Goal: Task Accomplishment & Management: Use online tool/utility

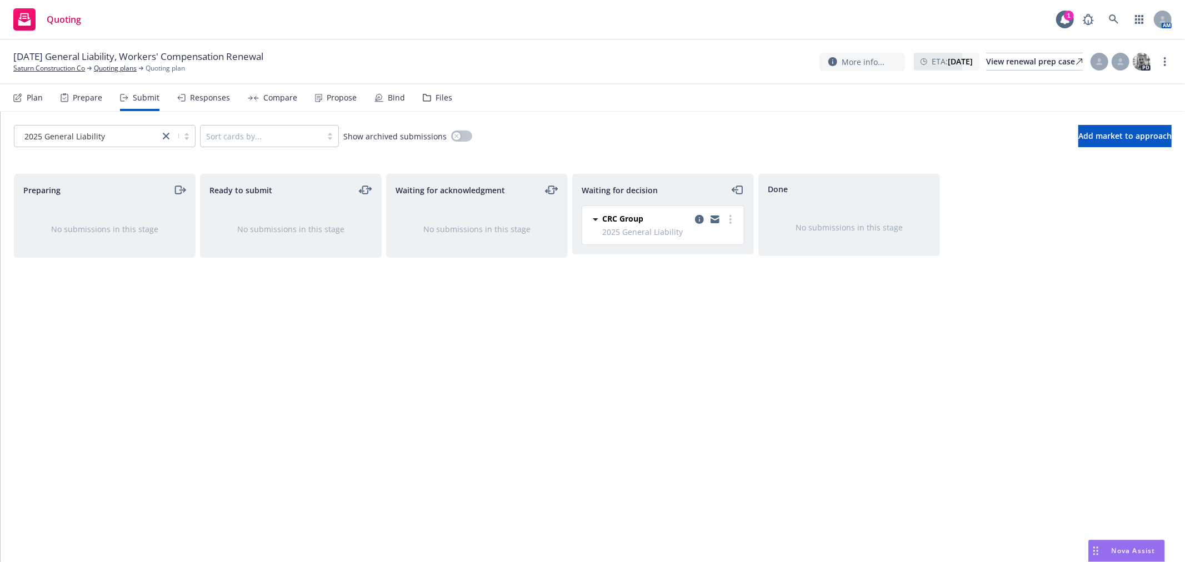
drag, startPoint x: 0, startPoint y: 0, endPoint x: 1118, endPoint y: 553, distance: 1246.9
click at [1118, 553] on span "Nova Assist" at bounding box center [1134, 550] width 44 height 9
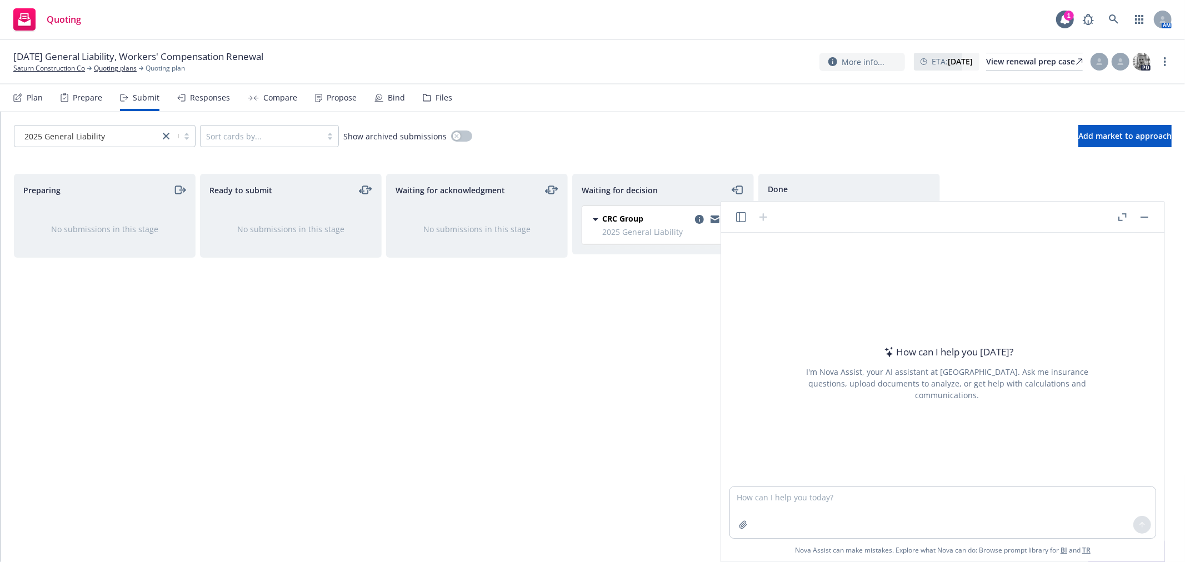
click at [742, 224] on header at bounding box center [942, 217] width 443 height 31
click at [740, 214] on icon "button" at bounding box center [741, 217] width 10 height 10
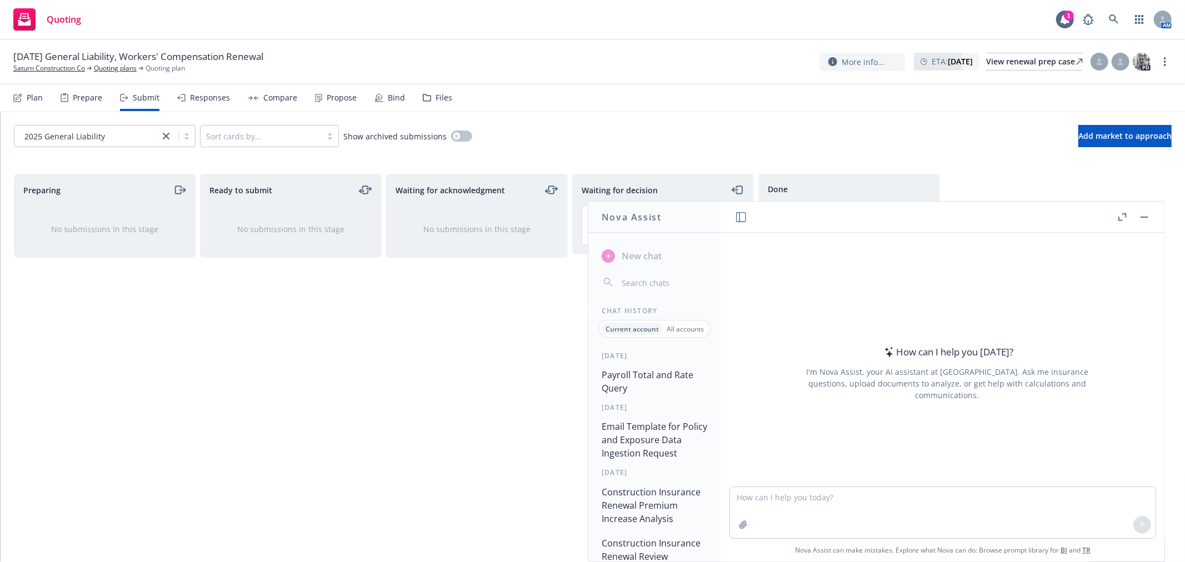
click at [648, 383] on button "Payroll Total and Rate Query" at bounding box center [654, 381] width 115 height 33
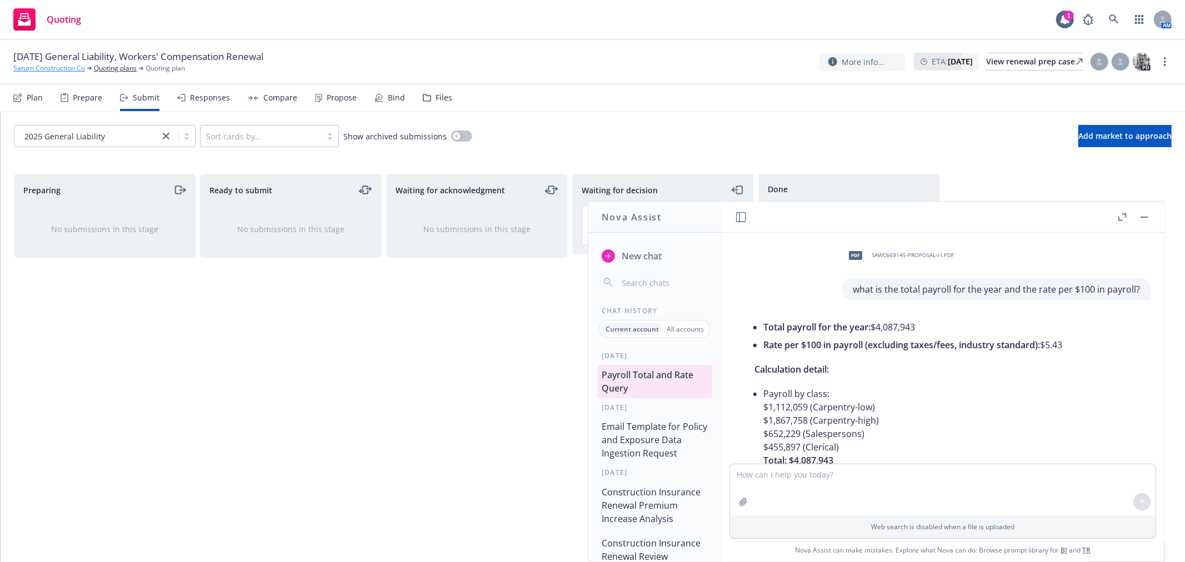
click at [63, 64] on link "Saturn Construction Co" at bounding box center [49, 68] width 72 height 10
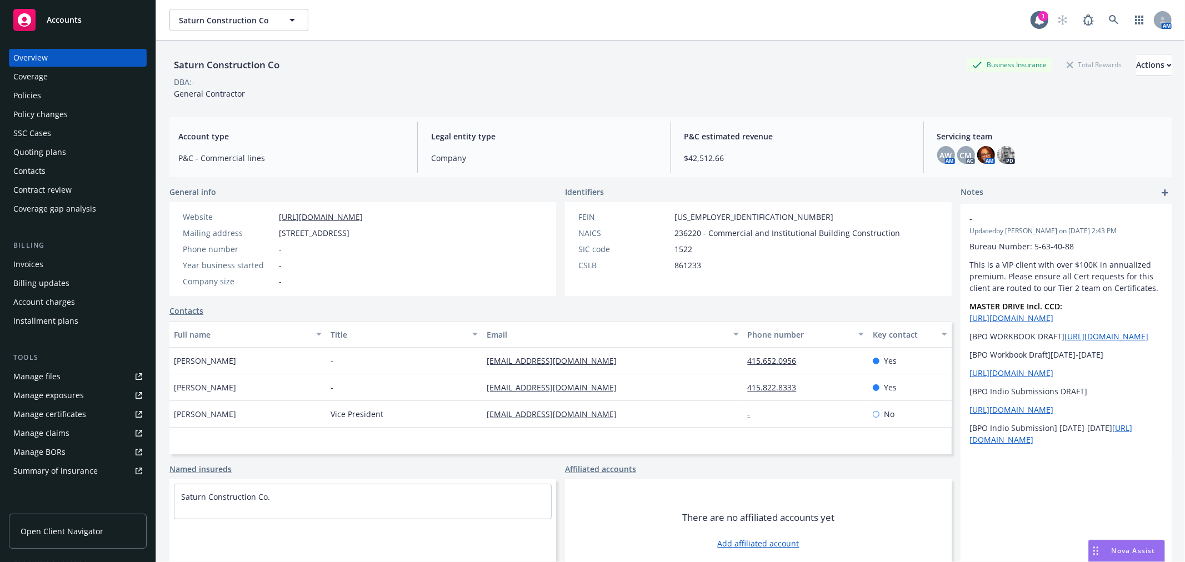
click at [64, 21] on span "Accounts" at bounding box center [64, 20] width 35 height 9
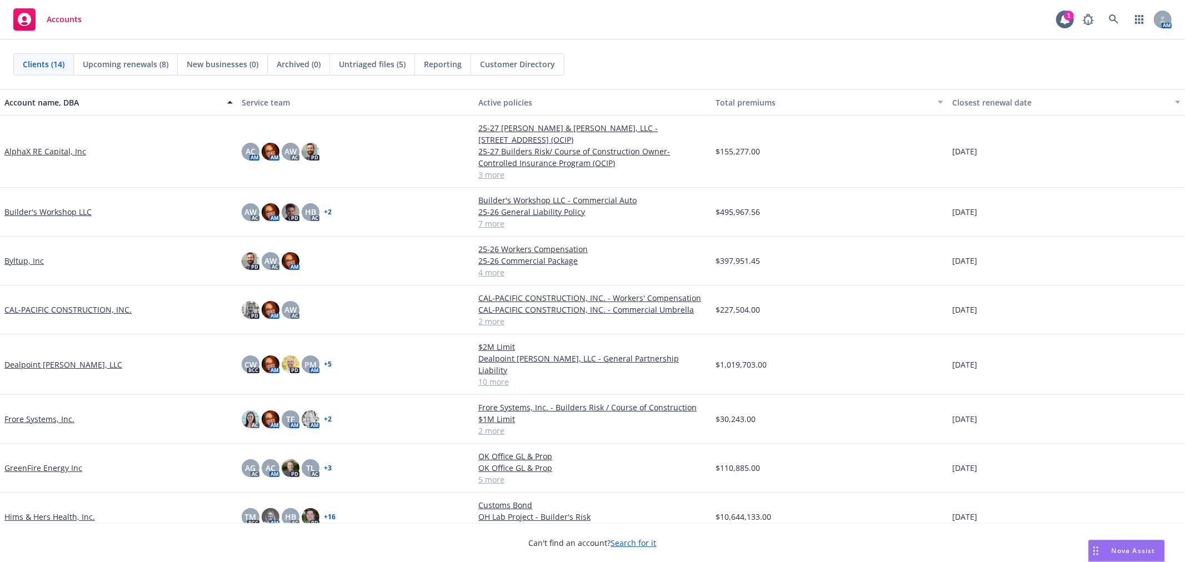
click at [41, 304] on link "CAL-PACIFIC CONSTRUCTION, INC." at bounding box center [67, 310] width 127 height 12
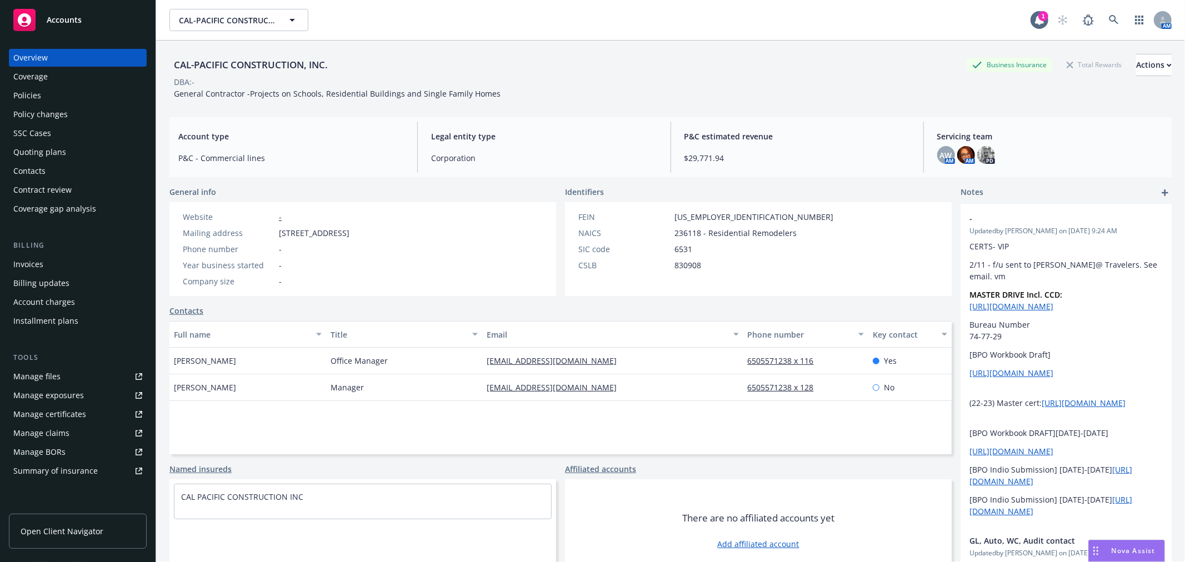
click at [47, 94] on div "Policies" at bounding box center [77, 96] width 129 height 18
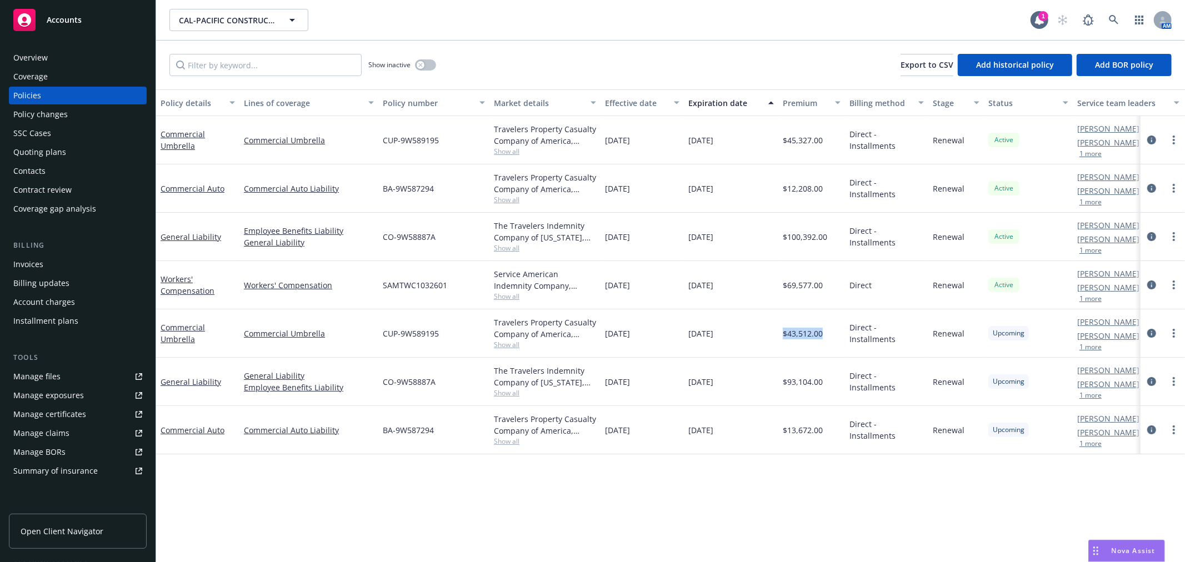
drag, startPoint x: 781, startPoint y: 335, endPoint x: 822, endPoint y: 334, distance: 41.1
click at [822, 334] on div "$43,512.00" at bounding box center [811, 333] width 67 height 48
copy span "$43,512.00"
click at [760, 139] on div "[DATE]" at bounding box center [731, 140] width 94 height 48
drag, startPoint x: 782, startPoint y: 138, endPoint x: 827, endPoint y: 143, distance: 45.3
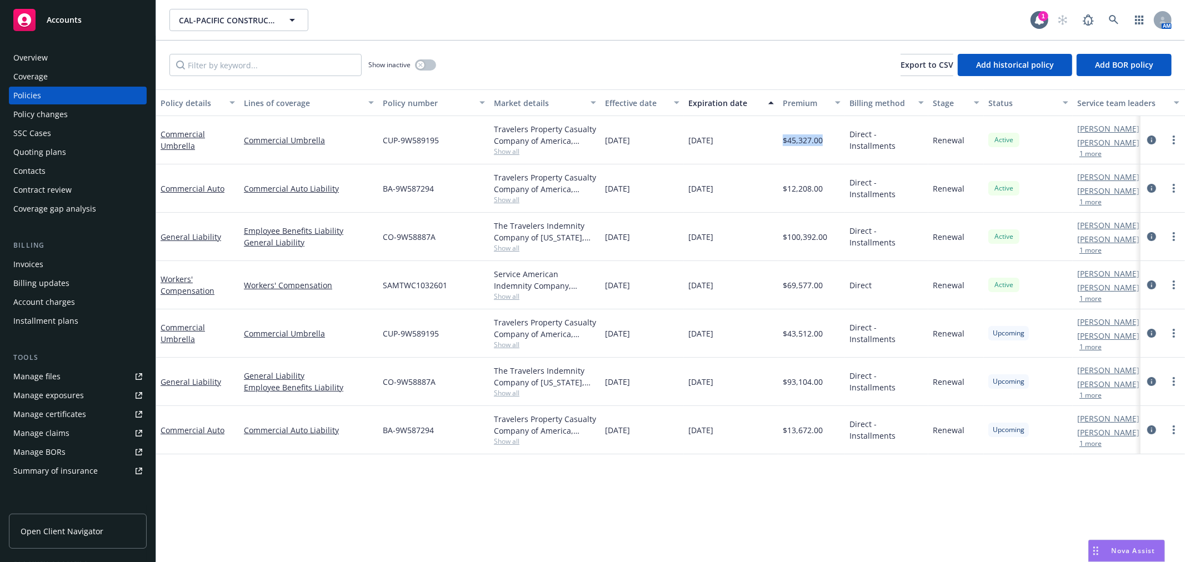
click at [827, 143] on div "$45,327.00" at bounding box center [811, 140] width 67 height 48
copy span "$45,327.00"
click at [1118, 548] on span "Nova Assist" at bounding box center [1134, 550] width 44 height 9
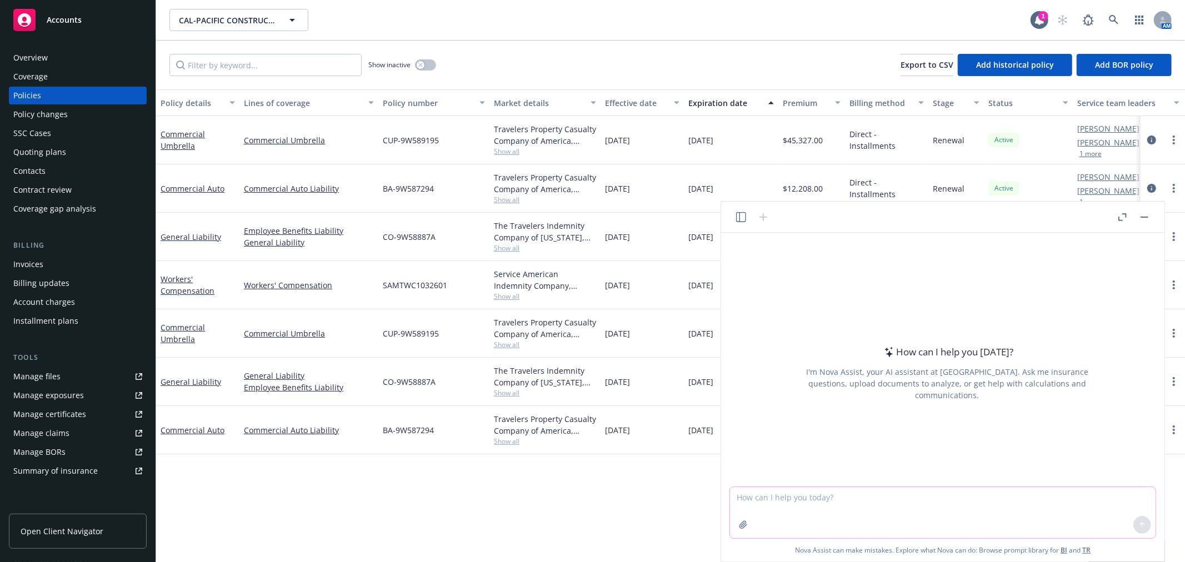
click at [936, 512] on textarea at bounding box center [943, 512] width 426 height 51
paste textarea "Line of Coverage 2024 - 2025 2025 - 2026 % Change General Liability $100,092 $9…"
type textarea "give me the totals and percentage of change for the info below: Line of Coverag…"
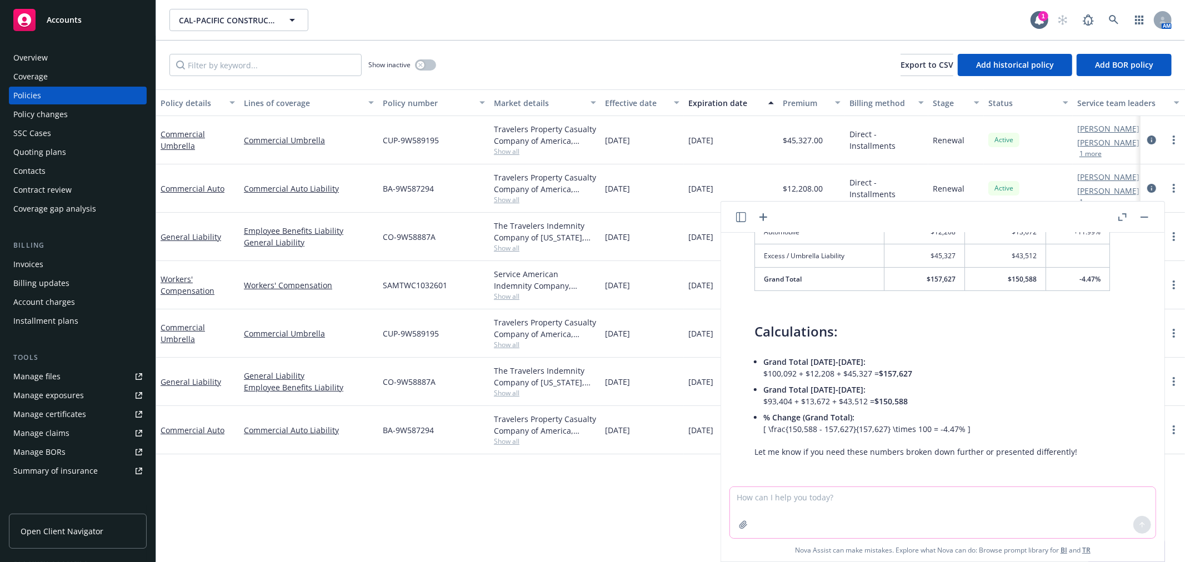
scroll to position [159, 0]
click at [902, 506] on textarea at bounding box center [943, 512] width 426 height 51
click at [809, 496] on textarea "please give me the opercentage of change for the excess line as well" at bounding box center [943, 512] width 426 height 51
type textarea "please give me the percentage of change for the excess line as well"
click at [1147, 524] on button at bounding box center [1142, 525] width 18 height 18
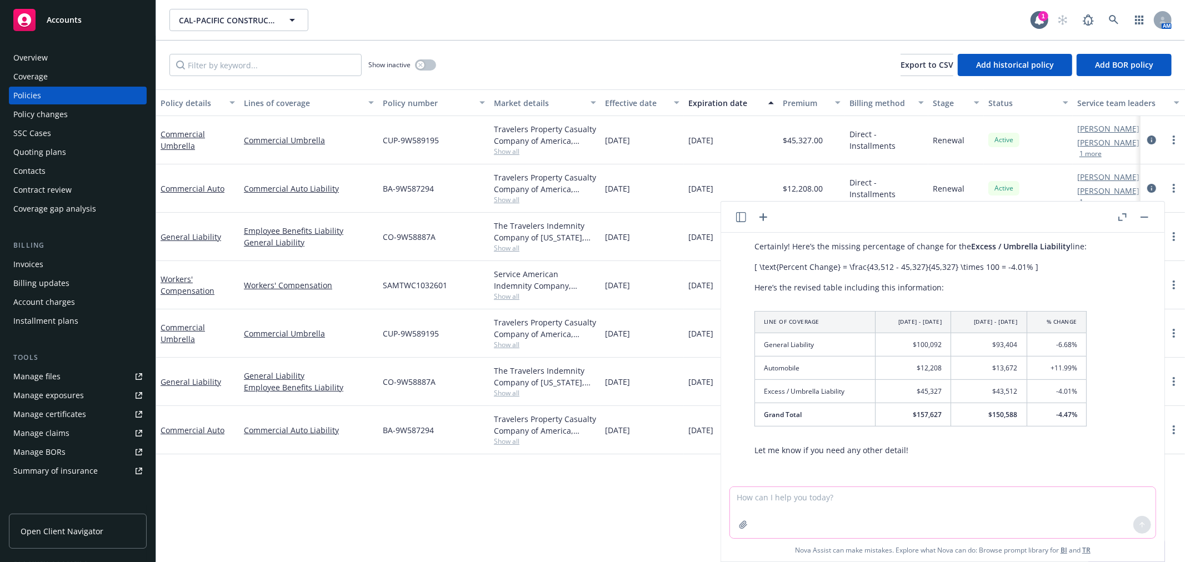
scroll to position [432, 0]
click at [1047, 387] on td "-4.01%" at bounding box center [1056, 390] width 59 height 23
drag, startPoint x: 1048, startPoint y: 391, endPoint x: 1076, endPoint y: 391, distance: 28.3
click at [1076, 391] on td "-4.01%" at bounding box center [1056, 390] width 59 height 23
copy td "-4.01%"
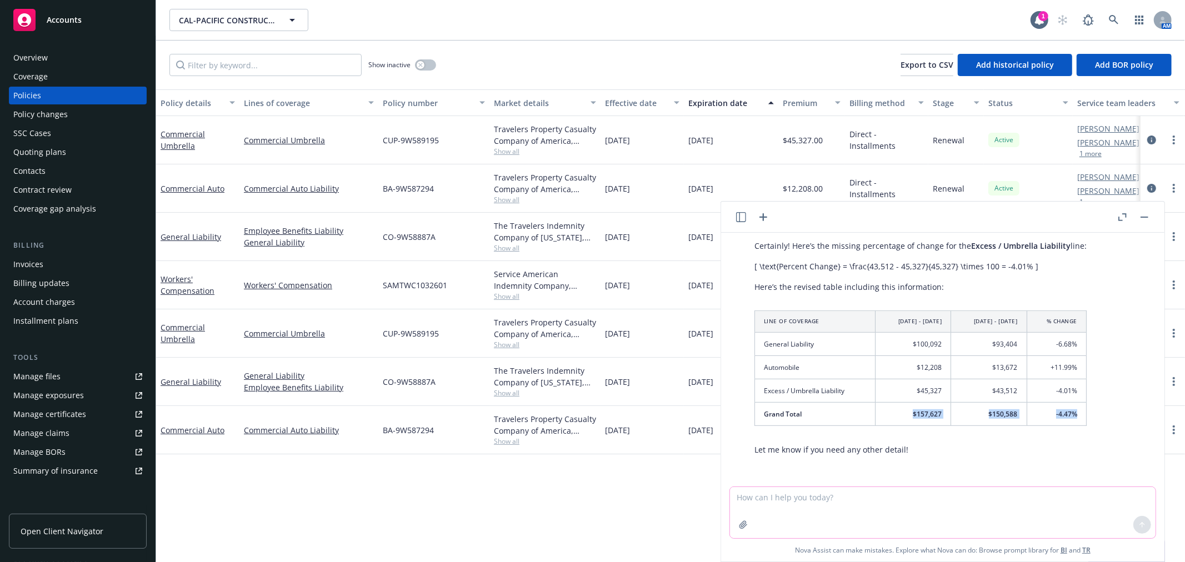
drag, startPoint x: 908, startPoint y: 414, endPoint x: 1076, endPoint y: 413, distance: 168.3
click at [1076, 413] on tr "Grand Total $157,627 $150,588 -4.47%" at bounding box center [921, 414] width 332 height 23
copy tr "$157,627 $150,588 -4.47%"
click at [923, 412] on span "$157,627" at bounding box center [927, 413] width 29 height 9
drag, startPoint x: 941, startPoint y: 412, endPoint x: 915, endPoint y: 419, distance: 26.6
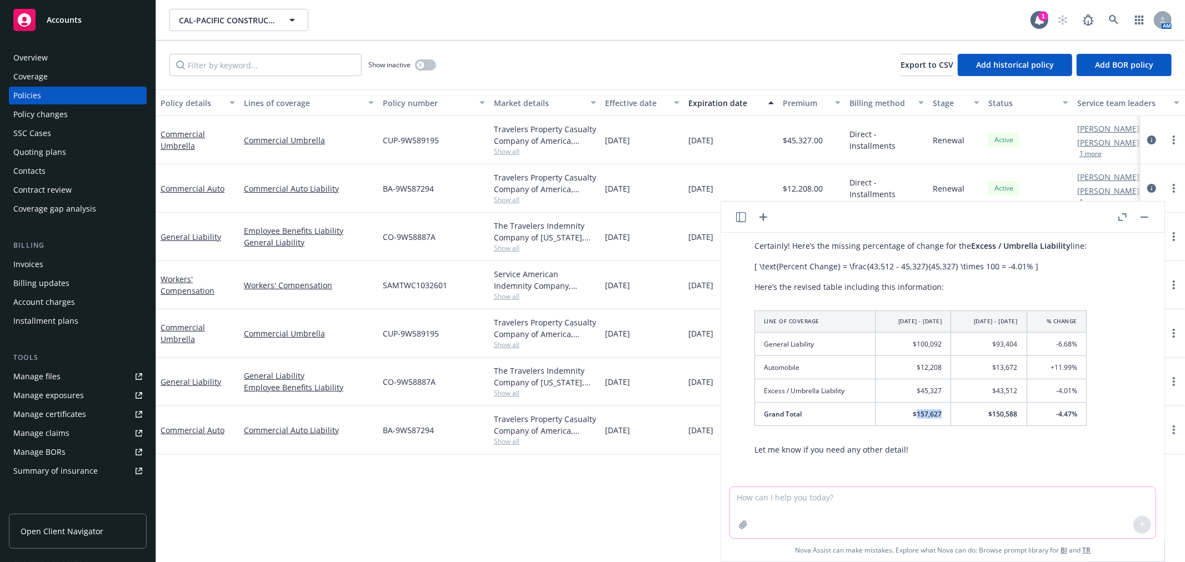
click at [915, 419] on td "$157,627" at bounding box center [914, 414] width 76 height 23
copy span "157,627"
drag, startPoint x: 982, startPoint y: 413, endPoint x: 1012, endPoint y: 411, distance: 30.1
click at [1012, 411] on td "$150,588" at bounding box center [989, 414] width 76 height 23
copy span "150,588"
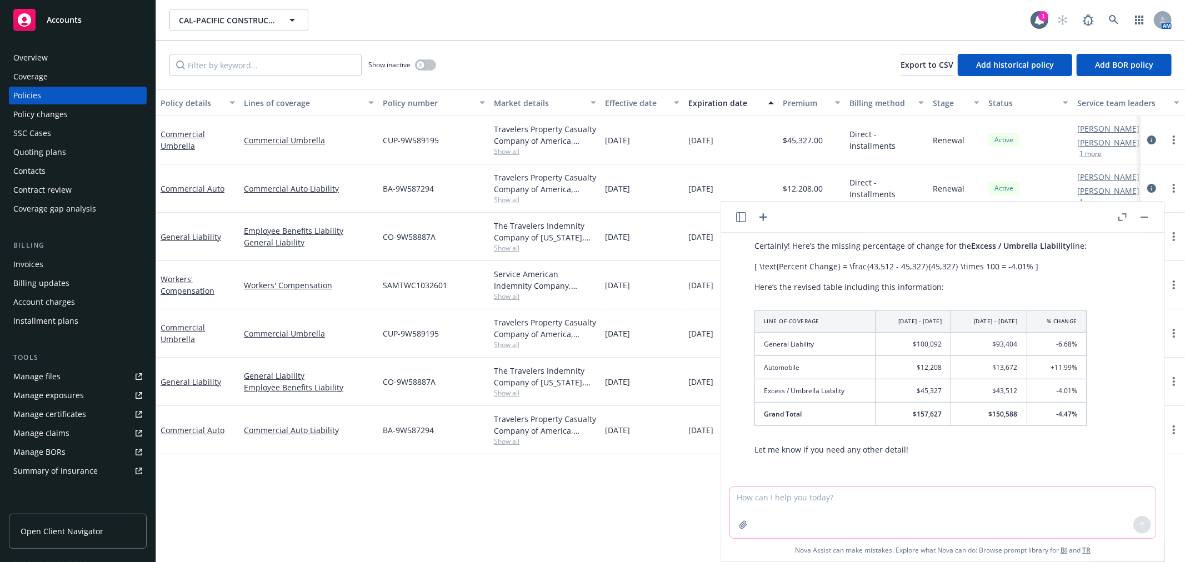
click at [1041, 414] on td "-4.47%" at bounding box center [1056, 414] width 59 height 23
click at [1056, 413] on span "-4.47%" at bounding box center [1066, 413] width 21 height 9
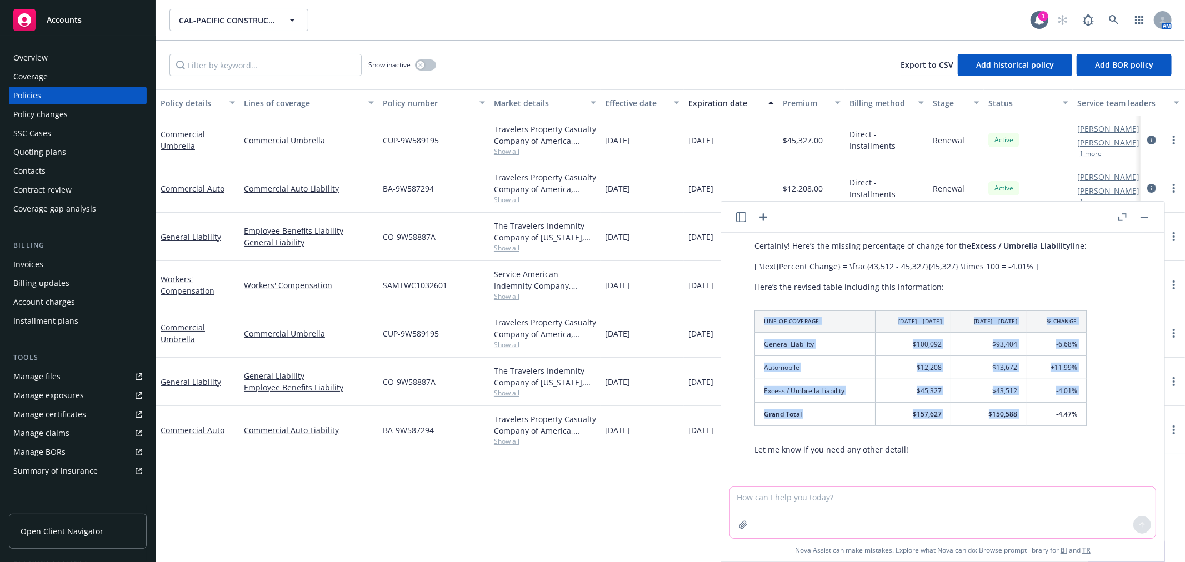
drag, startPoint x: 1054, startPoint y: 414, endPoint x: 1082, endPoint y: 417, distance: 28.5
click at [1082, 417] on div "Certainly! Here’s the missing percentage of change for the Excess / Umbrella Li…" at bounding box center [920, 348] width 354 height 224
copy table "Line of Coverage 2024 - 2025 2025 - 2026 % Change General Liability $100,092 $9…"
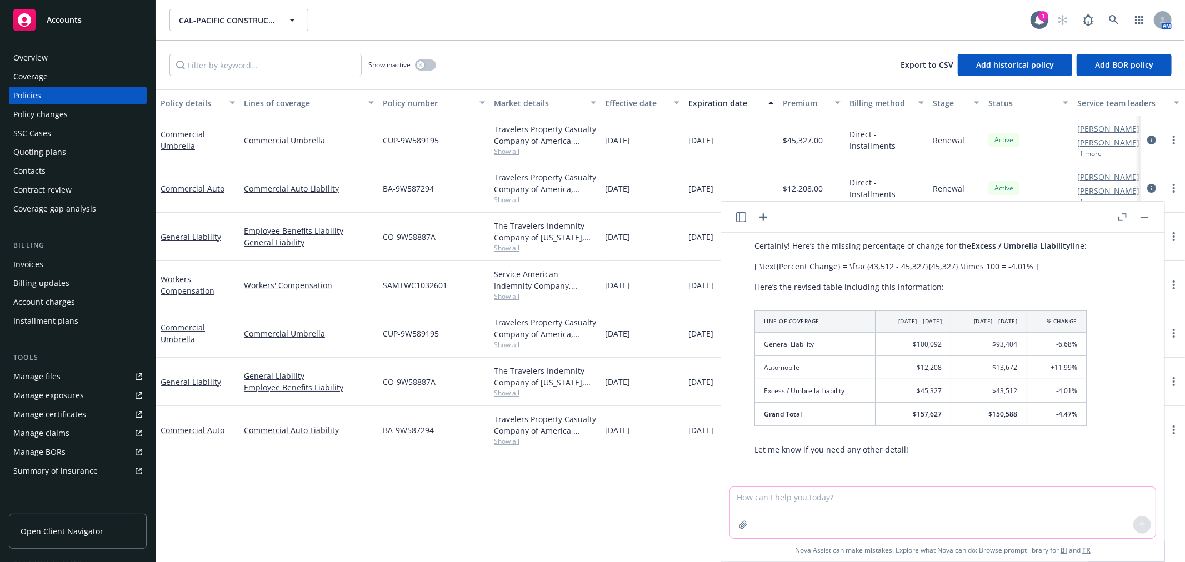
click at [834, 504] on textarea at bounding box center [943, 512] width 426 height 51
click at [834, 498] on textarea at bounding box center [943, 512] width 426 height 51
paste textarea "w"
click at [834, 498] on textarea at bounding box center [943, 512] width 426 height 51
type textarea "what is the percentage change from $19M revenue to $16M revenue"
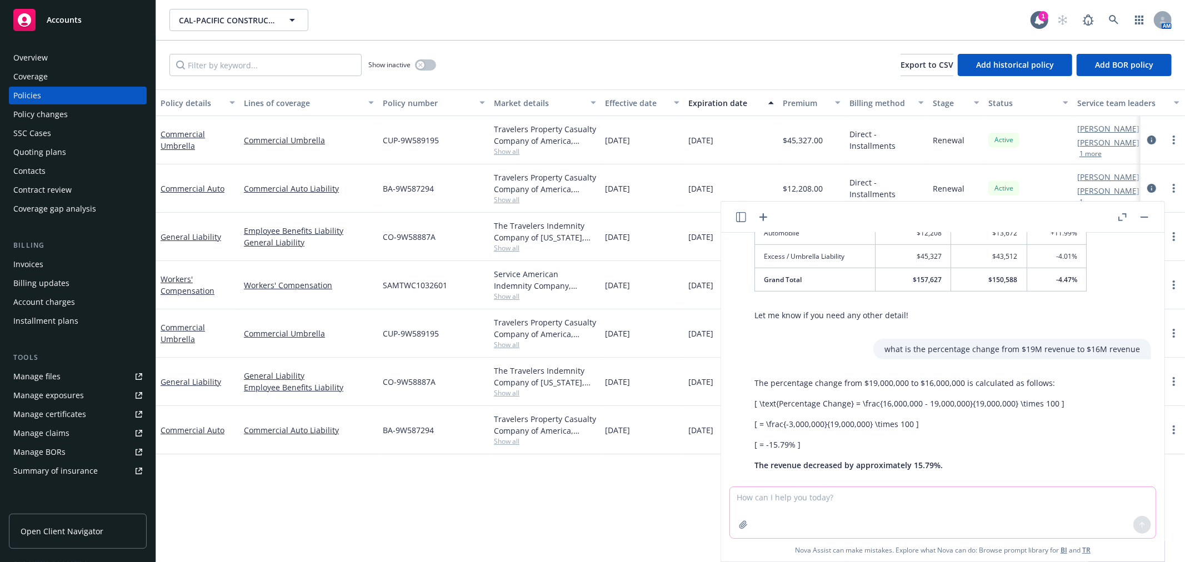
scroll to position [582, 0]
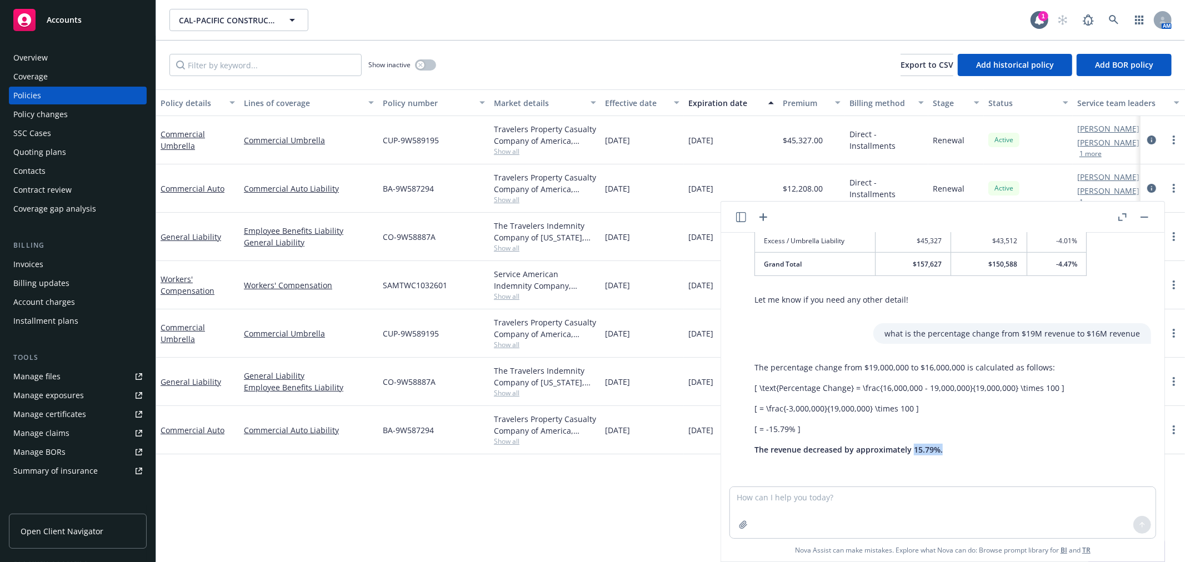
drag, startPoint x: 950, startPoint y: 452, endPoint x: 912, endPoint y: 453, distance: 37.8
click at [912, 453] on p "The revenue decreased by approximately 15.79%." at bounding box center [909, 450] width 310 height 12
copy span "15.79%."
click at [1142, 214] on button "button" at bounding box center [1144, 217] width 13 height 13
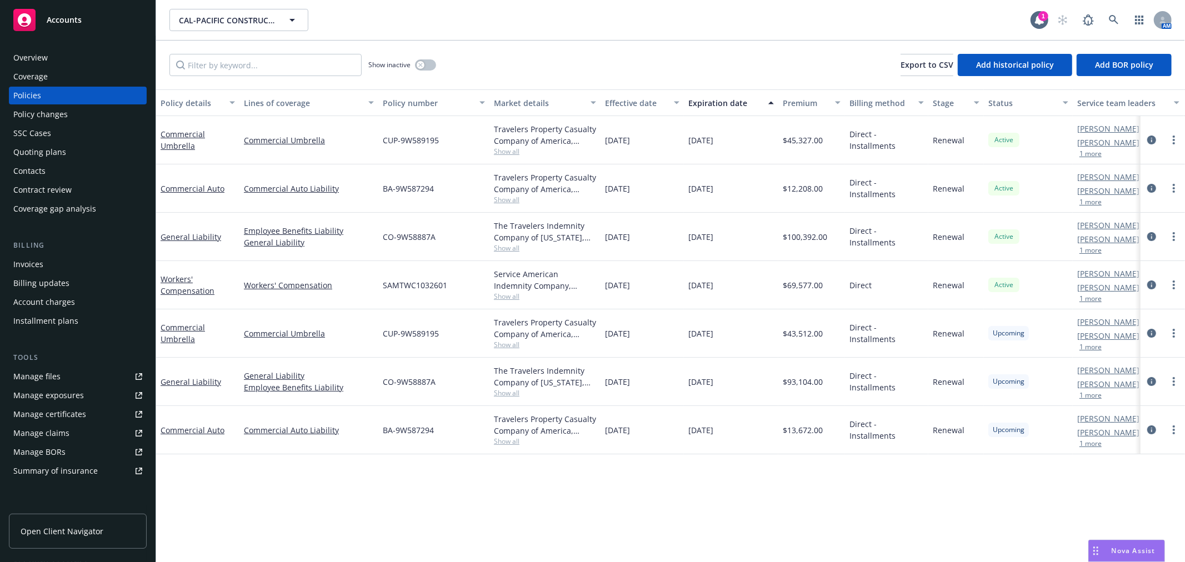
click at [73, 16] on span "Accounts" at bounding box center [64, 20] width 35 height 9
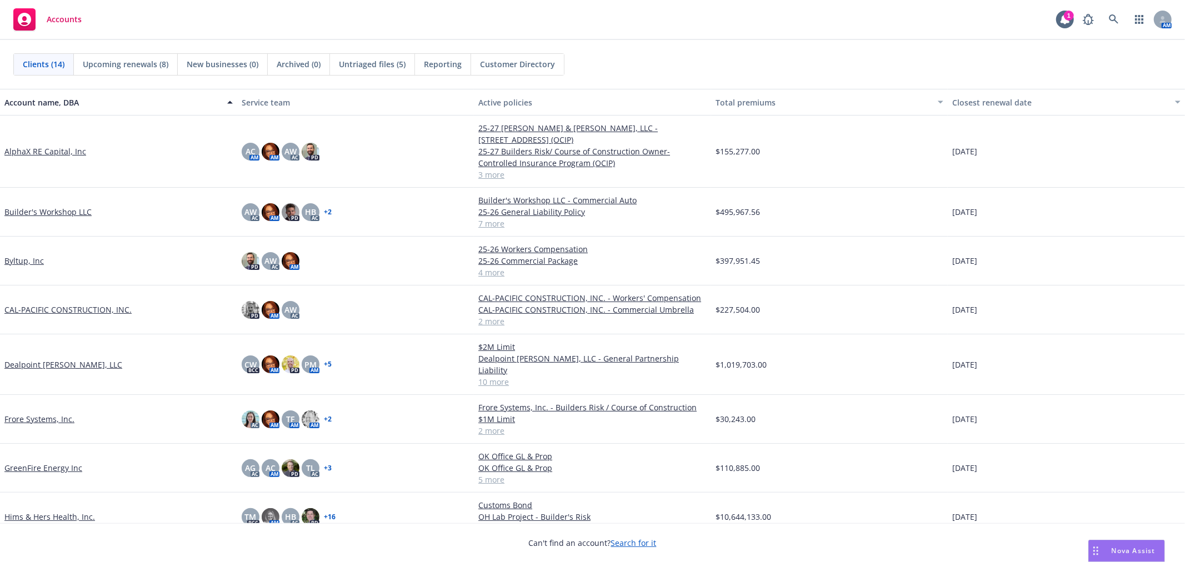
click at [40, 462] on link "GreenFire Energy Inc" at bounding box center [43, 468] width 78 height 12
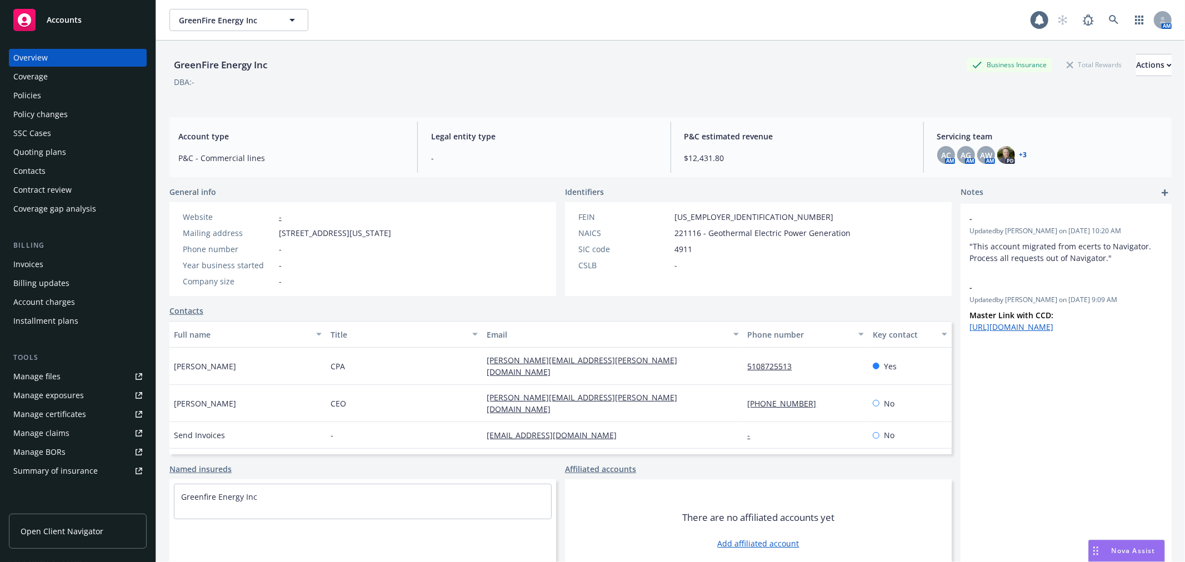
click at [1112, 552] on span "Nova Assist" at bounding box center [1134, 550] width 44 height 9
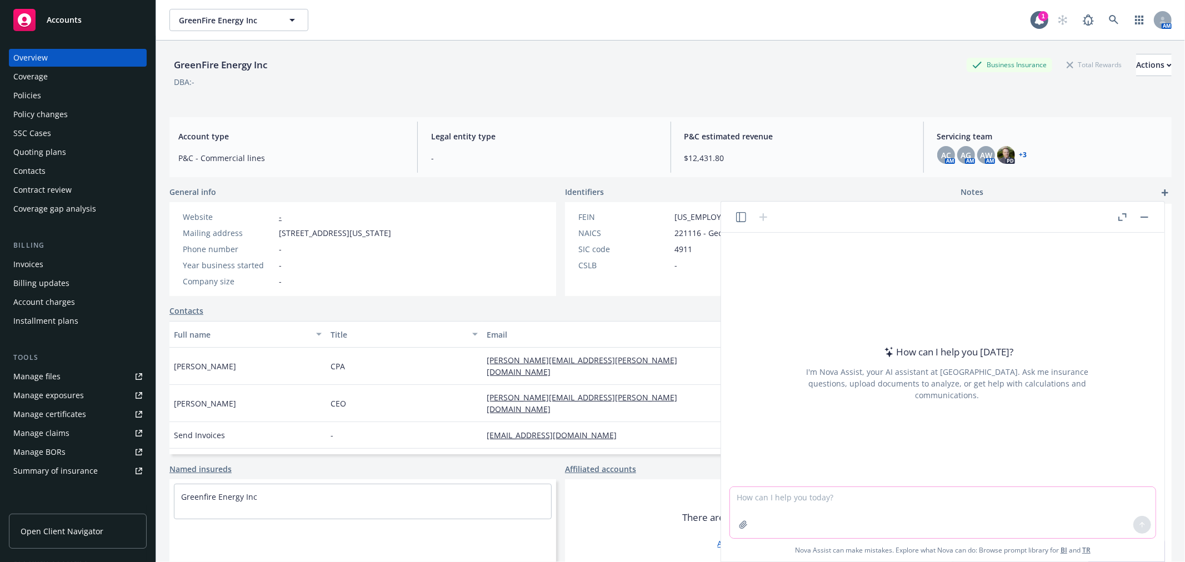
click at [871, 513] on textarea at bounding box center [943, 512] width 426 height 51
click at [736, 496] on textarea "reword this email" at bounding box center [943, 512] width 426 height 51
click at [975, 497] on textarea "you are a construction insurance expert. reword this email" at bounding box center [943, 512] width 426 height 51
click at [803, 514] on textarea "you are a construction insurance expert. reword this email to the producer rega…" at bounding box center [943, 512] width 426 height 51
paste textarea "So is your thought to wait to place coverage until they move the equipment from…"
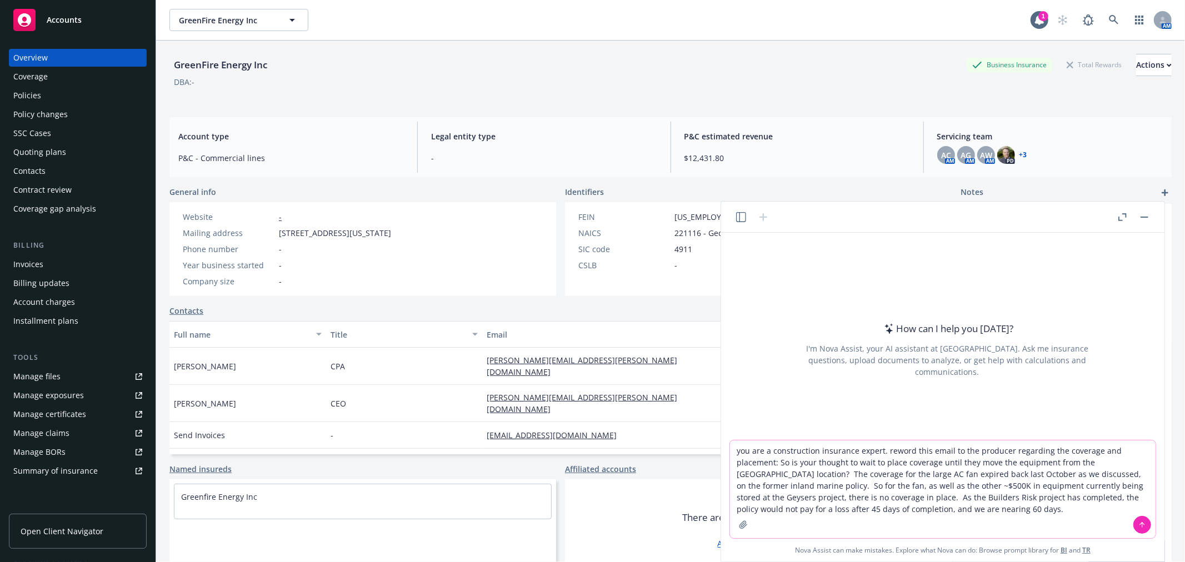
type textarea "you are a construction insurance expert. reword this email to the producer rega…"
click at [1139, 521] on icon at bounding box center [1142, 525] width 8 height 8
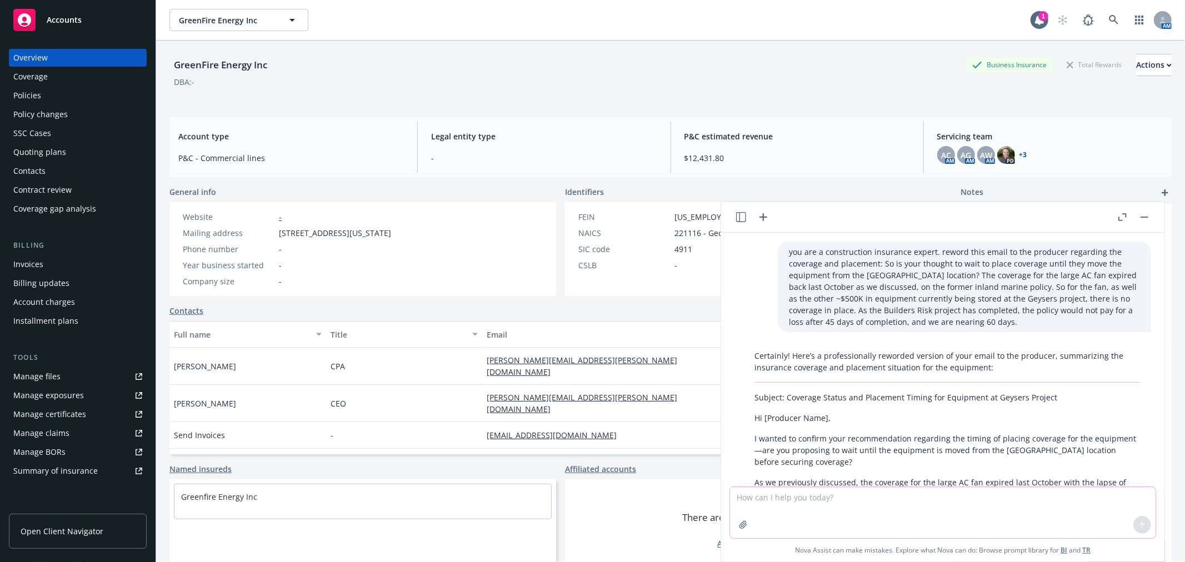
drag, startPoint x: 938, startPoint y: 386, endPoint x: 752, endPoint y: 436, distance: 192.2
click at [752, 436] on div "Certainly! Here’s a professionally reworded version of your email to the produc…" at bounding box center [947, 500] width 408 height 309
click at [809, 501] on textarea at bounding box center [943, 512] width 426 height 51
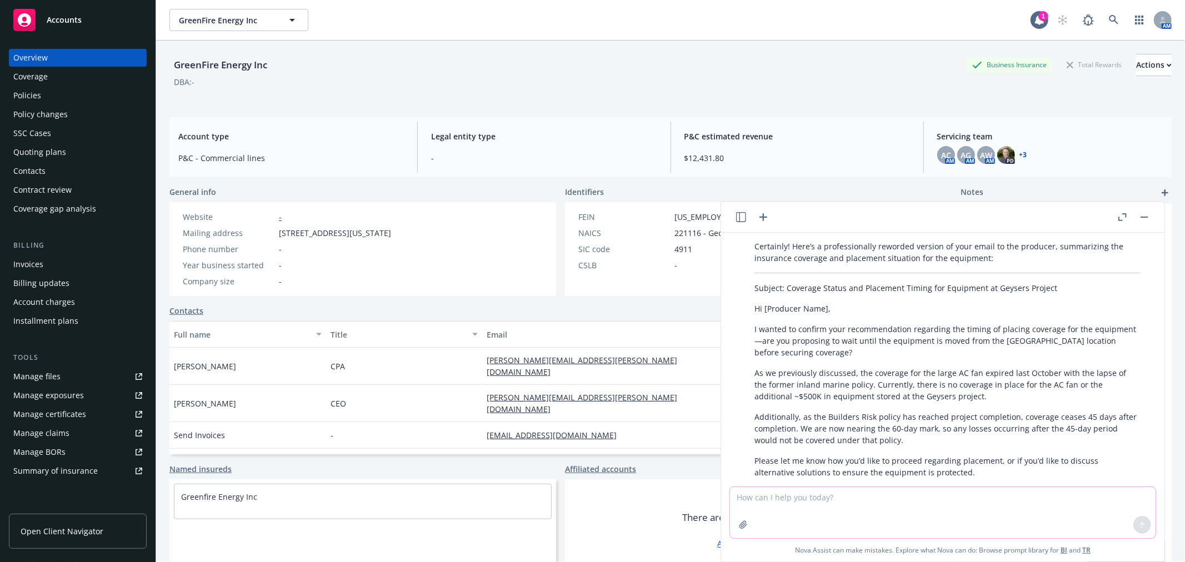
scroll to position [194, 0]
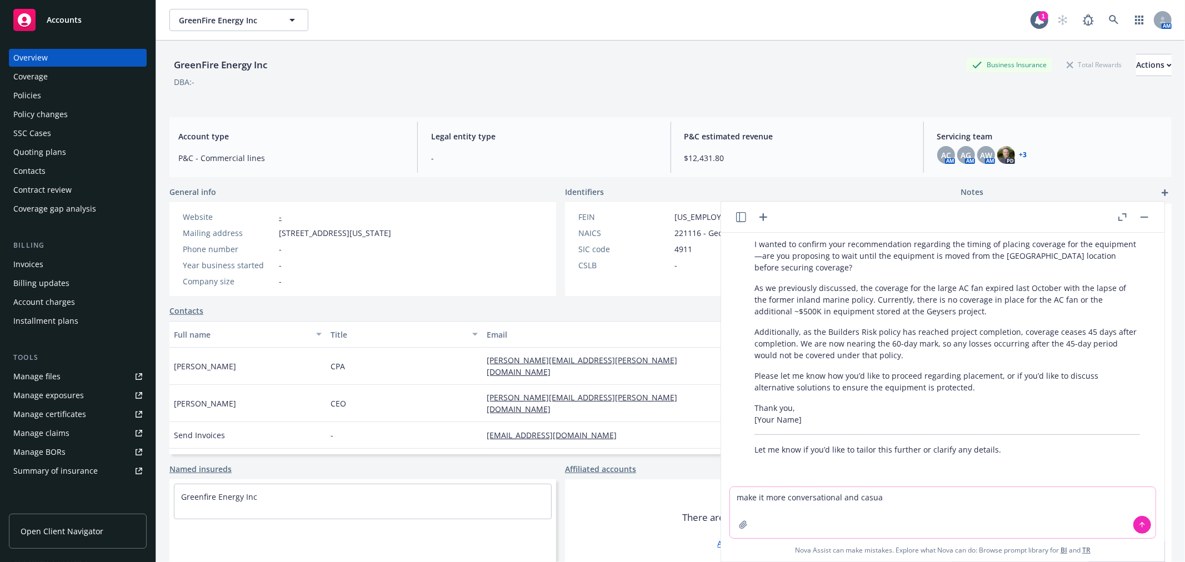
type textarea "make it more conversational and casual"
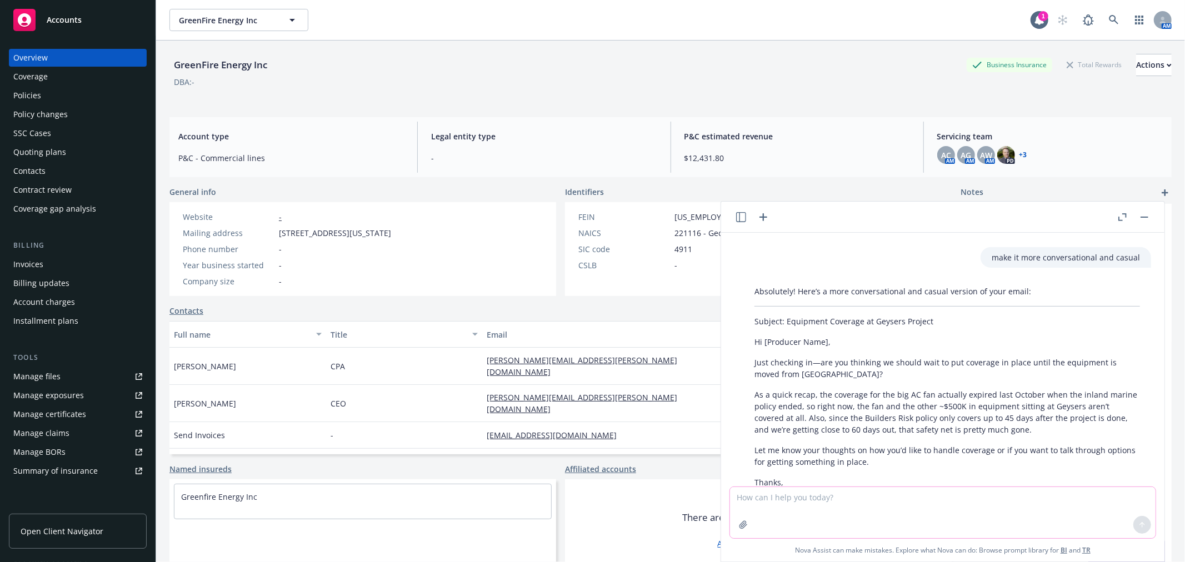
scroll to position [495, 0]
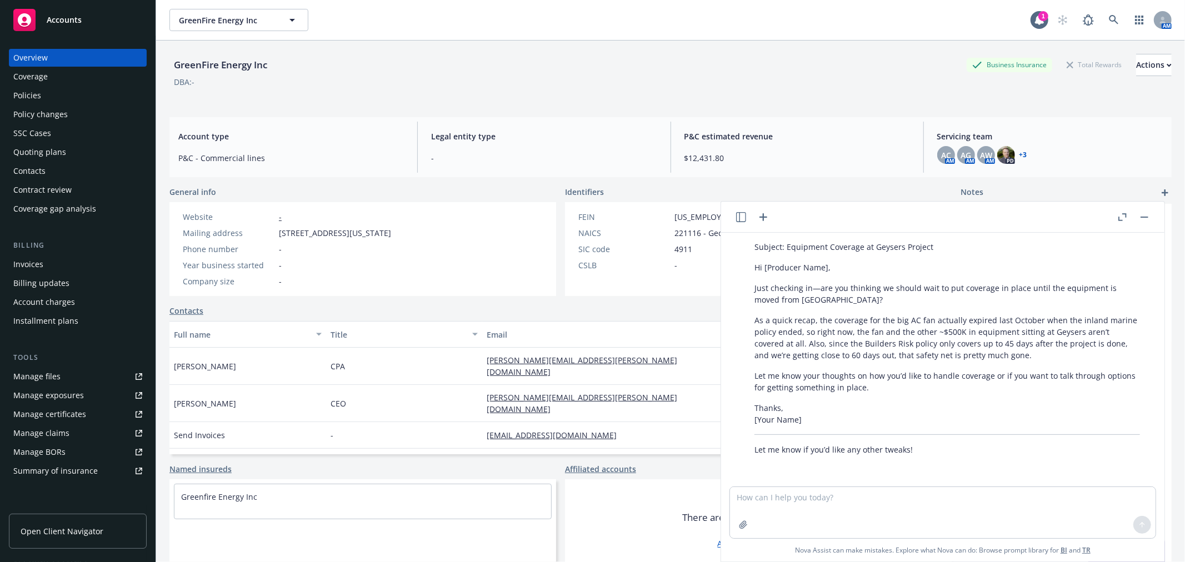
drag, startPoint x: 752, startPoint y: 282, endPoint x: 903, endPoint y: 391, distance: 186.2
click at [903, 391] on div "Absolutely! Here’s a more conversational and casual version of your email: Subj…" at bounding box center [947, 333] width 408 height 253
copy div "Just checking in—are you thinking we should wait to put coverage in place until…"
click at [1148, 214] on button "button" at bounding box center [1144, 217] width 13 height 13
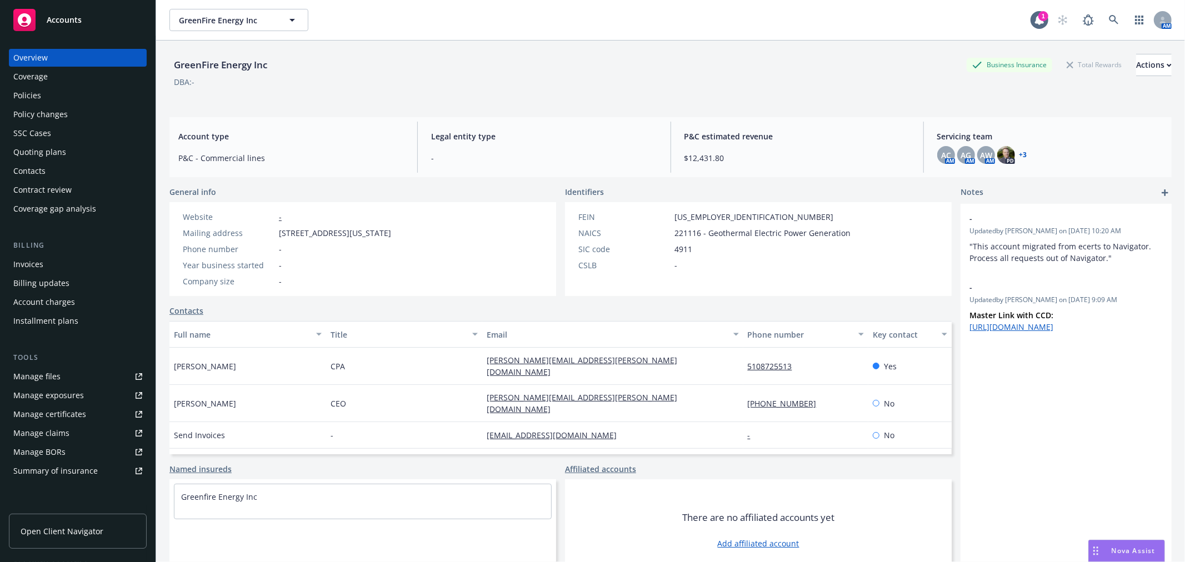
click at [64, 18] on span "Accounts" at bounding box center [64, 20] width 35 height 9
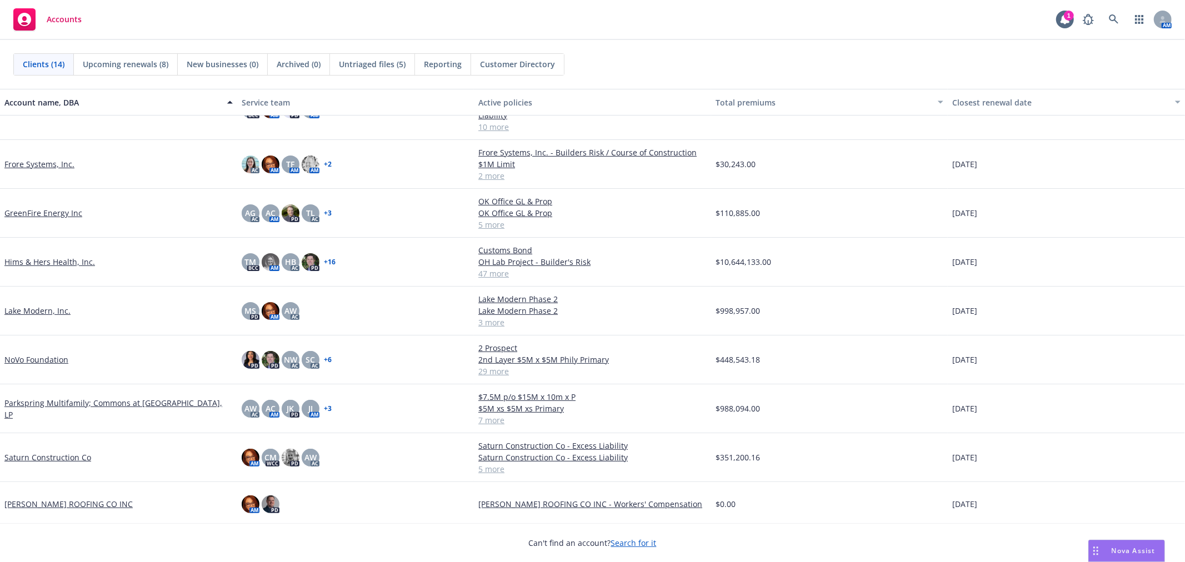
scroll to position [254, 0]
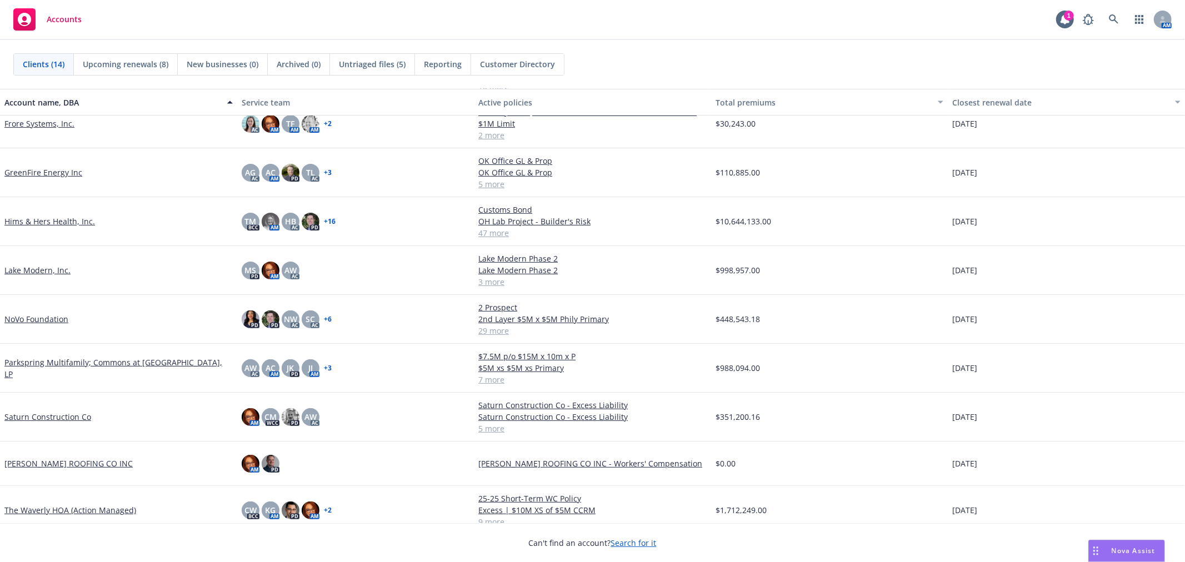
click at [46, 411] on link "Saturn Construction Co" at bounding box center [47, 417] width 87 height 12
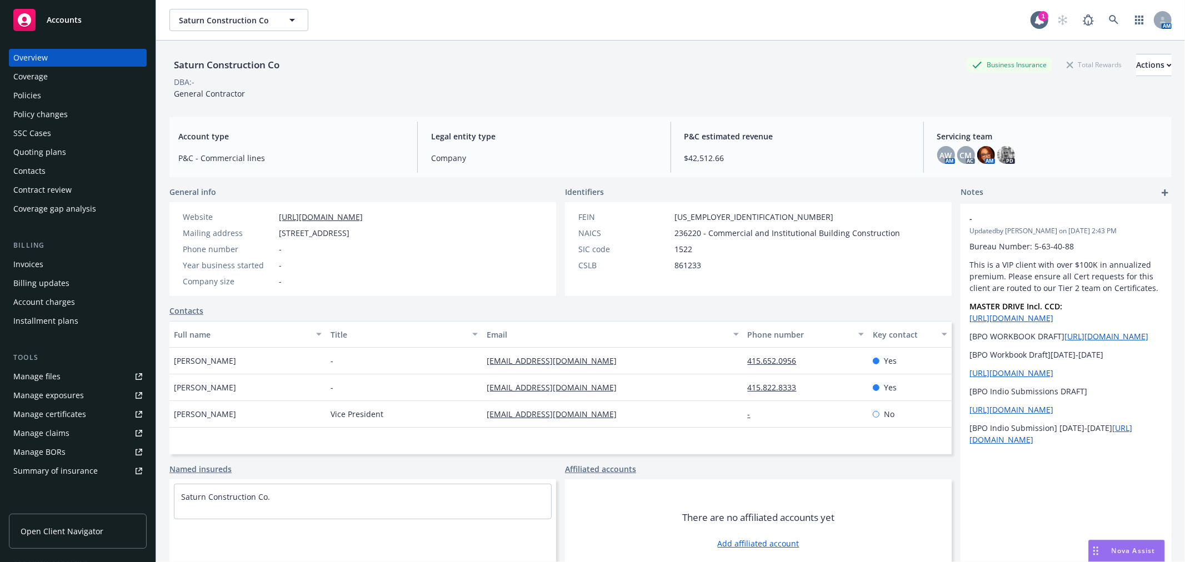
click at [77, 92] on div "Policies" at bounding box center [77, 96] width 129 height 18
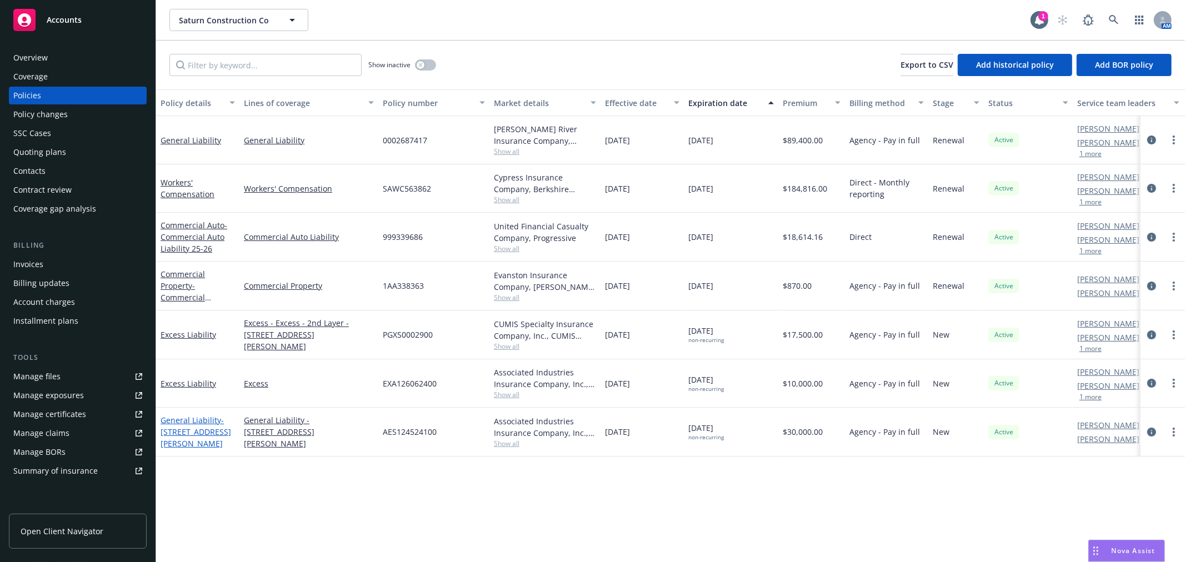
click at [189, 421] on link "General Liability - 740 Sanchez St. - GL" at bounding box center [196, 432] width 71 height 34
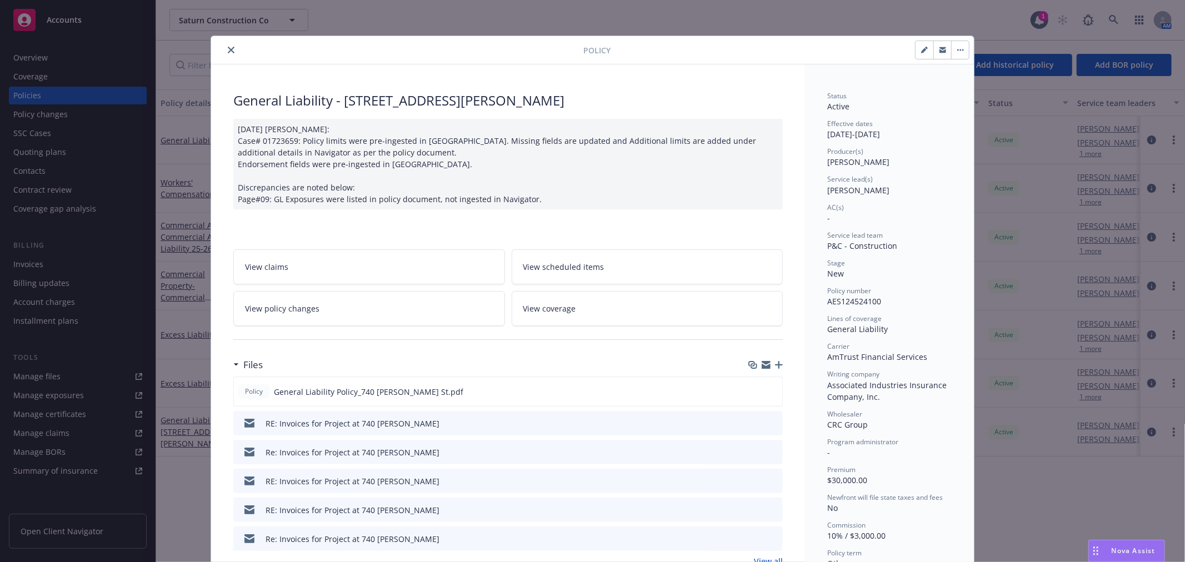
drag, startPoint x: 821, startPoint y: 302, endPoint x: 886, endPoint y: 301, distance: 65.0
copy span "AES124524100"
click at [228, 50] on icon "close" at bounding box center [231, 50] width 7 height 7
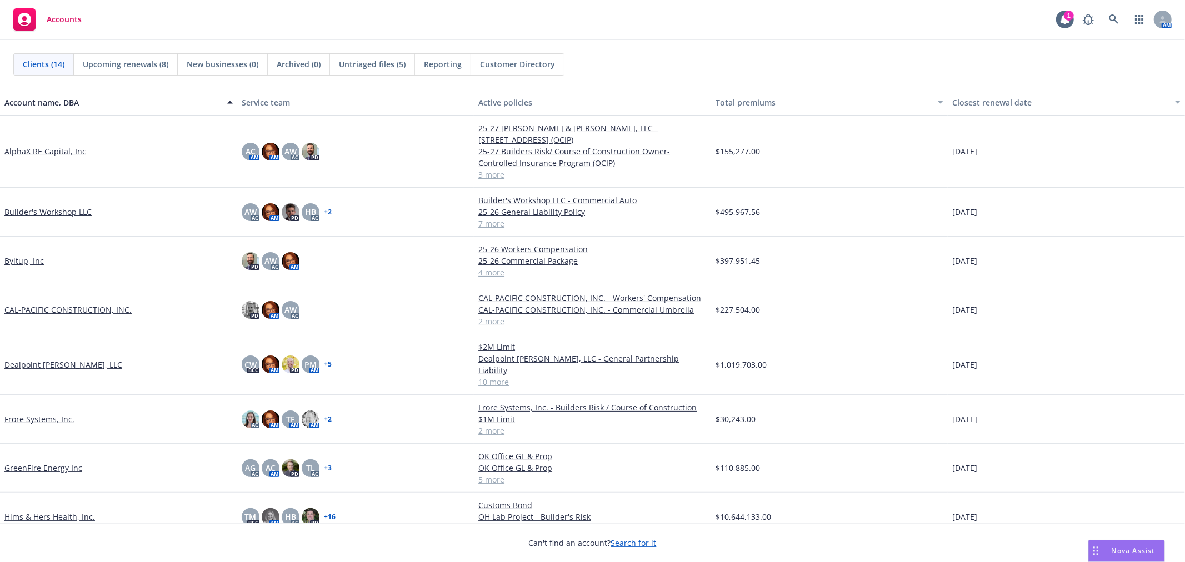
click at [13, 255] on link "Byltup, Inc" at bounding box center [23, 261] width 39 height 12
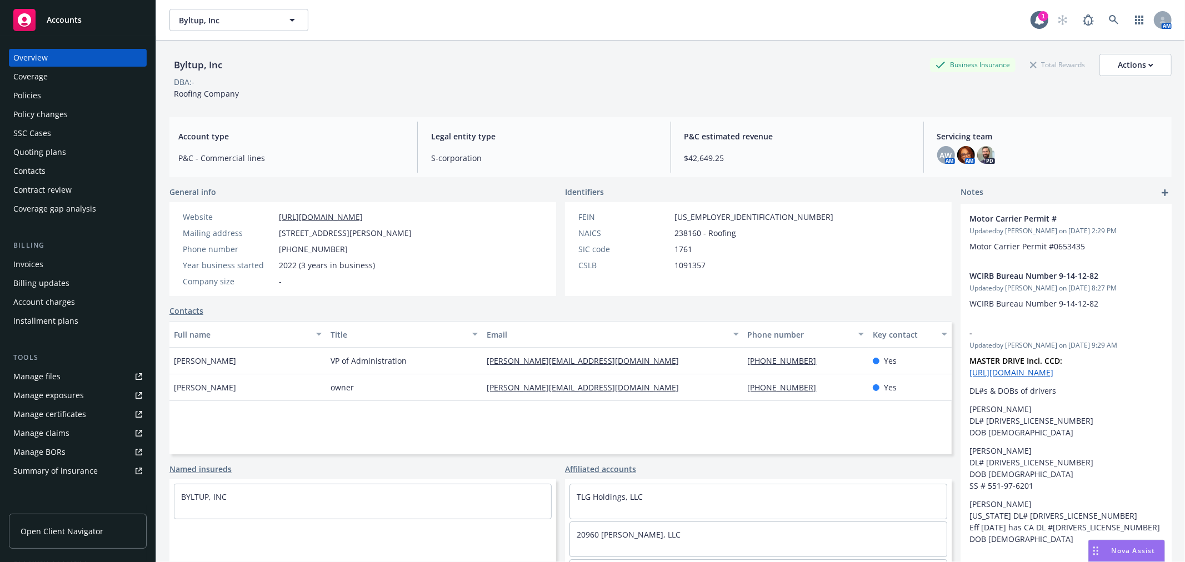
click at [35, 96] on div "Policies" at bounding box center [27, 96] width 28 height 18
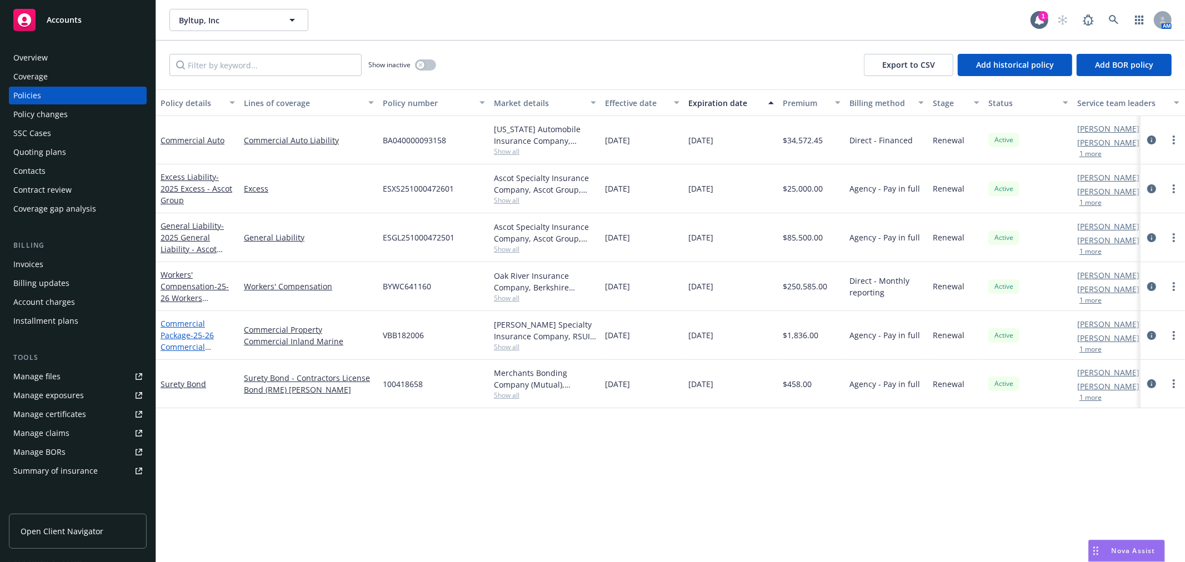
click at [186, 331] on link "Commercial Package - 25-26 Commercial Package" at bounding box center [187, 341] width 53 height 46
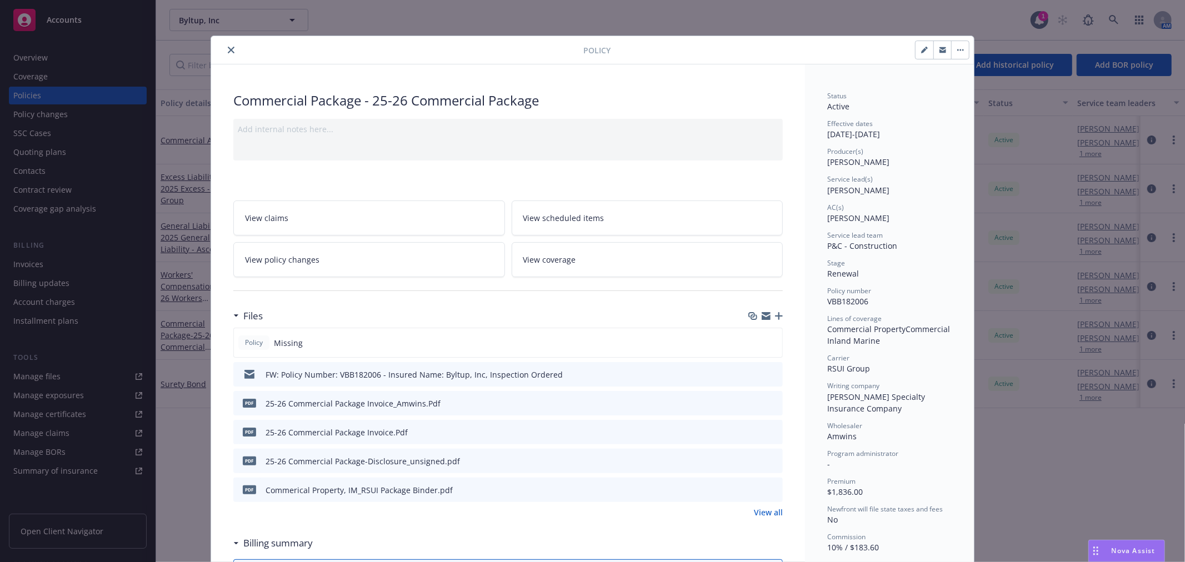
click at [763, 340] on div "Policy Missing" at bounding box center [507, 343] width 549 height 30
click at [776, 312] on icon "button" at bounding box center [779, 316] width 8 height 8
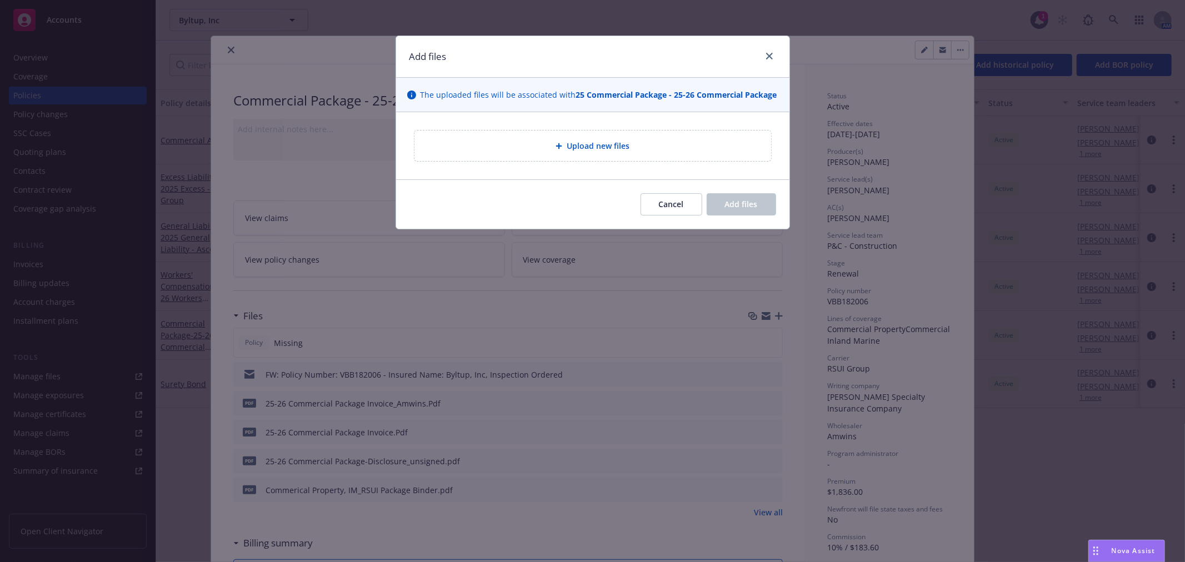
click at [618, 153] on div "Upload new files" at bounding box center [592, 146] width 357 height 31
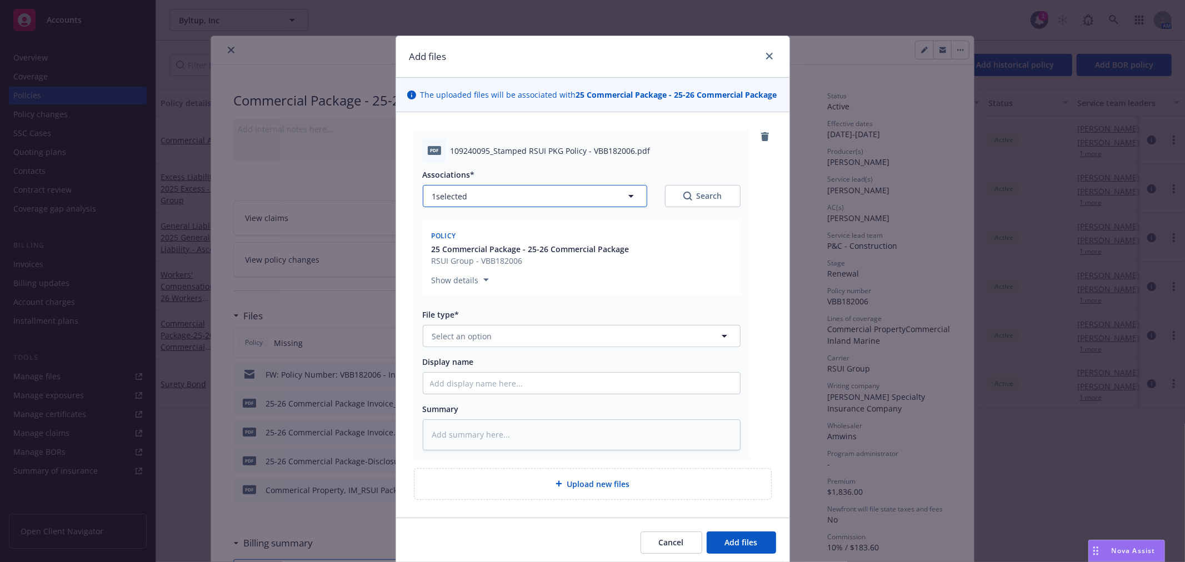
click at [558, 199] on button "1 selected" at bounding box center [535, 196] width 224 height 22
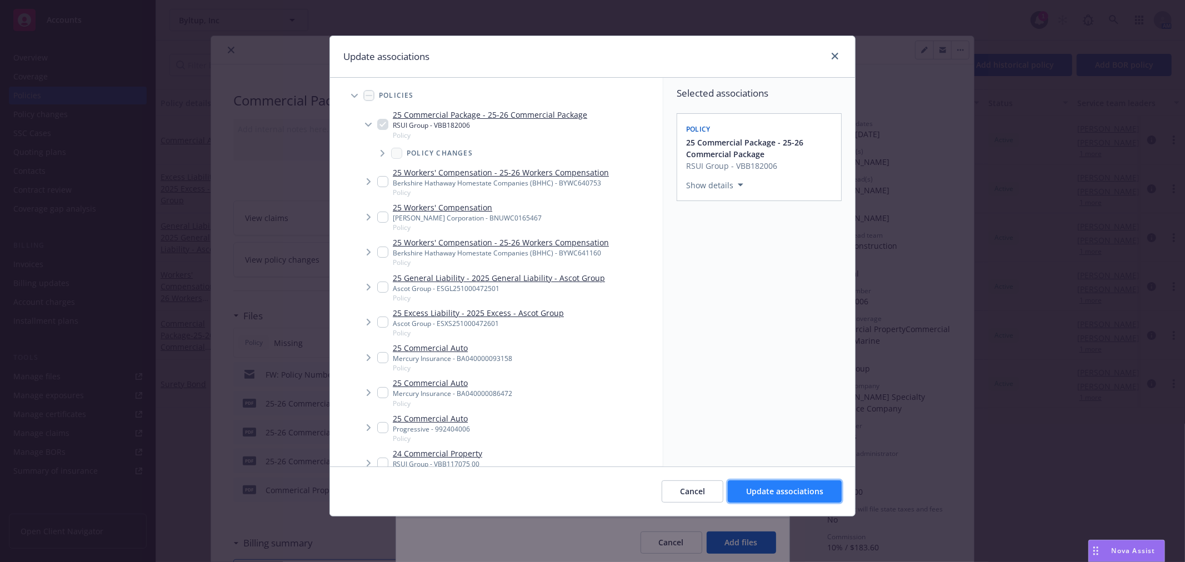
click at [777, 493] on span "Update associations" at bounding box center [784, 491] width 77 height 11
type textarea "x"
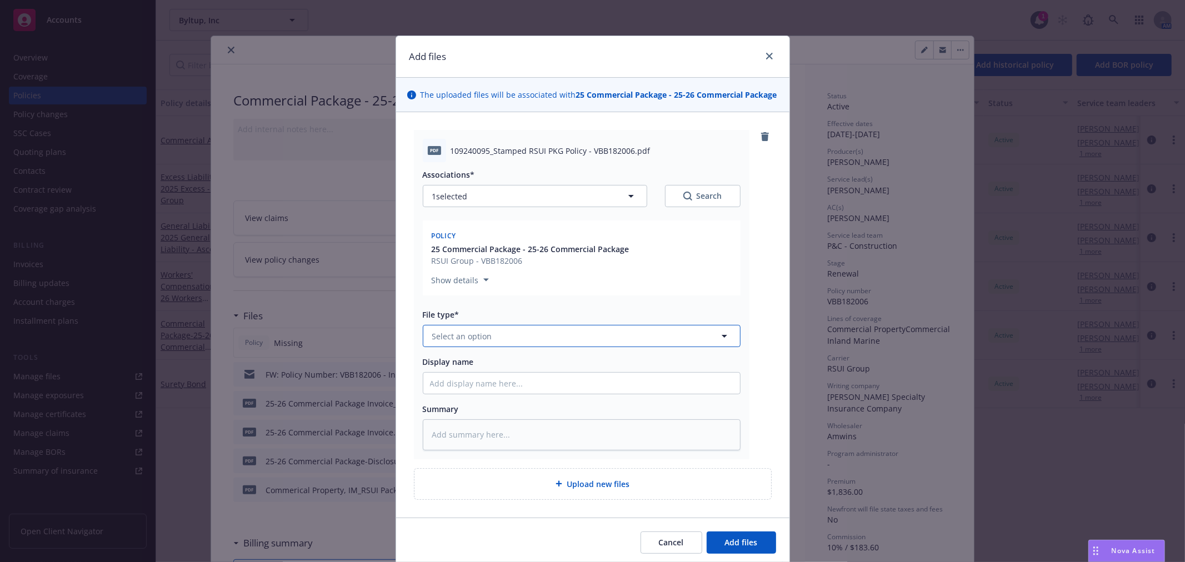
click at [535, 334] on button "Select an option" at bounding box center [582, 336] width 318 height 22
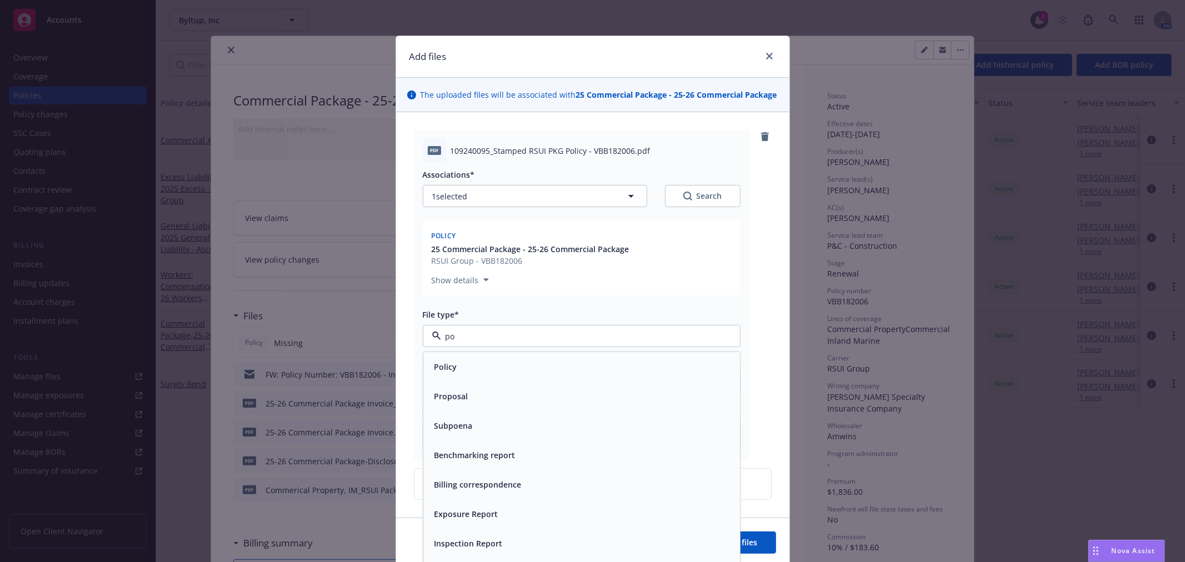
type input "pol"
click at [451, 379] on div "Policy" at bounding box center [581, 366] width 317 height 29
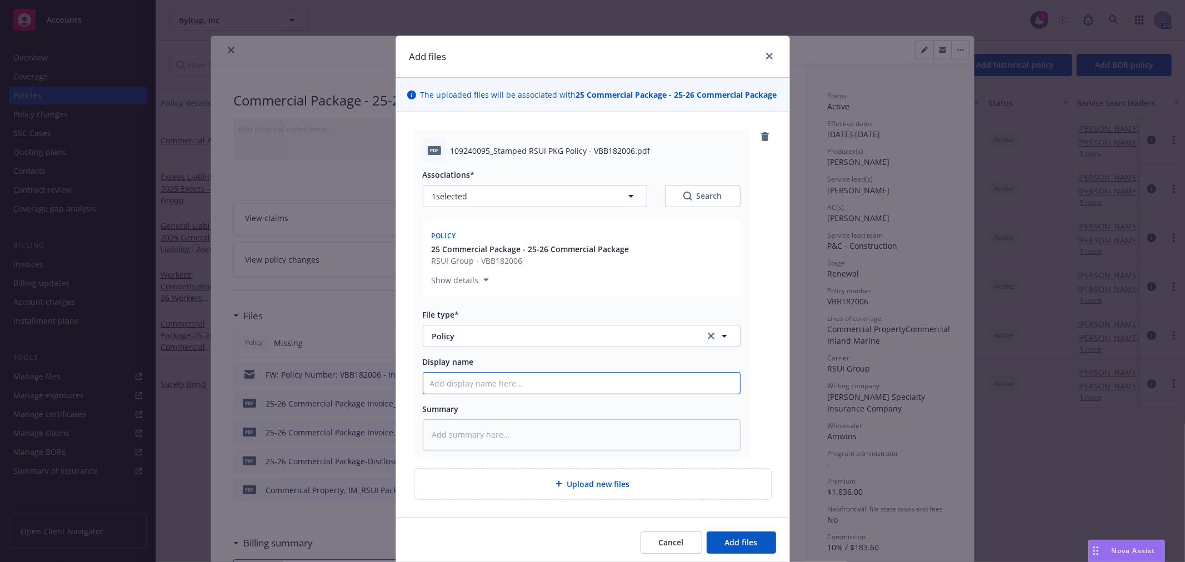
click at [510, 383] on input "Display name" at bounding box center [581, 383] width 317 height 21
type textarea "x"
type input "25"
type textarea "x"
type input "25-2"
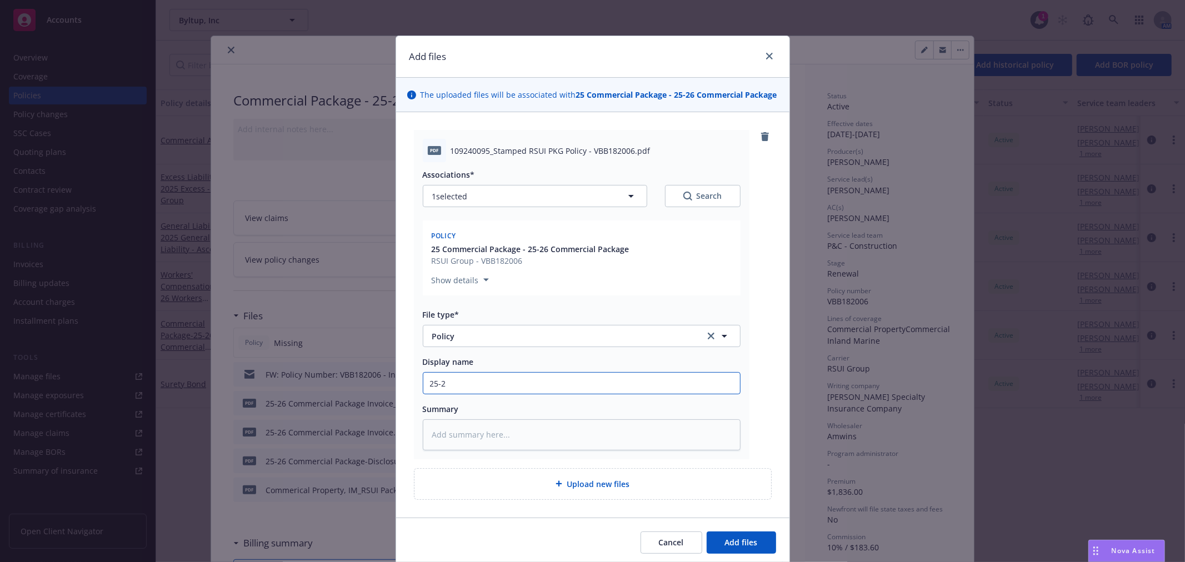
type textarea "x"
type input "25-26"
type textarea "x"
type input "25-26"
type textarea "x"
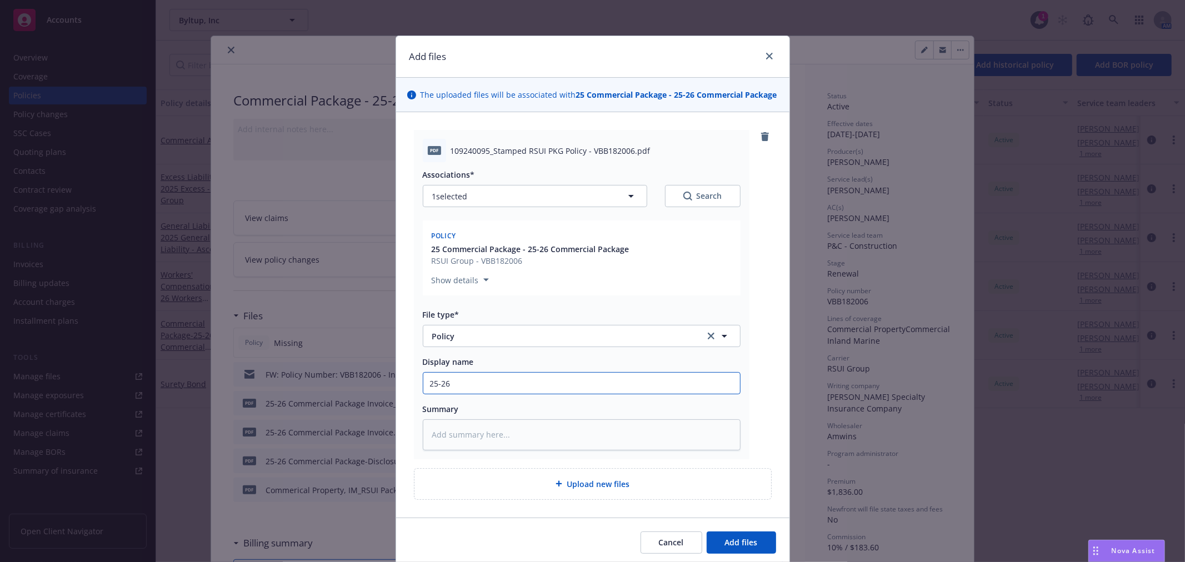
type input "25-26 C"
type textarea "x"
type input "25-26 Co"
type textarea "x"
type input "25-26 Com"
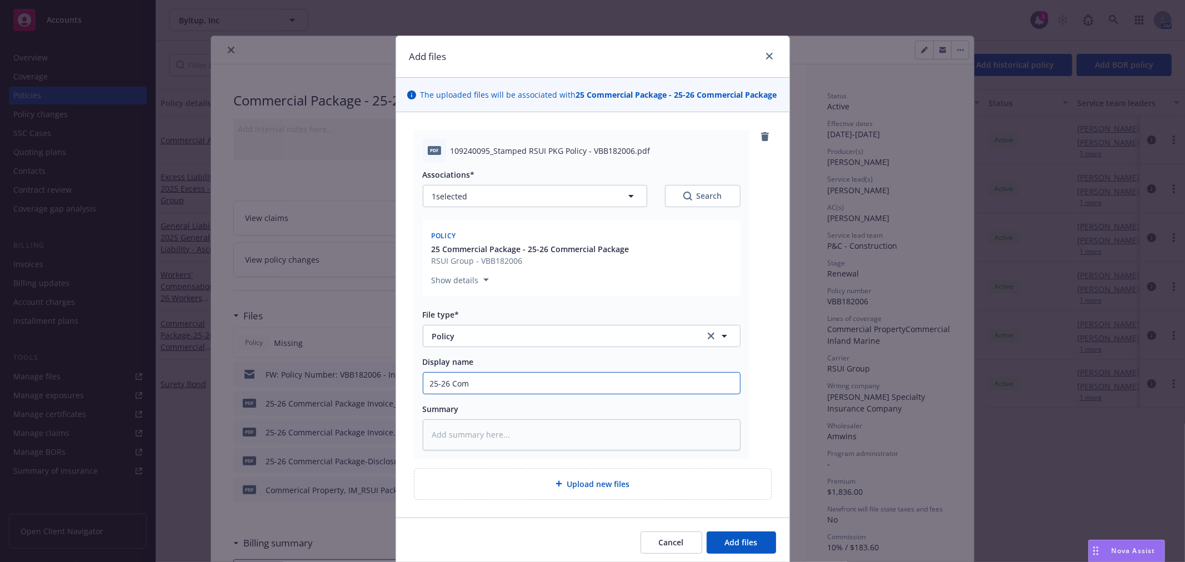
type textarea "x"
type input "25-26 Comm"
type textarea "x"
type input "25-26 Comm"
type textarea "x"
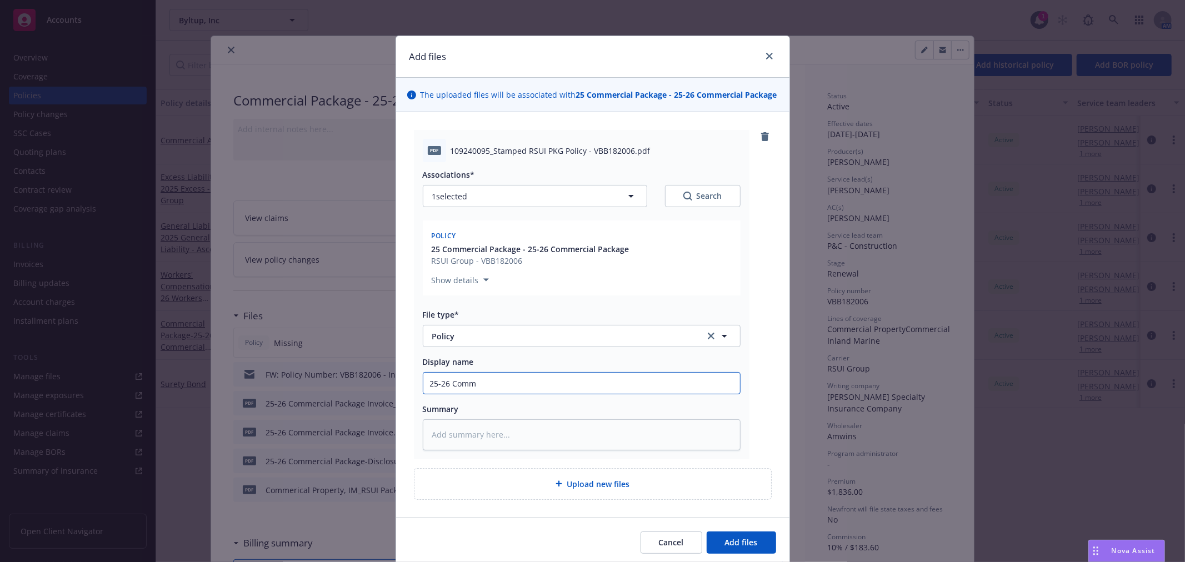
type input "25-26 Comm P"
type textarea "x"
type input "25-26 Comm Pk"
type textarea "x"
type input "25-26 Comm Pkg"
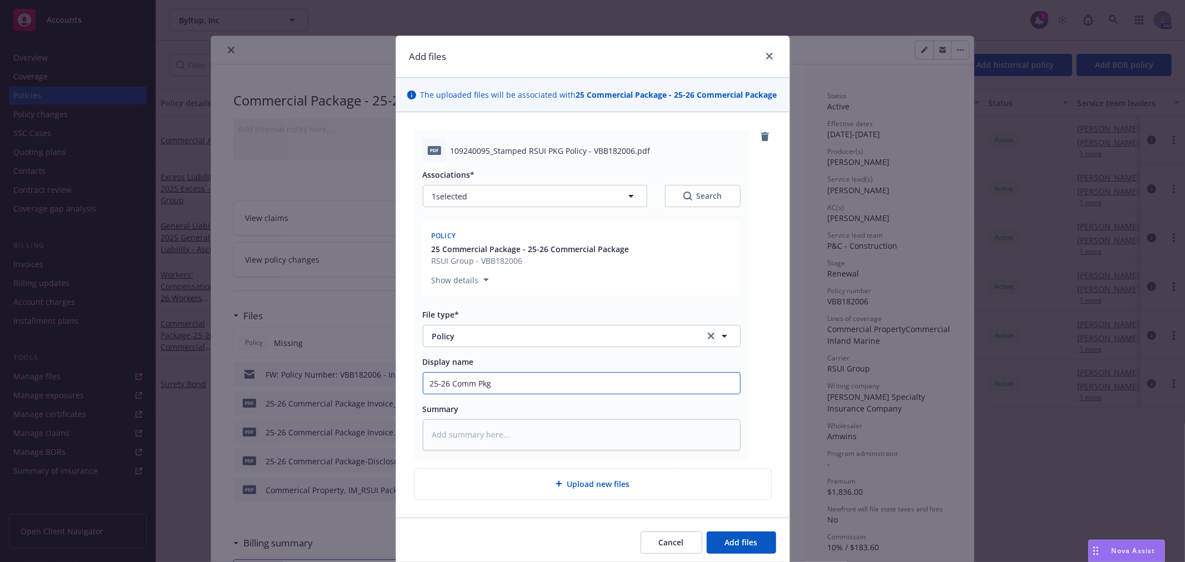
type textarea "x"
type input "25-26 Comm Pkg"
type textarea "x"
type input "25-26 Comm Pkg P"
type textarea "x"
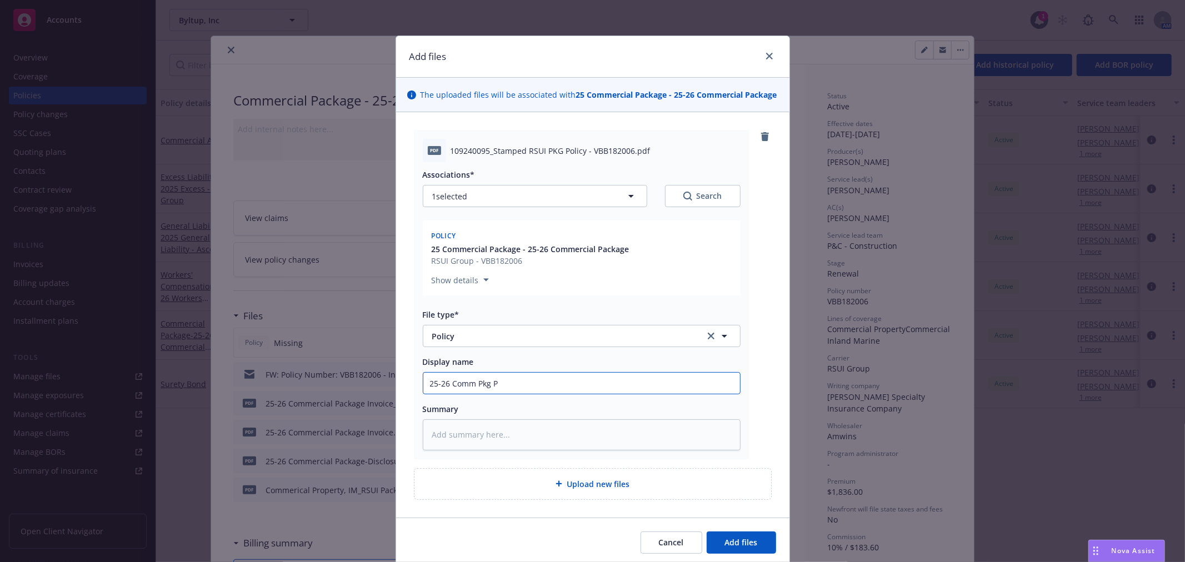
type input "25-26 Comm Pkg Po"
type textarea "x"
type input "25-26 Comm Pkg Pol"
type textarea "x"
type input "25-26 Comm Pkg Poli"
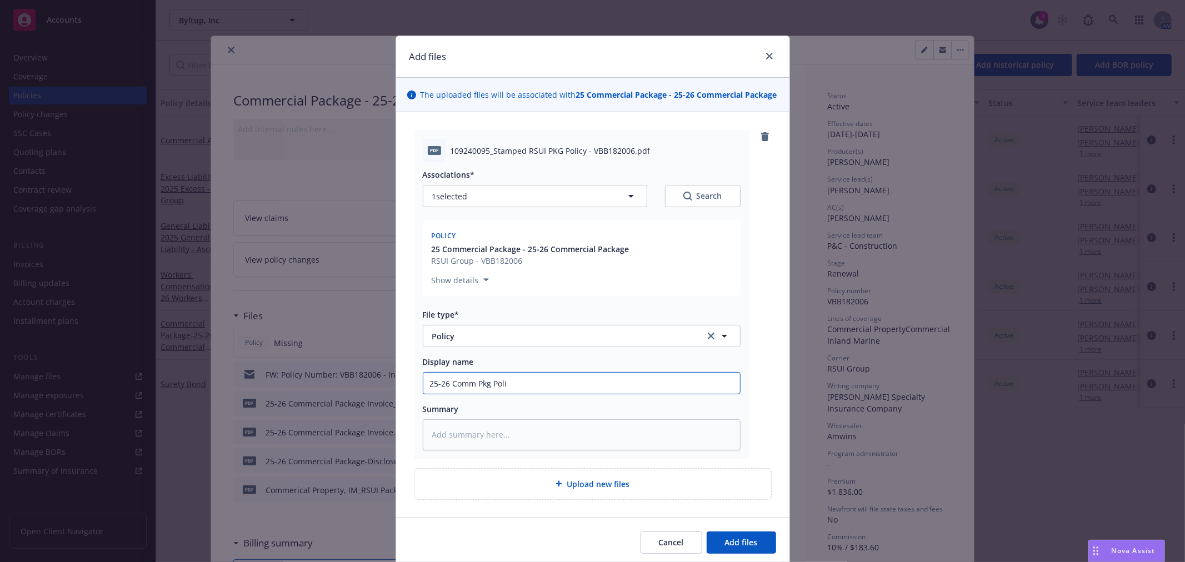
type textarea "x"
type input "25-26 Comm Pkg Polic"
type textarea "x"
type input "25-26 Comm Pkg Policy"
type textarea "x"
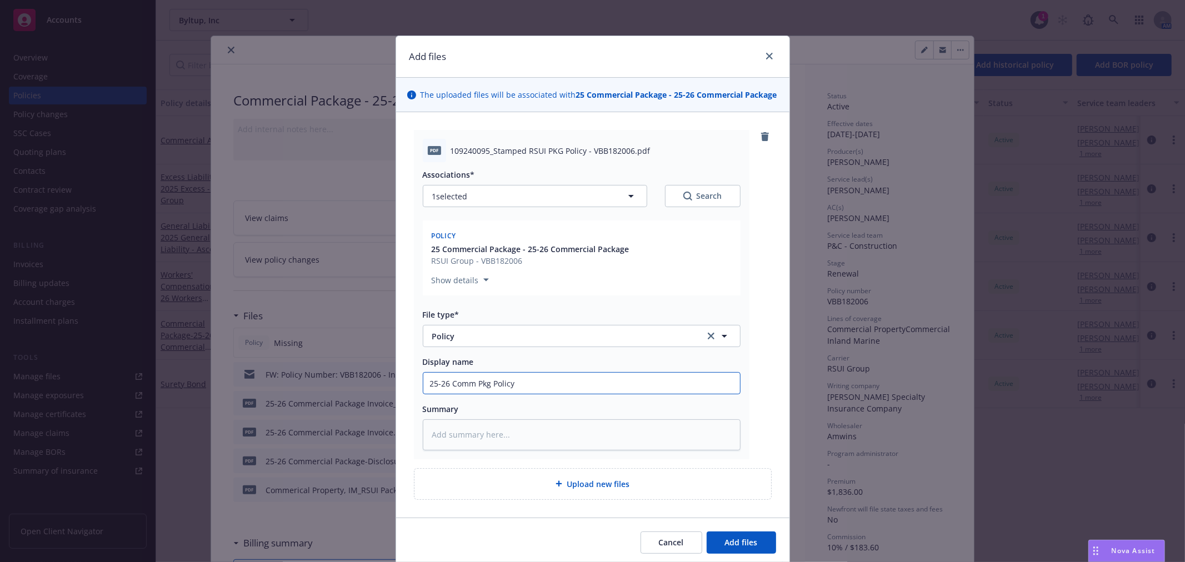
type input "25-26 Comm Pkg Policy"
type textarea "x"
type input "25-26 Comm Pkg Policy -"
type textarea "x"
type input "25-26 Comm Pkg Policy -"
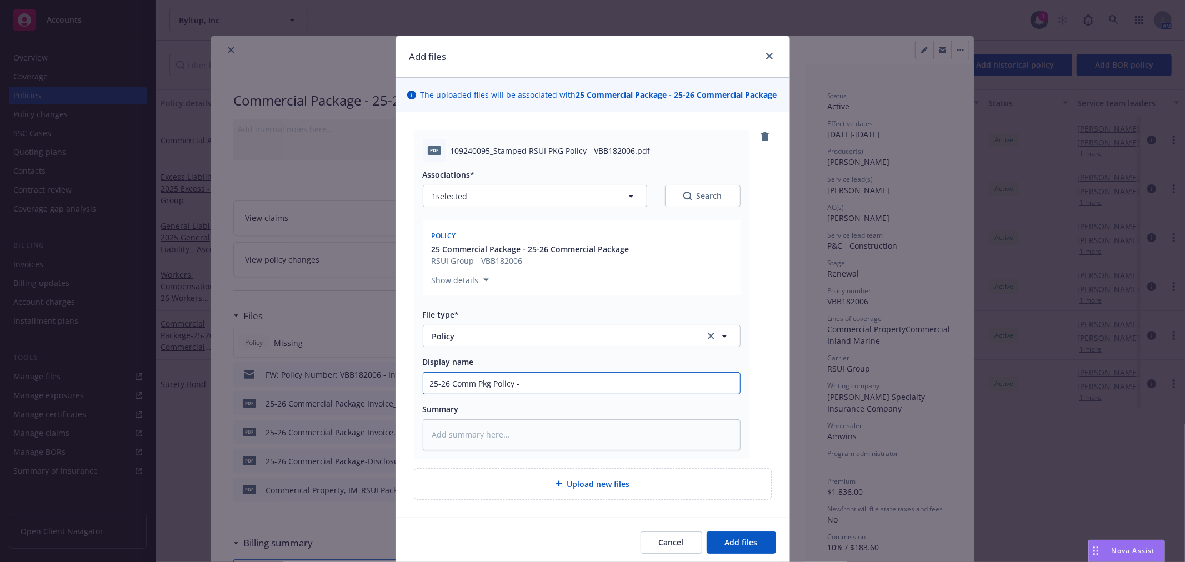
click at [562, 381] on input "25-26 Comm Pkg Policy -" at bounding box center [581, 383] width 317 height 21
paste input "VBB182006"
type textarea "x"
drag, startPoint x: 590, startPoint y: 385, endPoint x: 113, endPoint y: 377, distance: 477.3
click at [113, 377] on div "Add files The uploaded files will be associated with 25 Commercial Package - 25…" at bounding box center [592, 281] width 1185 height 562
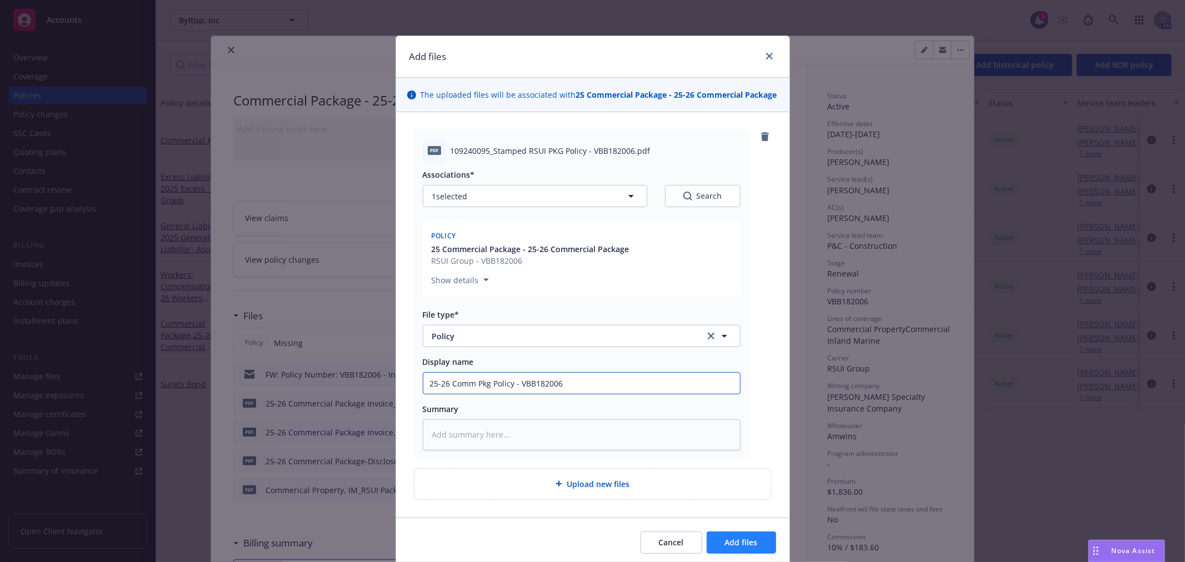
type input "25-26 Comm Pkg Policy - VBB182006"
click at [750, 543] on span "Add files" at bounding box center [741, 542] width 33 height 11
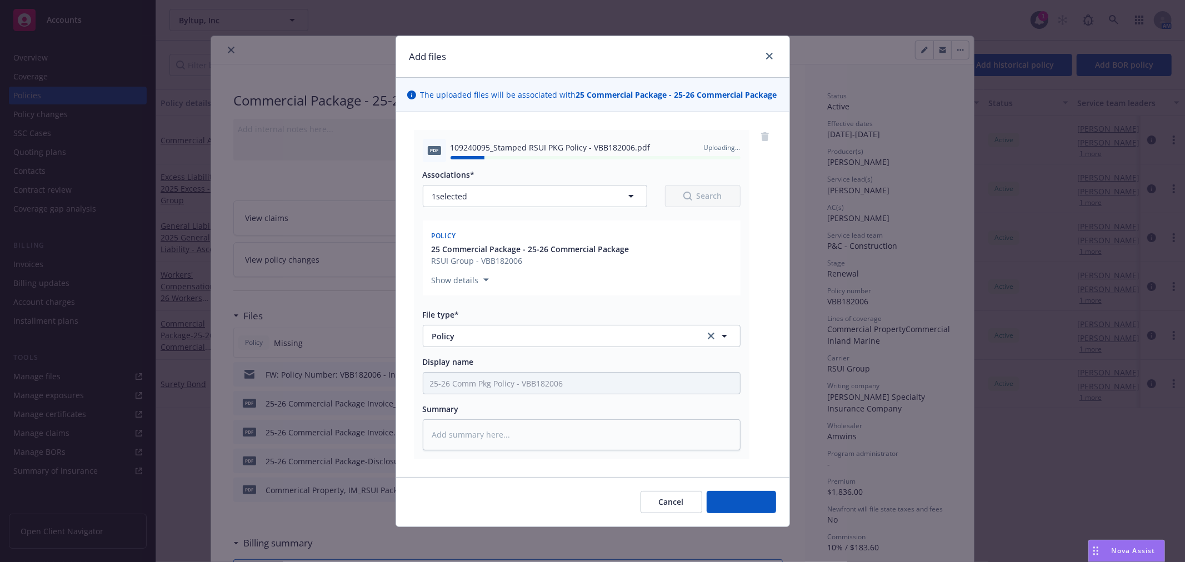
type textarea "x"
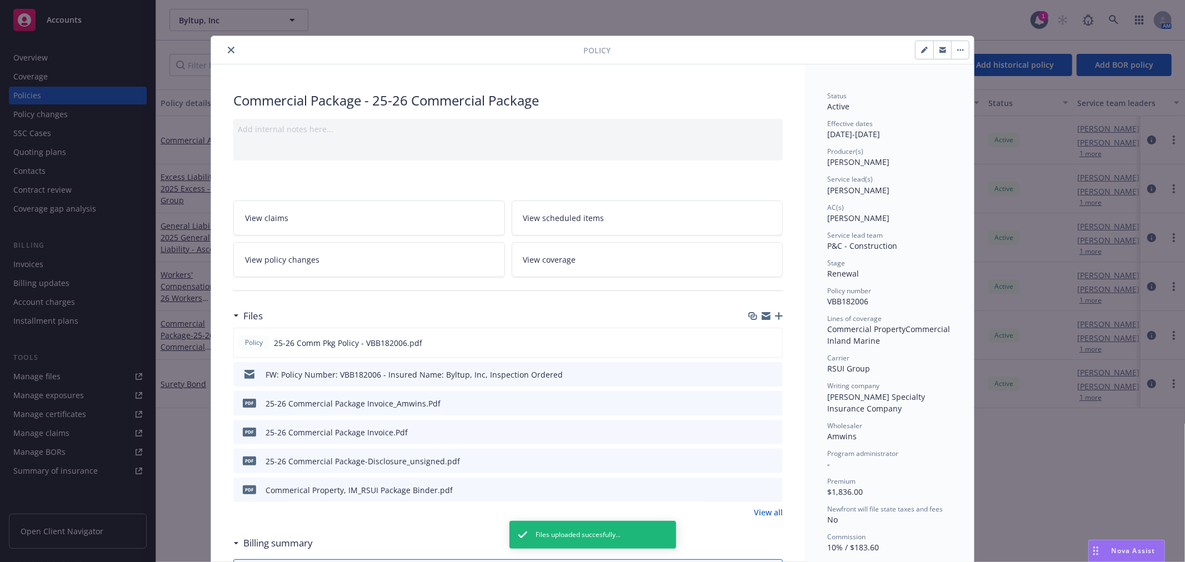
click at [226, 46] on button "close" at bounding box center [230, 49] width 13 height 13
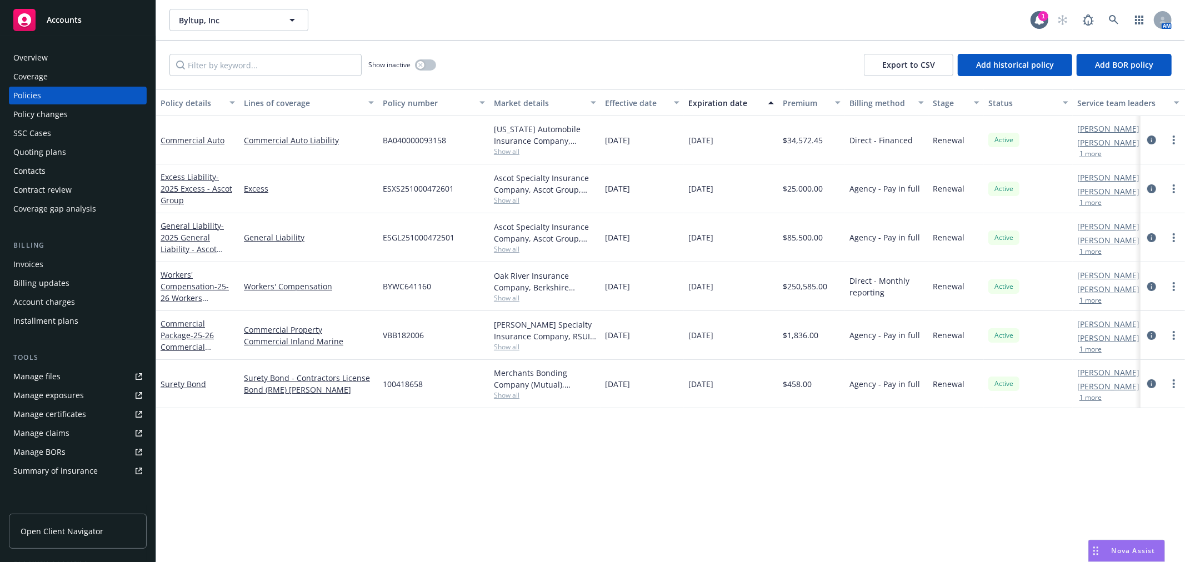
click at [91, 20] on div "Accounts" at bounding box center [77, 20] width 129 height 22
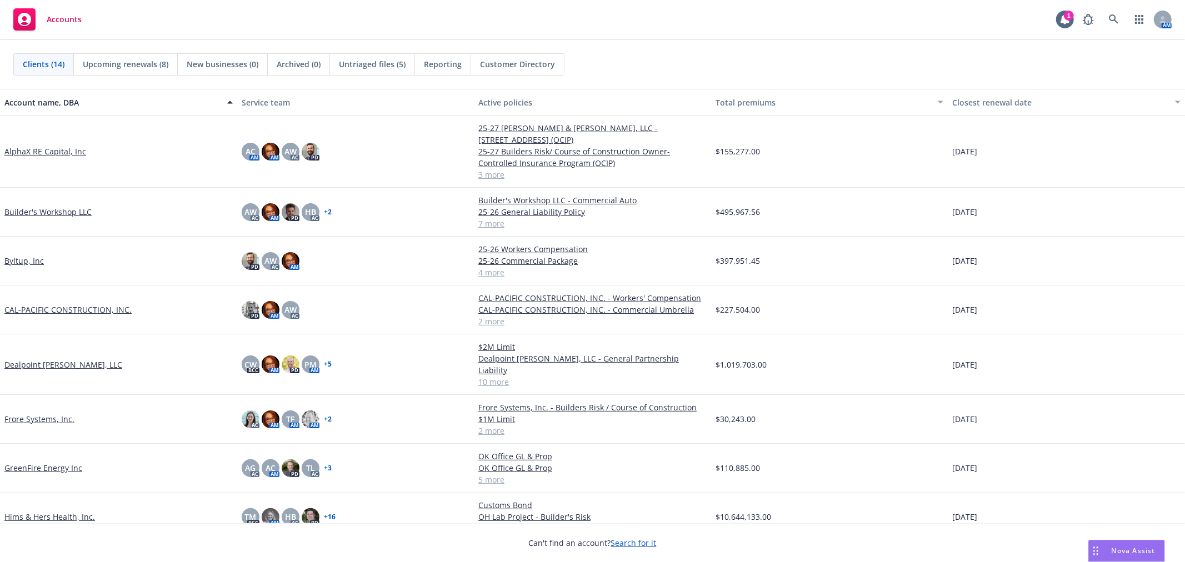
click at [37, 148] on link "AlphaX RE Capital, Inc" at bounding box center [45, 152] width 82 height 12
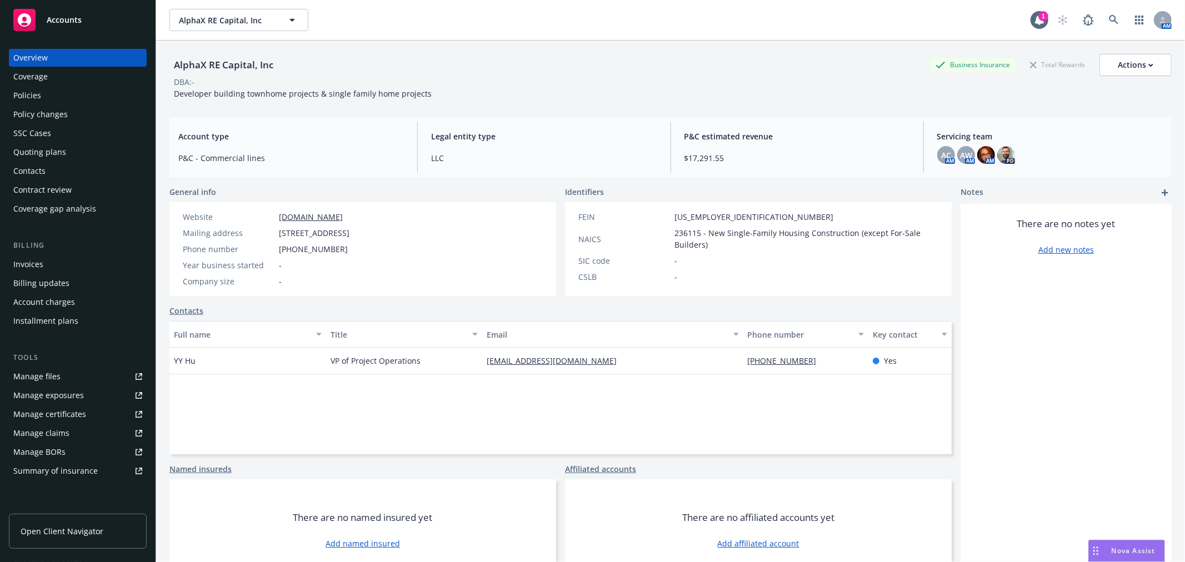
click at [43, 92] on div "Policies" at bounding box center [77, 96] width 129 height 18
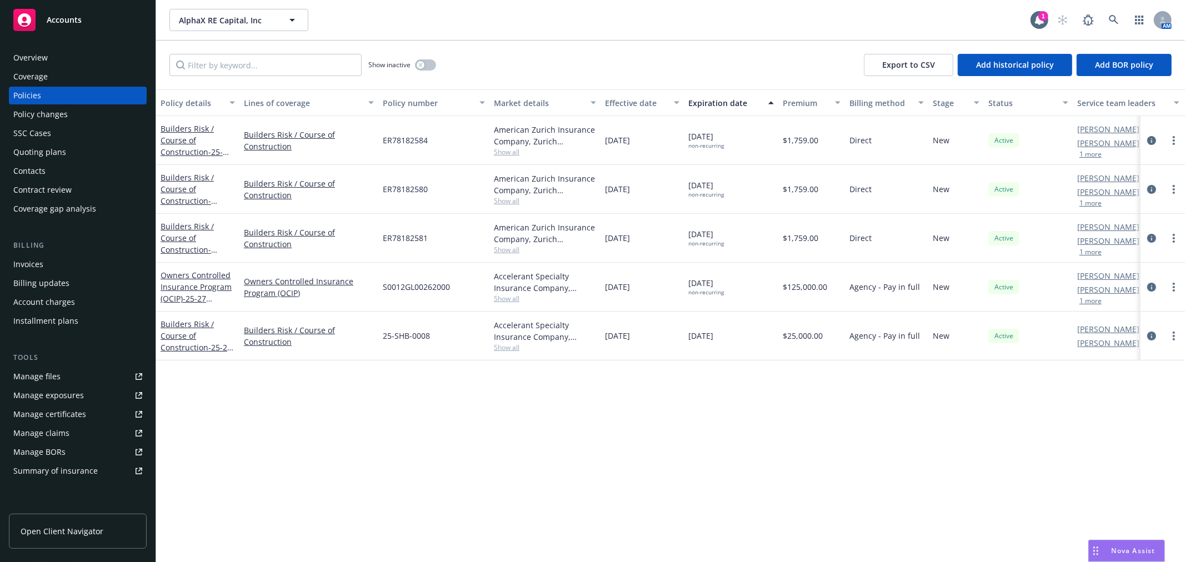
click at [77, 149] on div "Quoting plans" at bounding box center [77, 152] width 129 height 18
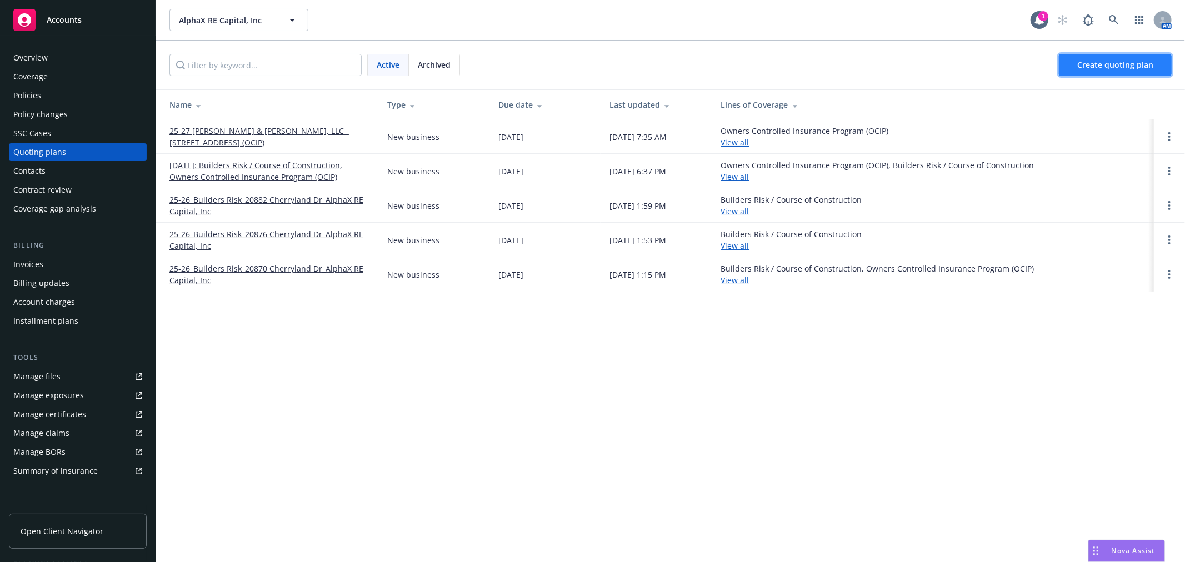
click at [1112, 57] on link "Create quoting plan" at bounding box center [1115, 65] width 113 height 22
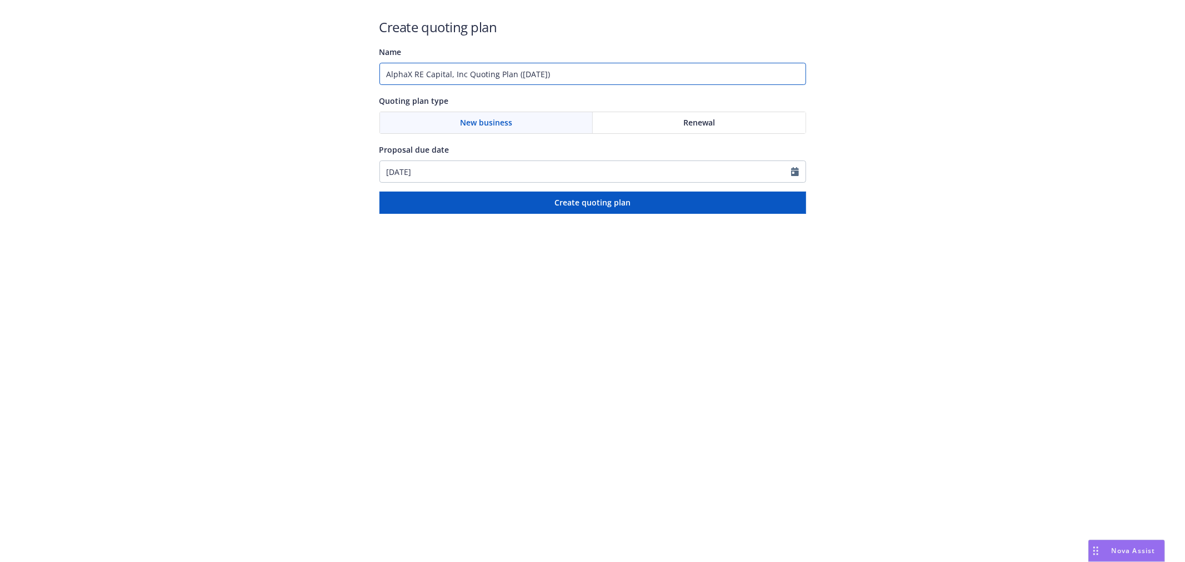
drag, startPoint x: 603, startPoint y: 73, endPoint x: 248, endPoint y: 82, distance: 355.1
click at [248, 82] on div "Create quoting plan Name AlphaX RE Capital, Inc Quoting Plan (2025-08-15) Quoti…" at bounding box center [592, 107] width 1185 height 214
click at [583, 73] on input "AlphaX RE Capital, Inc Quoting Plan (2025-08-15)" at bounding box center [592, 74] width 427 height 22
paste input "• 156 Crescent Ave"
drag, startPoint x: 395, startPoint y: 74, endPoint x: 333, endPoint y: 75, distance: 61.7
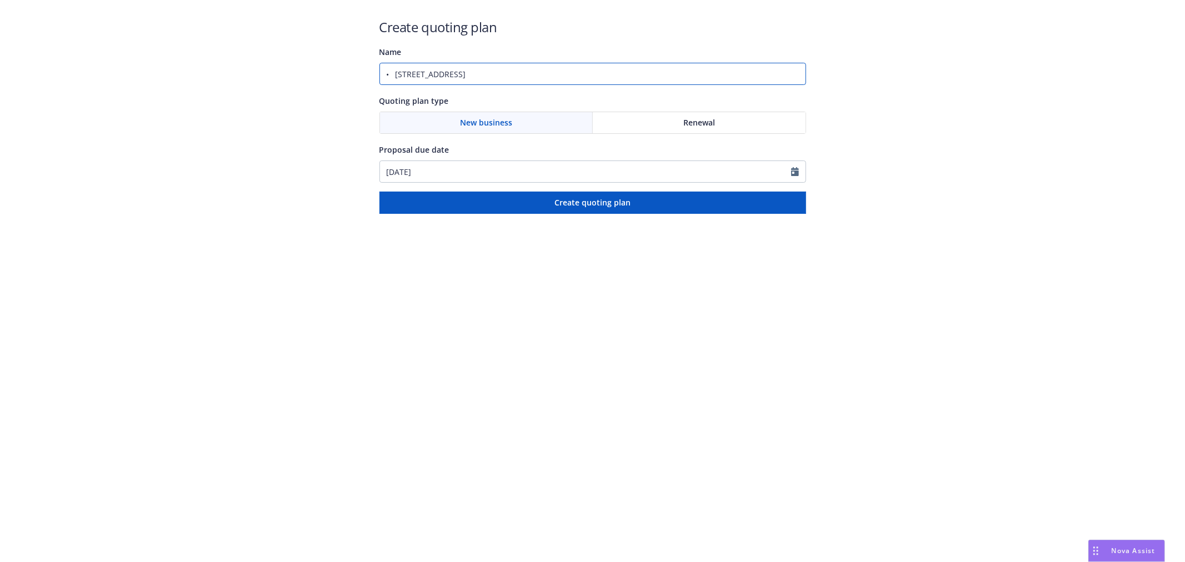
click at [333, 75] on div "Create quoting plan Name • 156 Crescent Ave Quoting plan type New business Rene…" at bounding box center [592, 107] width 1185 height 214
click at [545, 72] on input "156 Crescent Ave" at bounding box center [592, 74] width 427 height 22
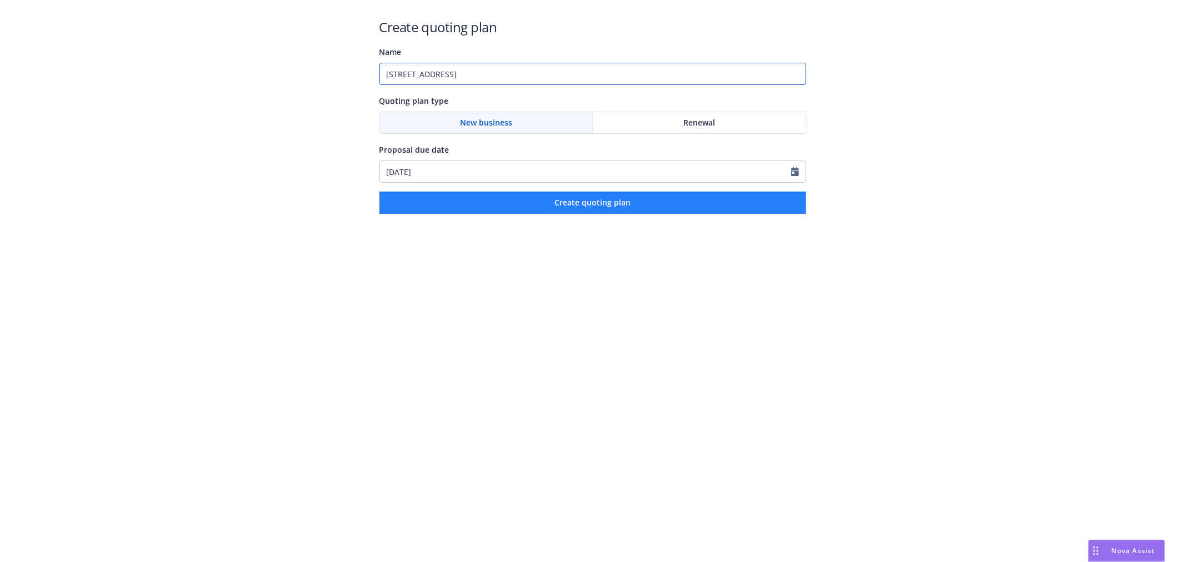
type input "156 Crescent Ave Builders Risk"
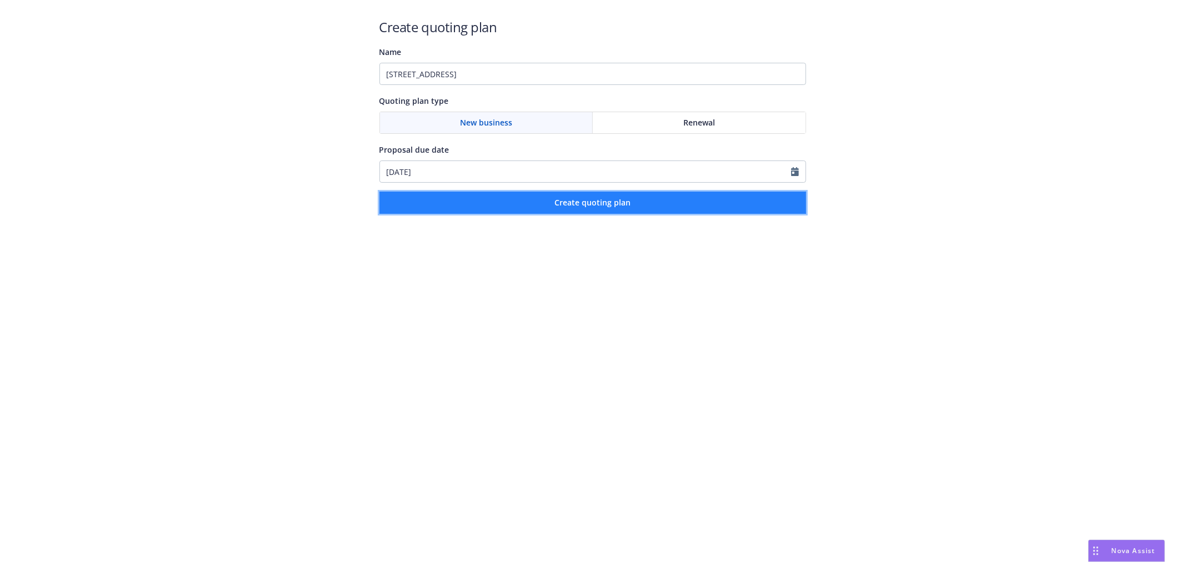
click at [601, 197] on span "Create quoting plan" at bounding box center [592, 202] width 76 height 11
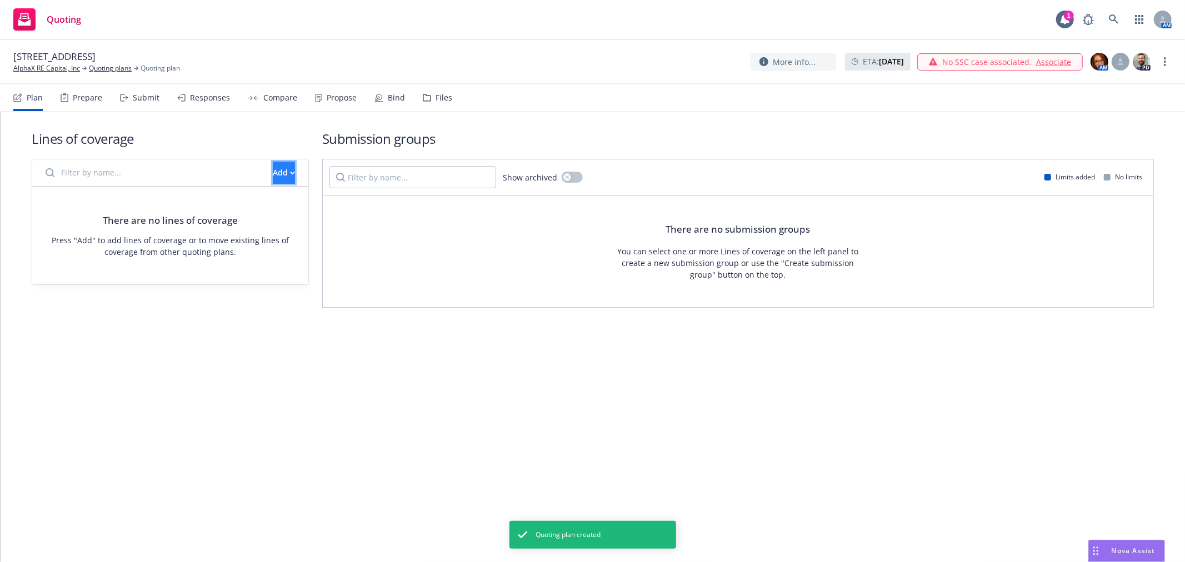
click at [273, 169] on div "Add" at bounding box center [284, 172] width 22 height 21
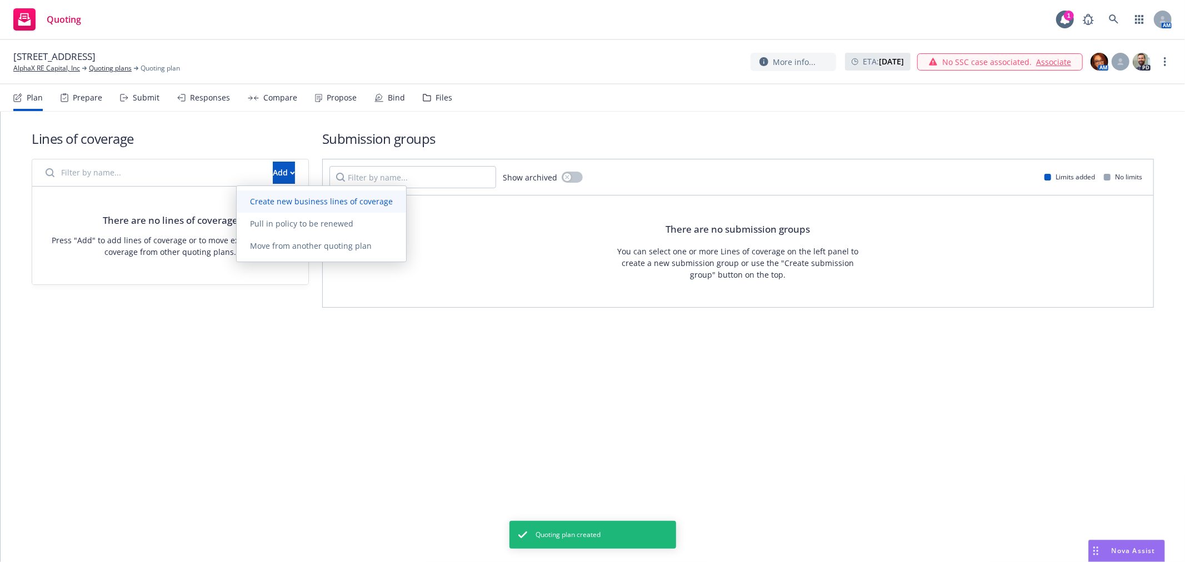
click at [264, 204] on span "Create new business lines of coverage" at bounding box center [321, 201] width 169 height 11
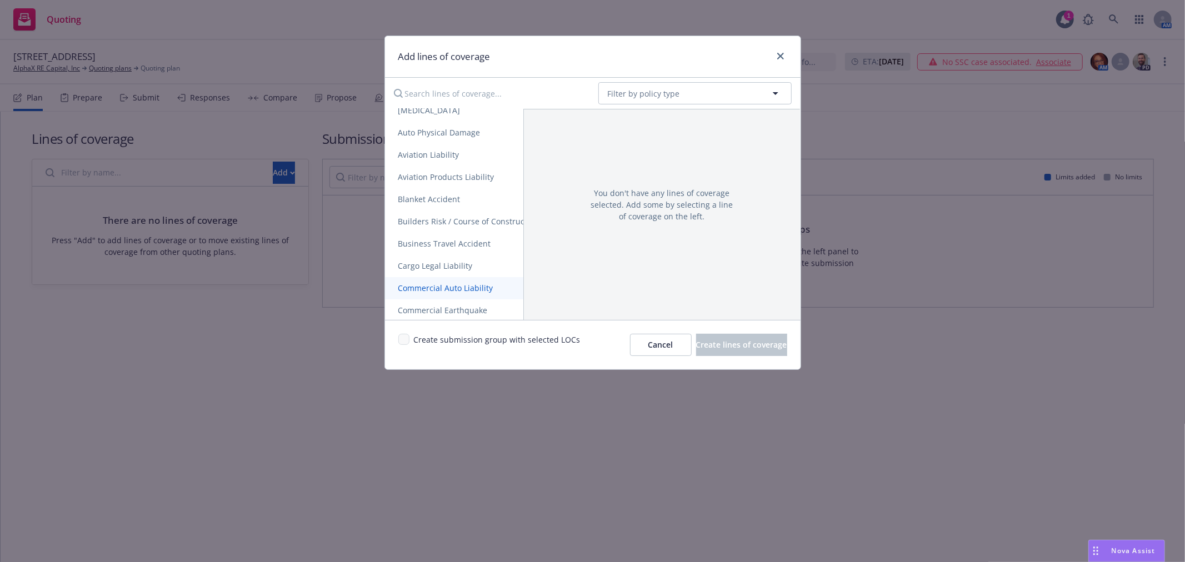
scroll to position [123, 0]
click at [456, 219] on span "Builders Risk / Course of Construction" at bounding box center [469, 222] width 168 height 11
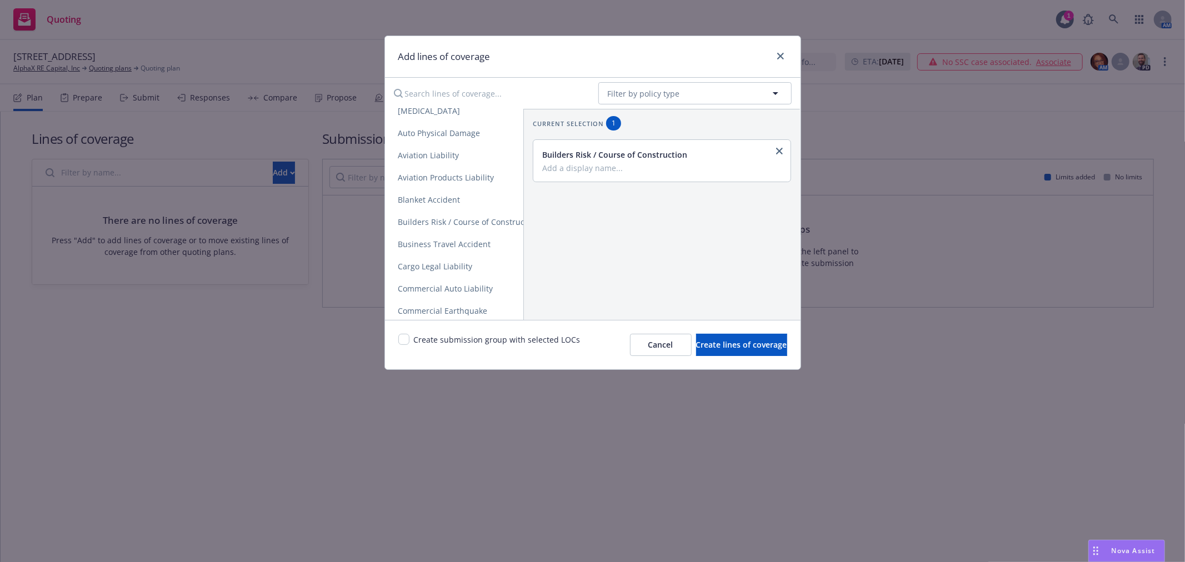
click at [611, 172] on input "Add a display name..." at bounding box center [661, 168] width 238 height 10
paste input "• 156 Crescent Ave"
drag, startPoint x: 551, startPoint y: 169, endPoint x: 438, endPoint y: 171, distance: 113.3
click at [438, 171] on div "Lines of coverage Act of Workplace Violence / Stalking Threat Aircraft / Aviati…" at bounding box center [593, 214] width 416 height 211
drag, startPoint x: 619, startPoint y: 172, endPoint x: 365, endPoint y: 176, distance: 254.5
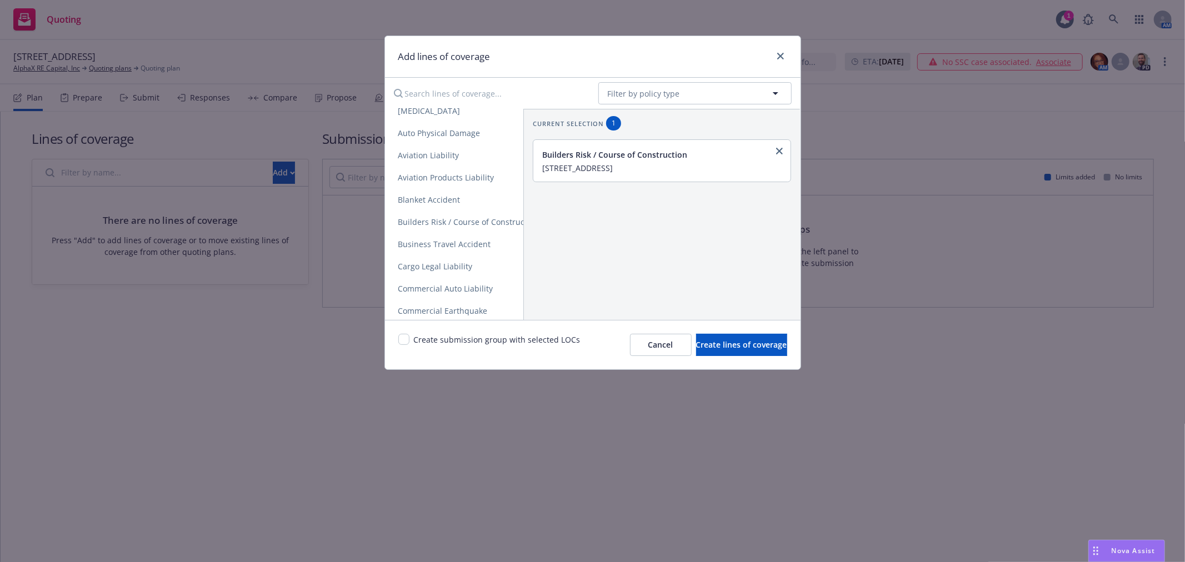
click at [365, 176] on div "Add lines of coverage No readable name Filter by policy type Lines of coverage …" at bounding box center [592, 281] width 1185 height 562
type input "156 Crescent Ave"
click at [747, 348] on span "Create lines of coverage" at bounding box center [741, 344] width 91 height 11
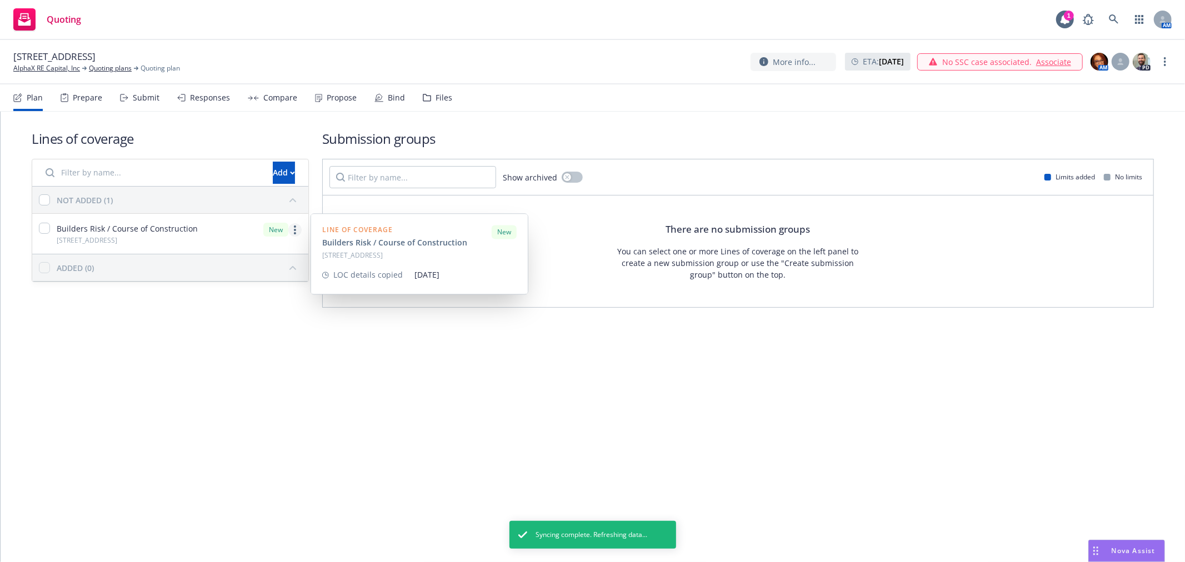
click at [292, 232] on link "more" at bounding box center [294, 229] width 13 height 13
click at [42, 231] on input "checkbox" at bounding box center [44, 228] width 11 height 11
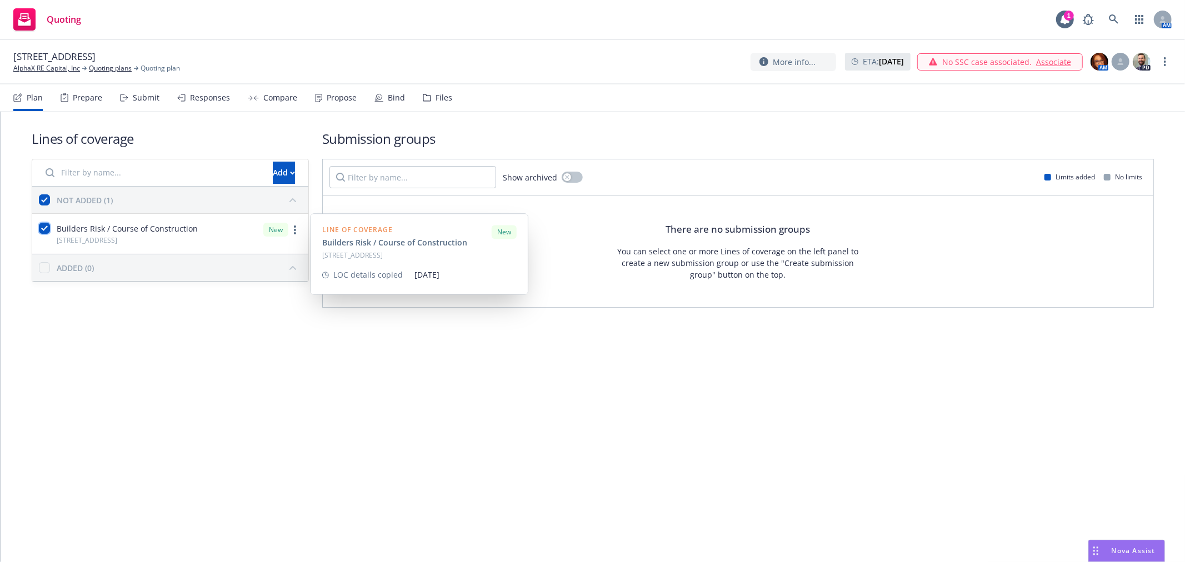
checkbox input "true"
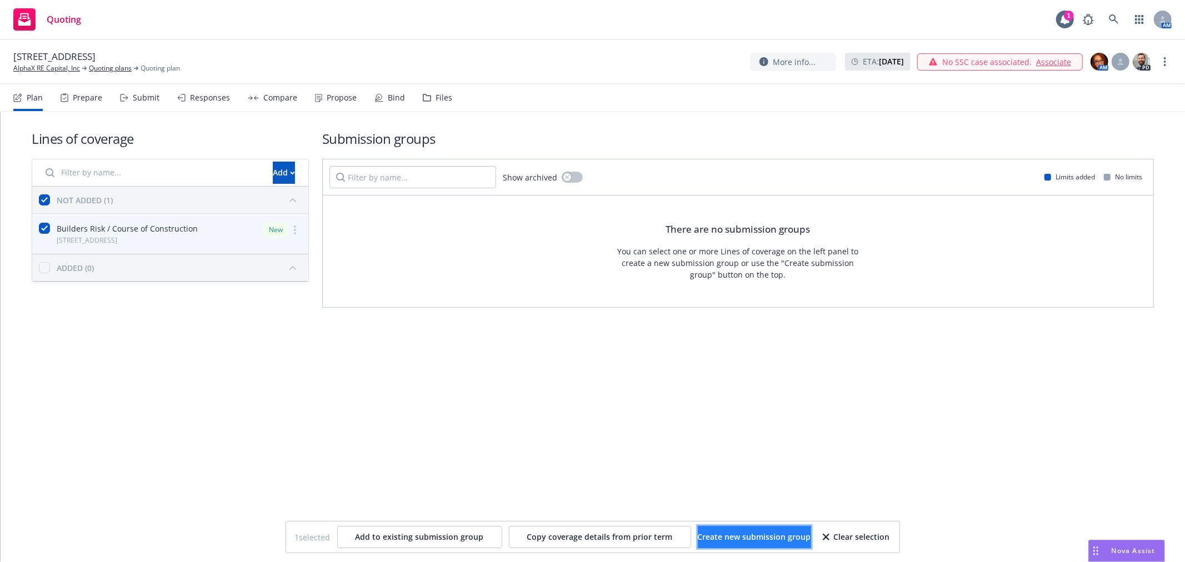
click at [741, 538] on span "Create new submission group" at bounding box center [754, 537] width 113 height 11
checkbox input "false"
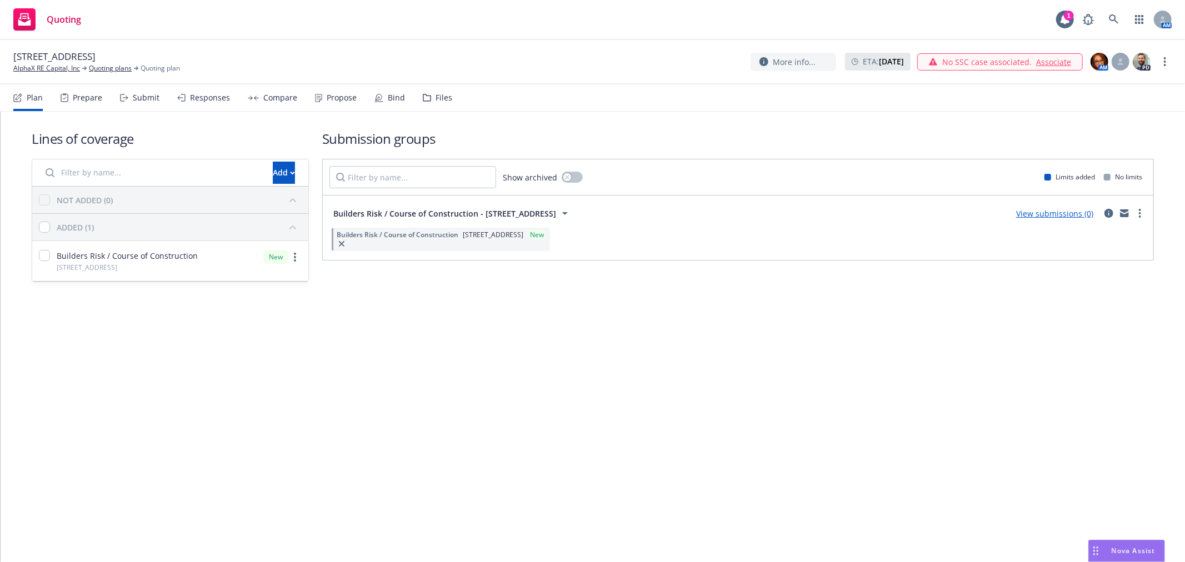
click at [1044, 214] on link "View submissions (0)" at bounding box center [1054, 213] width 77 height 11
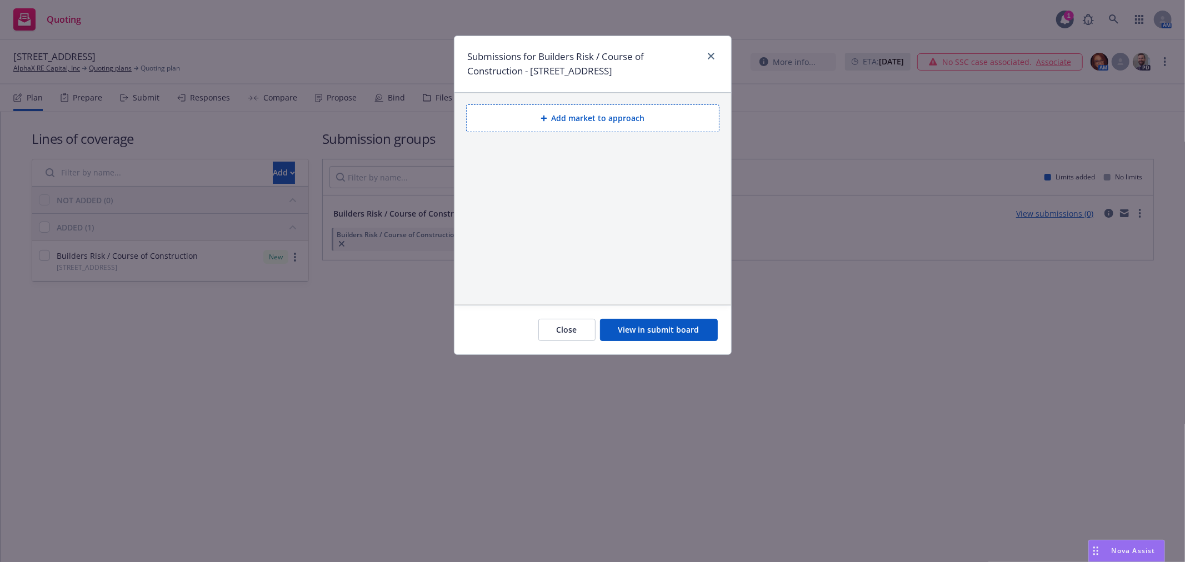
click at [618, 119] on button "Add market to approach" at bounding box center [592, 118] width 253 height 28
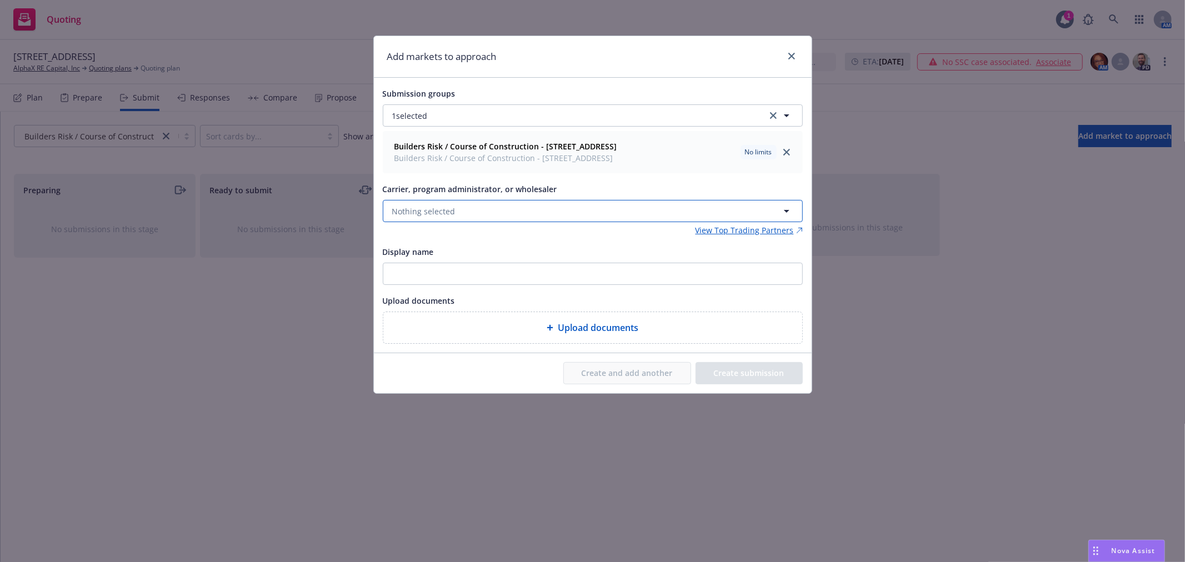
click at [523, 210] on button "Nothing selected" at bounding box center [593, 211] width 420 height 22
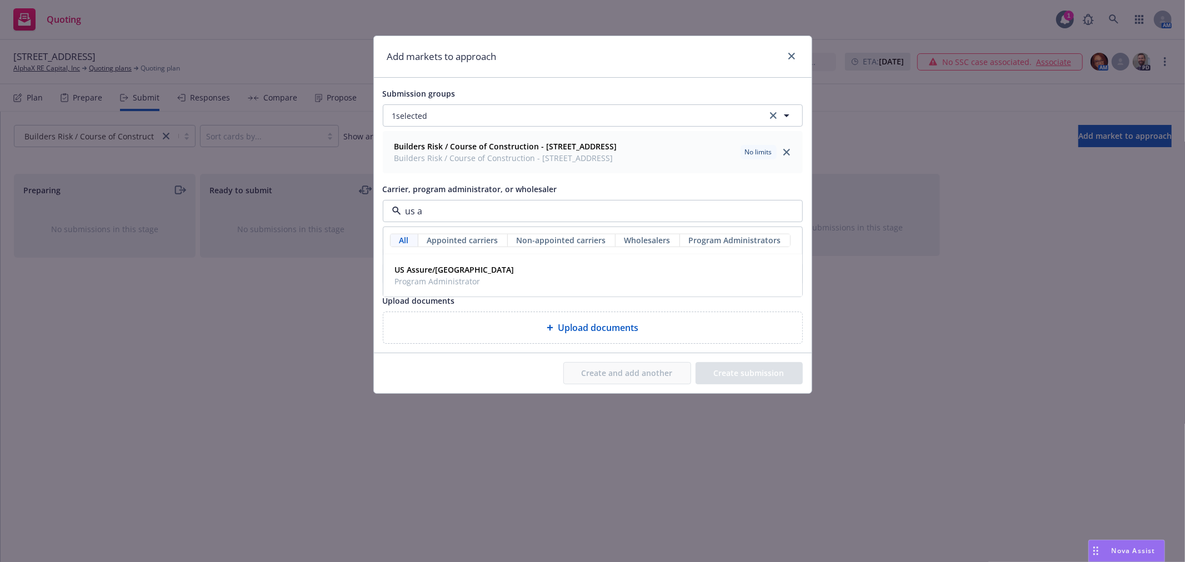
type input "us as"
click at [459, 280] on span "Program Administrator" at bounding box center [454, 282] width 119 height 12
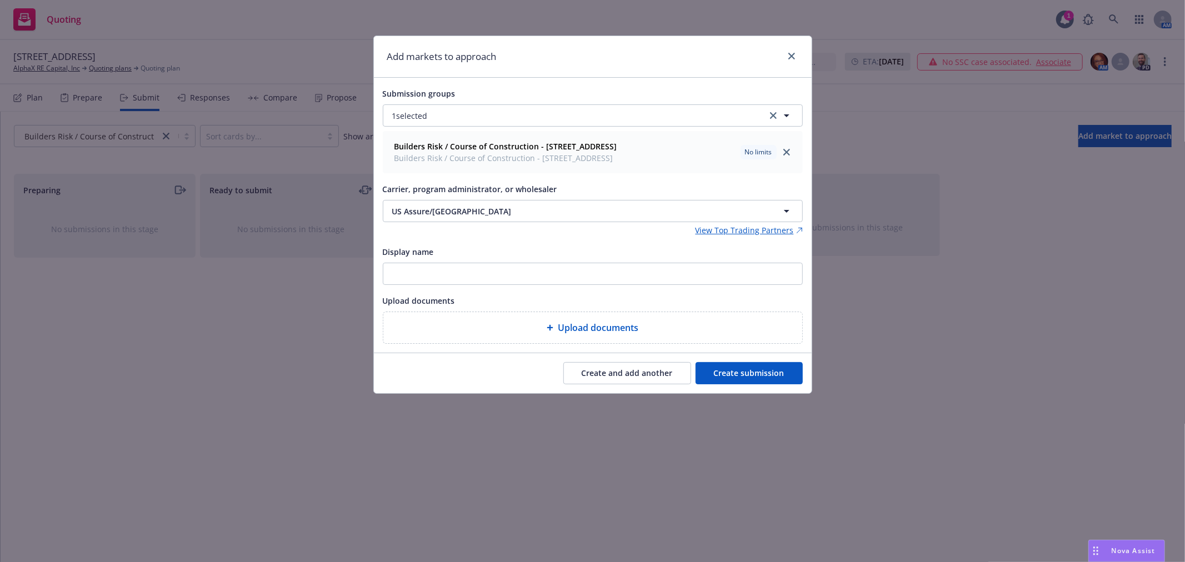
click at [732, 374] on button "Create submission" at bounding box center [749, 373] width 107 height 22
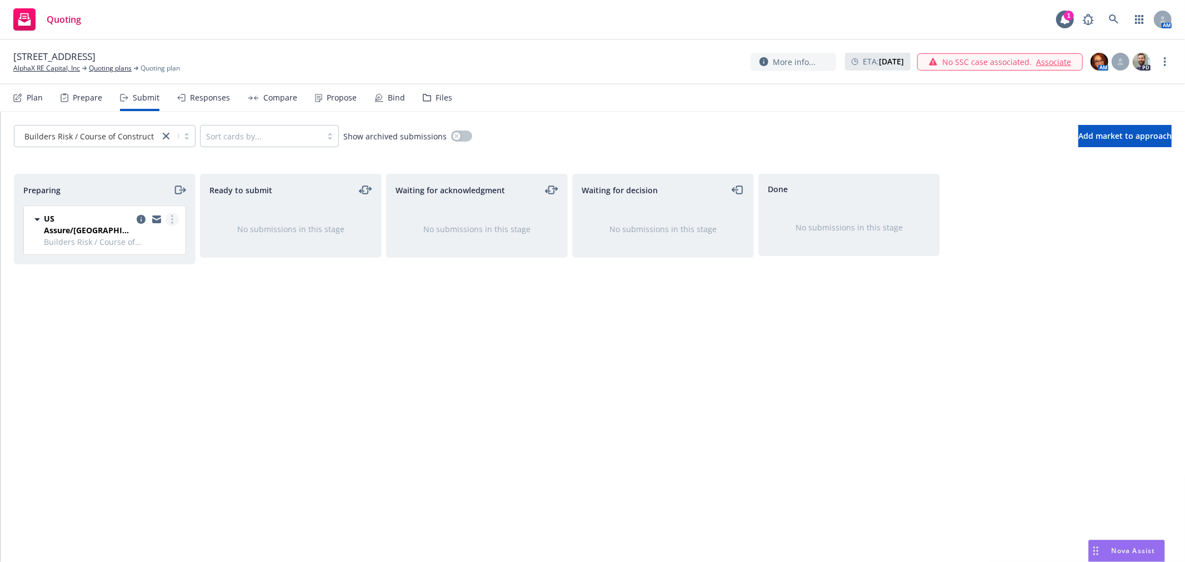
click at [169, 220] on link "more" at bounding box center [172, 219] width 13 height 13
click at [153, 308] on span "Add accepted decision" at bounding box center [122, 309] width 111 height 11
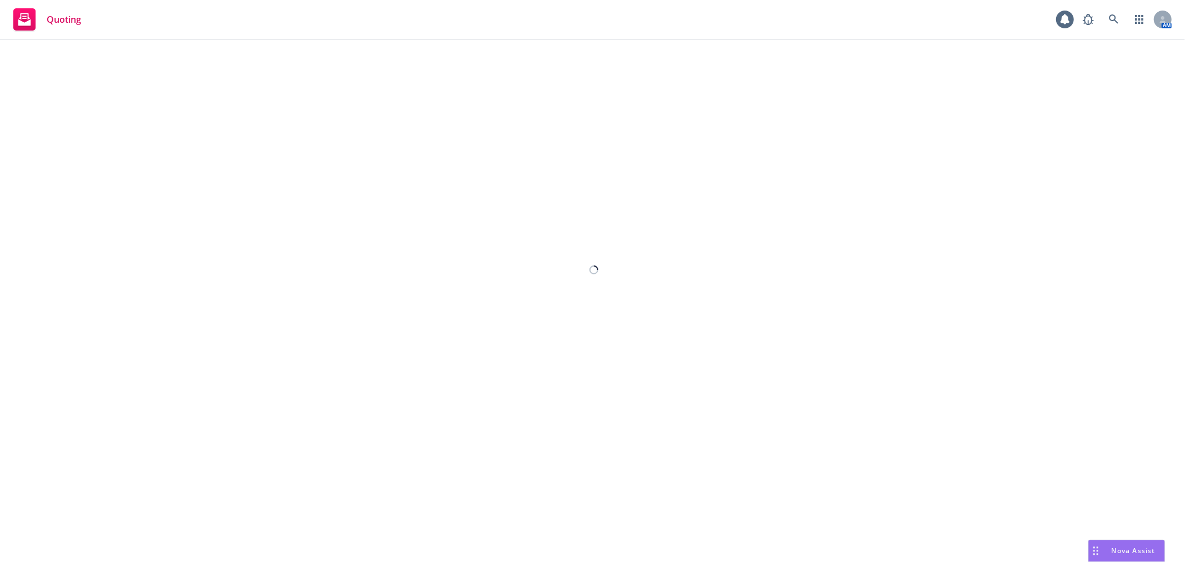
select select "12"
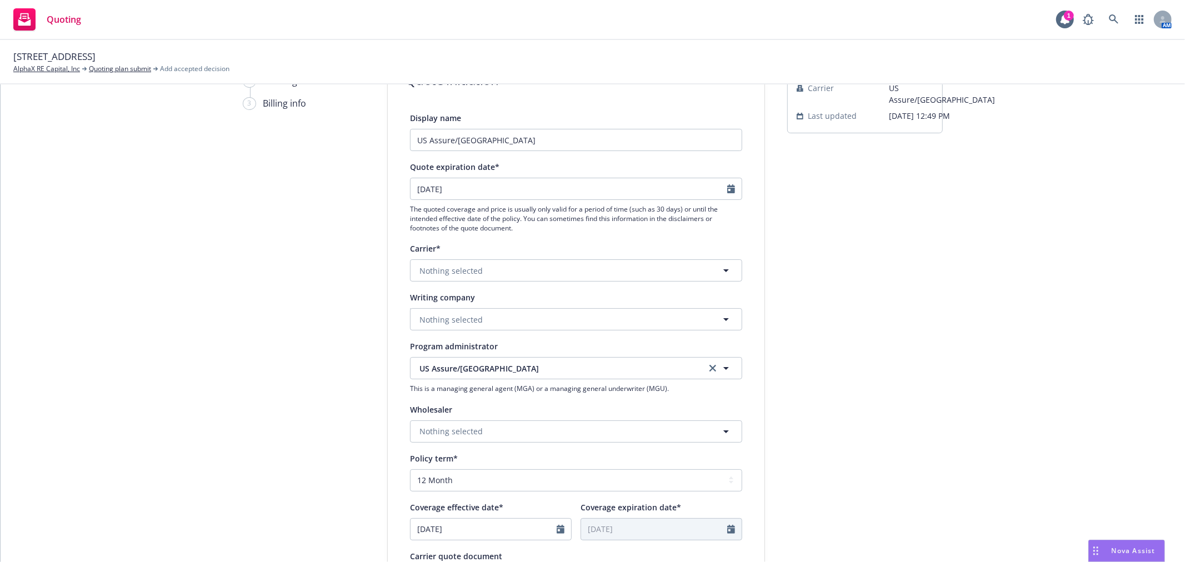
scroll to position [123, 0]
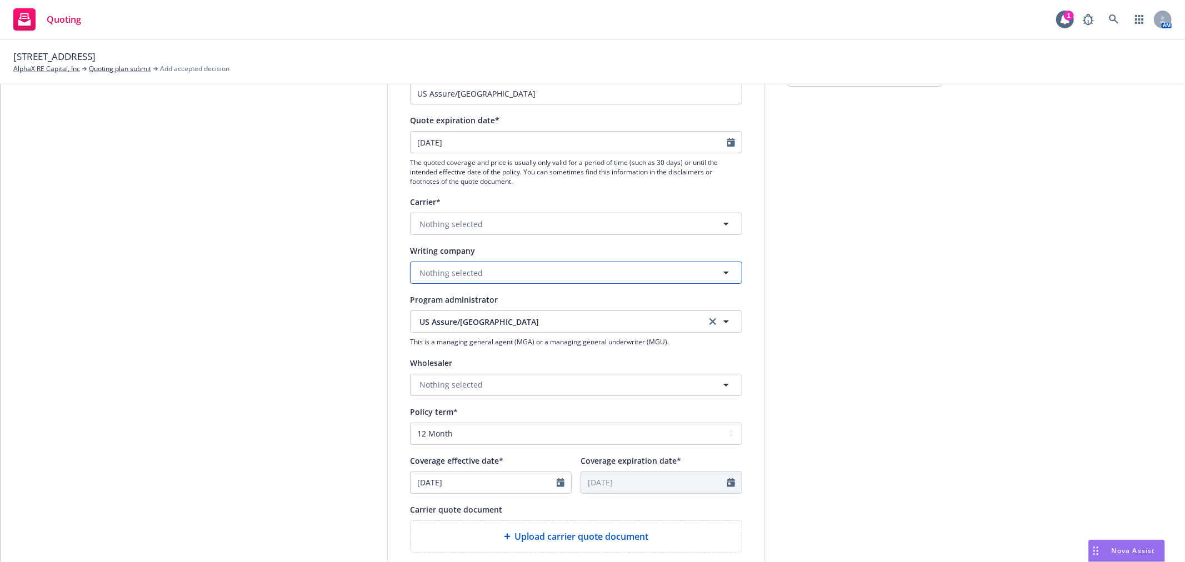
click at [493, 272] on button "Nothing selected" at bounding box center [576, 273] width 332 height 22
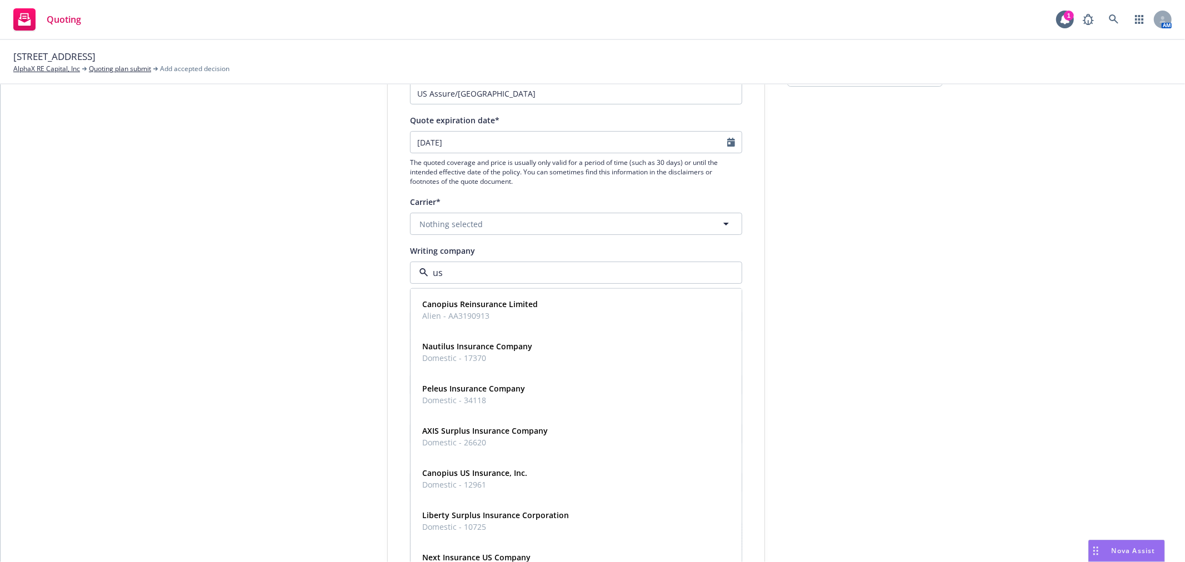
type input "u"
type input "zuric"
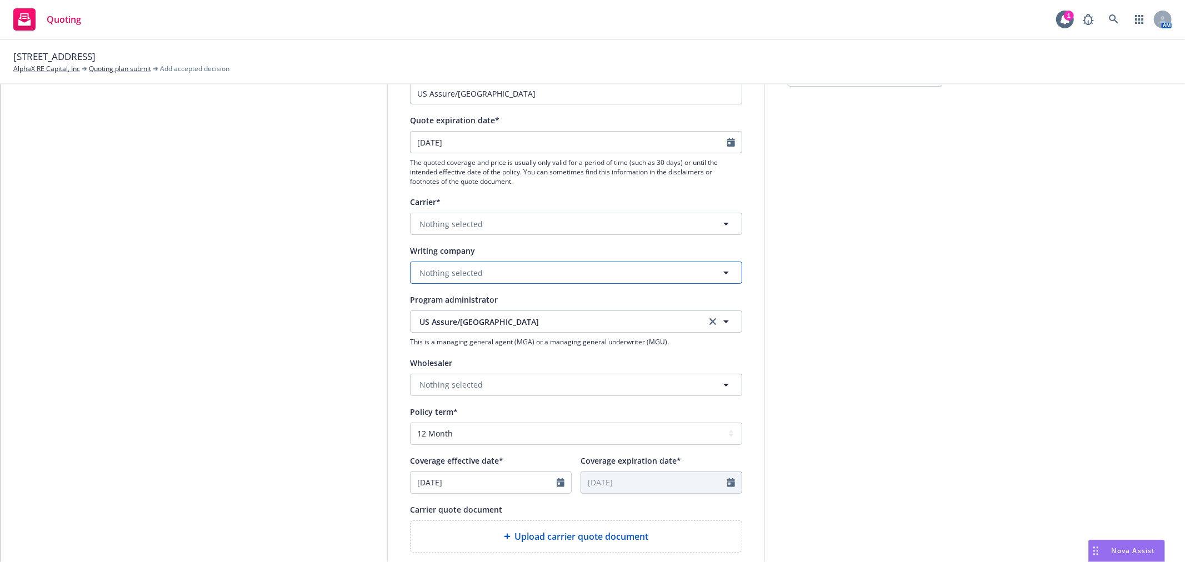
click at [503, 271] on button "Nothing selected" at bounding box center [576, 273] width 332 height 22
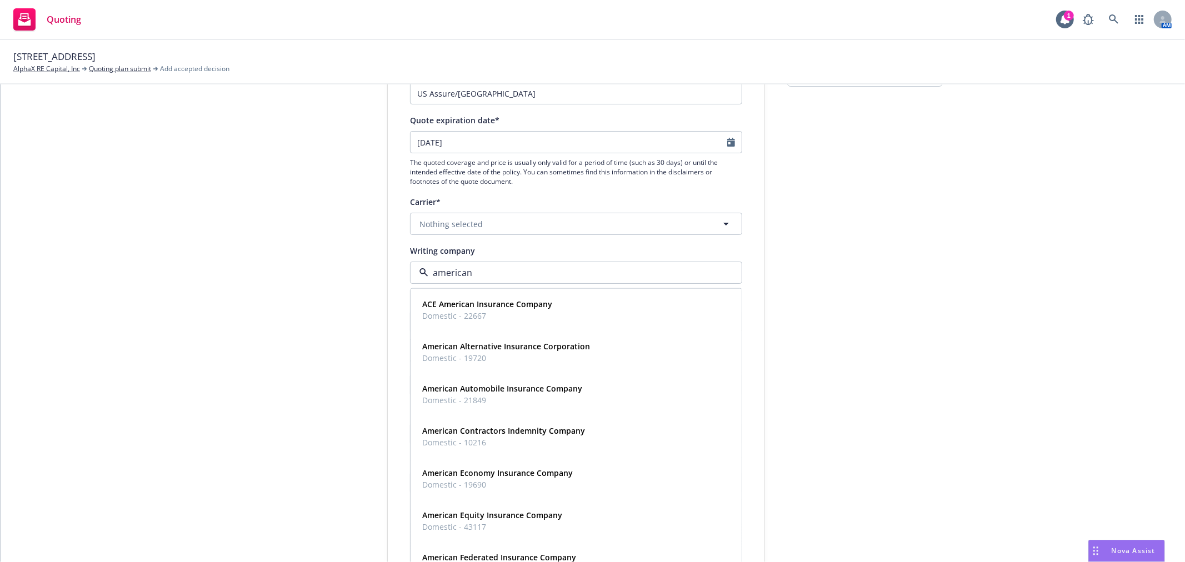
type input "american z"
click at [501, 312] on span "Domestic - 40142" at bounding box center [491, 316] width 139 height 12
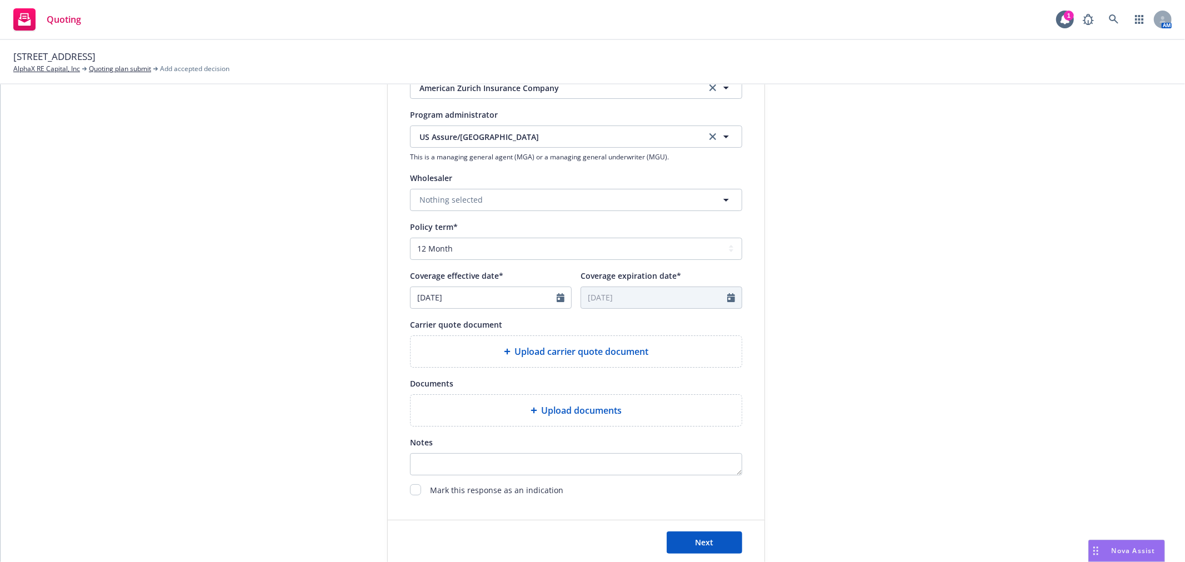
scroll to position [370, 0]
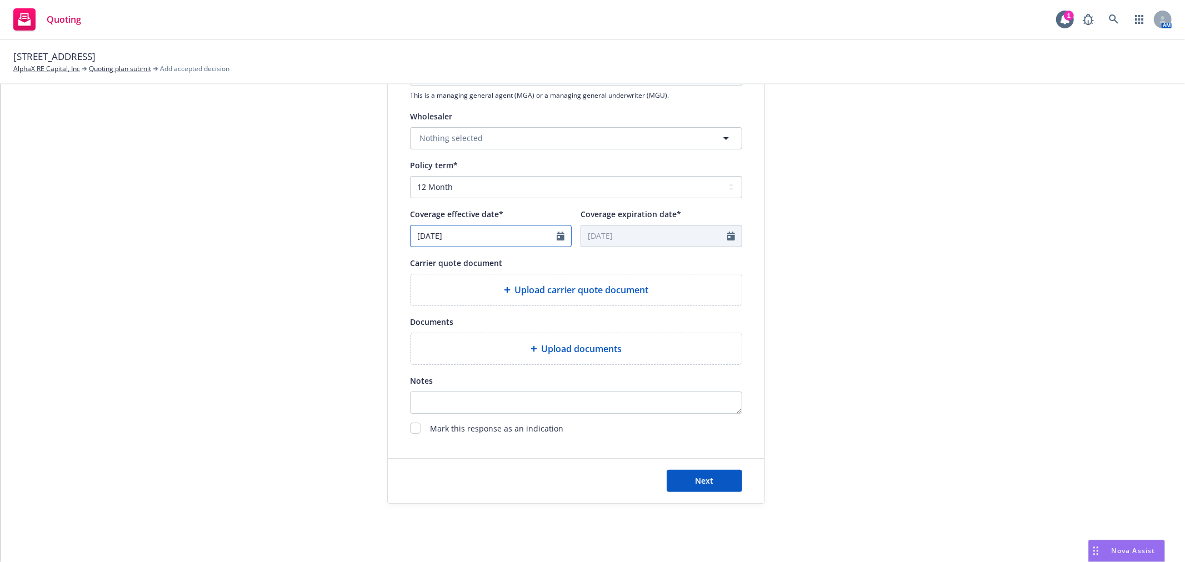
select select "8"
click at [497, 234] on input "08/15/2025" at bounding box center [484, 236] width 146 height 21
drag, startPoint x: 432, startPoint y: 234, endPoint x: 281, endPoint y: 246, distance: 151.6
click at [281, 246] on div "1 Quote initiation 2 Coverage selection 3 Billing info Quote initiation Display…" at bounding box center [593, 131] width 1158 height 745
type input "07/21/2025"
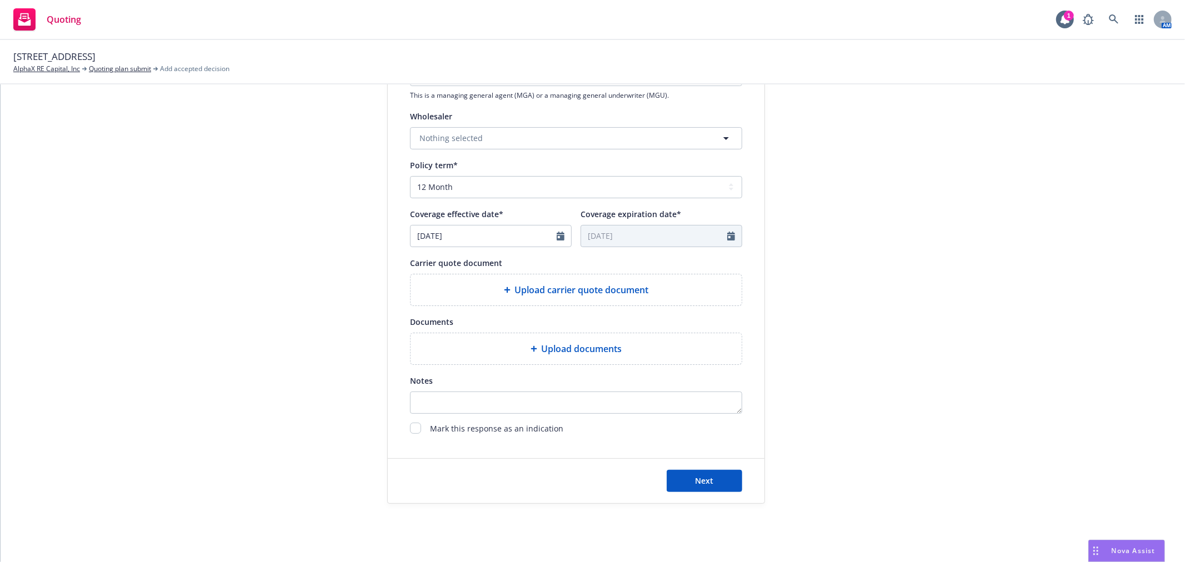
type input "07/21/2026"
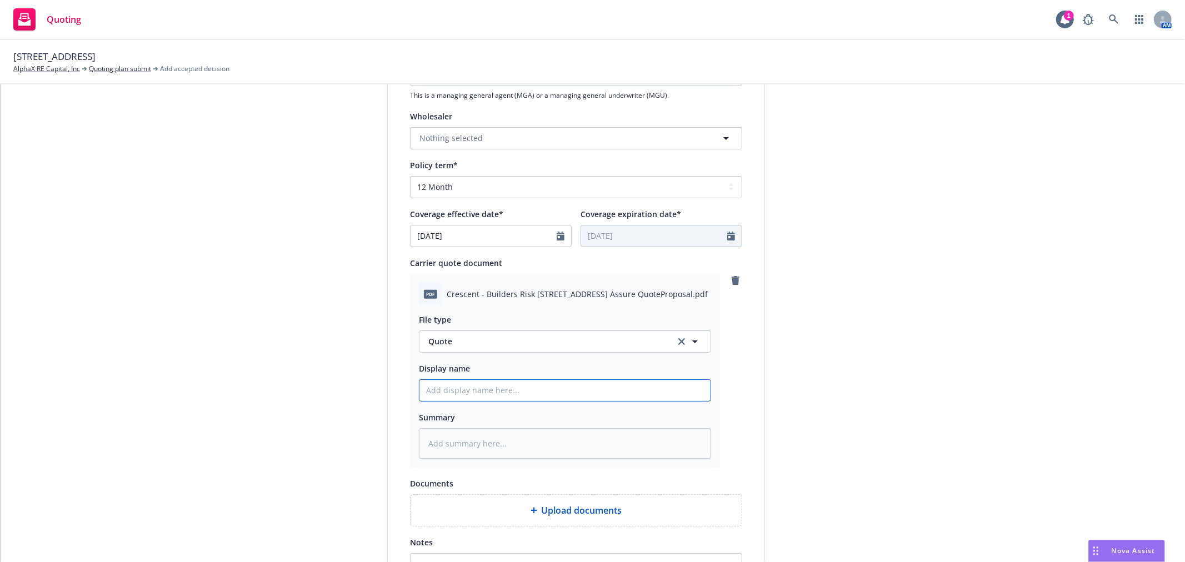
click at [487, 393] on input "Display name" at bounding box center [564, 390] width 291 height 21
type textarea "x"
type input "2"
type textarea "x"
type input "25"
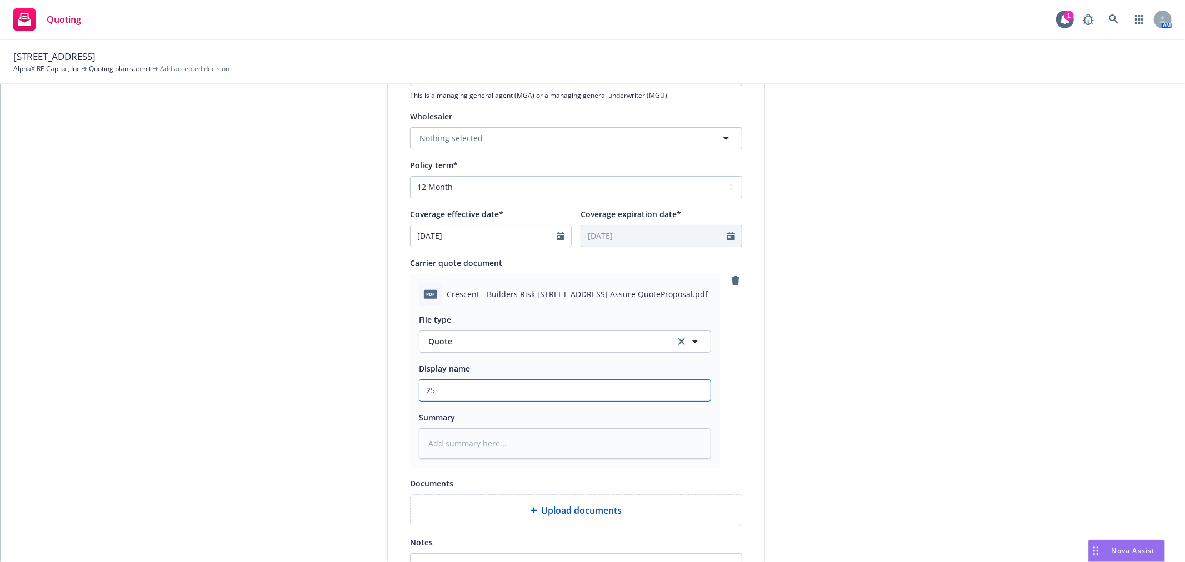
type textarea "x"
type input "25-2"
type textarea "x"
type input "25-26"
type textarea "x"
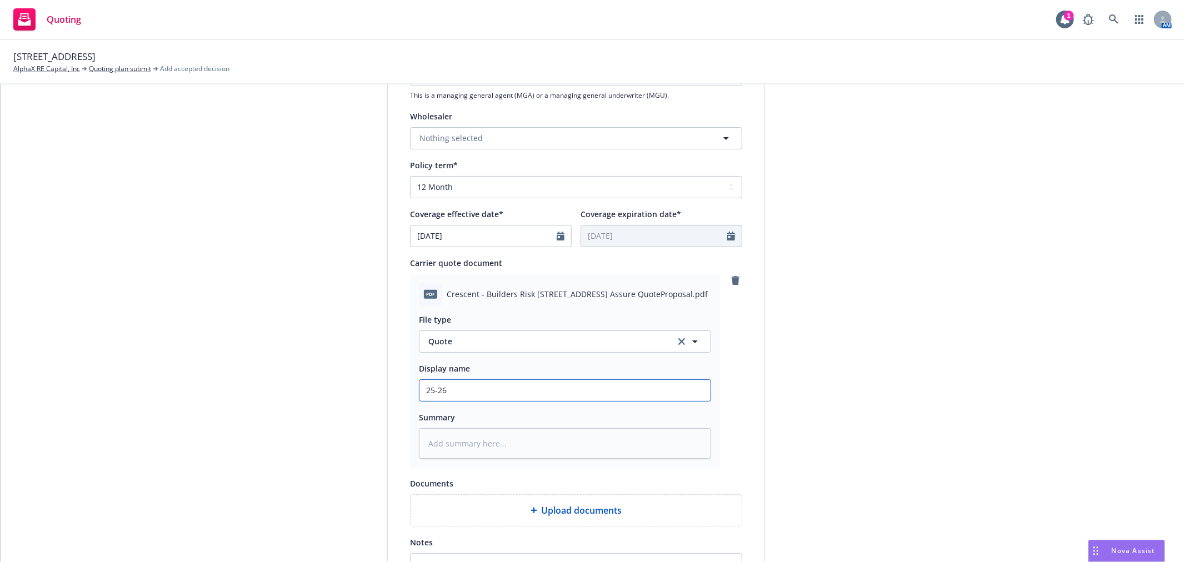
type input "25-26"
type textarea "x"
type input "25-26 B"
type textarea "x"
type input "25-26 Bu"
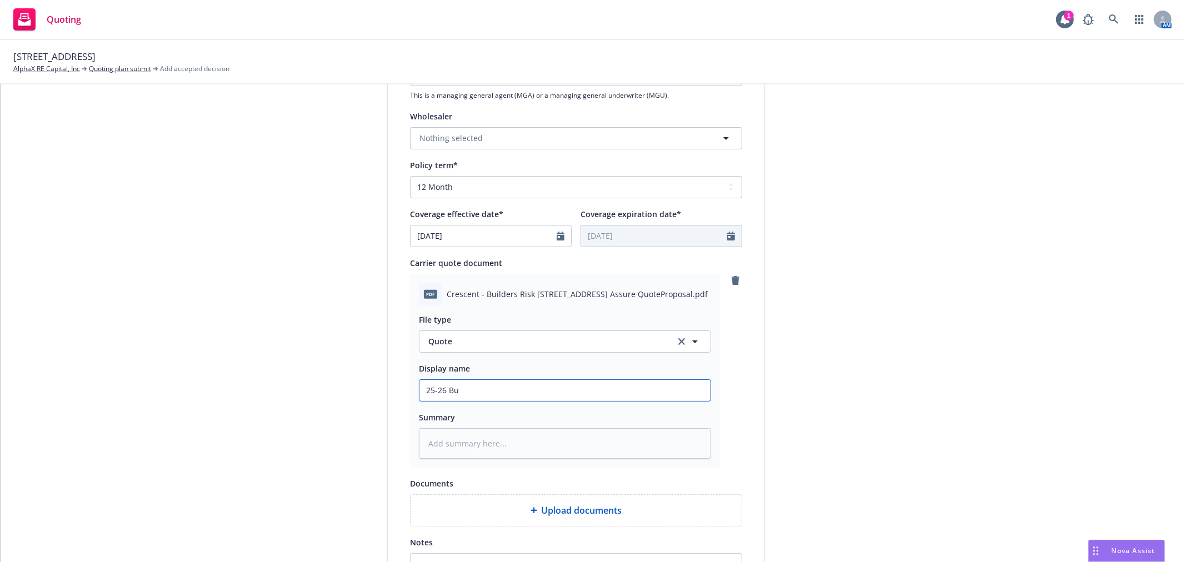
type textarea "x"
type input "25-26 [PERSON_NAME]"
type textarea "x"
type input "25-26 Buil"
type textarea "x"
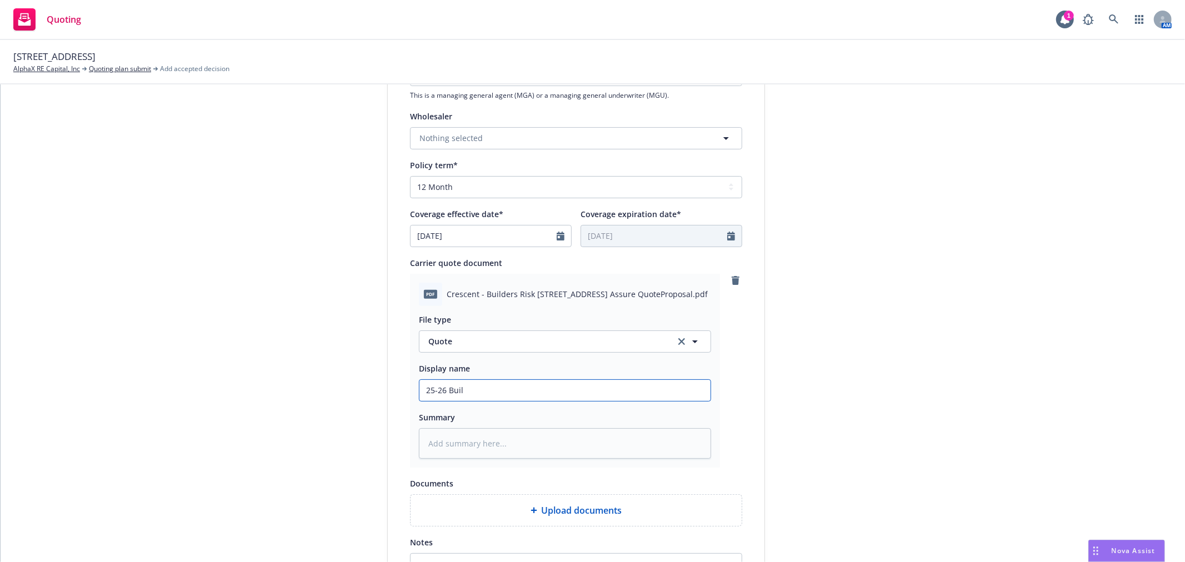
type input "25-26 Build"
type textarea "x"
type input "25-26 Builde"
type textarea "x"
type input "25-26 Builder"
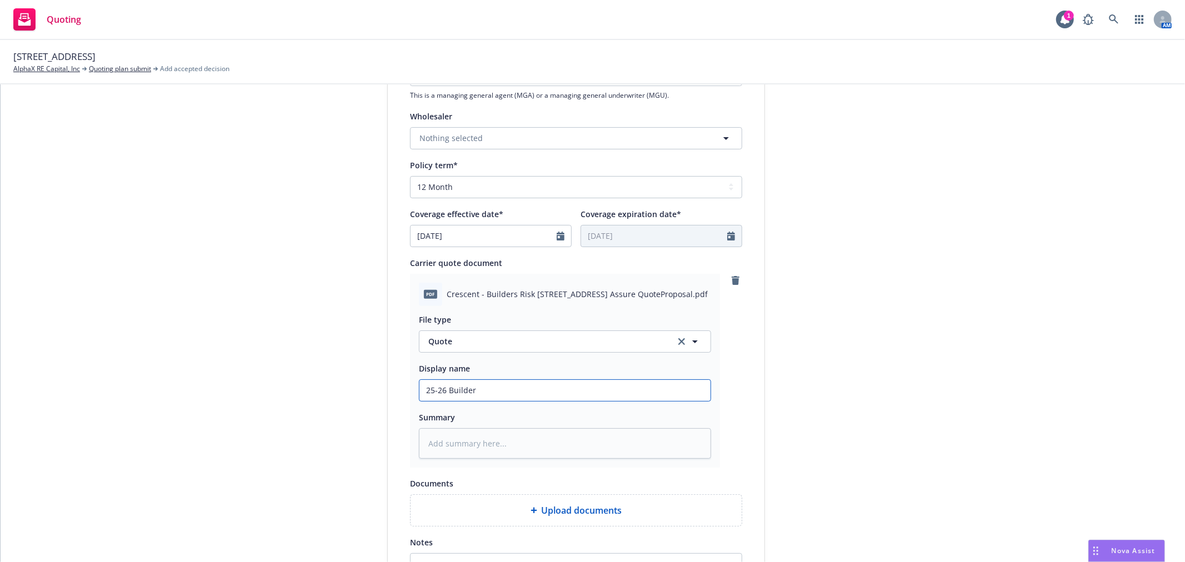
type textarea "x"
type input "25-26 Builders"
type textarea "x"
type input "25-26 Builders"
type textarea "x"
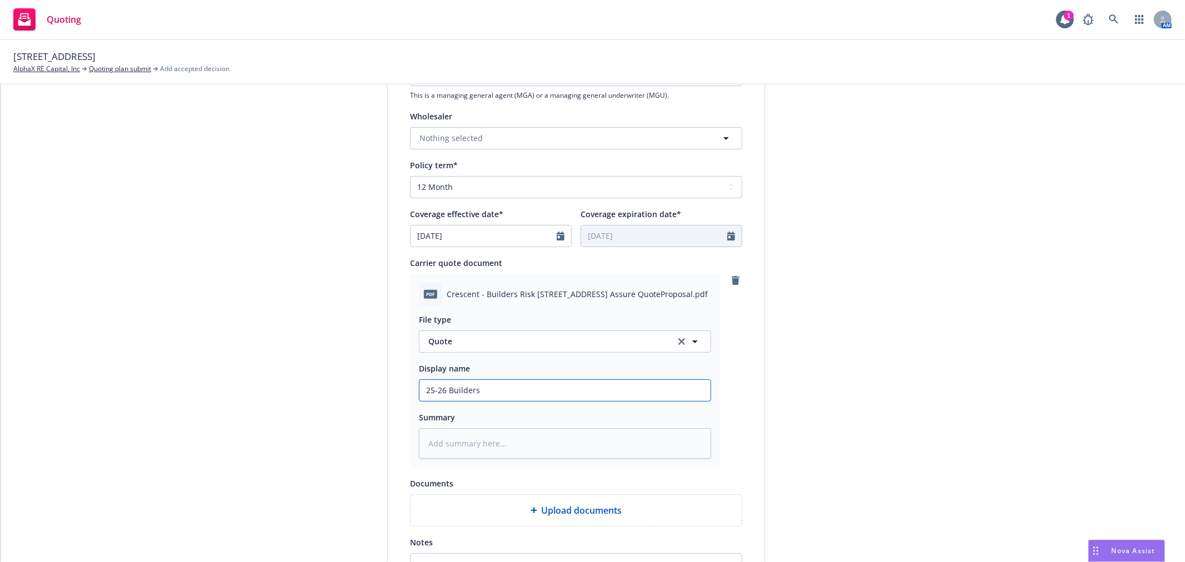
type input "25-26 Builders R"
type textarea "x"
type input "25-26 Builders RI"
type textarea "x"
type input "25-26 Builders RIs"
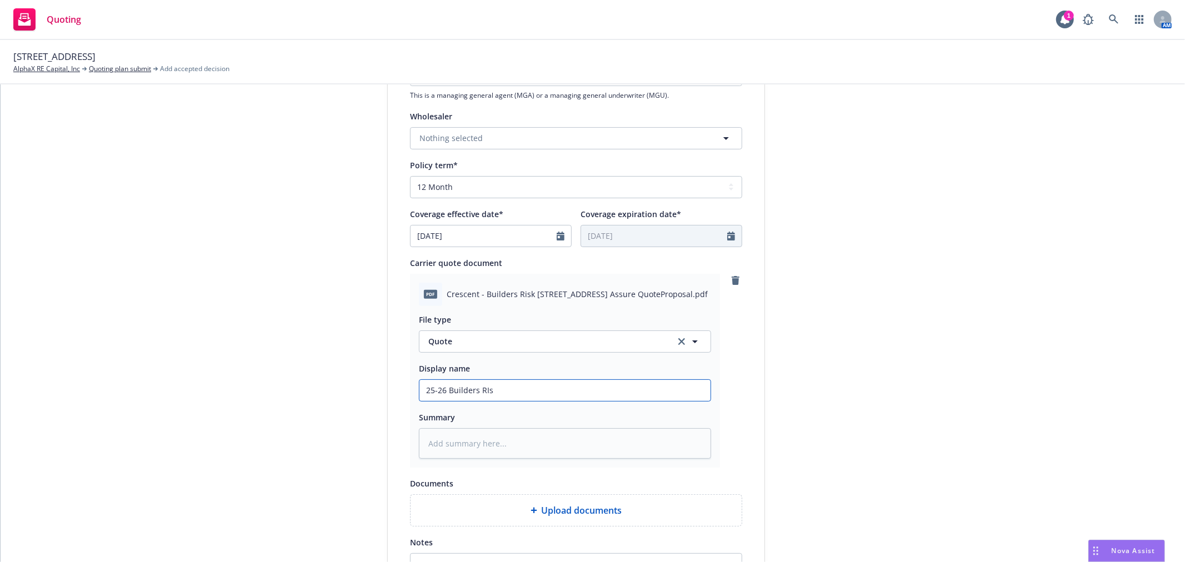
type textarea "x"
type input "25-26 Builders RIsk"
type textarea "x"
type input "25-26 Builders RIsk -"
type textarea "x"
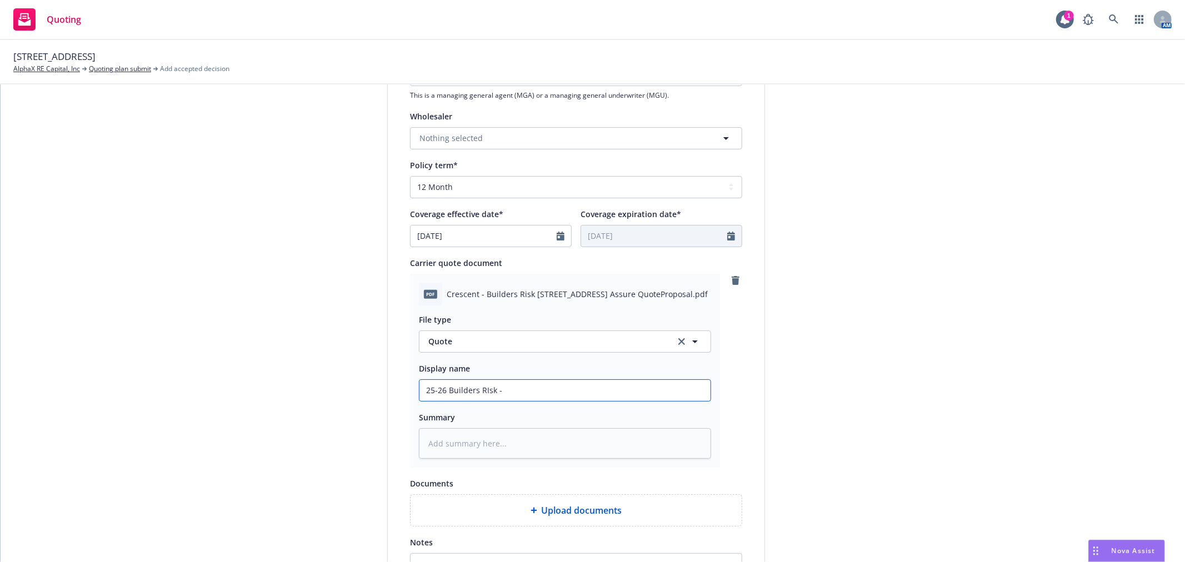
type input "25-26 Builders RIsk -"
paste input "156 Crescent Ave"
type textarea "x"
type input "25-26 Builders RIsk - 156 Crescent Ave"
type textarea "x"
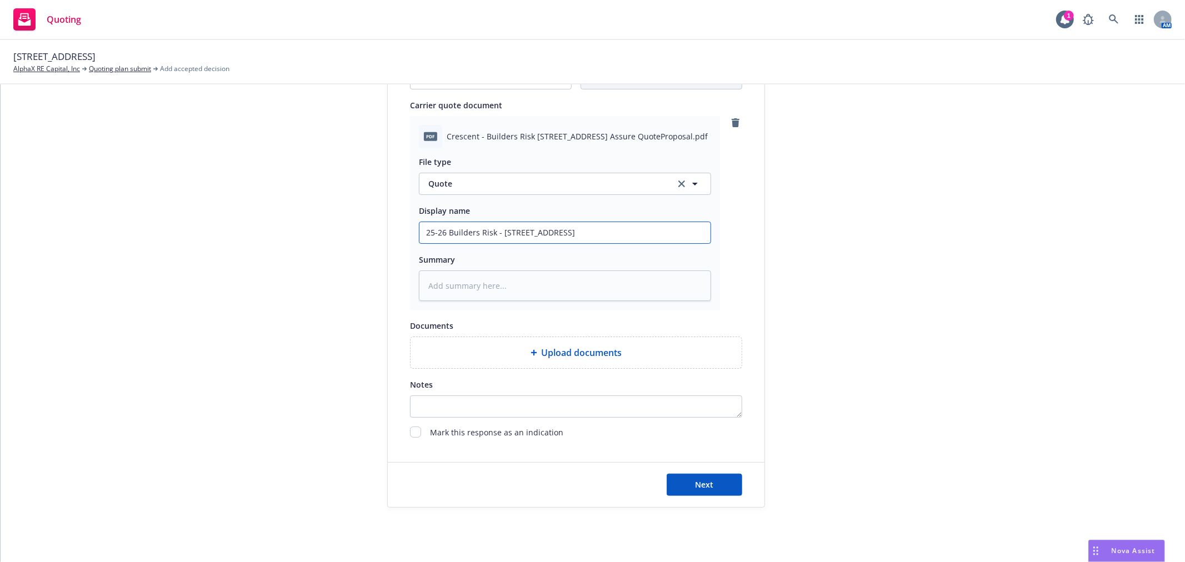
scroll to position [547, 0]
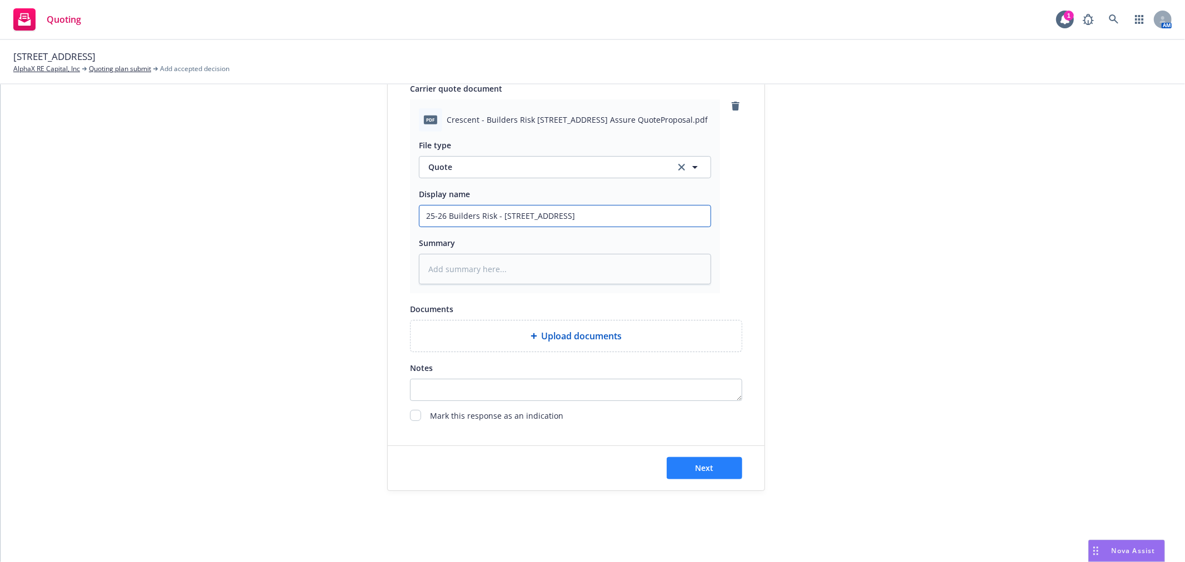
type input "25-26 Builders Risk - 156 Crescent Ave"
click at [697, 467] on span "Next" at bounding box center [705, 468] width 18 height 11
type textarea "x"
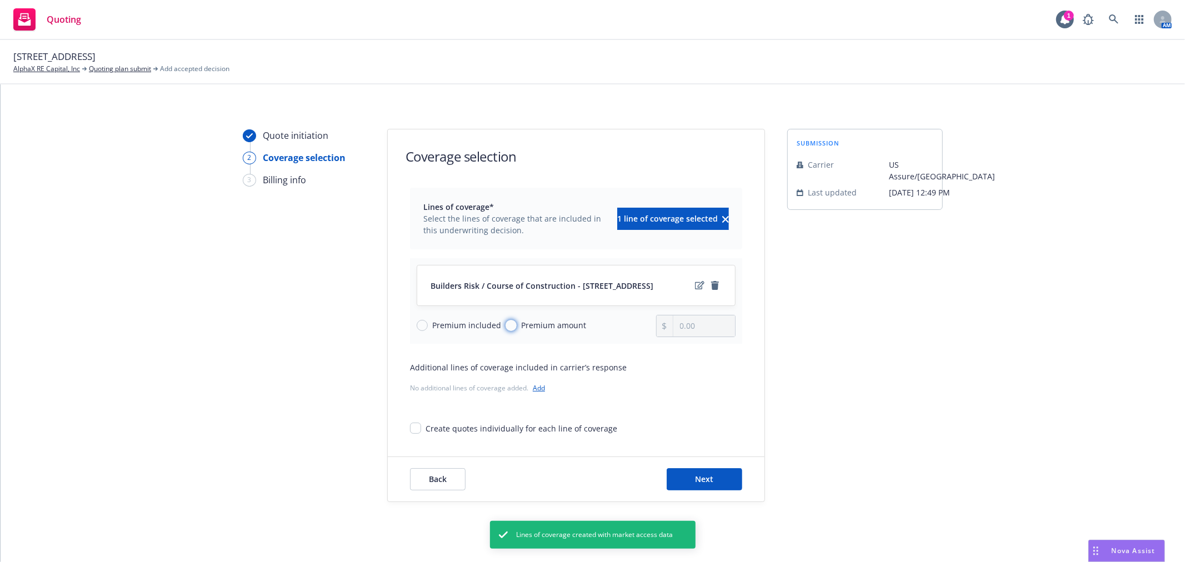
click at [506, 325] on input "Premium amount" at bounding box center [511, 325] width 11 height 11
radio input "true"
click at [703, 325] on input "0.00" at bounding box center [704, 326] width 62 height 21
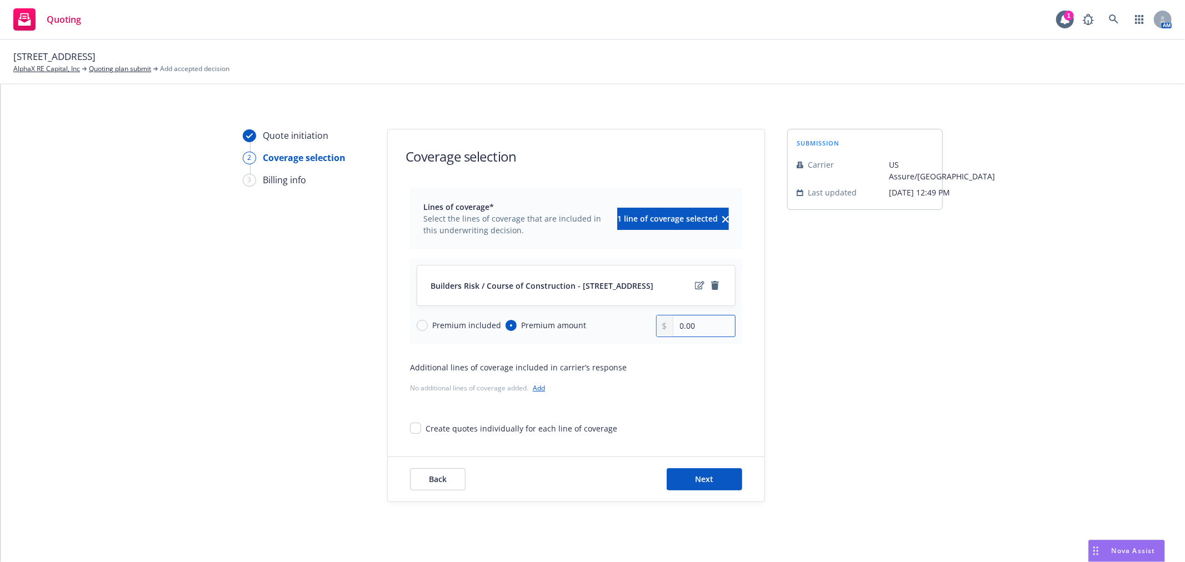
click at [689, 326] on input "0.00" at bounding box center [704, 326] width 62 height 21
drag, startPoint x: 667, startPoint y: 326, endPoint x: 589, endPoint y: 330, distance: 77.9
click at [589, 330] on div "Premium included Premium amount 0.00" at bounding box center [576, 326] width 319 height 22
paste input "2,64"
type input "2,640.00"
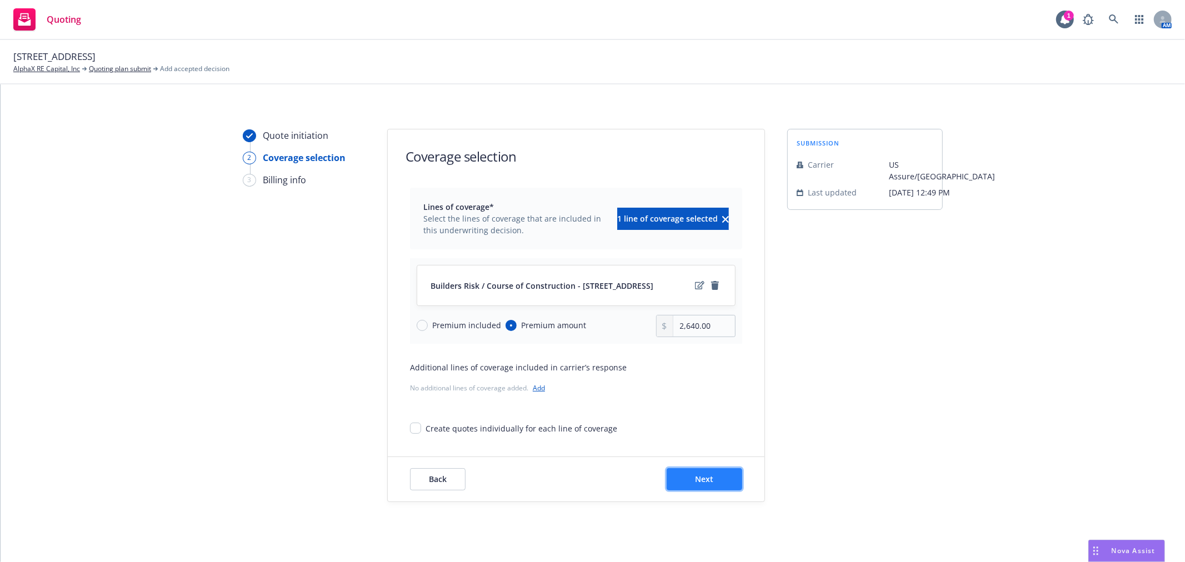
click at [720, 474] on button "Next" at bounding box center [705, 479] width 76 height 22
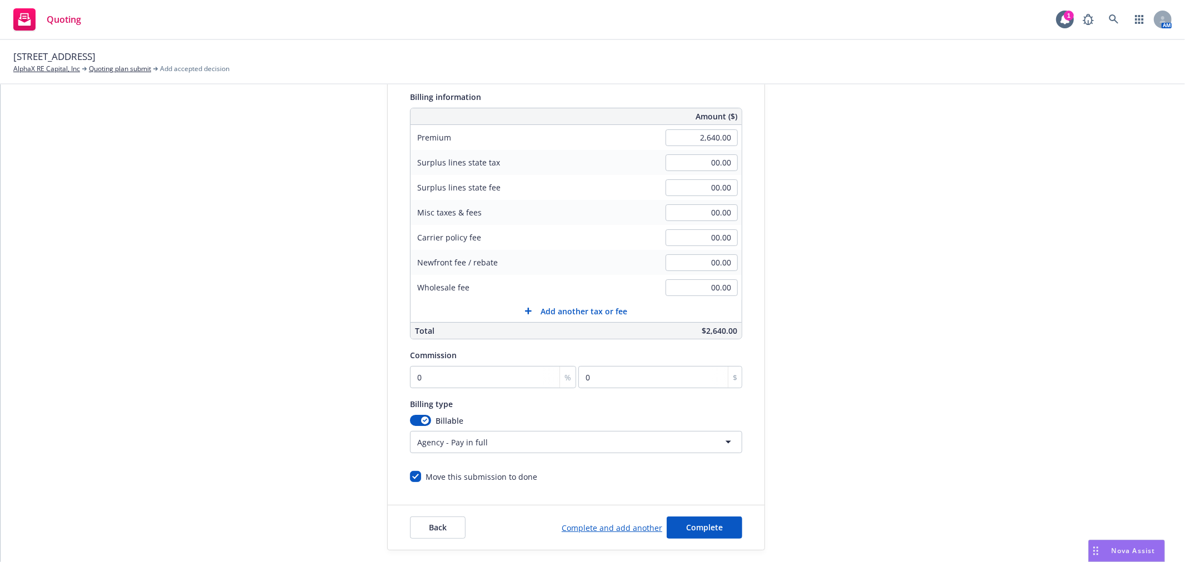
scroll to position [185, 0]
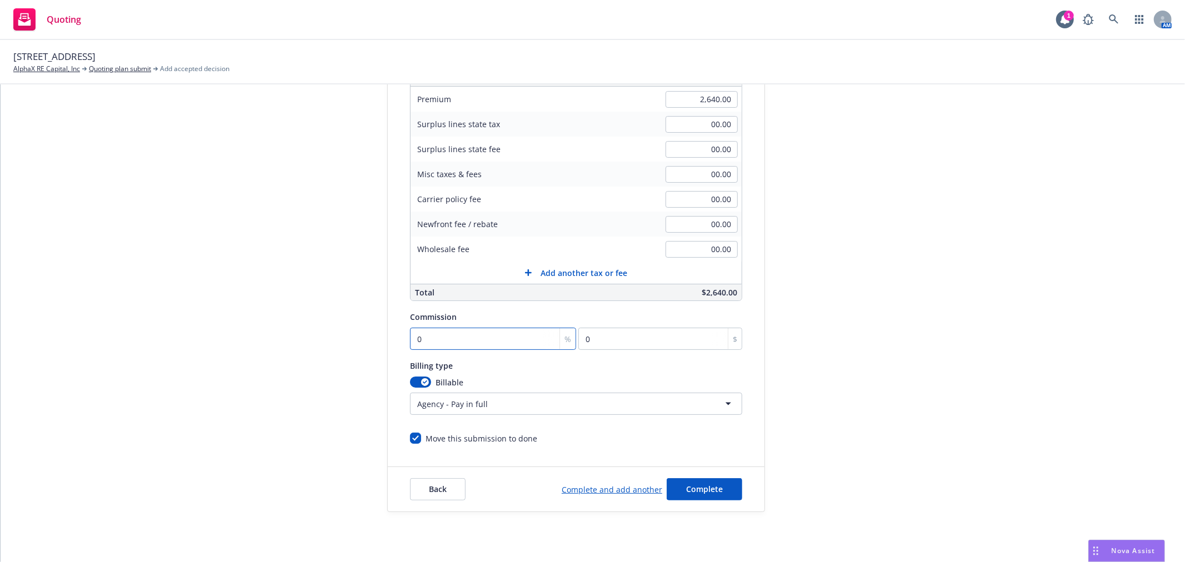
click at [448, 332] on input "0" at bounding box center [493, 339] width 166 height 22
click at [439, 346] on input "0" at bounding box center [493, 339] width 166 height 22
type input "01"
type input "26.4"
type input "010"
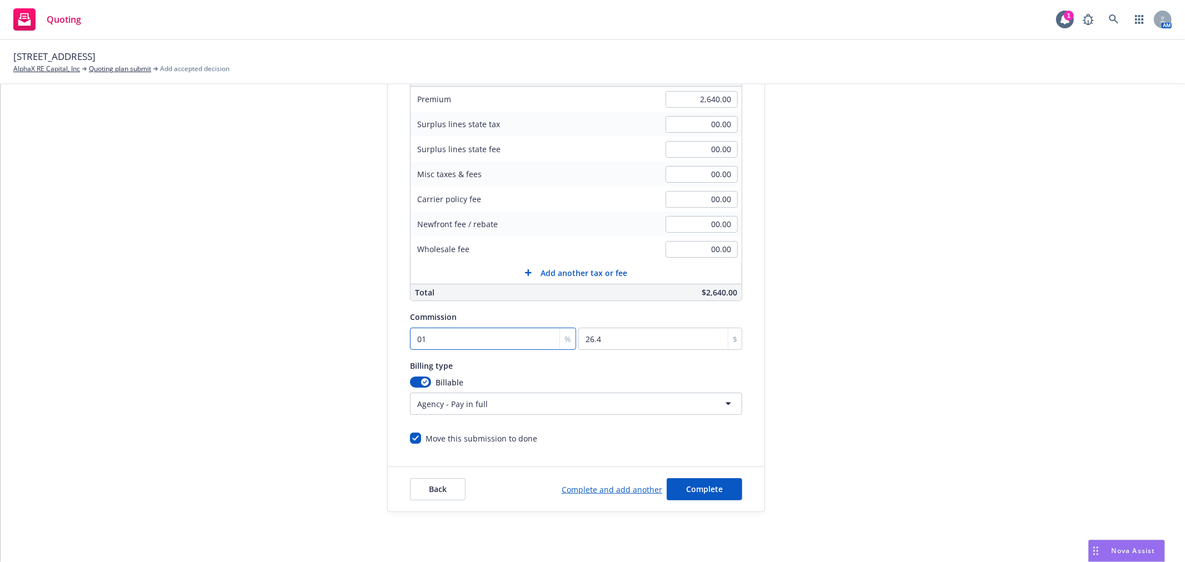
type input "264"
click at [411, 337] on input "010" at bounding box center [493, 339] width 166 height 22
type input "1"
type input "26.4"
type input "10"
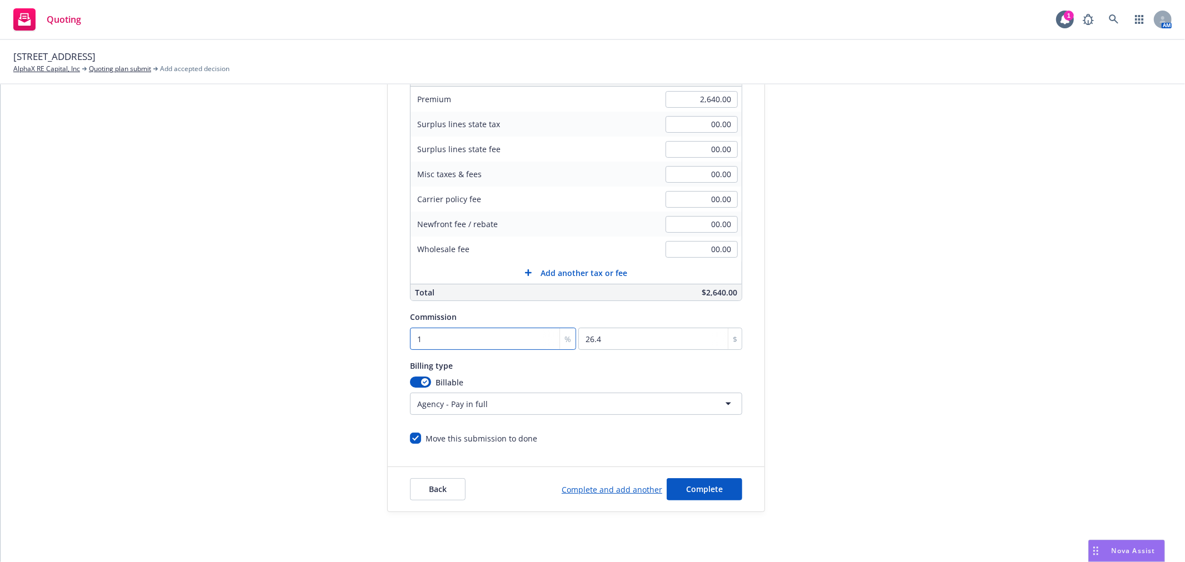
type input "264"
type input "10"
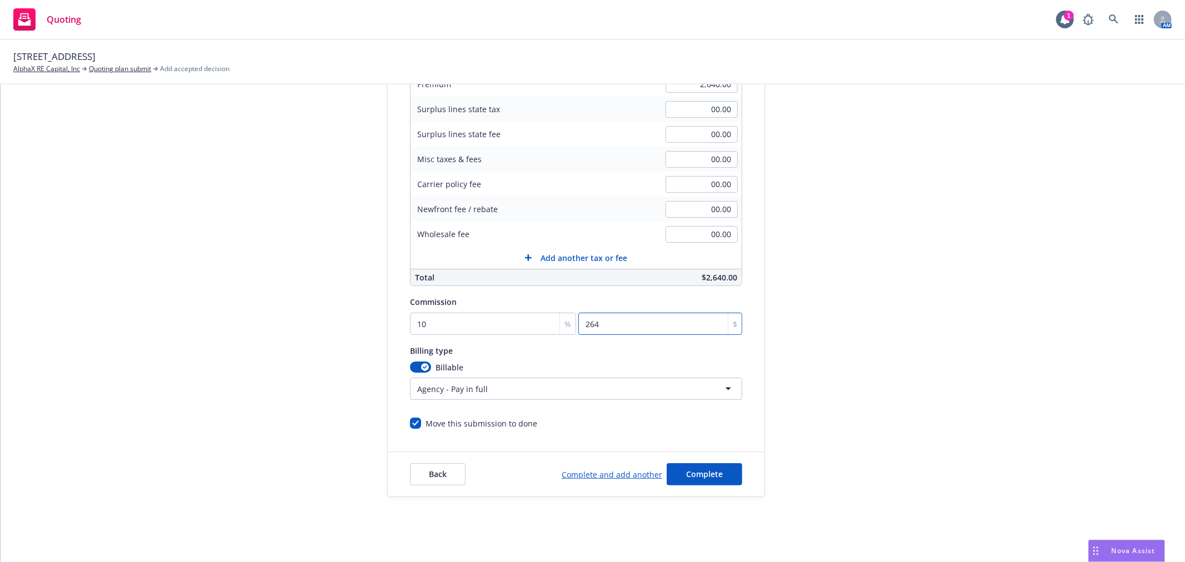
scroll to position [207, 0]
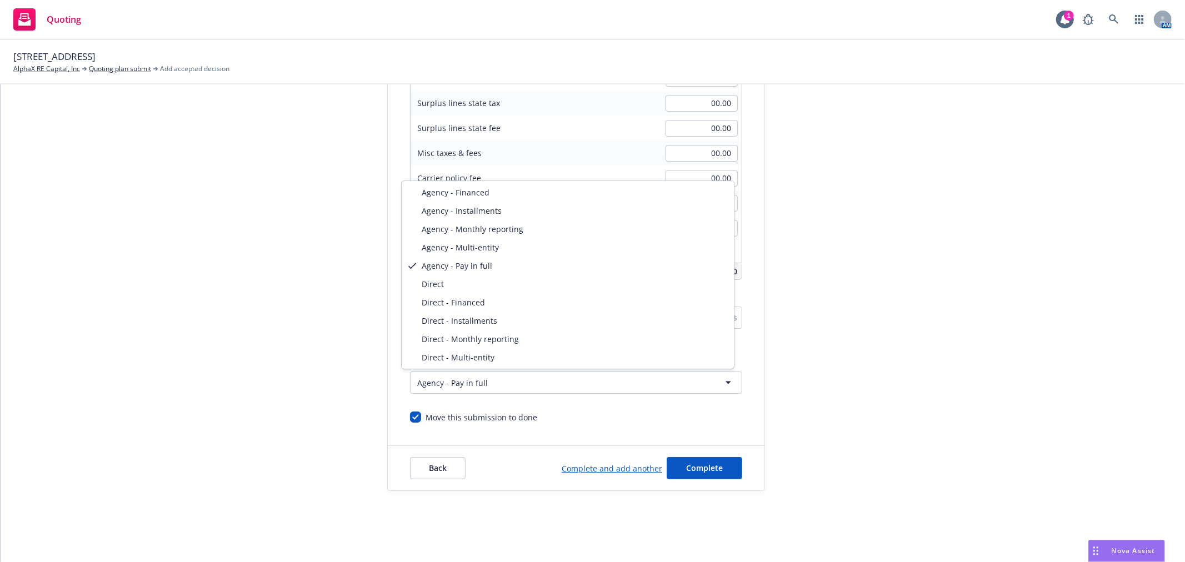
click at [507, 381] on html "Quoting 1 AM 156 Crescent Ave Builders Risk AlphaX RE Capital, Inc Quoting plan…" at bounding box center [592, 281] width 1185 height 562
select select "DIRECT"
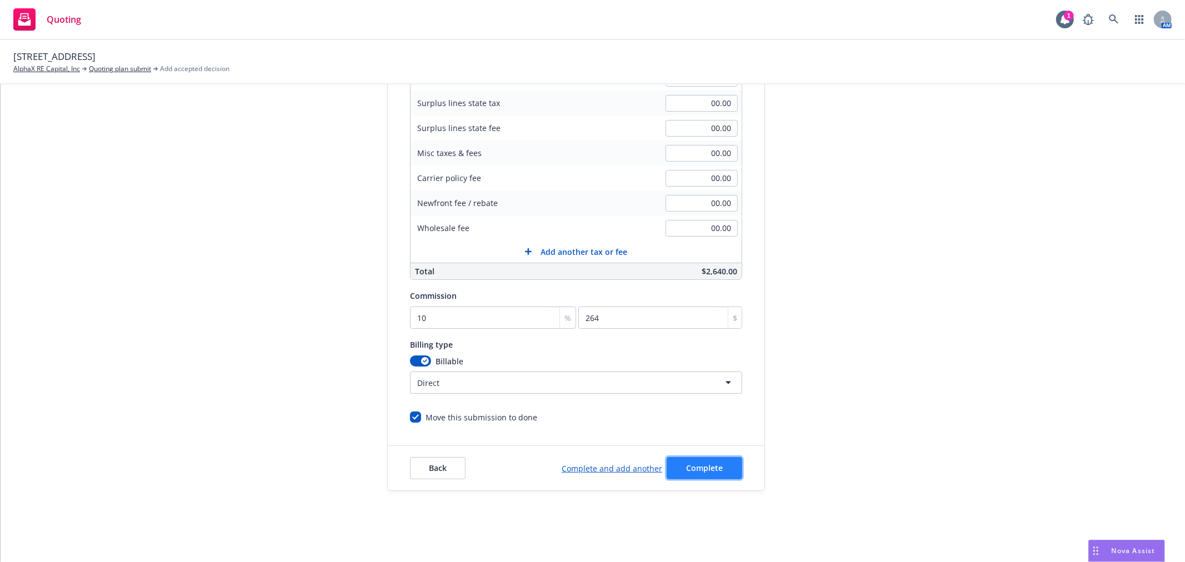
click at [704, 470] on span "Complete" at bounding box center [704, 468] width 37 height 11
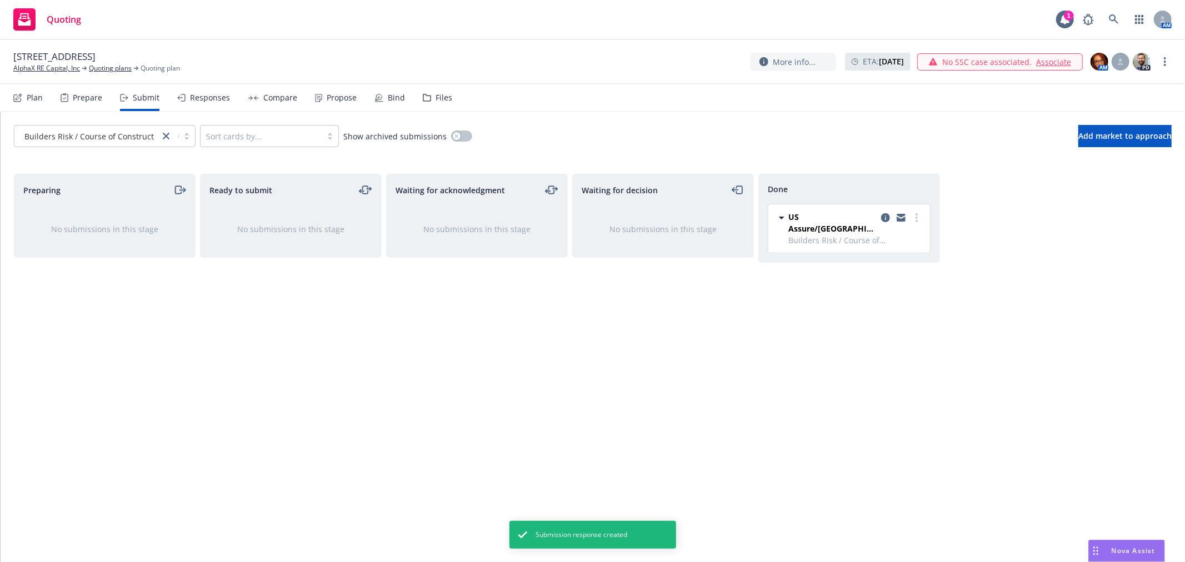
click at [343, 97] on div "Propose" at bounding box center [342, 97] width 30 height 9
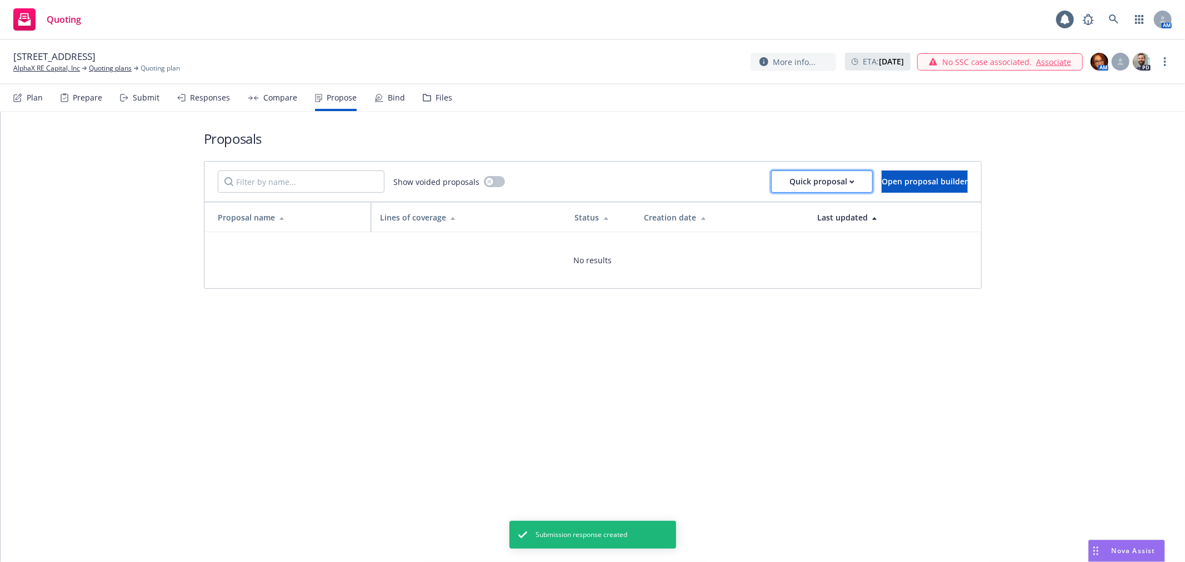
click at [789, 177] on div "Quick proposal" at bounding box center [821, 181] width 65 height 21
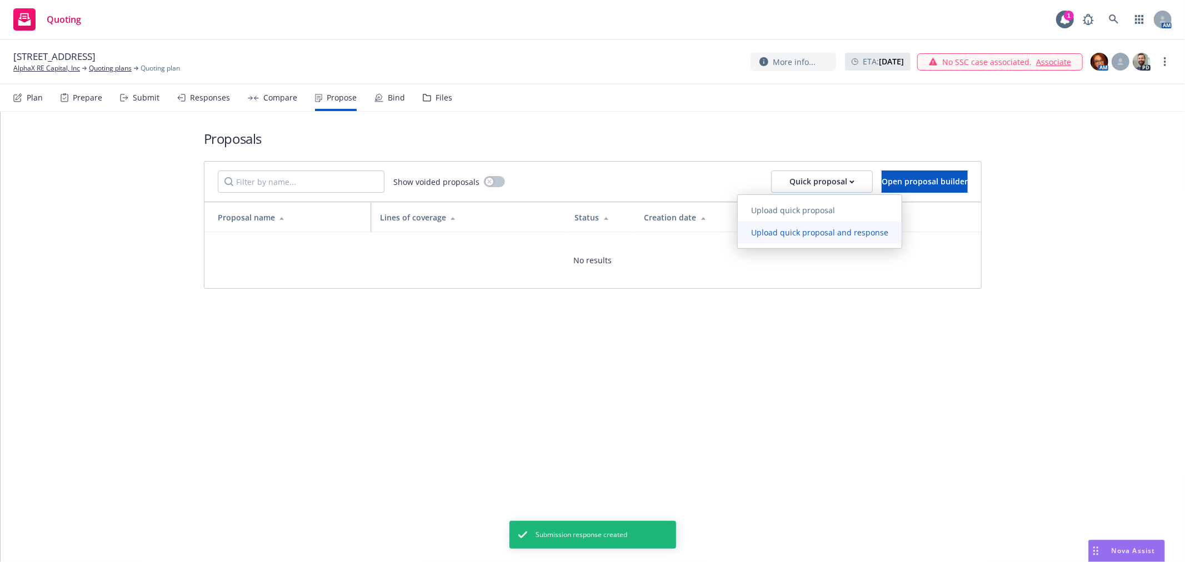
click at [796, 229] on span "Upload quick proposal and response" at bounding box center [820, 232] width 164 height 11
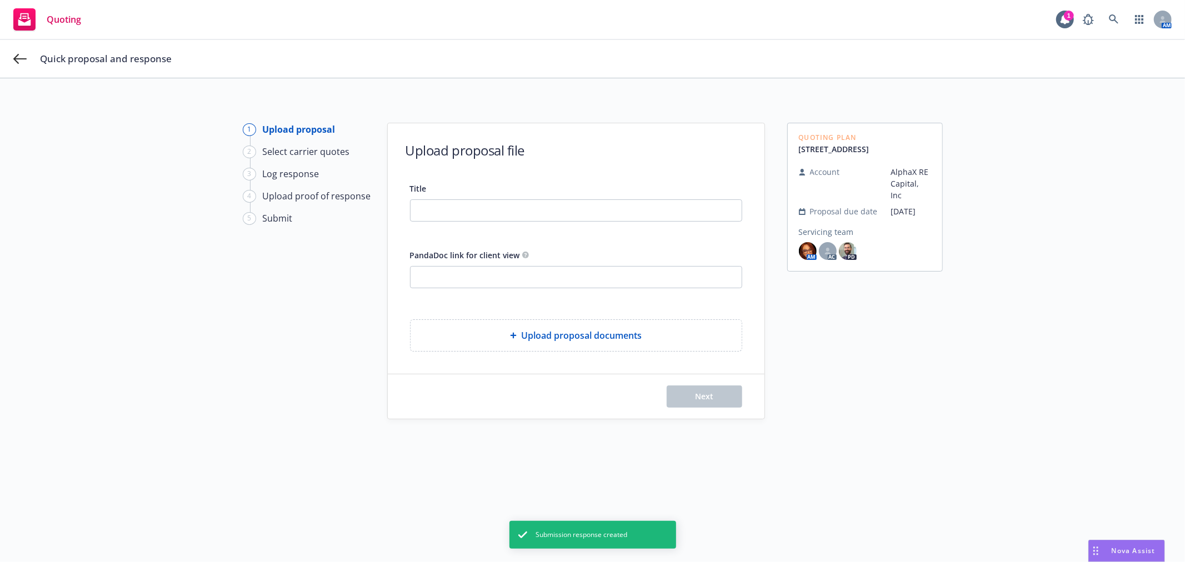
click at [529, 223] on div "Title PandaDoc link for client view Upload proposal documents" at bounding box center [576, 267] width 332 height 170
click at [537, 208] on input "Title" at bounding box center [576, 210] width 331 height 21
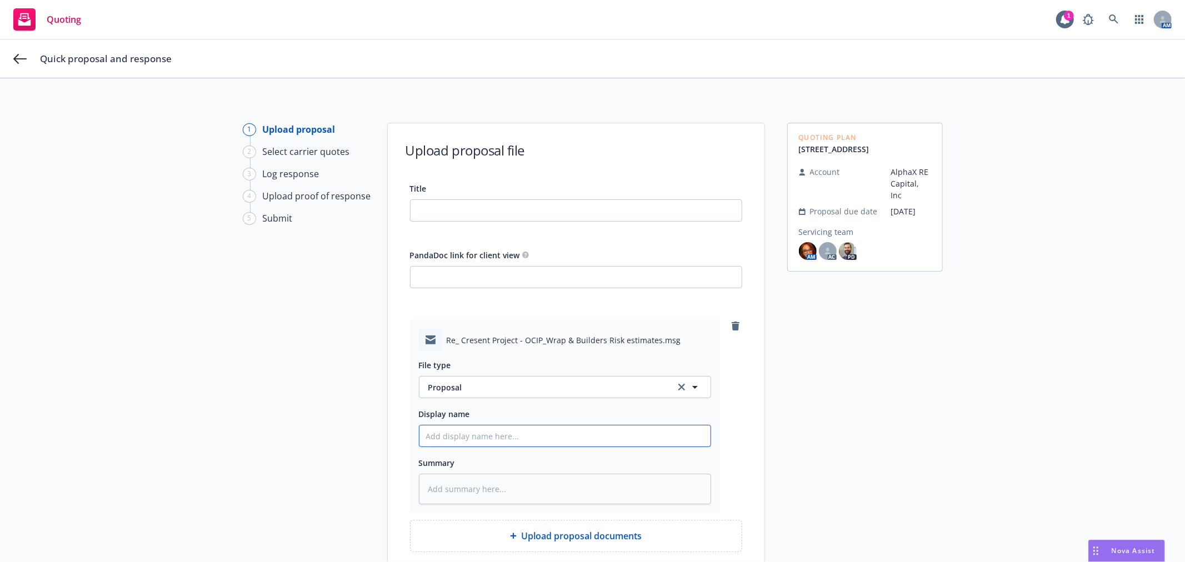
click at [497, 442] on input "Display name" at bounding box center [564, 436] width 291 height 21
type textarea "x"
type input "T"
type textarea "x"
type input "To"
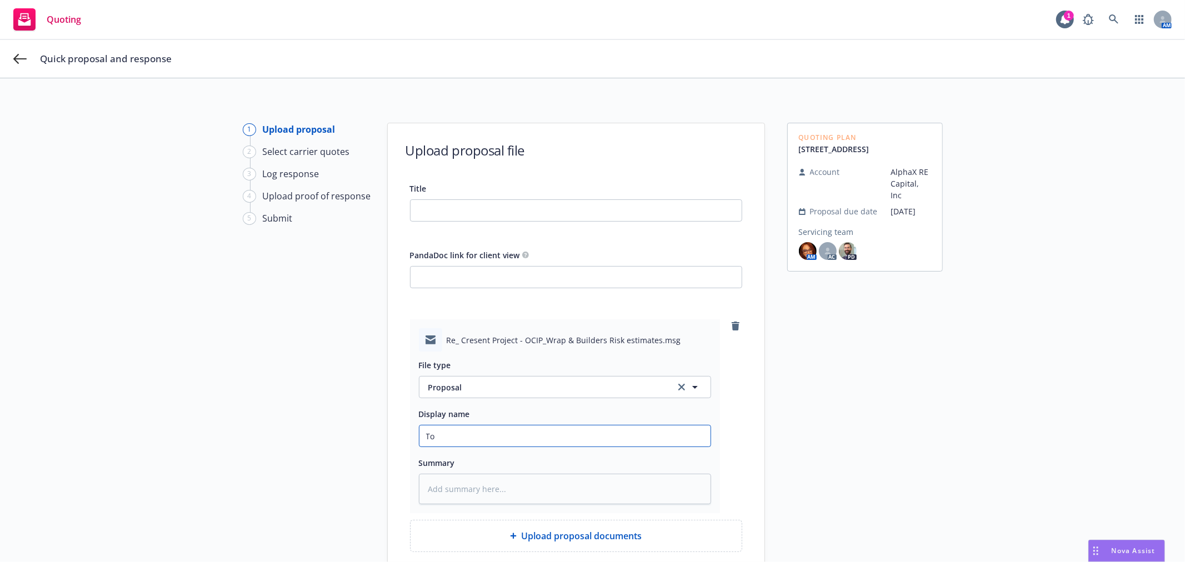
type textarea "x"
type input "To"
type textarea "x"
type input "To I"
type textarea "x"
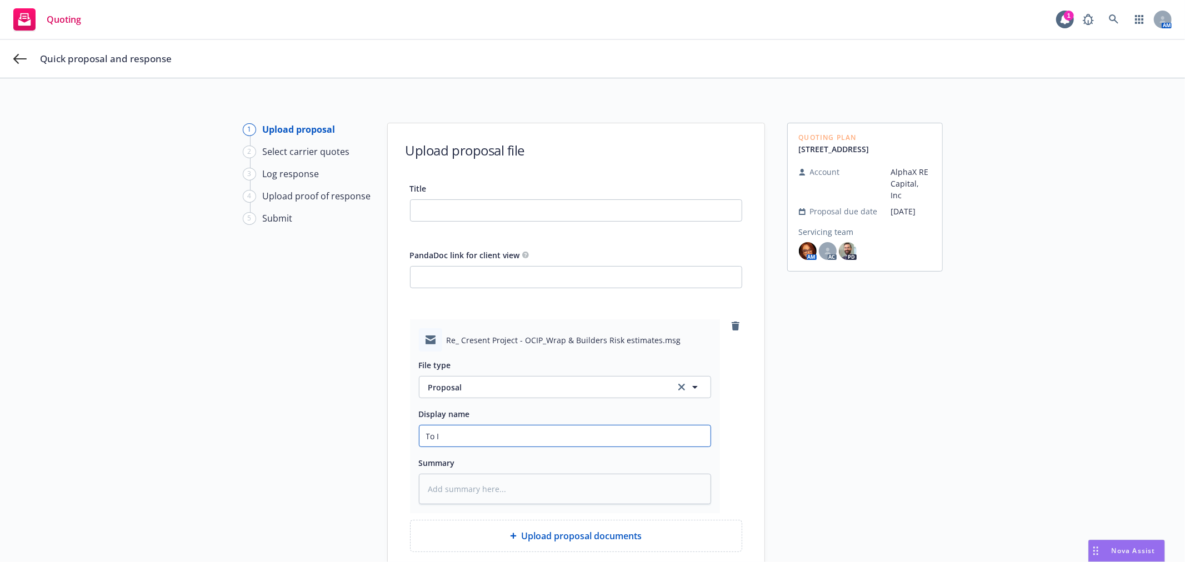
type input "To In"
type textarea "x"
type input "To Ins"
type textarea "x"
type input "To Insd"
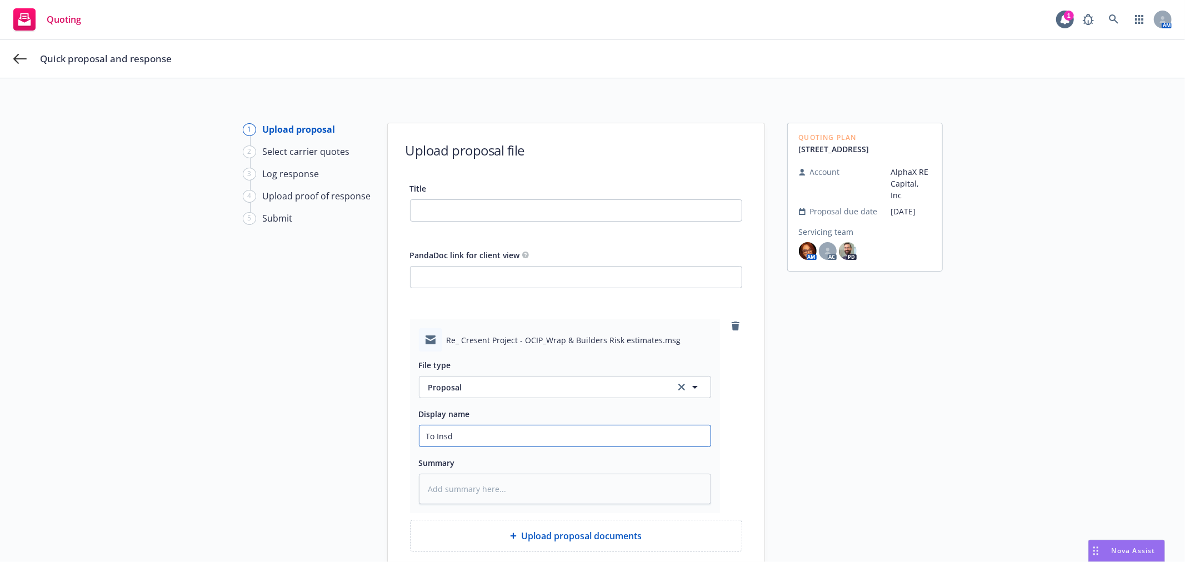
type textarea "x"
type input "To Insd:"
type textarea "x"
type input "To Insd:"
type textarea "x"
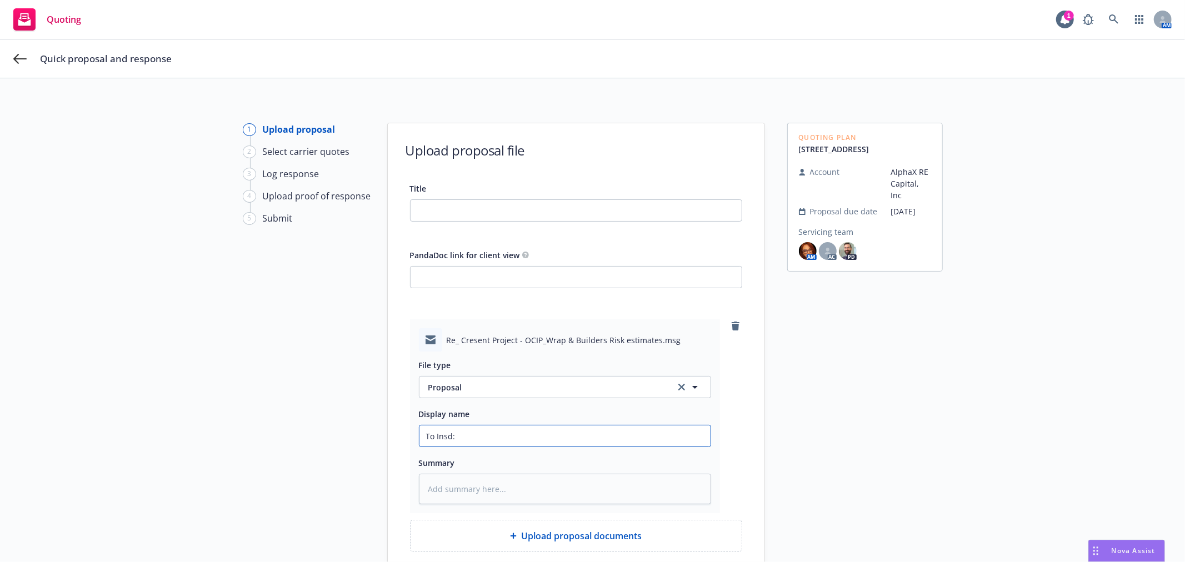
type input "To Insd: B"
type textarea "x"
type input "To Insd: Bi"
type textarea "x"
type input "To Insd: Bin"
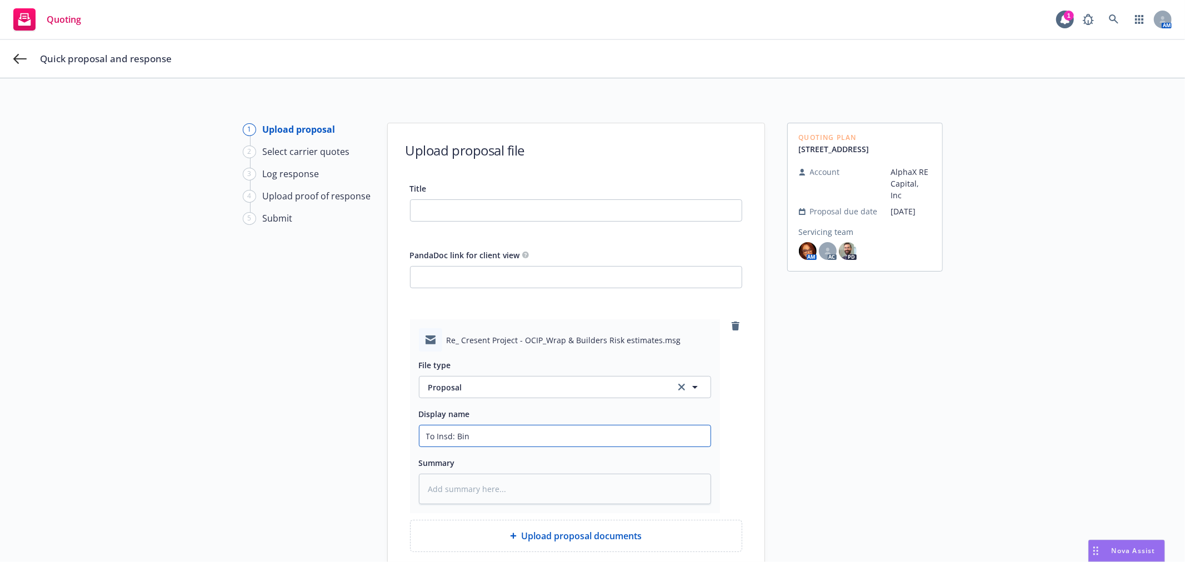
type textarea "x"
type input "To Insd: Bind"
type textarea "x"
type input "To Insd: Bindi"
type textarea "x"
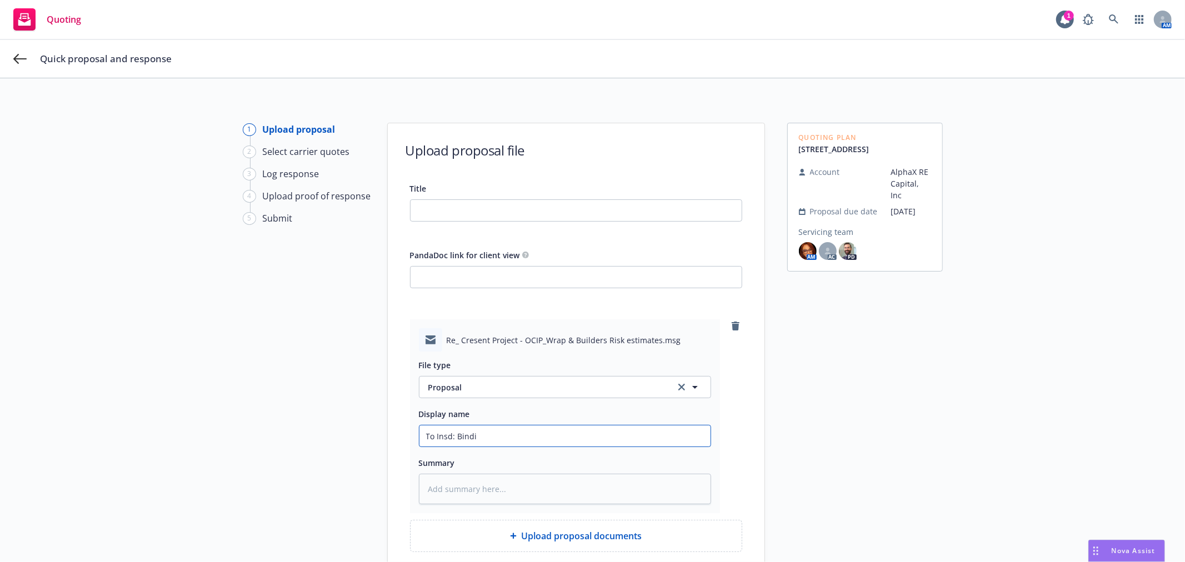
type input "To Insd: Bindin"
type textarea "x"
type input "To Insd: Binding"
type textarea "x"
type input "To Insd: Binding"
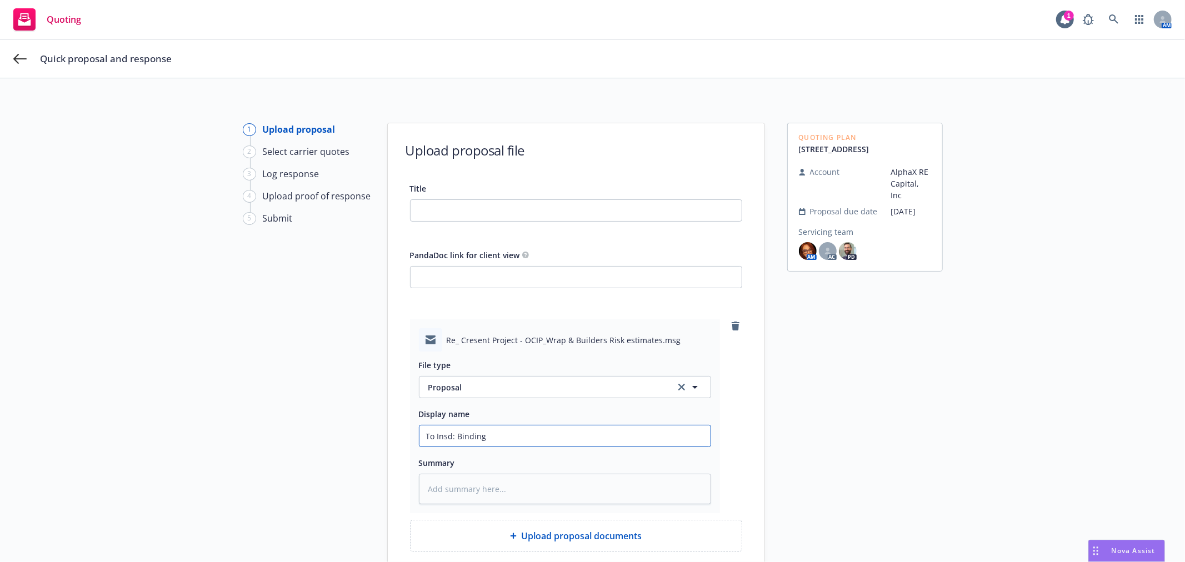
type textarea "x"
type input "To Insd: Binding C"
type textarea "x"
type input "To Insd: Binding Co"
type textarea "x"
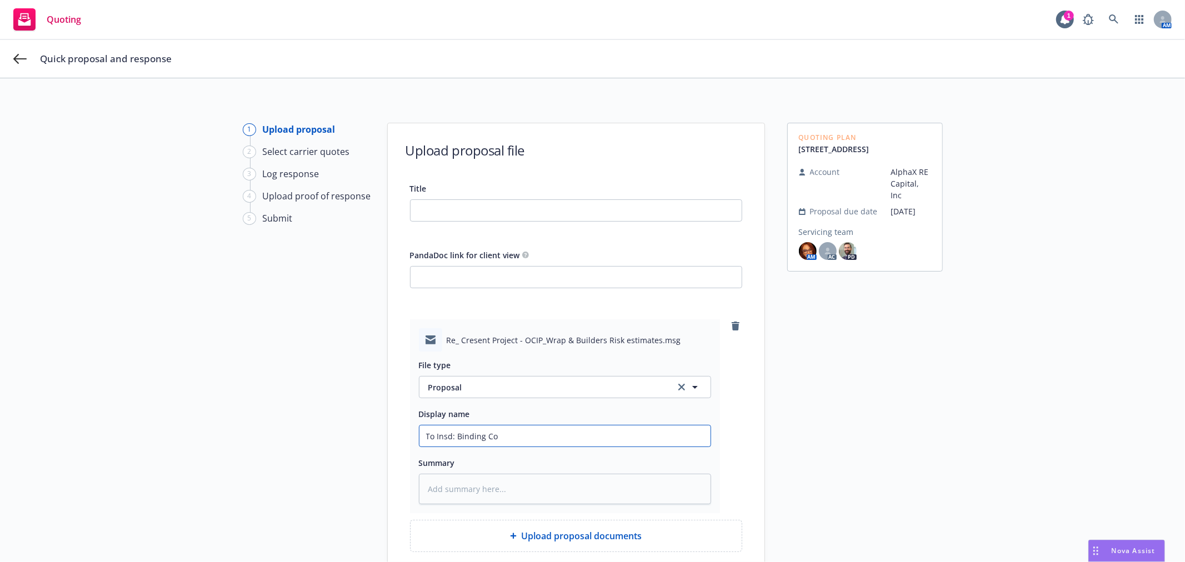
type input "To Insd: Binding Con"
type textarea "x"
type input "To Insd: Binding Conf"
type textarea "x"
type input "To Insd: Binding Conf"
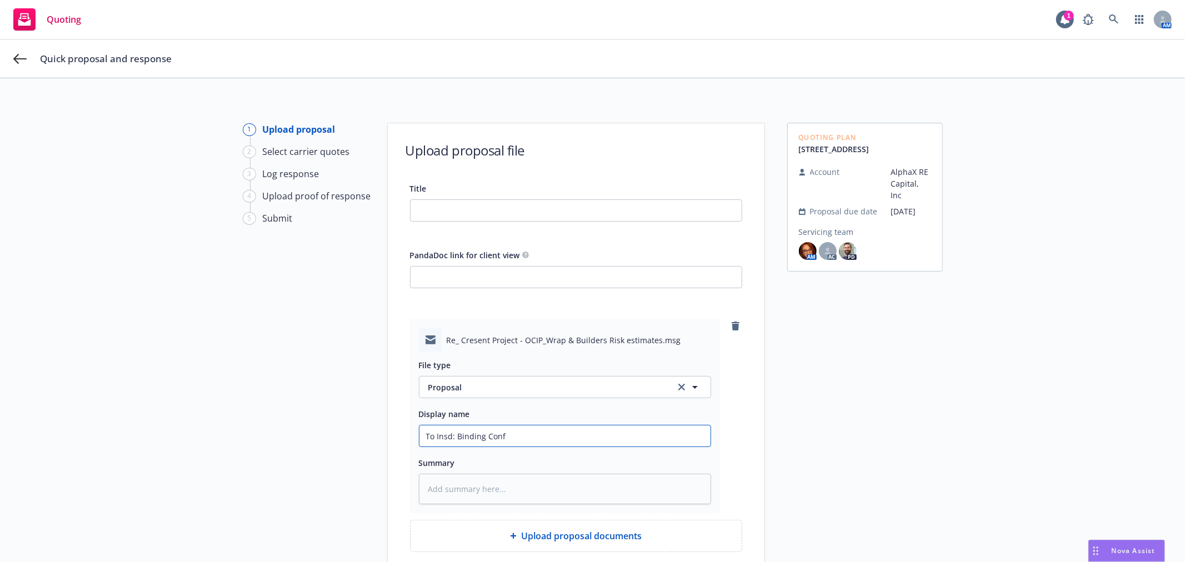
type textarea "x"
type input "To Insd: Binding Conf f"
type textarea "x"
type input "To Insd: Binding Conf fo"
type textarea "x"
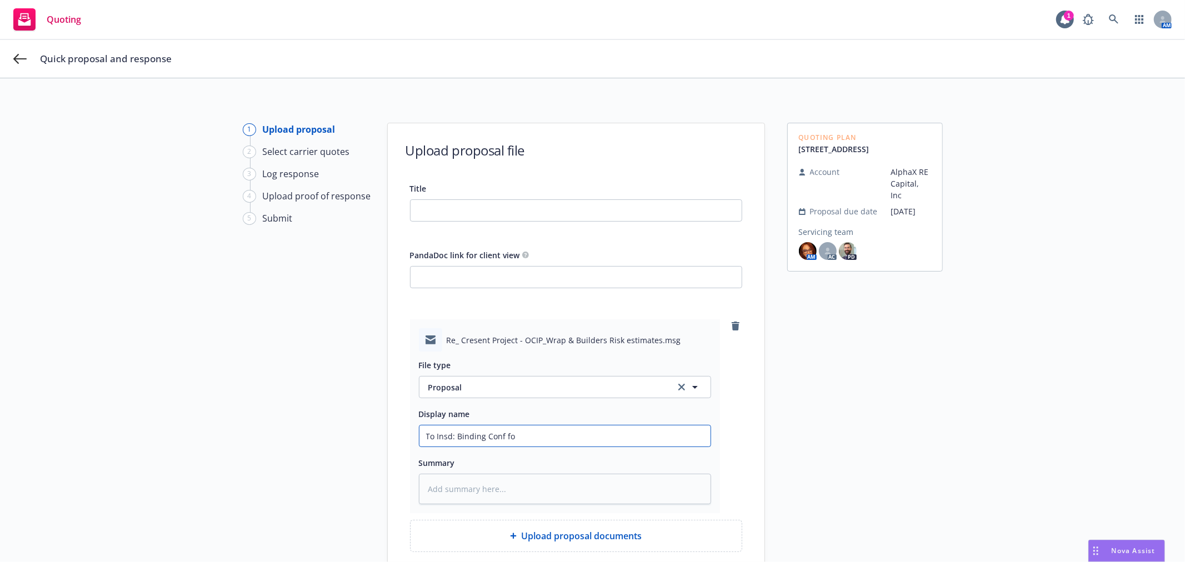
type input "To Insd: Binding Conf for"
type textarea "x"
type input "To Insd: Binding Conf for"
type textarea "x"
type input "To Insd: Binding Conf for B"
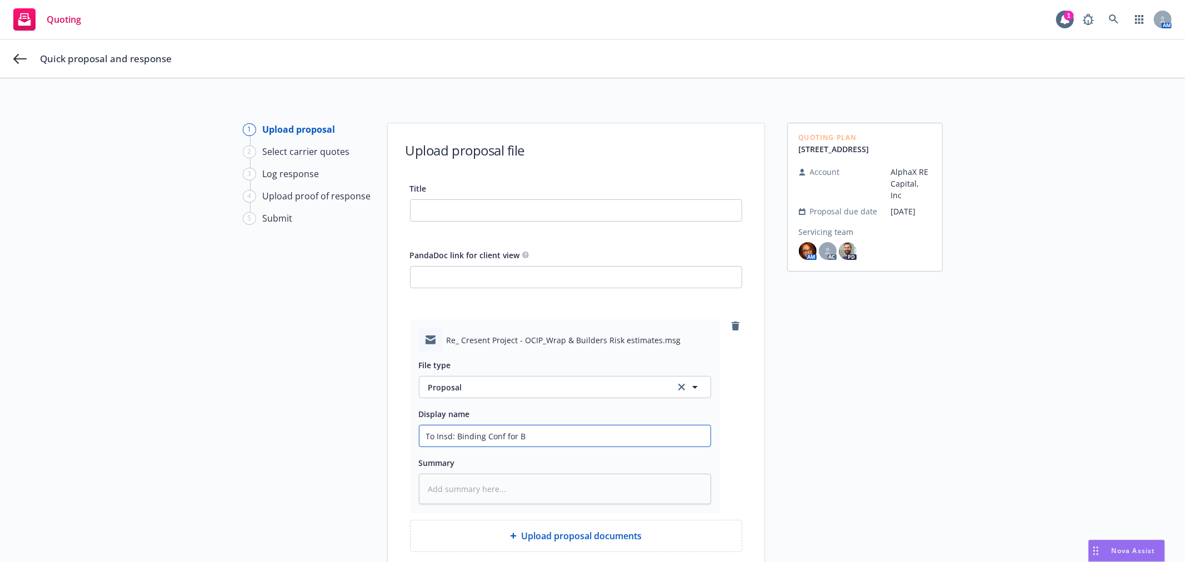
type textarea "x"
type input "To Insd: Binding Conf for Bu"
type textarea "x"
type input "To Insd: Binding Conf for Bui"
type textarea "x"
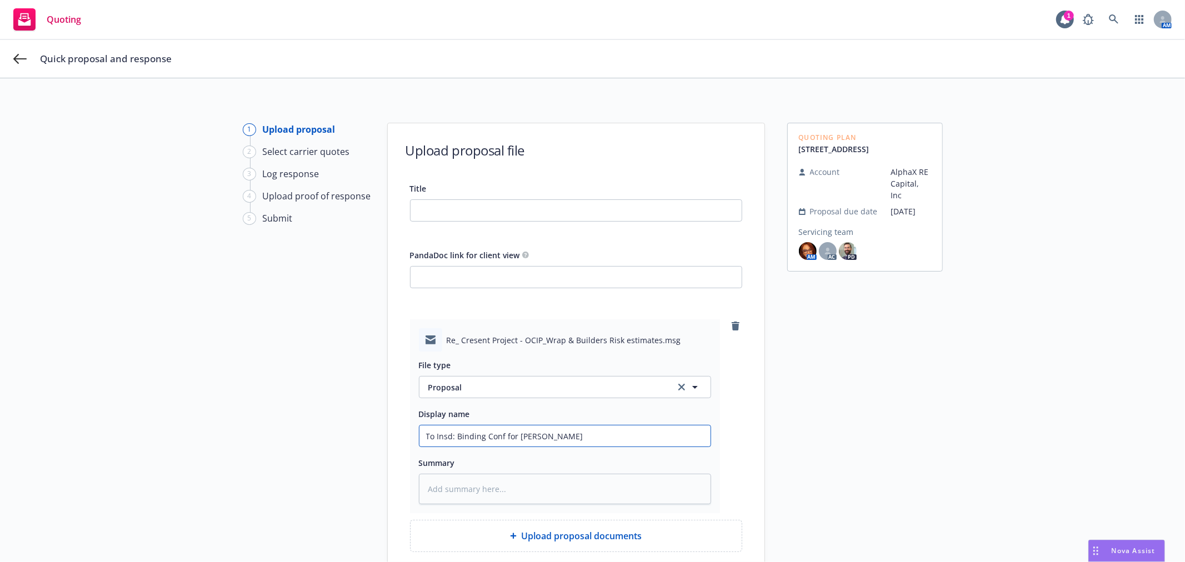
type input "To Insd: Binding Conf for Buil"
type textarea "x"
type input "To Insd: Binding Conf for Build"
type textarea "x"
type input "To Insd: Binding Conf for Builde"
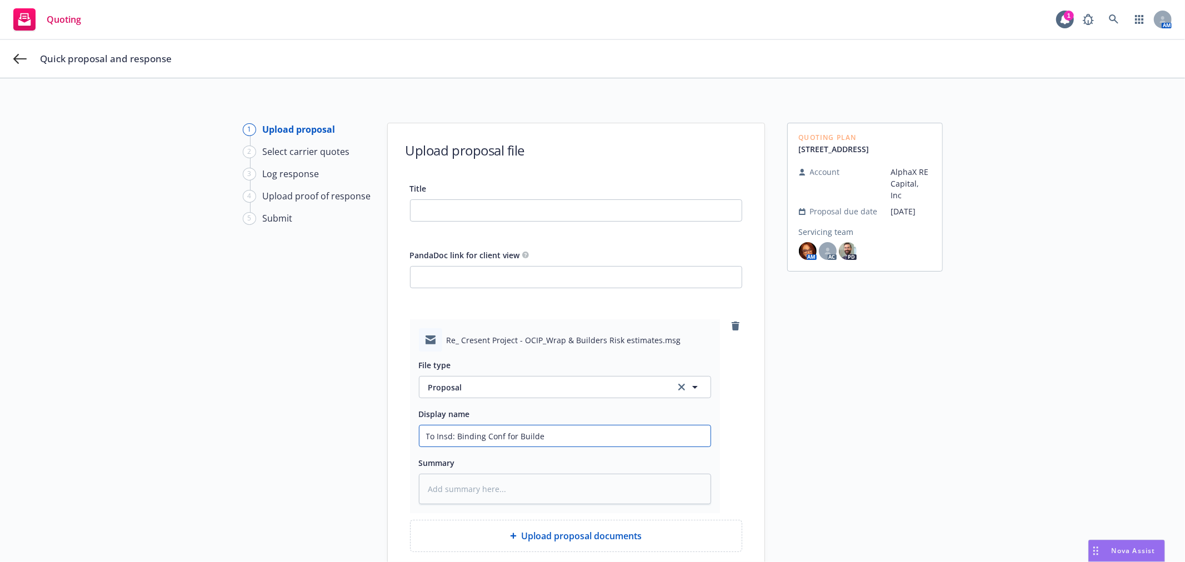
type textarea "x"
type input "To Insd: Binding Conf for Builder"
type textarea "x"
type input "To Insd: Binding Conf for Builders"
type textarea "x"
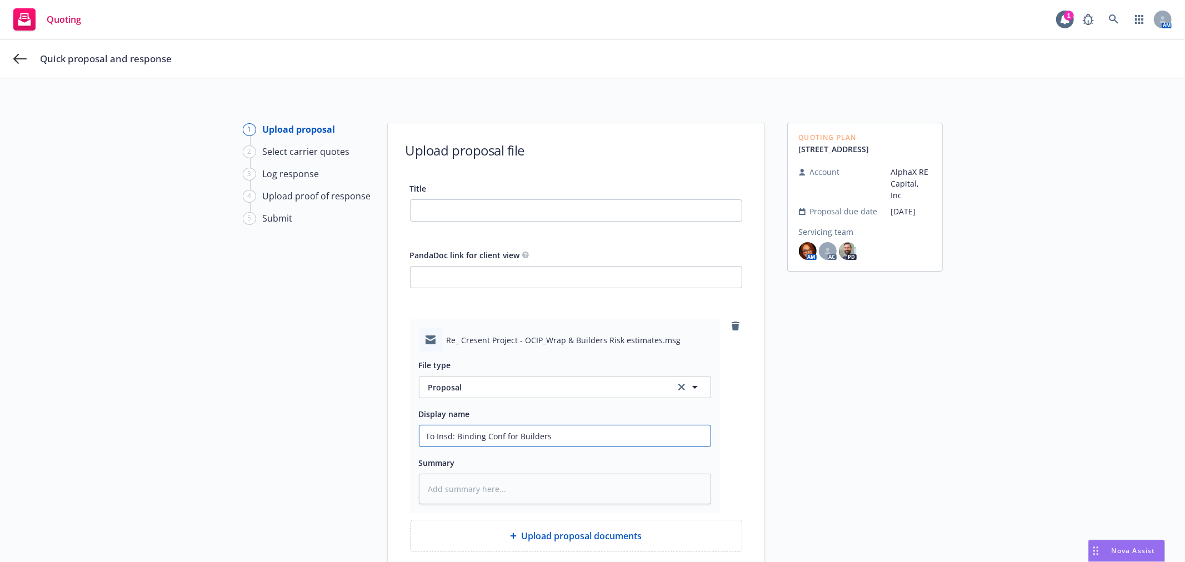
type input "To Insd: Binding Conf for Builders"
type textarea "x"
type input "To Insd: Binding Conf for Builders R"
type textarea "x"
type input "To Insd: Binding Conf for Builders Ri"
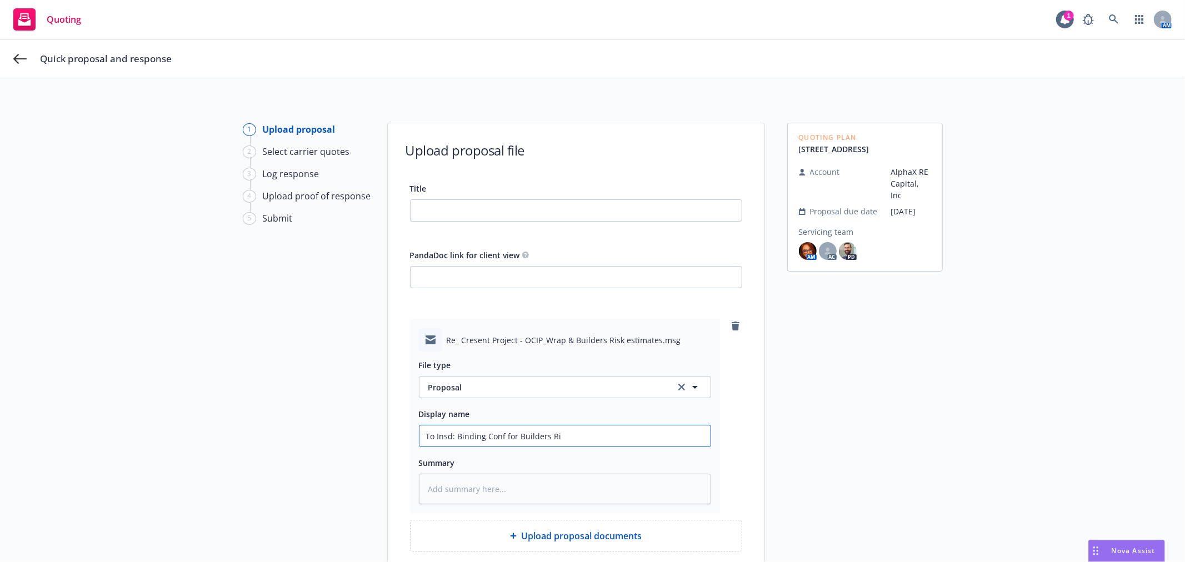
type textarea "x"
type input "To Insd: Binding Conf for Builders Rio"
type textarea "x"
type input "To Insd: Binding Conf for Builders Rios"
type textarea "x"
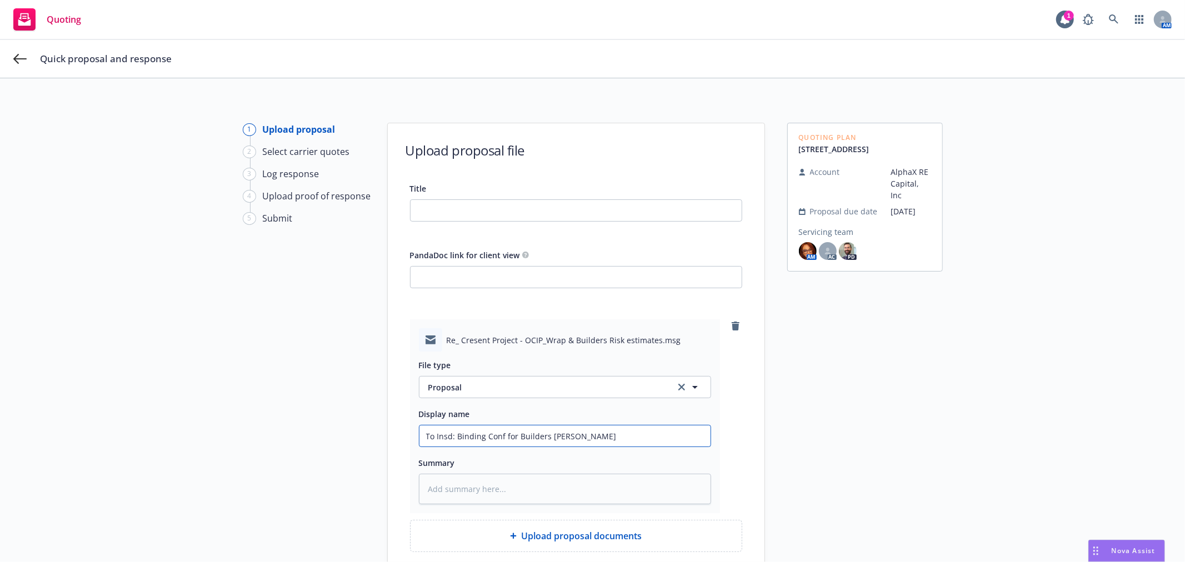
type input "To Insd: Binding Conf for Builders Rio"
type textarea "x"
type input "To Insd: Binding Conf for Builders Ri"
type textarea "x"
type input "To Insd: Binding Conf for Builders Ris"
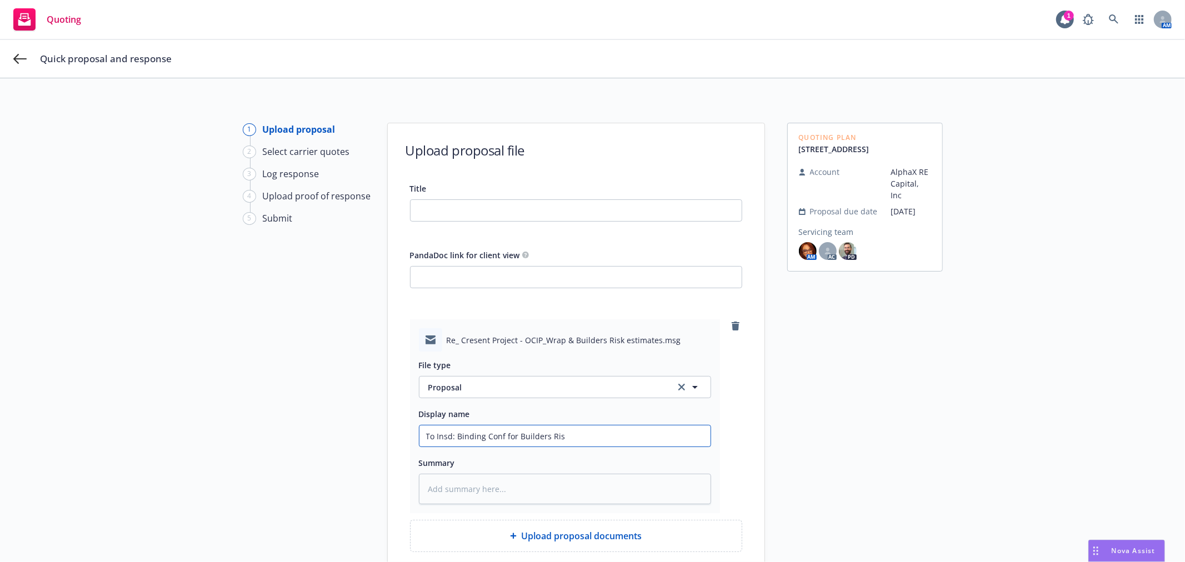
type textarea "x"
type input "To Insd: Binding Conf for Builders Risk"
type textarea "x"
type input "To Insd: Binding Conf for Builders Risk"
type textarea "x"
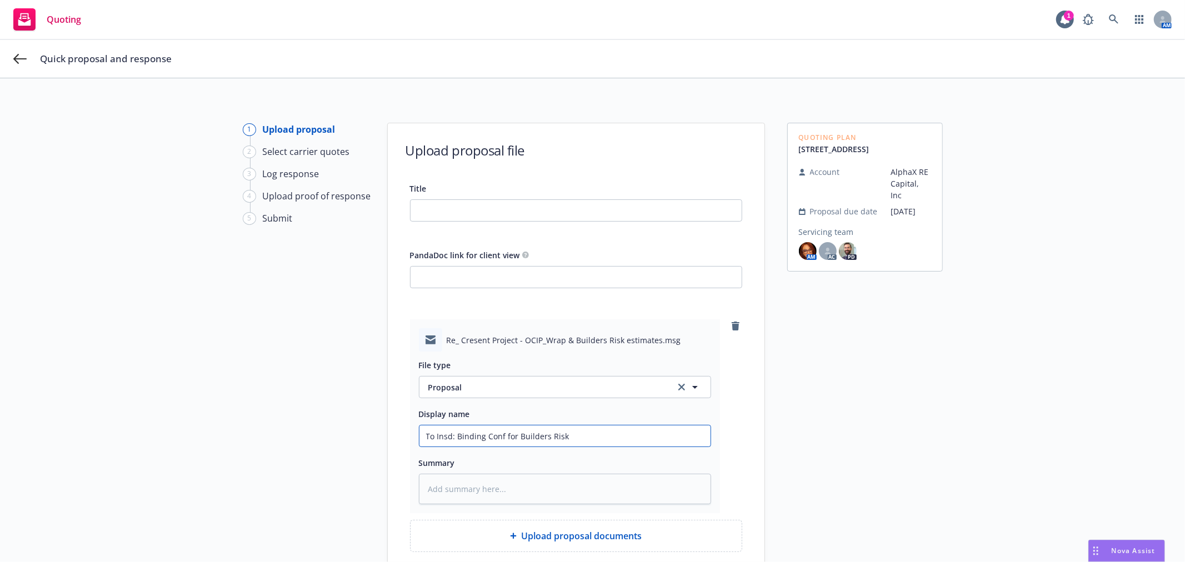
type input "To Insd: Binding Conf for Builders Risk"
type textarea "x"
type input "To Insd: Binding Conf for Builders Risk -"
type textarea "x"
type input "To Insd: Binding Conf for Builders Risk -"
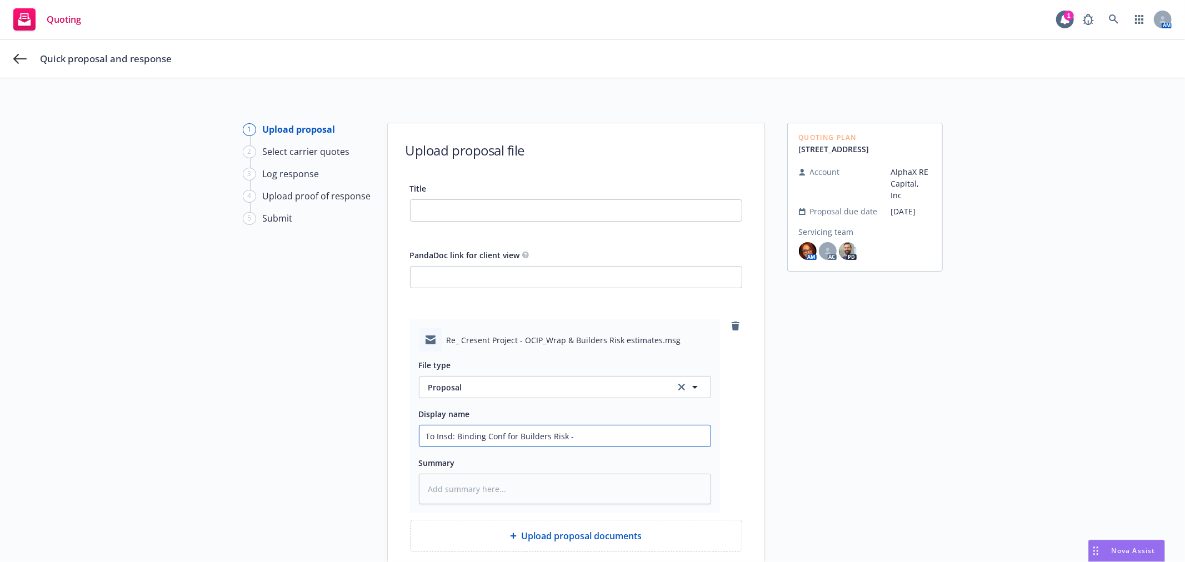
paste input "2,640.00"
type textarea "x"
type input "To Insd: Binding Conf for Builders Risk - 2,640.00"
type textarea "x"
type input "To Insd: Binding Conf for Builders Risk - 2,640.0"
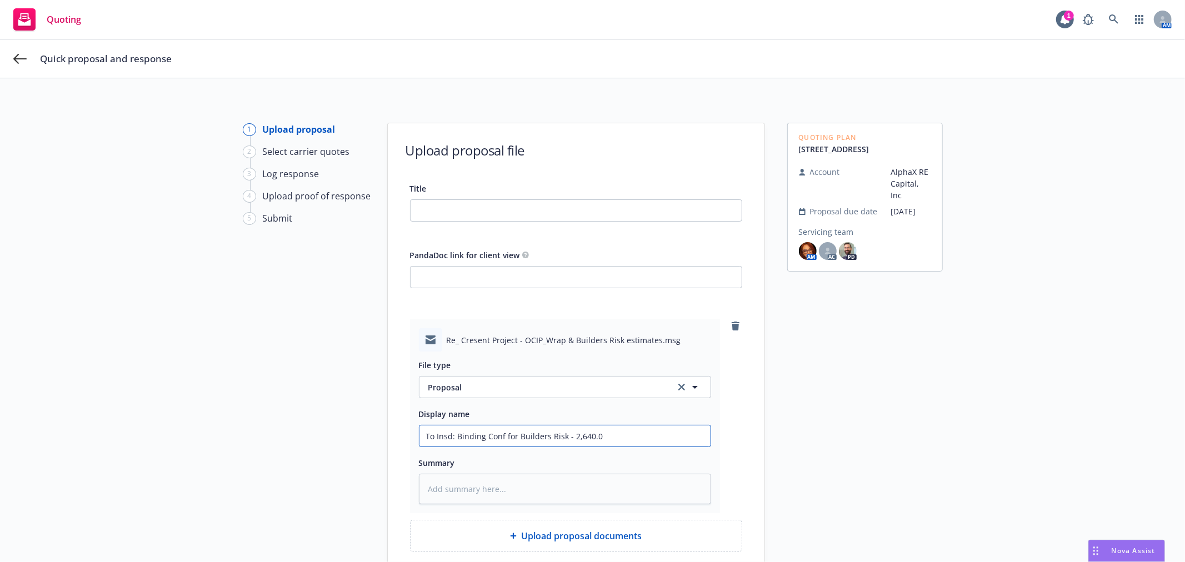
type textarea "x"
type input "To Insd: Binding Conf for Builders Risk - 2,640."
type textarea "x"
type input "To Insd: Binding Conf for Builders Risk - 2,640"
type textarea "x"
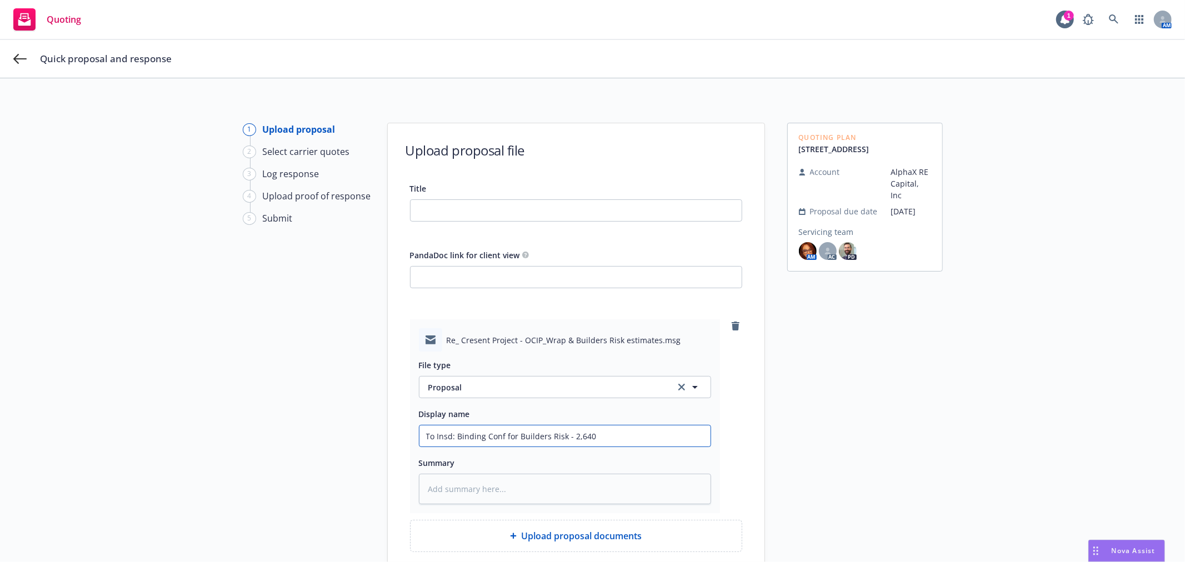
type input "To Insd: Binding Conf for Builders Risk - 2,64"
type textarea "x"
type input "To Insd: Binding Conf for Builders Risk - 2,6"
type textarea "x"
type input "To Insd: Binding Conf for Builders Risk - 2,"
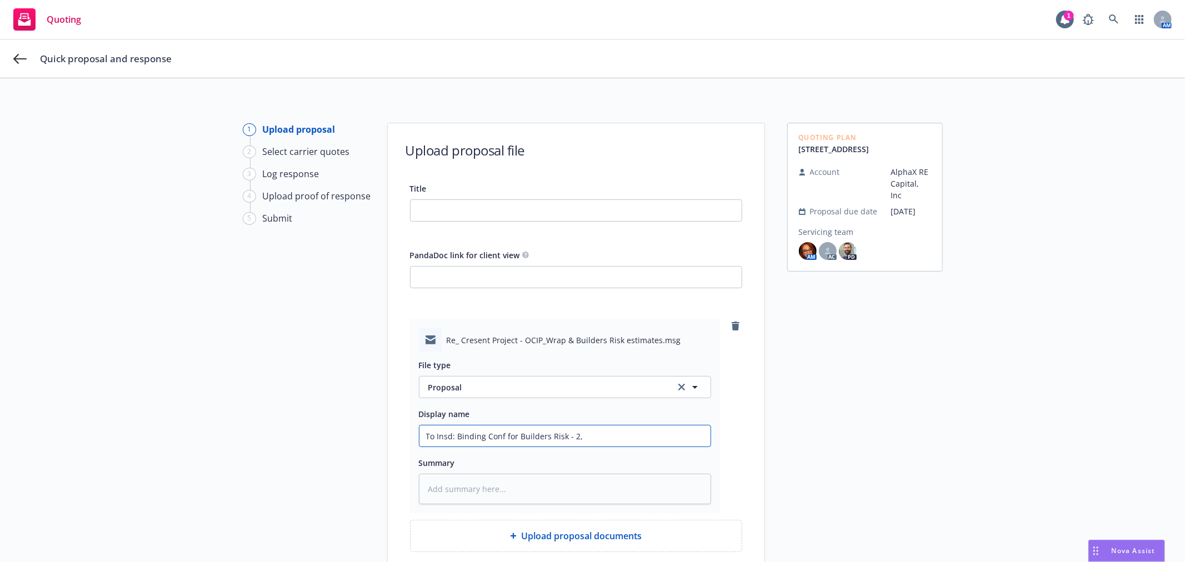
type textarea "x"
type input "To Insd: Binding Conf for Builders Risk - 2"
type textarea "x"
type input "To Insd: Binding Conf for Builders Risk -"
type textarea "x"
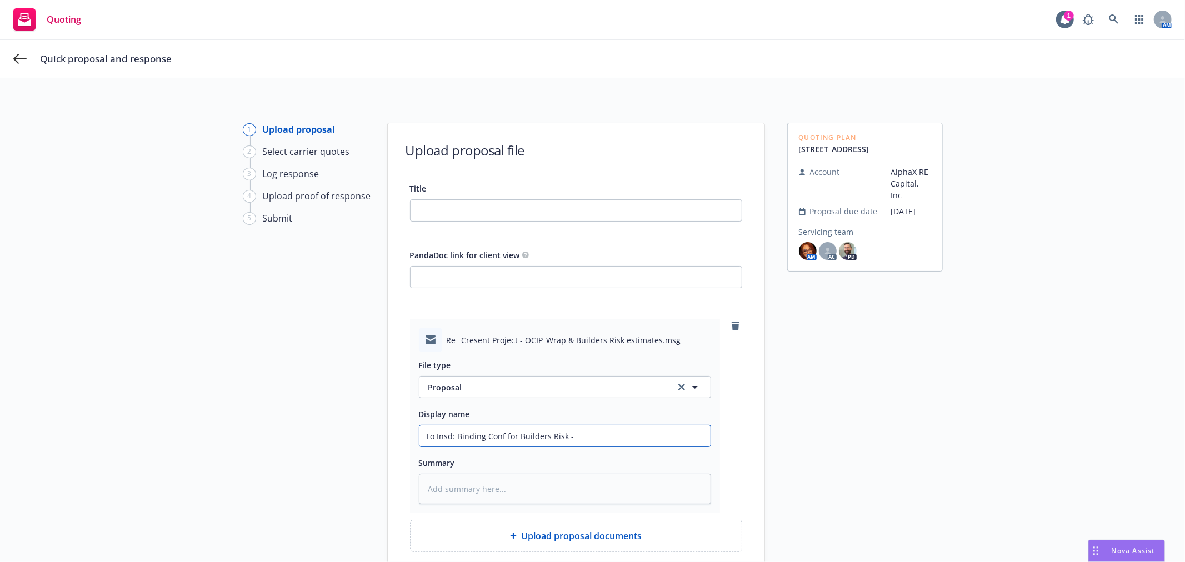
type input "To Insd: Binding Conf for Builders Risk - 1"
type textarea "x"
type input "To Insd: Binding Conf for Builders Risk - 15"
type textarea "x"
type input "To Insd: Binding Conf for Builders Risk - 156"
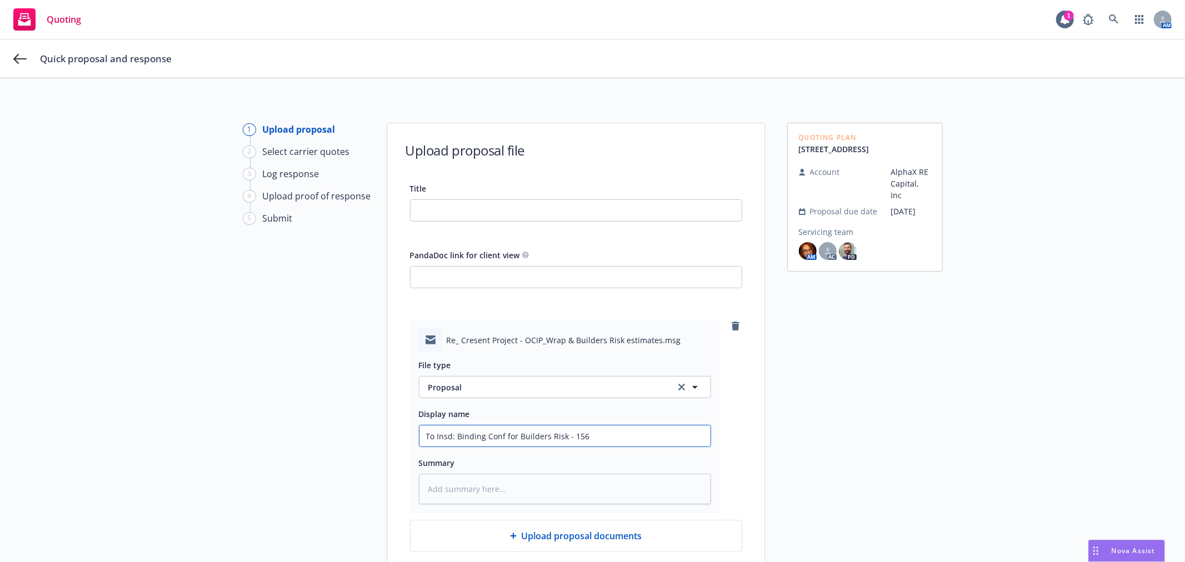
type textarea "x"
type input "To Insd: Binding Conf for Builders Risk - 156"
type textarea "x"
type input "To Insd: Binding Conf for Builders Risk - 156 C"
type textarea "x"
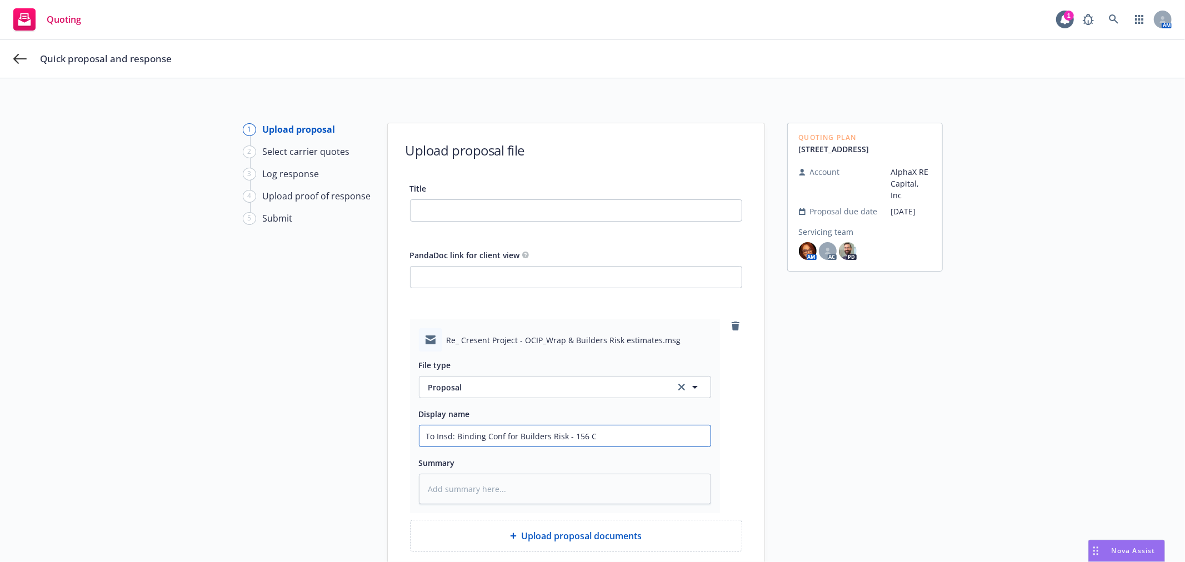
type input "To Insd: Binding Conf for Builders Risk - 156 Cr"
type textarea "x"
type input "To Insd: Binding Conf for Builders Risk - 156 Cre"
type textarea "x"
type input "To Insd: Binding Conf for Builders Risk - 156 Cres"
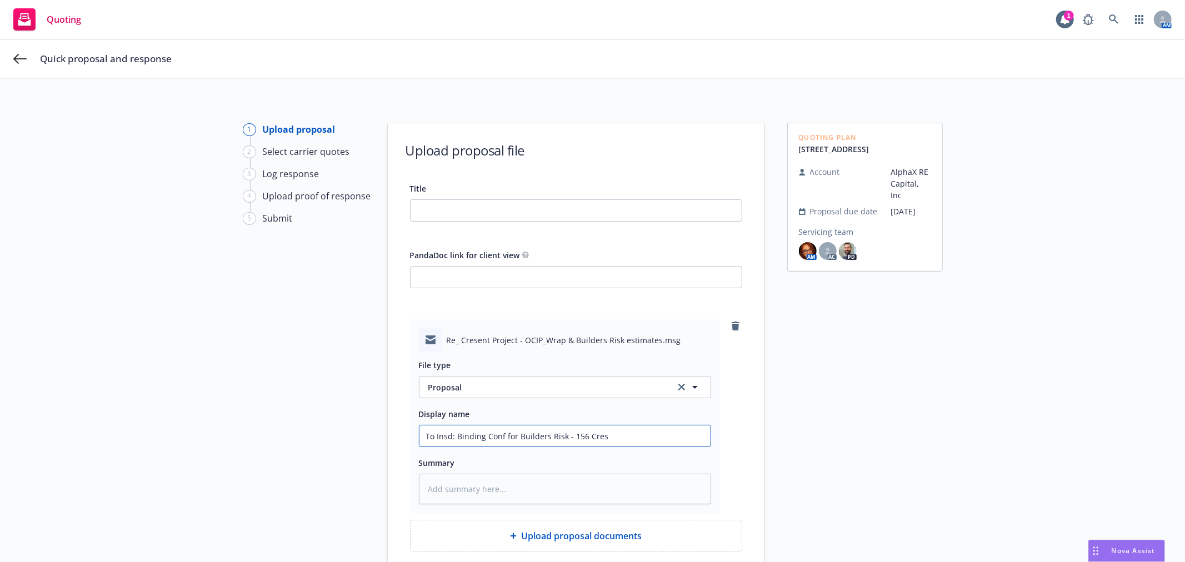
type textarea "x"
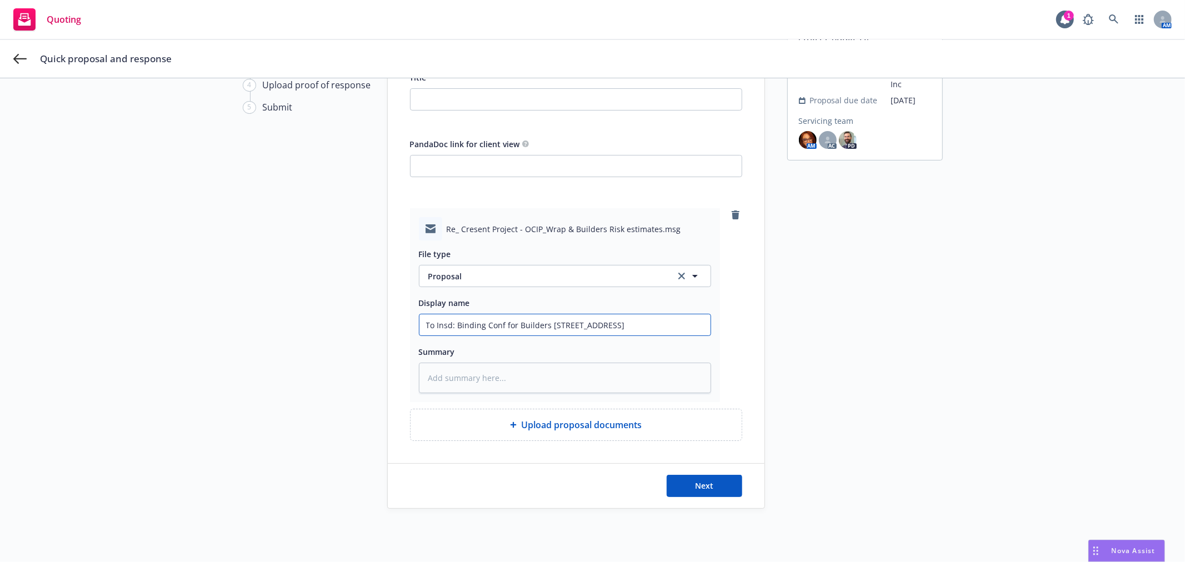
scroll to position [123, 0]
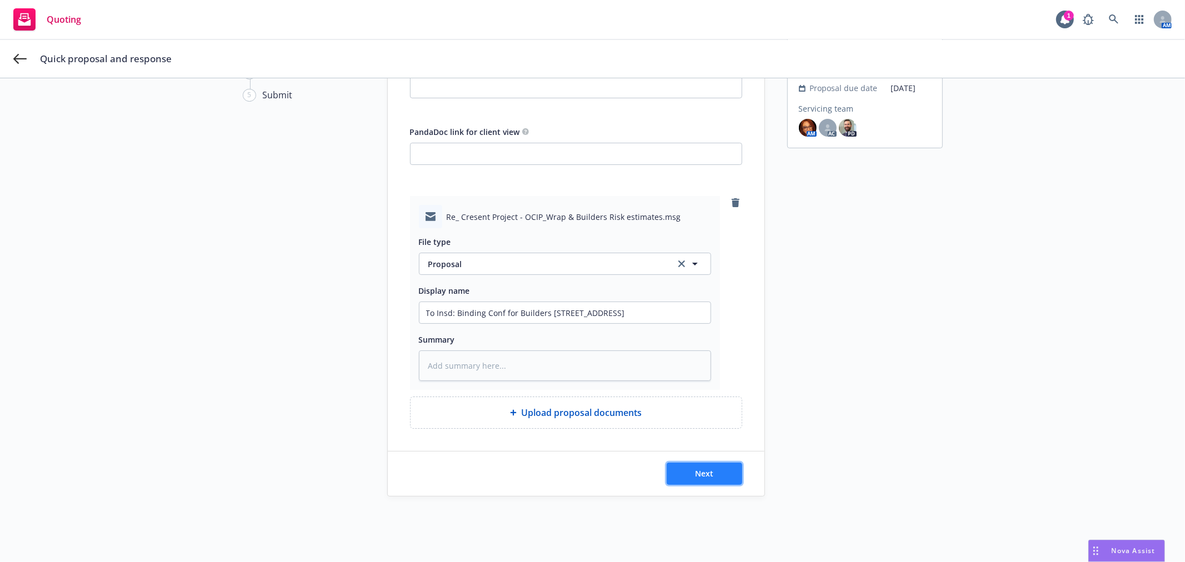
click at [713, 472] on button "Next" at bounding box center [705, 474] width 76 height 22
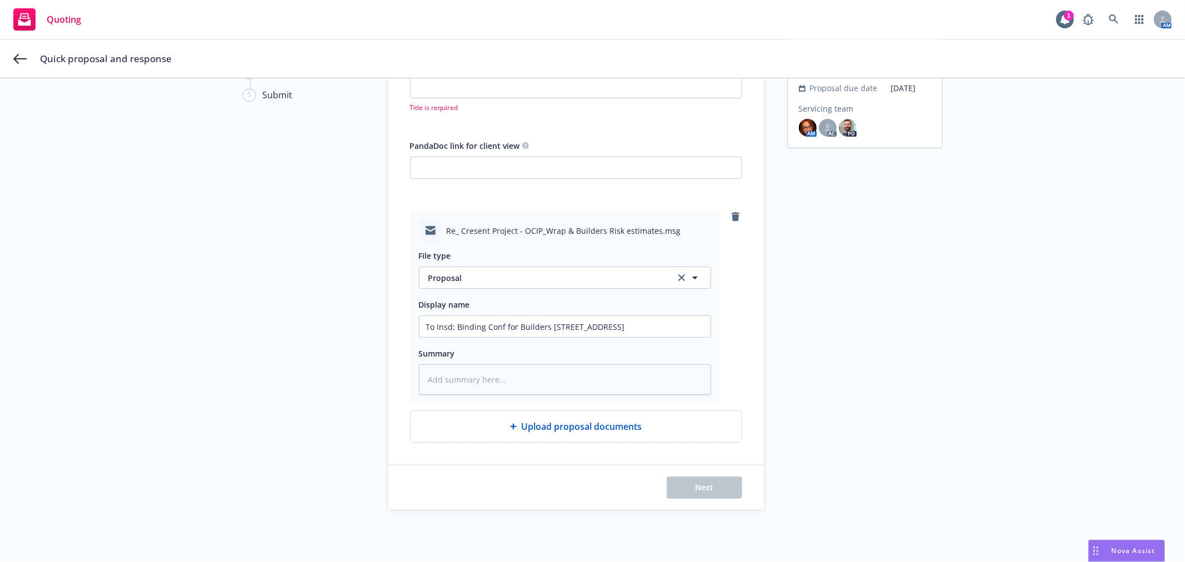
scroll to position [62, 0]
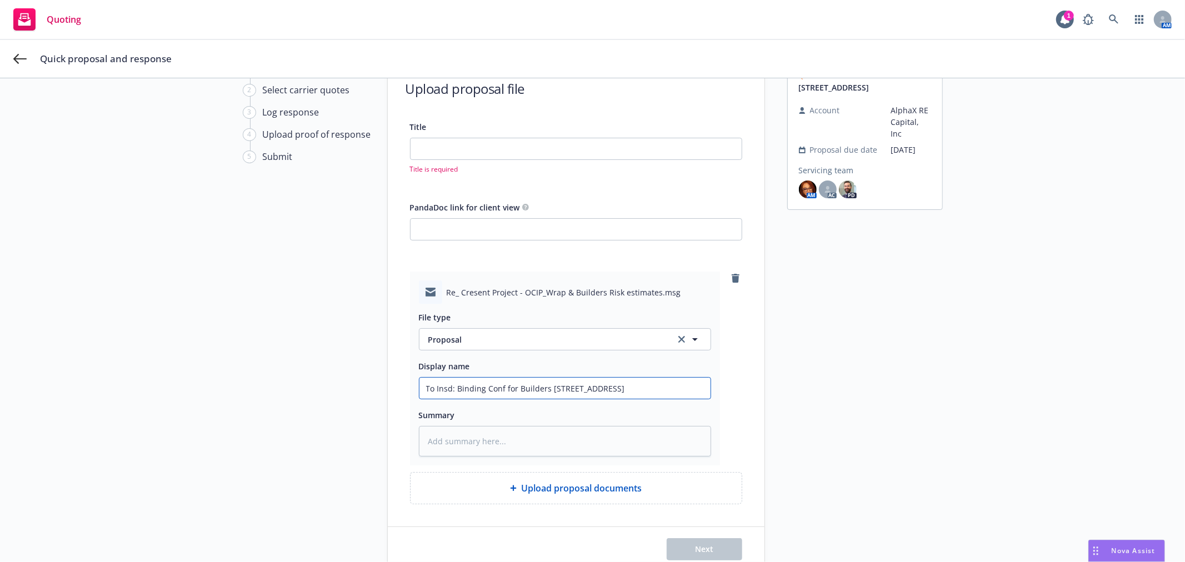
drag, startPoint x: 636, startPoint y: 389, endPoint x: 453, endPoint y: 396, distance: 182.3
click at [453, 396] on input "To Insd: Binding Conf for Builders Risk - 156 Crescent Ave." at bounding box center [564, 388] width 291 height 21
click at [471, 143] on input "Title" at bounding box center [576, 148] width 331 height 21
paste input "Binding Conf for Builders Risk - 156 Crescent Ave."
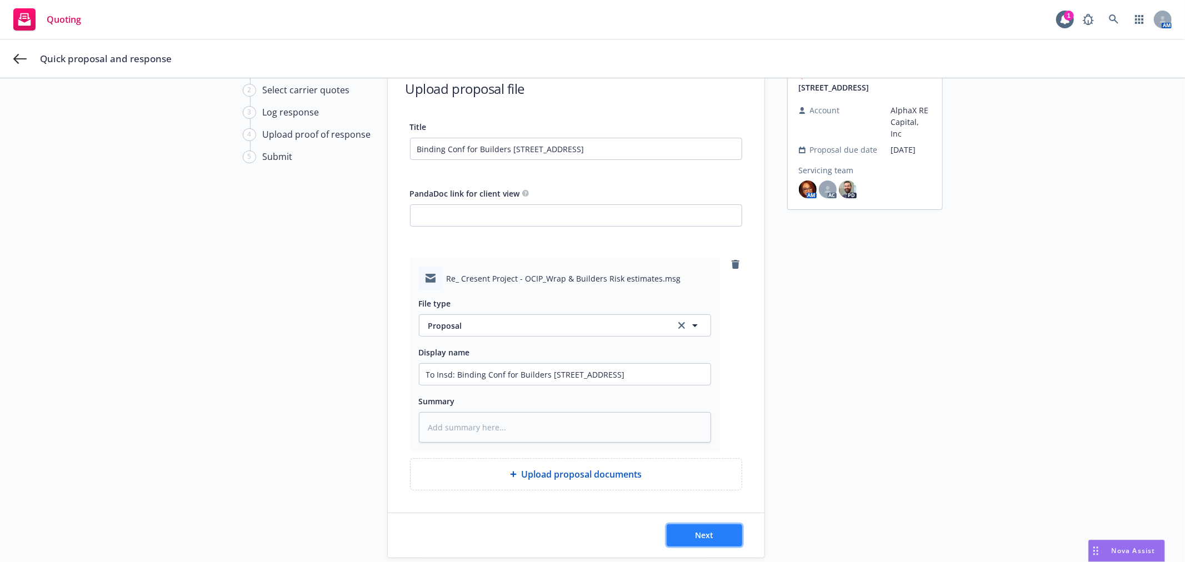
click at [704, 531] on span "Next" at bounding box center [704, 535] width 18 height 11
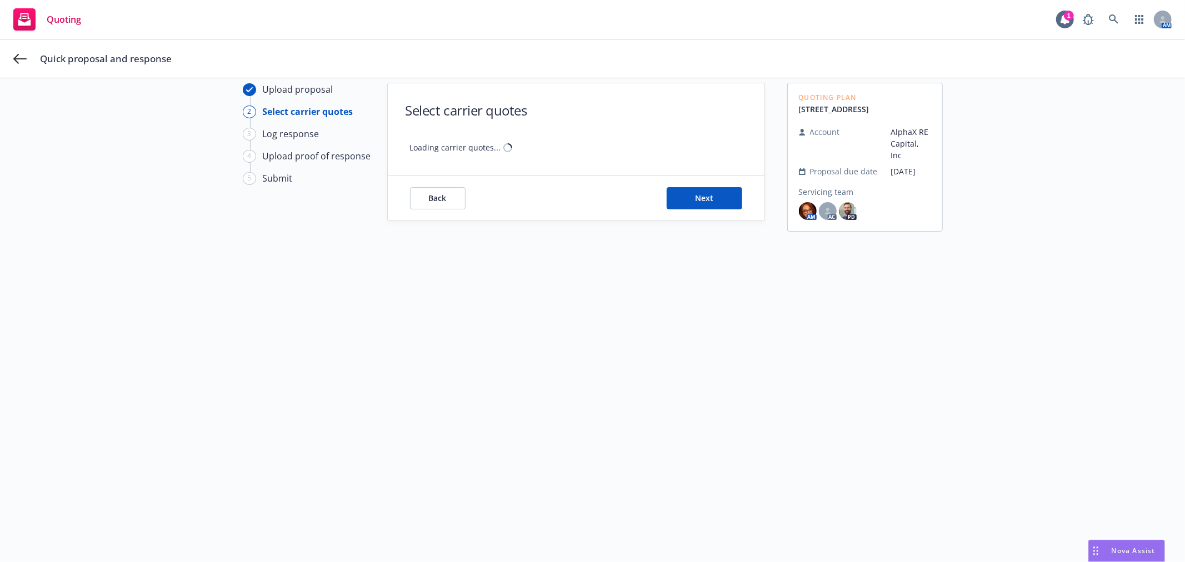
scroll to position [40, 0]
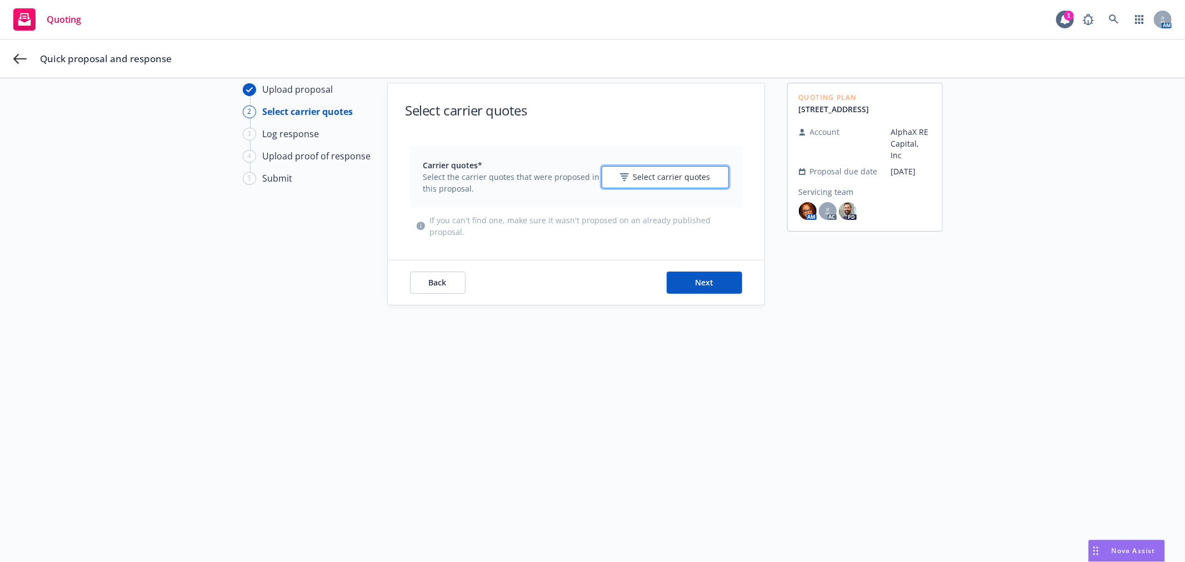
click at [666, 174] on span "Select carrier quotes" at bounding box center [671, 177] width 77 height 12
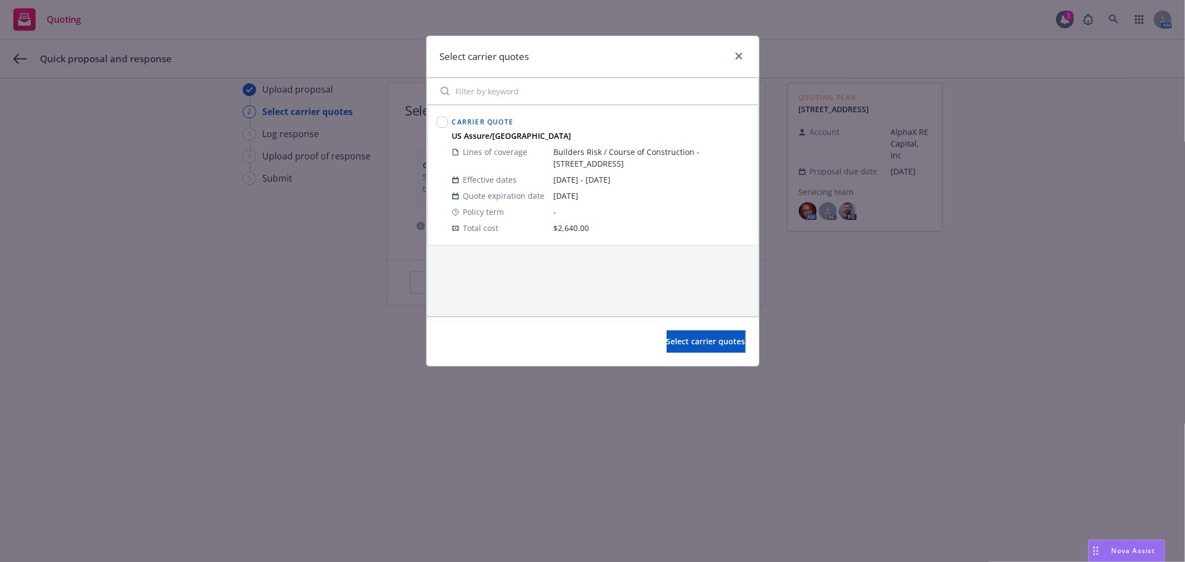
click at [450, 122] on div "Carrier Quote" at bounding box center [483, 121] width 66 height 18
click at [441, 121] on input "checkbox" at bounding box center [442, 122] width 11 height 11
click at [687, 345] on span "Select carrier quotes" at bounding box center [706, 341] width 79 height 11
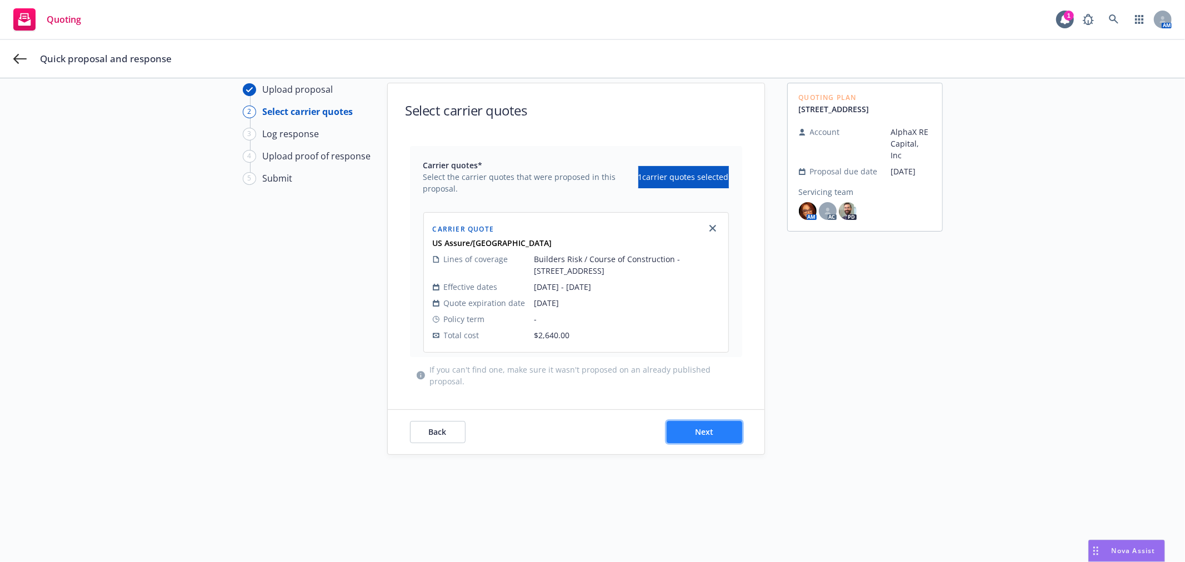
click at [702, 431] on span "Next" at bounding box center [704, 432] width 18 height 11
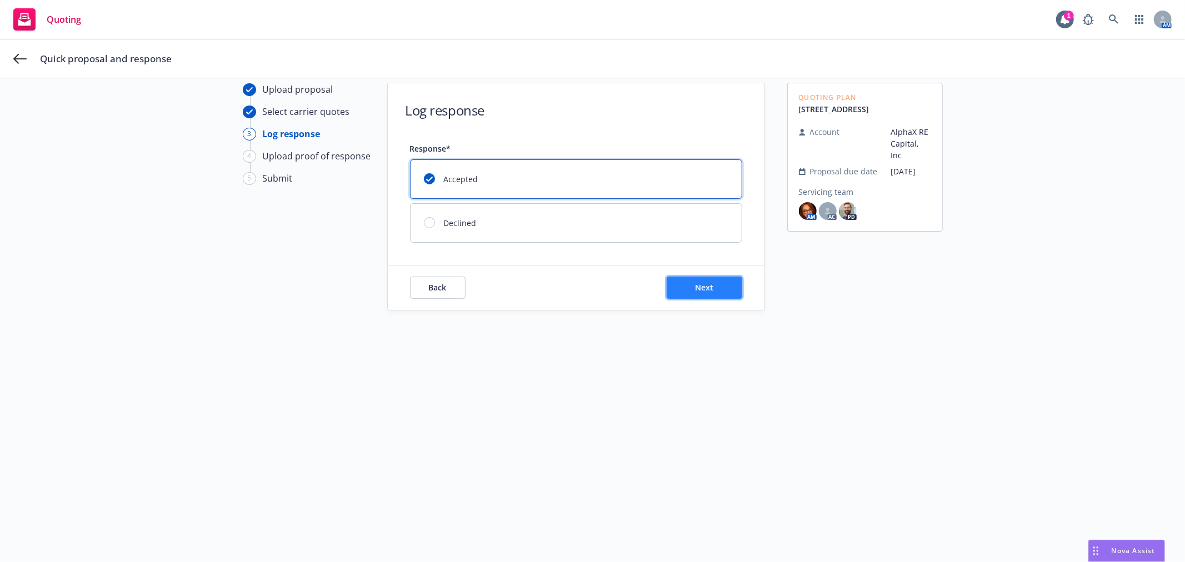
click at [711, 289] on button "Next" at bounding box center [705, 288] width 76 height 22
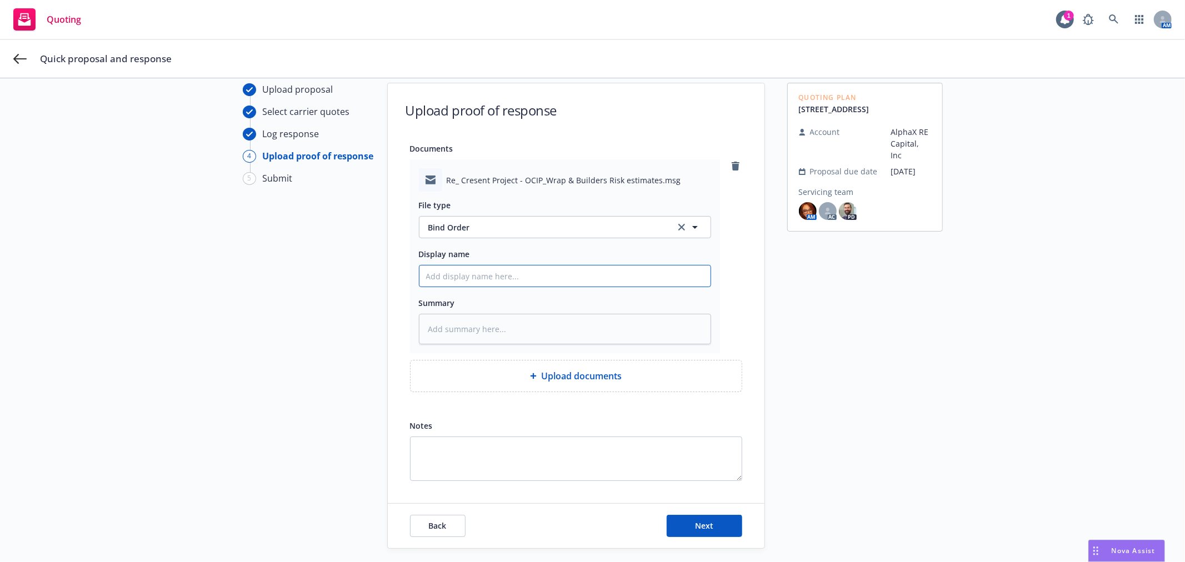
click at [466, 270] on input "Display name" at bounding box center [564, 276] width 291 height 21
paste input "Binding Conf for Builders Risk - 156 Crescent Ave."
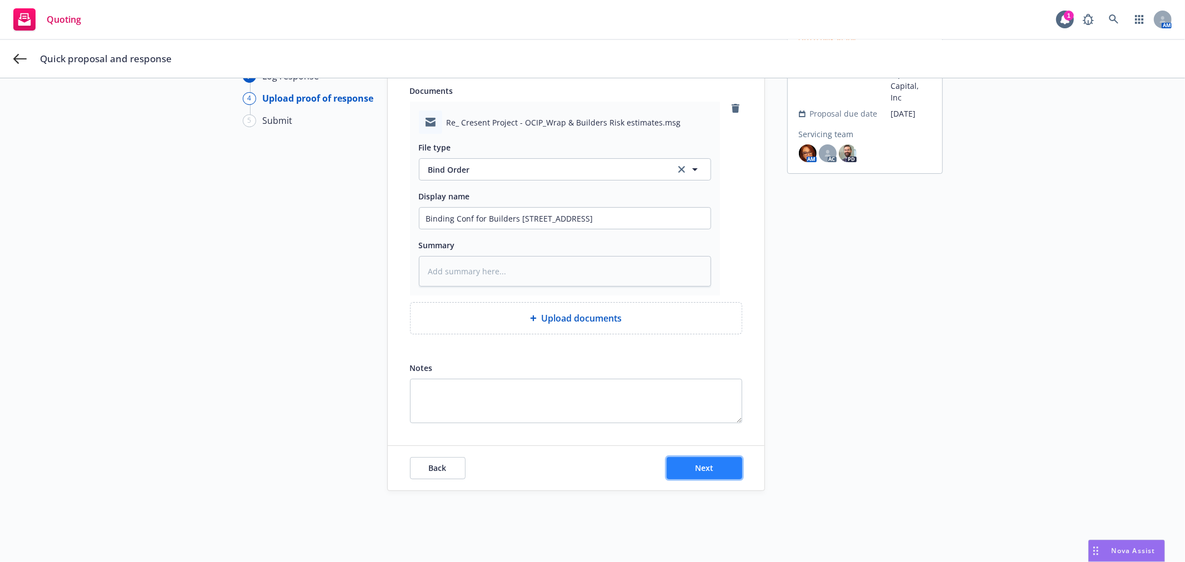
click at [704, 473] on span "Next" at bounding box center [704, 468] width 18 height 11
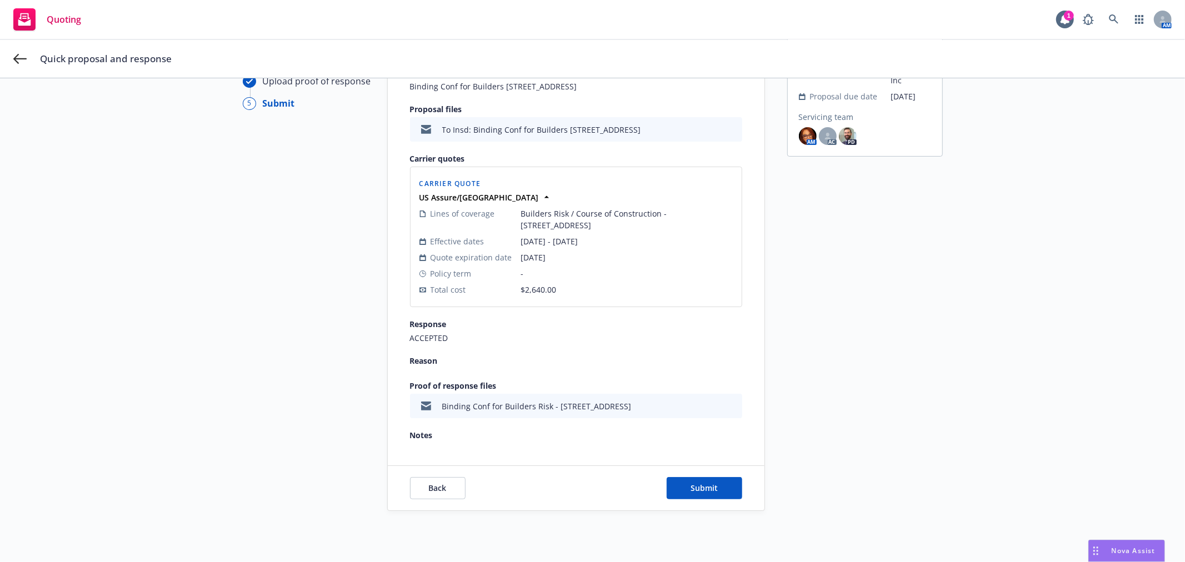
scroll to position [123, 0]
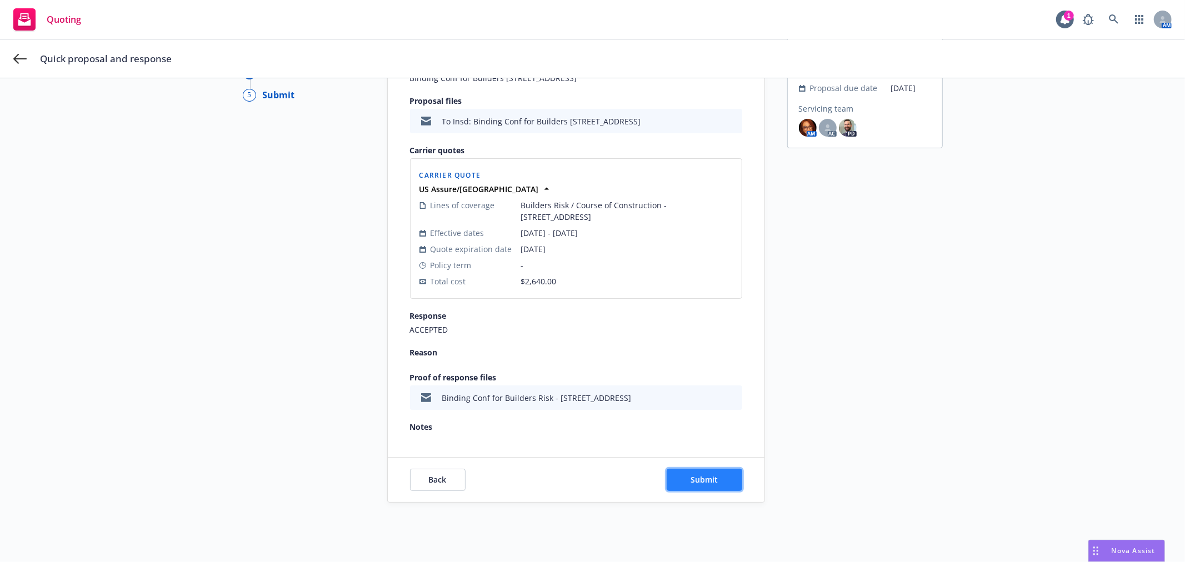
click at [691, 474] on span "Submit" at bounding box center [704, 479] width 27 height 11
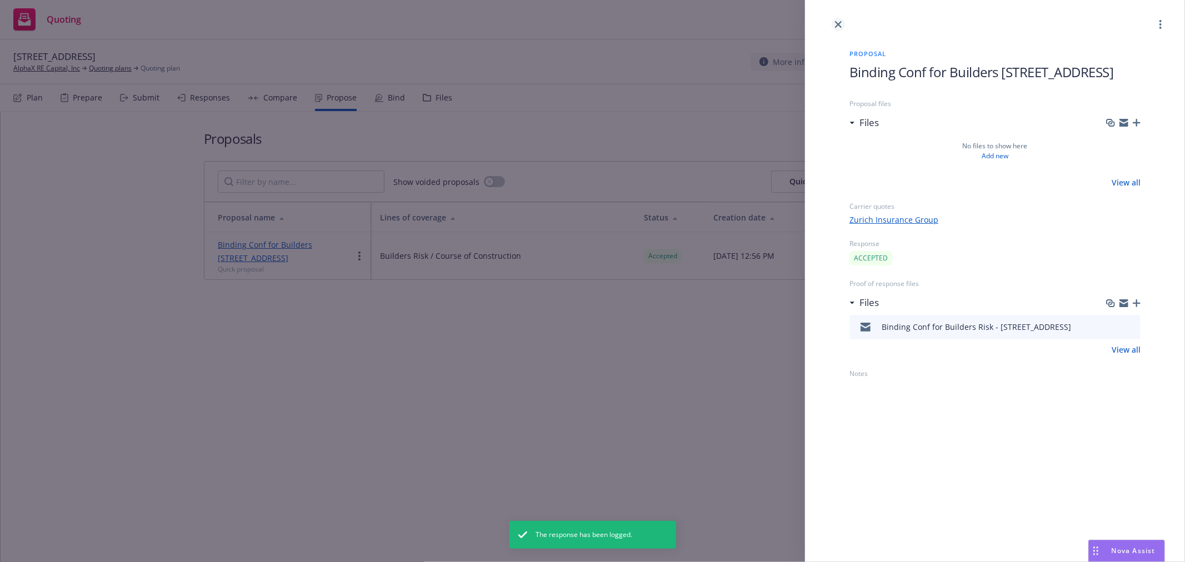
click at [835, 22] on icon "close" at bounding box center [838, 24] width 7 height 7
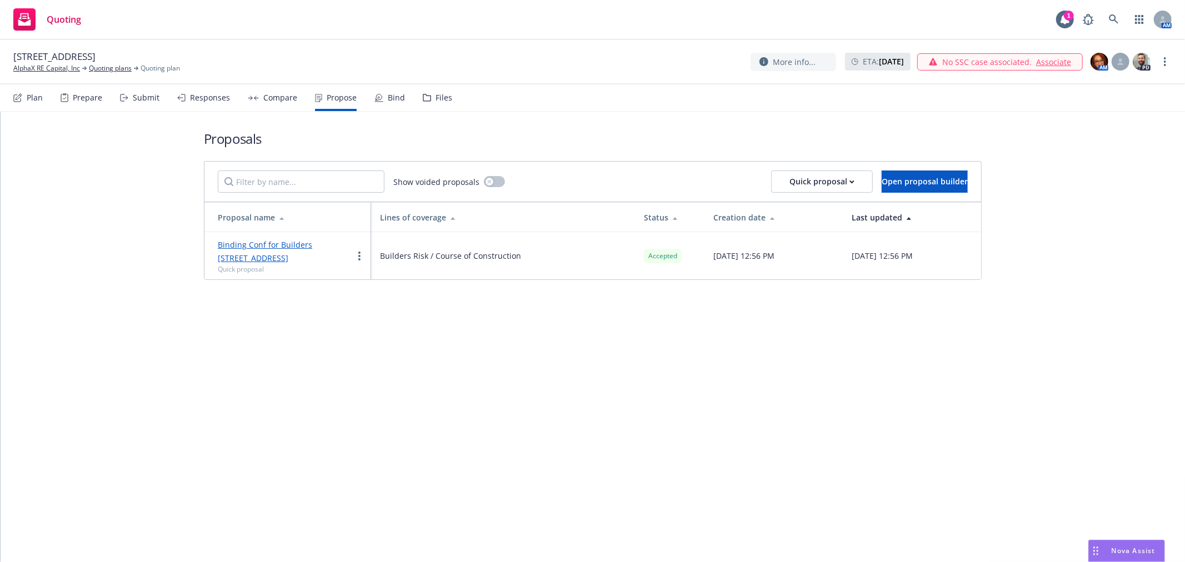
click at [396, 98] on div "Bind" at bounding box center [396, 97] width 17 height 9
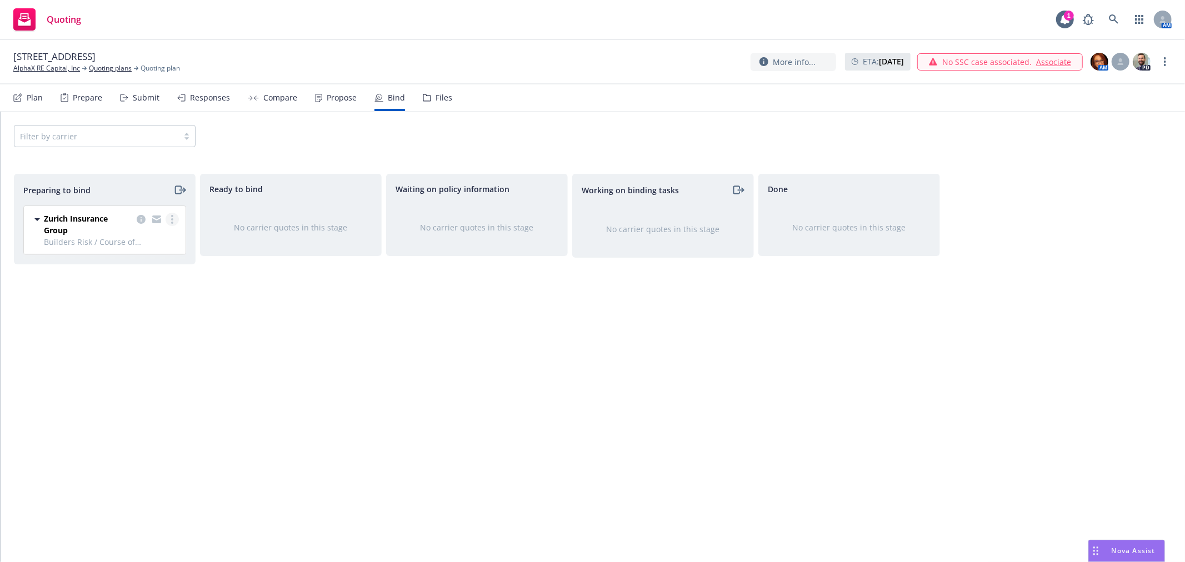
click at [173, 217] on icon "more" at bounding box center [172, 219] width 2 height 9
click at [163, 244] on span "Complete preparation" at bounding box center [123, 242] width 109 height 11
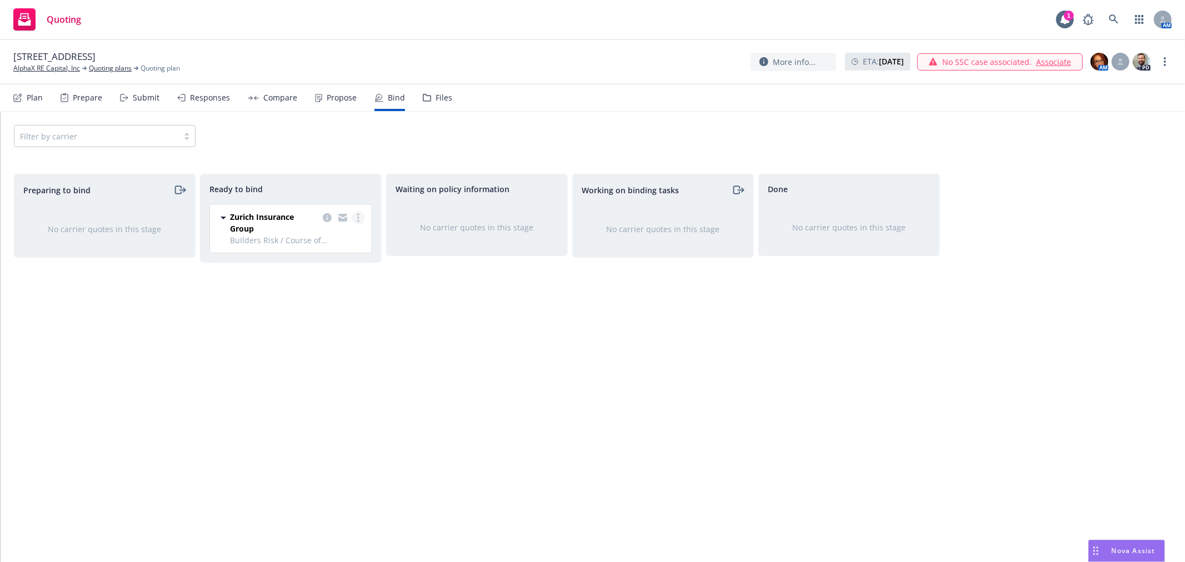
click at [356, 218] on link "more" at bounding box center [358, 217] width 13 height 13
click at [349, 244] on link "Log bind order" at bounding box center [314, 240] width 101 height 22
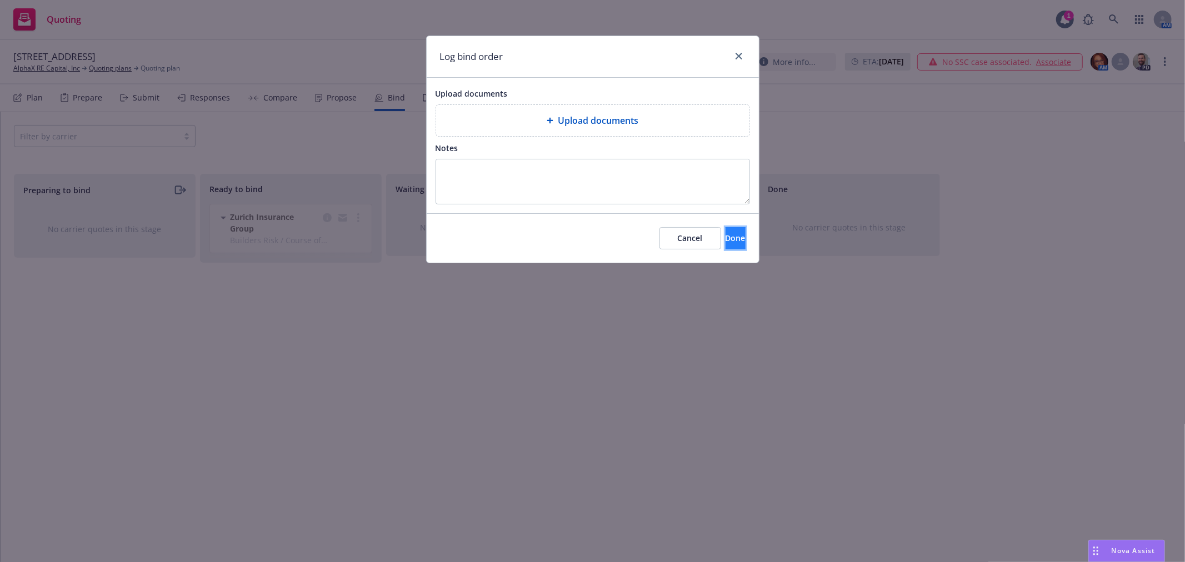
click at [729, 237] on button "Done" at bounding box center [736, 238] width 20 height 22
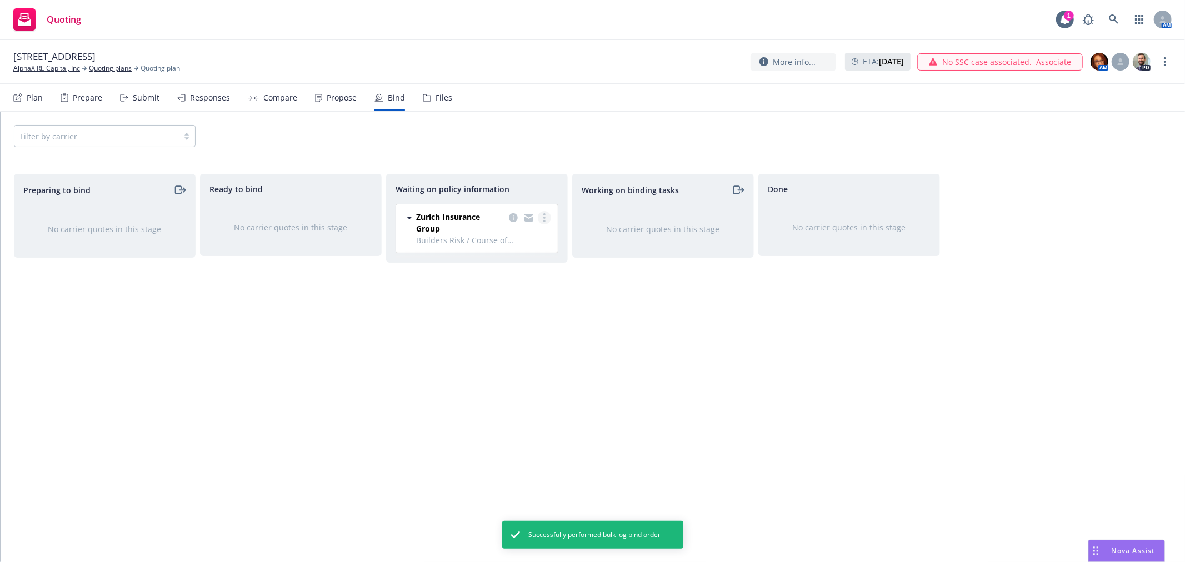
click at [544, 211] on link "more" at bounding box center [544, 217] width 13 height 13
click at [523, 243] on span "Create policies" at bounding box center [491, 240] width 82 height 11
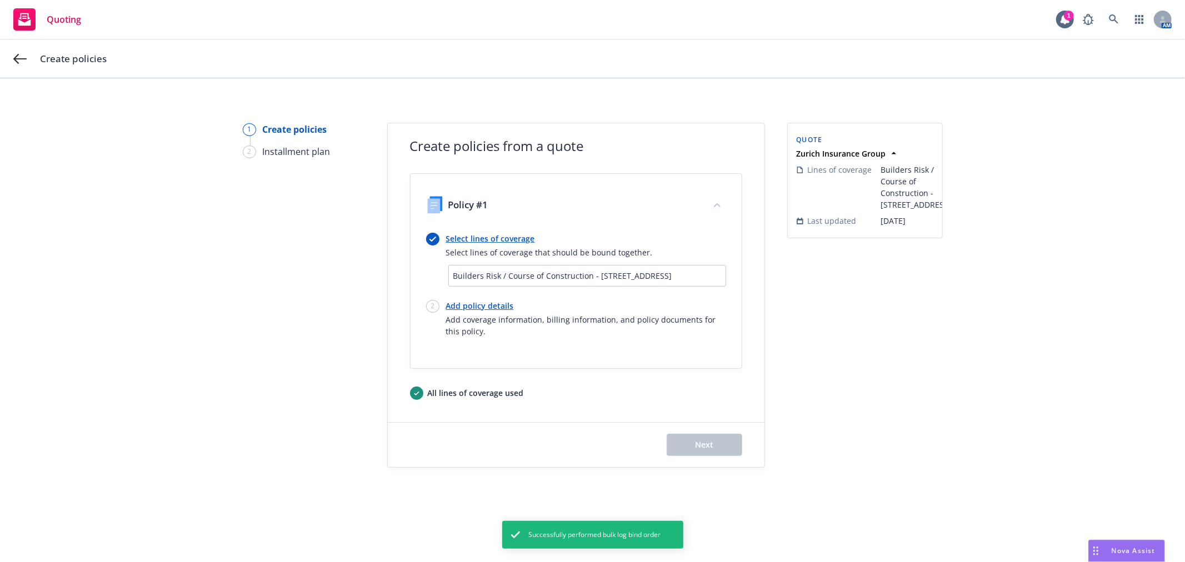
click at [461, 306] on link "Add policy details" at bounding box center [586, 306] width 280 height 12
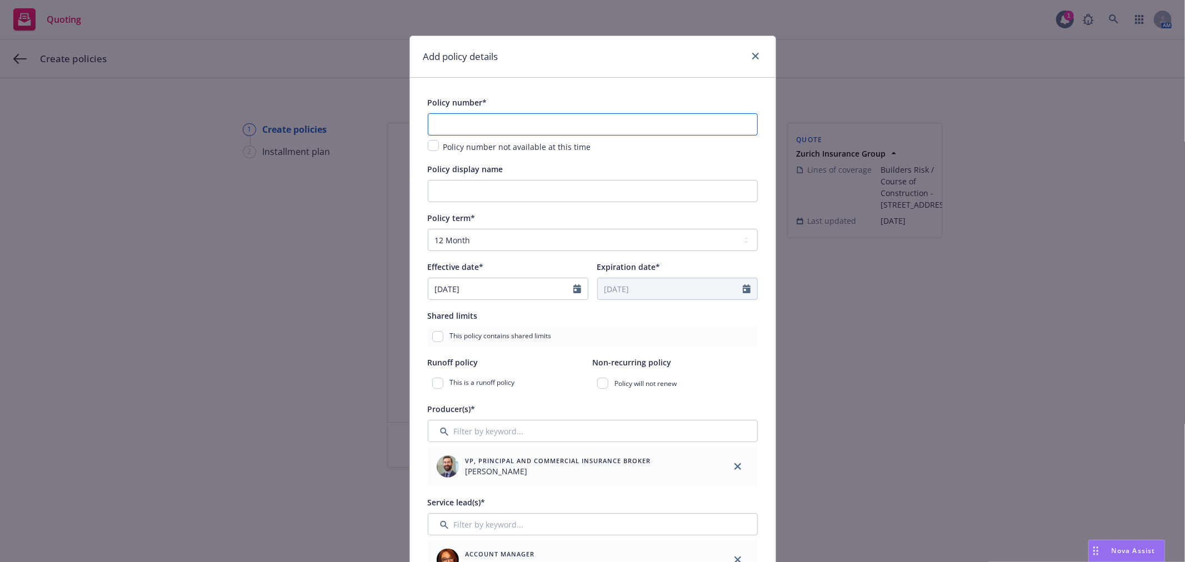
click at [489, 121] on input "text" at bounding box center [593, 124] width 330 height 22
paste input "ER78215746"
click at [466, 189] on input "Policy display name" at bounding box center [593, 191] width 330 height 22
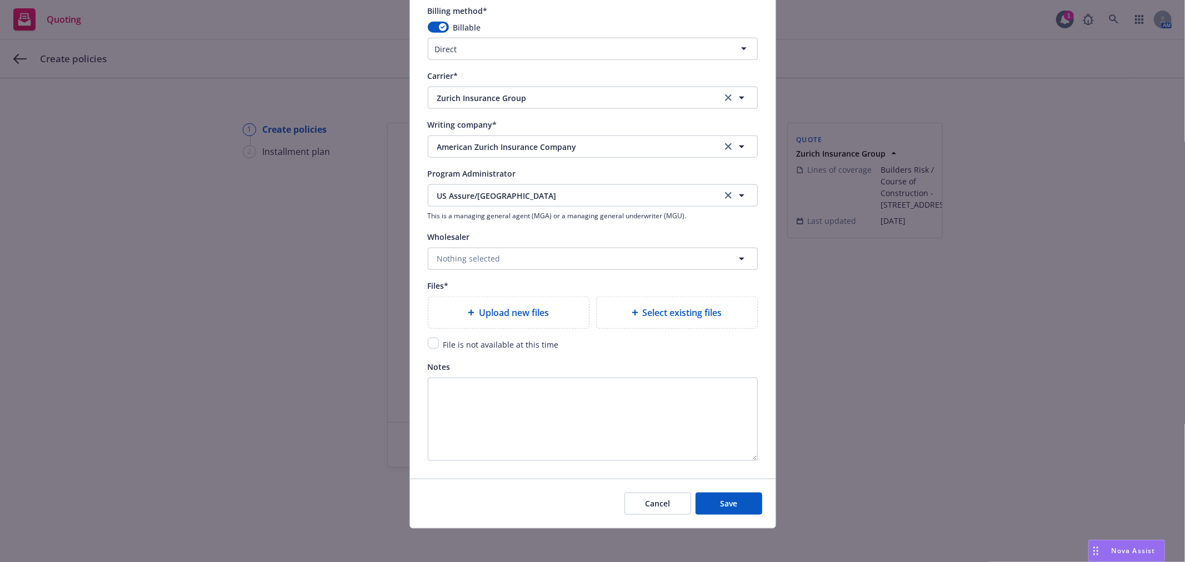
scroll to position [995, 0]
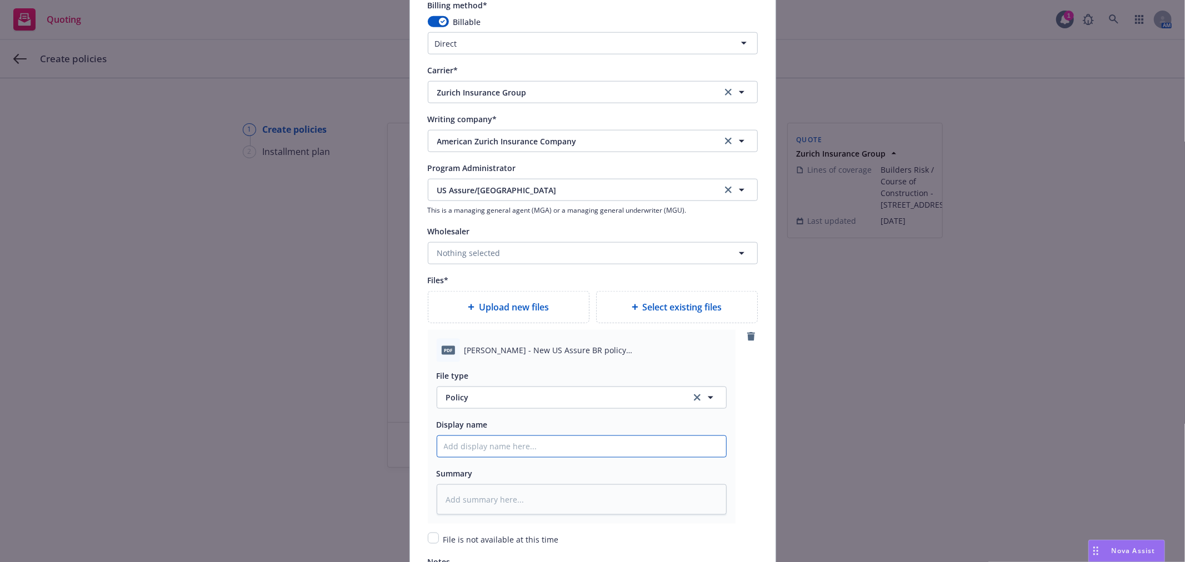
click at [519, 457] on input "Policy display name" at bounding box center [581, 446] width 289 height 21
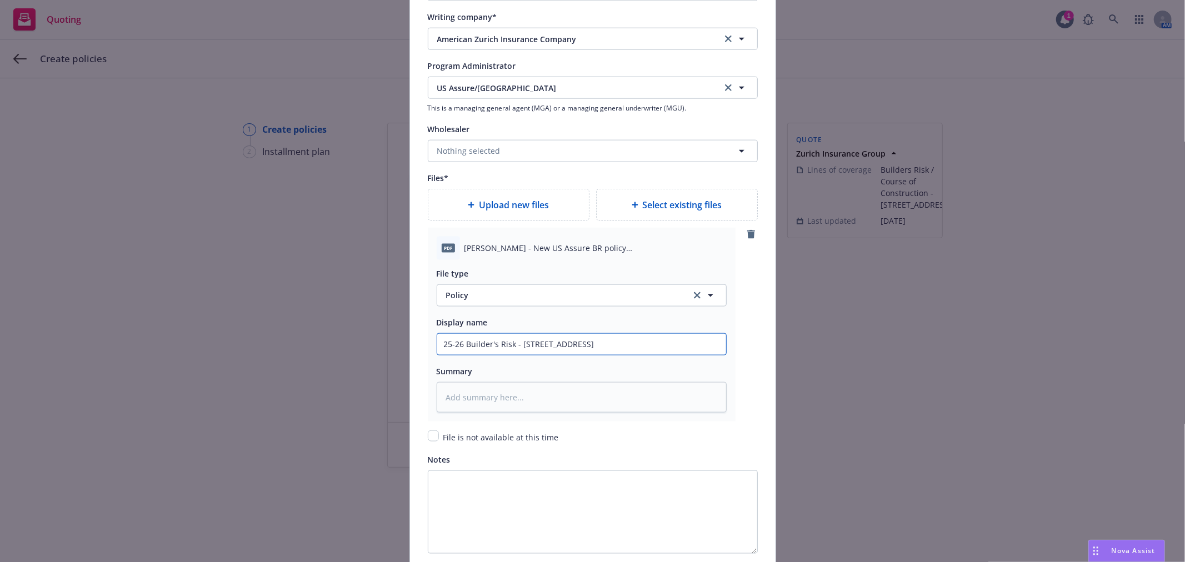
scroll to position [1197, 0]
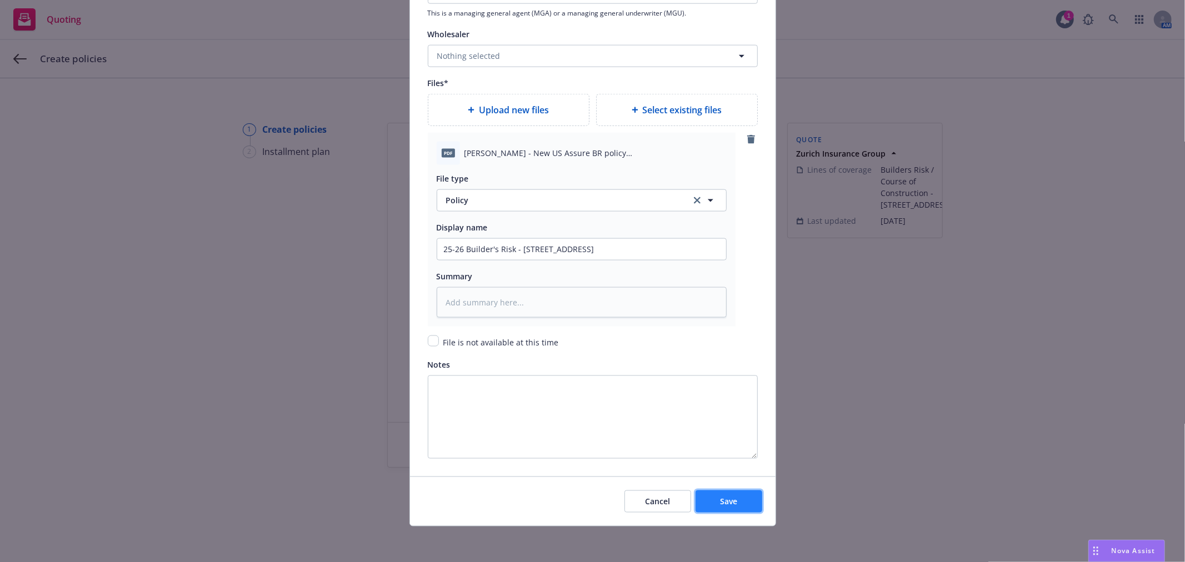
click at [720, 502] on span "Save" at bounding box center [728, 501] width 17 height 11
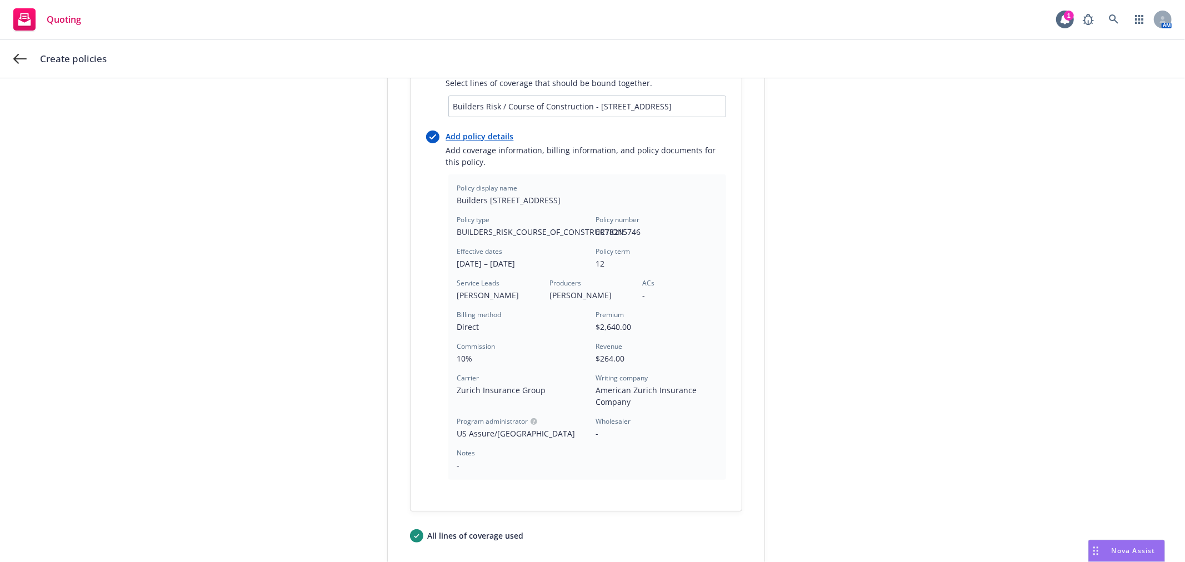
scroll to position [289, 0]
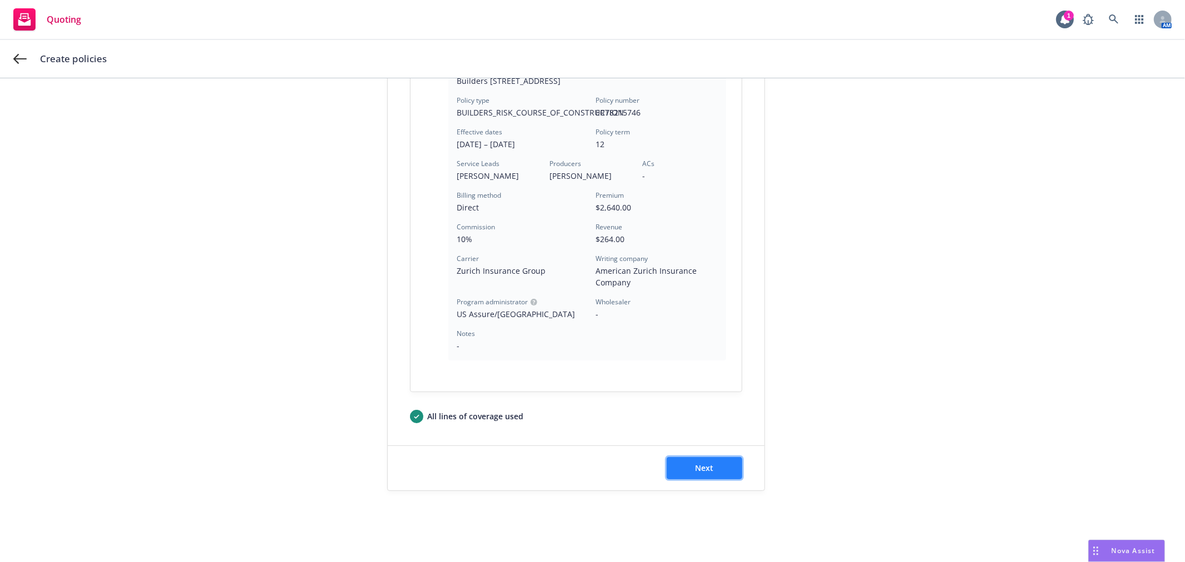
click at [695, 471] on span "Next" at bounding box center [704, 468] width 18 height 11
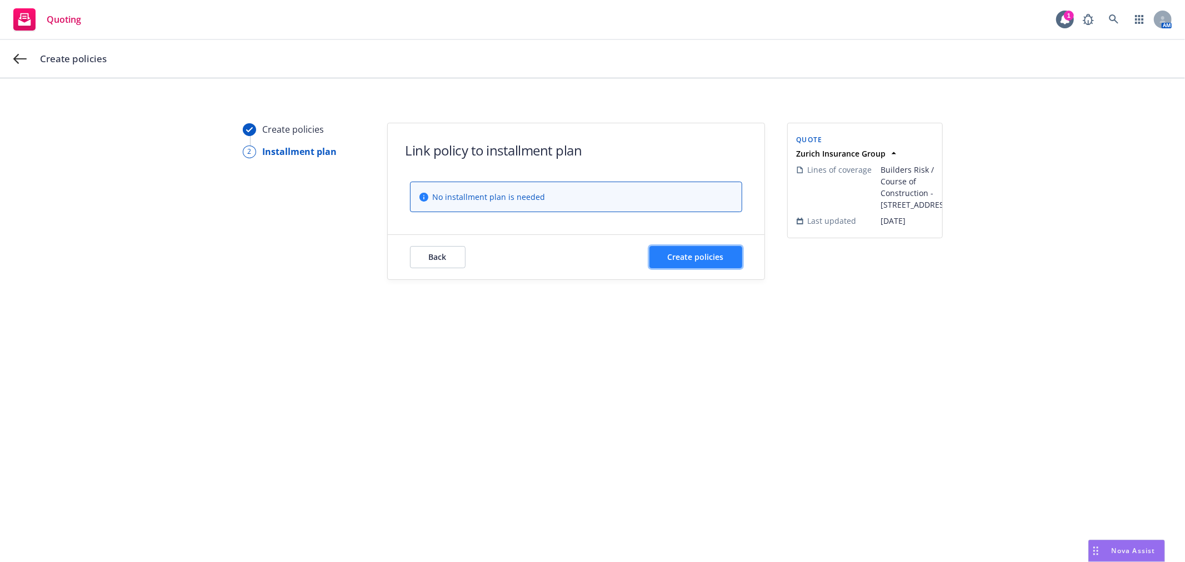
click at [691, 258] on span "Create policies" at bounding box center [696, 257] width 56 height 11
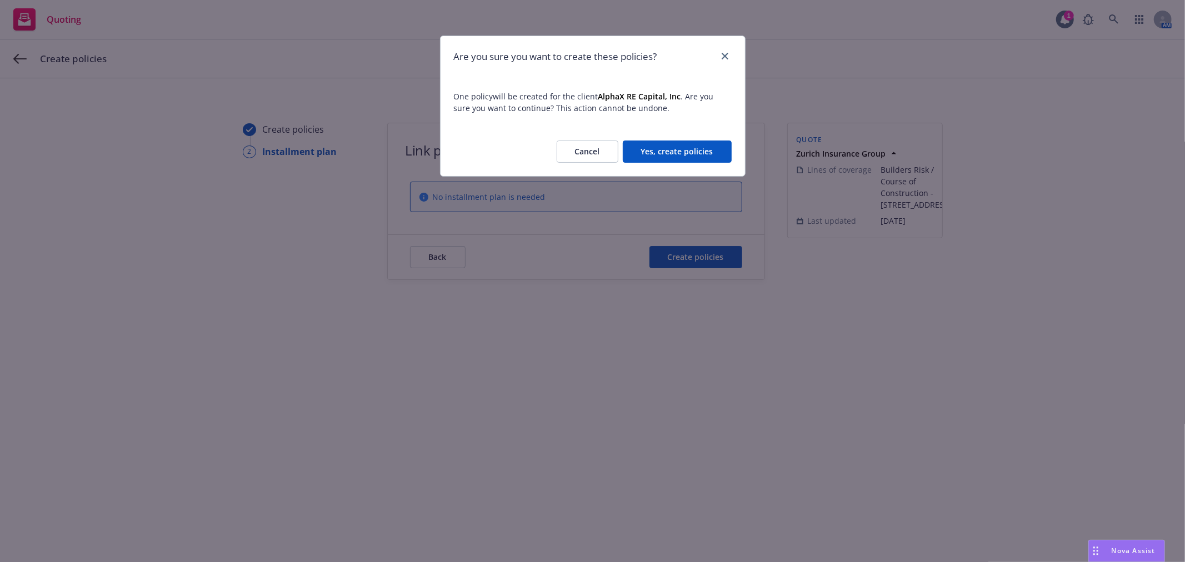
click at [681, 137] on div "Cancel Yes, create policies" at bounding box center [593, 151] width 304 height 49
click at [682, 153] on button "Yes, create policies" at bounding box center [677, 152] width 109 height 22
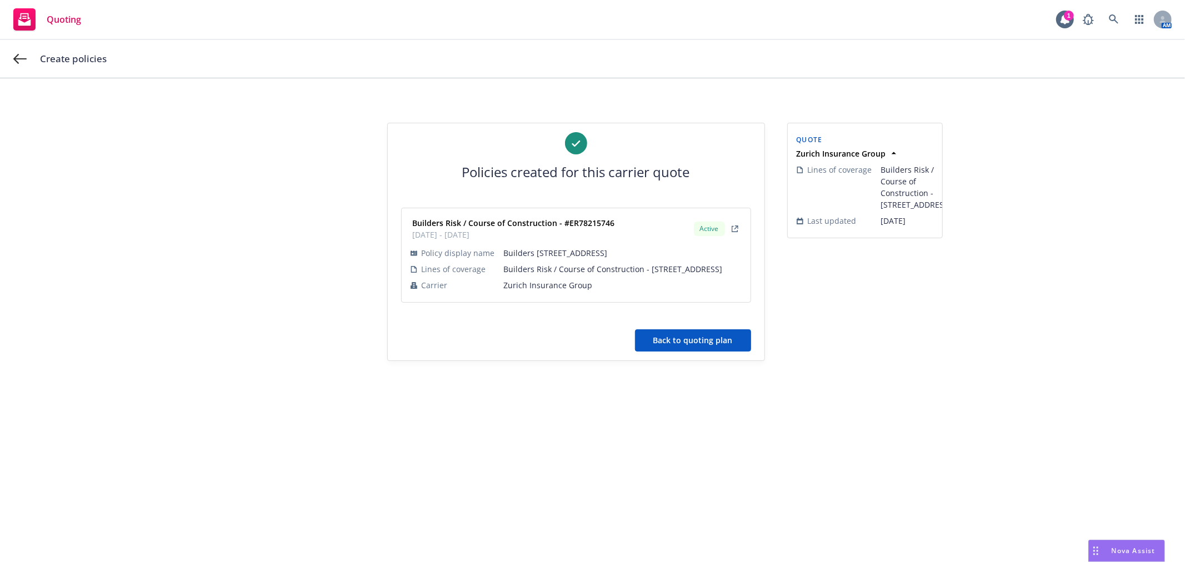
click at [722, 337] on button "Back to quoting plan" at bounding box center [693, 340] width 116 height 22
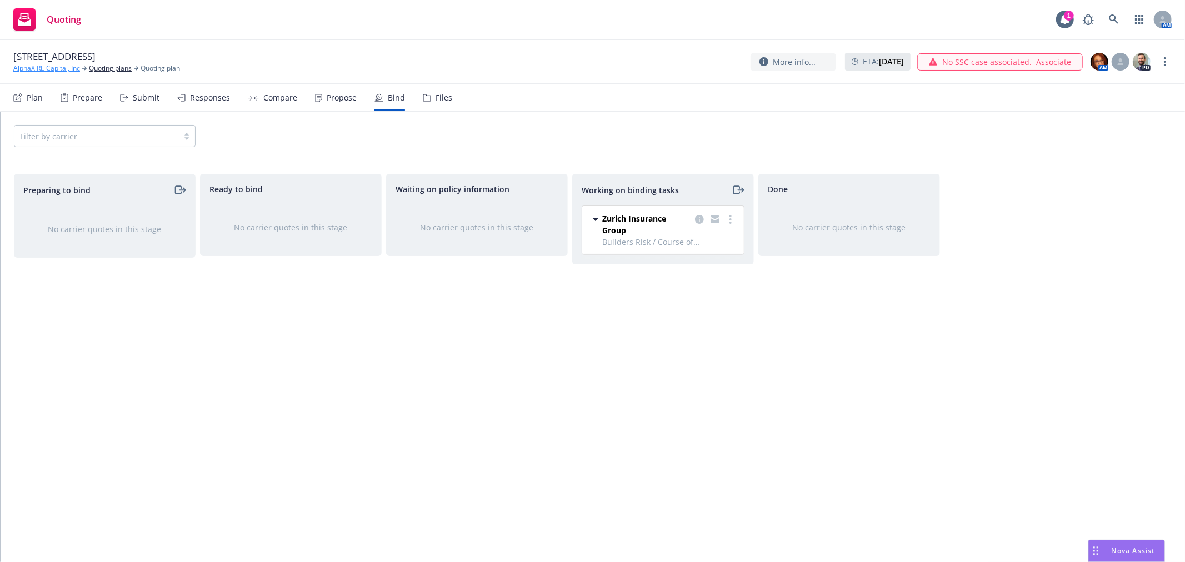
click at [71, 65] on link "AlphaX RE Capital, Inc" at bounding box center [46, 68] width 67 height 10
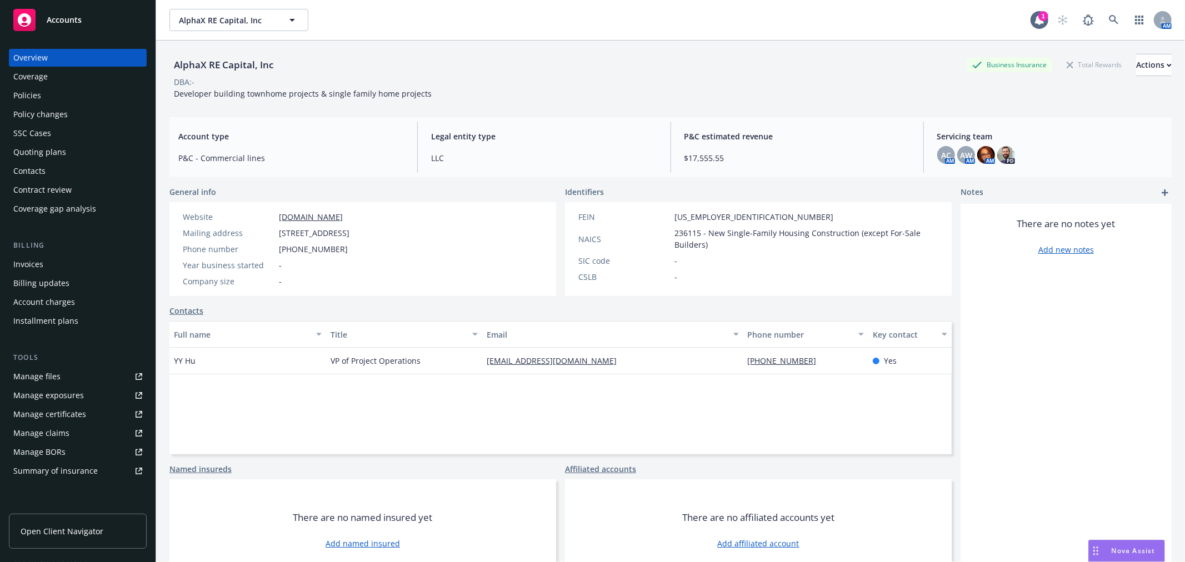
click at [54, 18] on span "Accounts" at bounding box center [64, 20] width 35 height 9
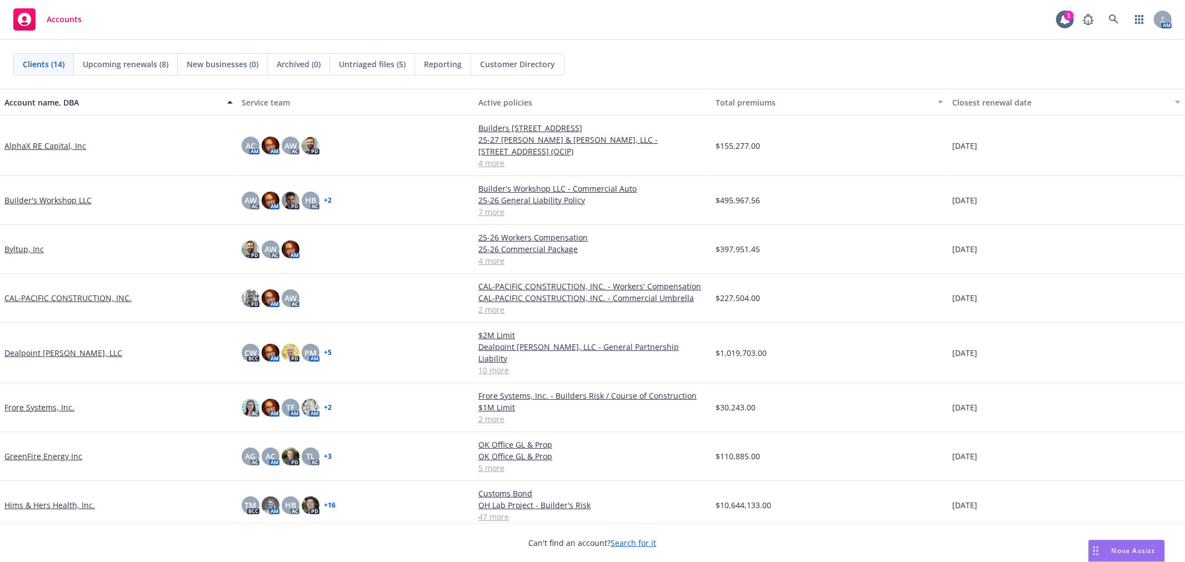
click at [33, 402] on link "Frore Systems, Inc." at bounding box center [39, 408] width 70 height 12
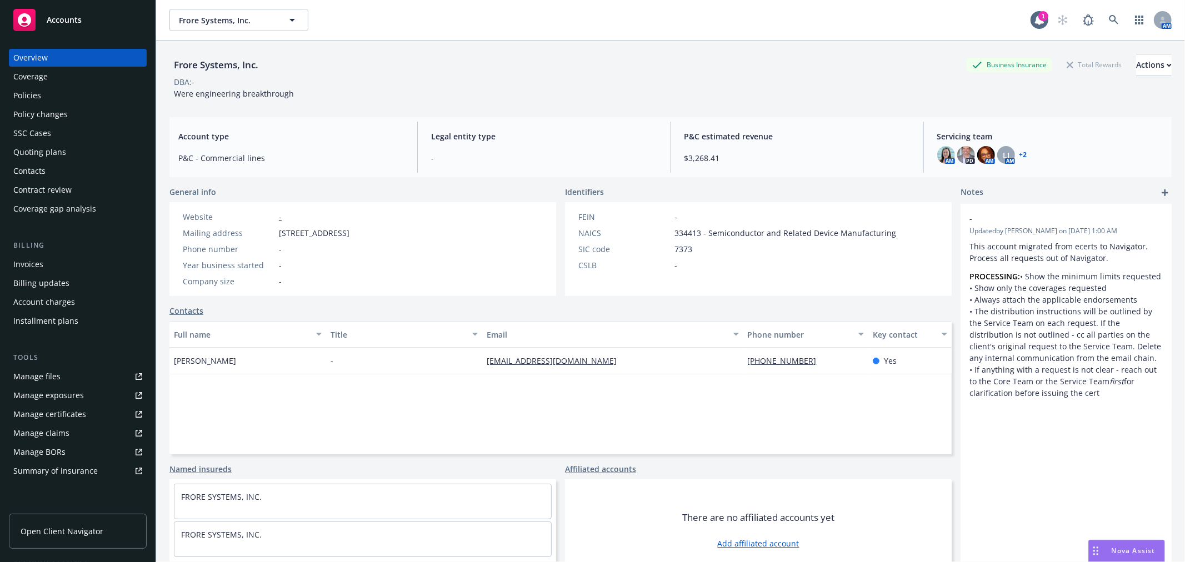
click at [30, 92] on div "Policies" at bounding box center [27, 96] width 28 height 18
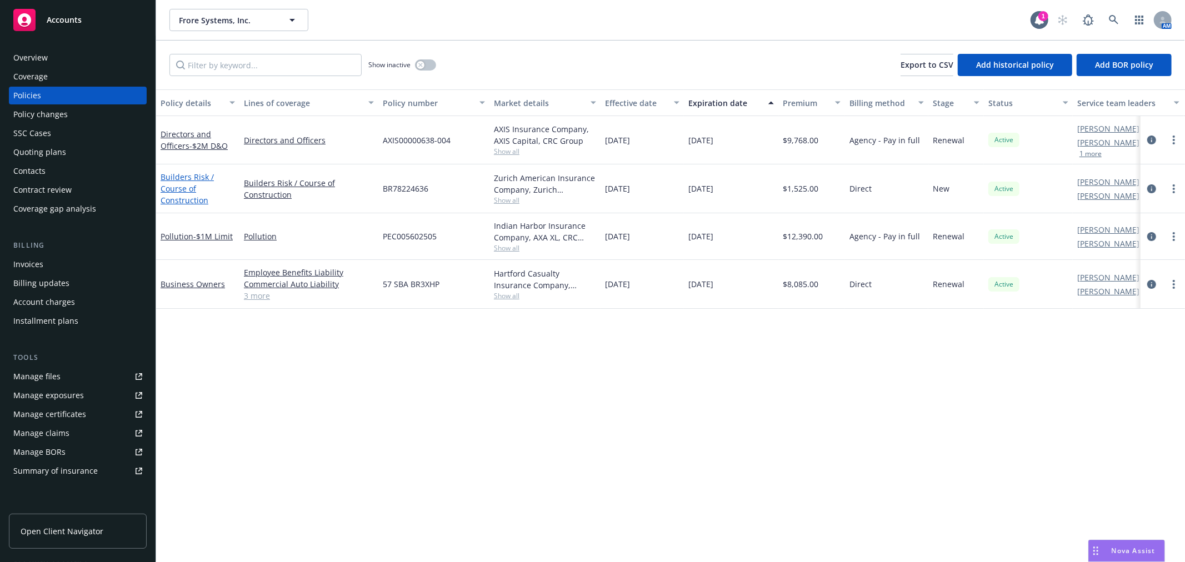
click at [186, 174] on link "Builders Risk / Course of Construction" at bounding box center [187, 189] width 53 height 34
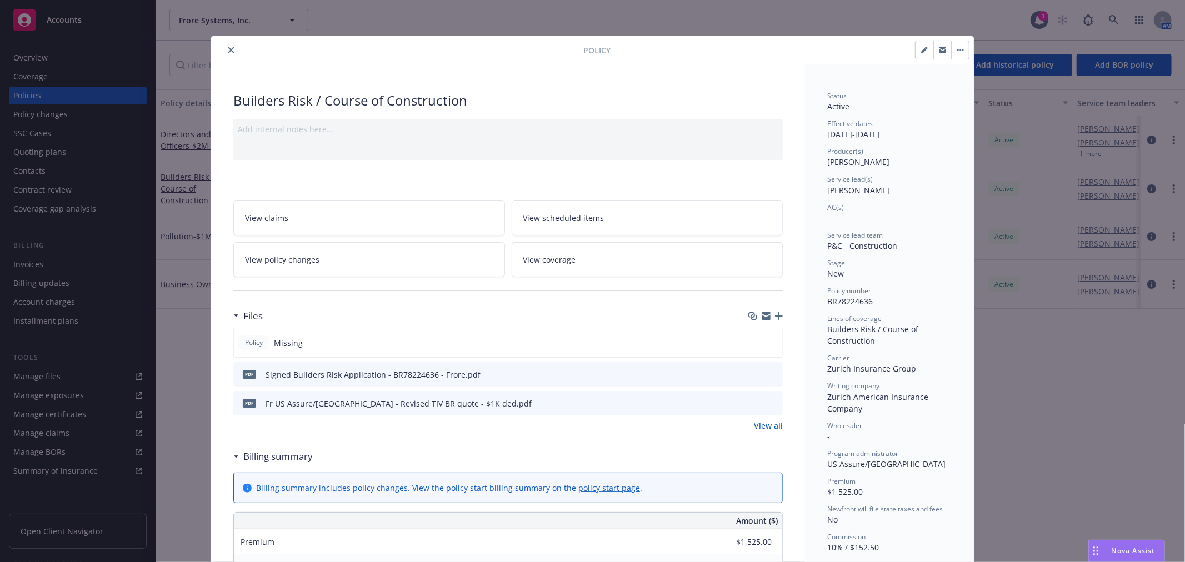
click at [776, 313] on icon "button" at bounding box center [779, 316] width 8 height 8
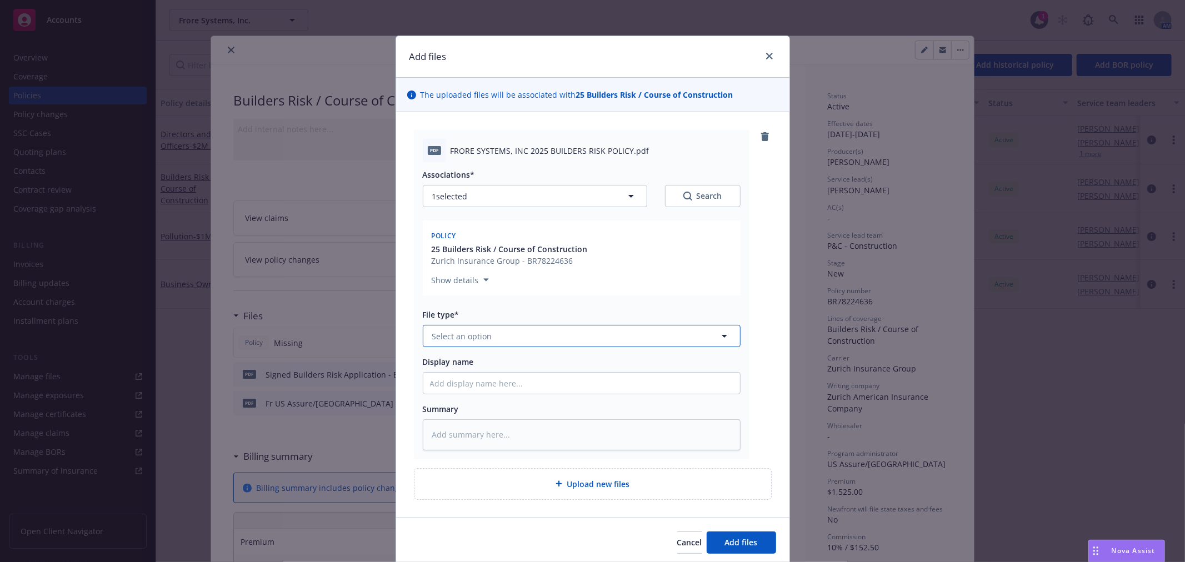
click at [511, 336] on button "Select an option" at bounding box center [582, 336] width 318 height 22
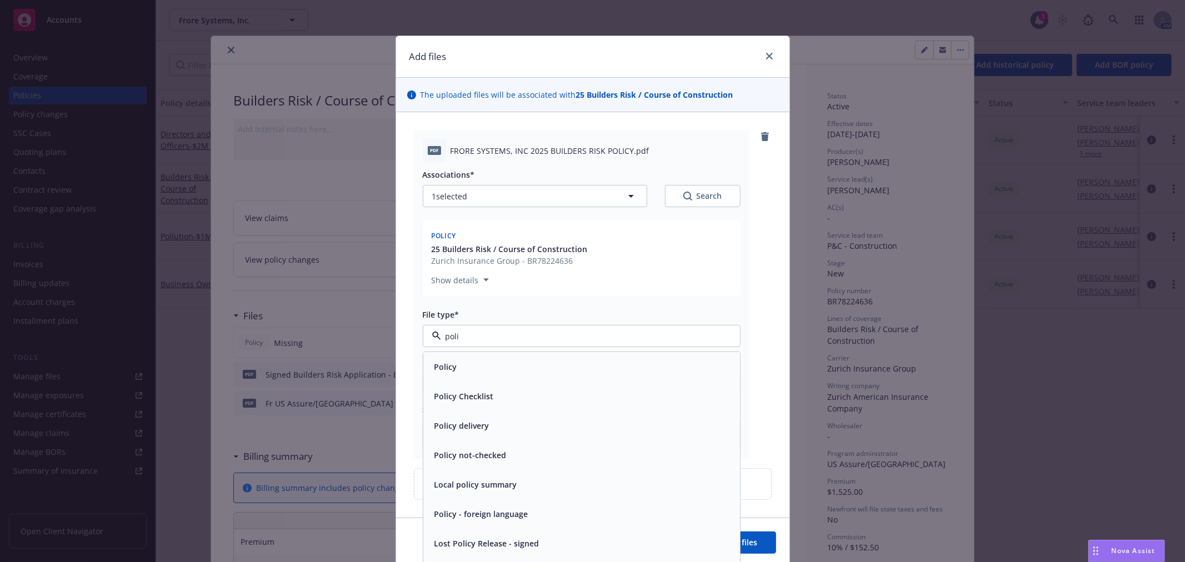
type input "polic"
click at [478, 365] on div "Policy" at bounding box center [581, 367] width 303 height 16
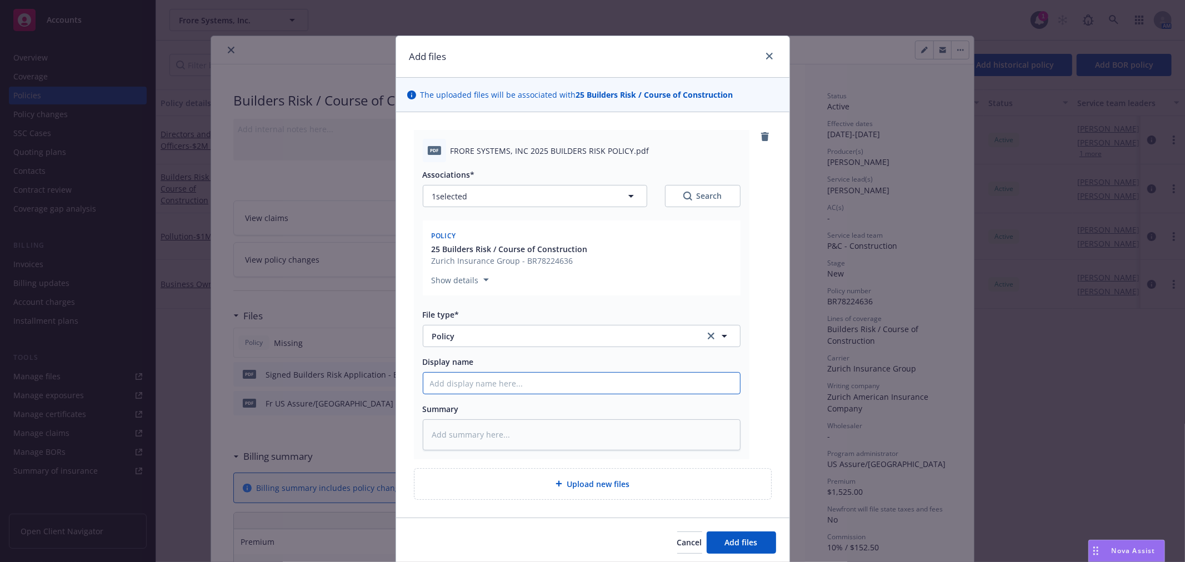
click at [478, 384] on input "Display name" at bounding box center [581, 383] width 317 height 21
type textarea "x"
type input "2"
type textarea "x"
type input "25"
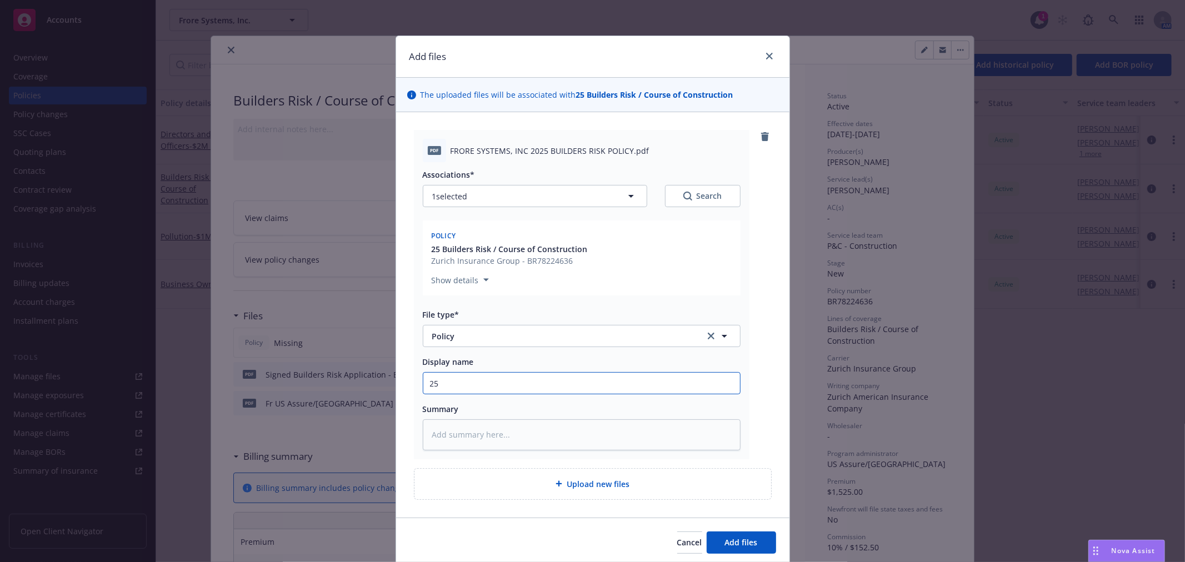
type textarea "x"
type input "25-"
type textarea "x"
type input "25-2"
click at [473, 389] on input "25-2" at bounding box center [581, 383] width 317 height 21
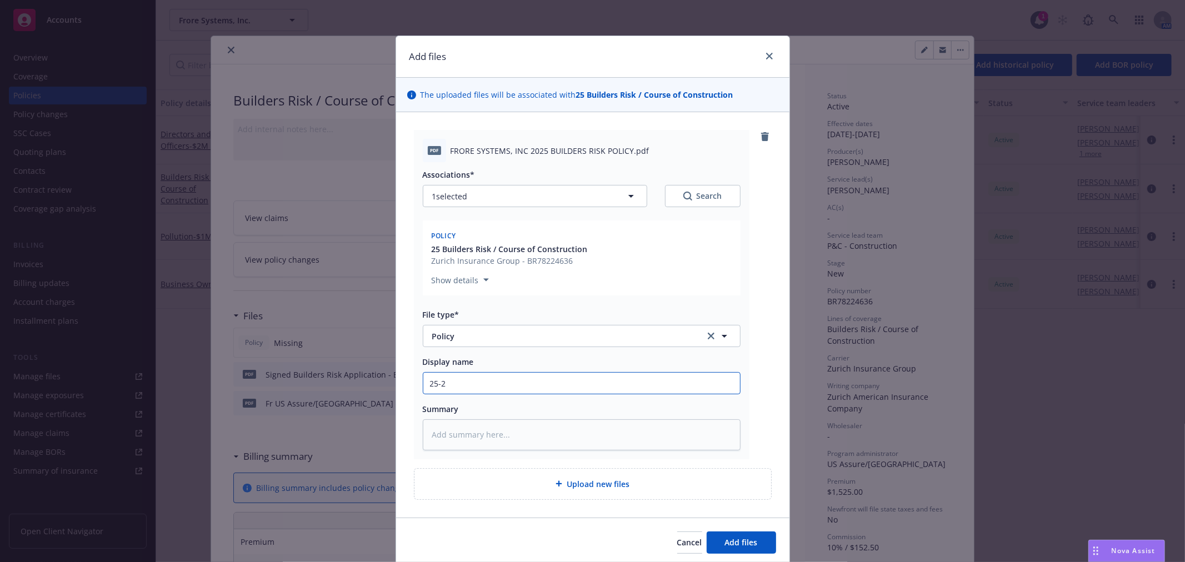
type textarea "x"
type input "25-26"
type textarea "x"
type input "25-26"
type textarea "x"
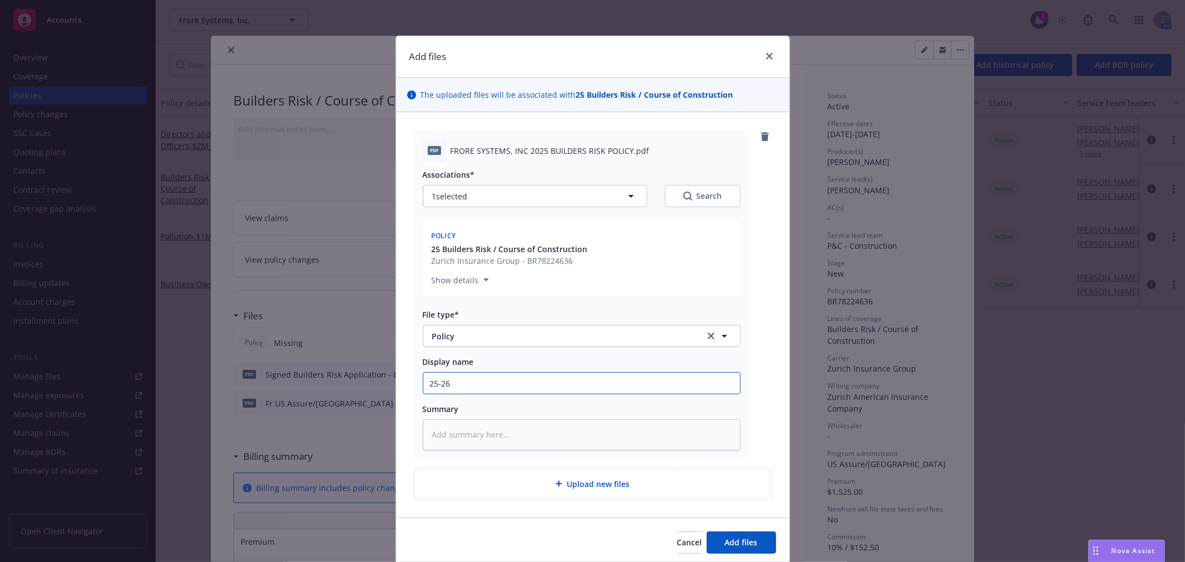
type input "25-26 6"
type textarea "x"
type input "25-26 6"
type textarea "x"
type input "25-26 6 m"
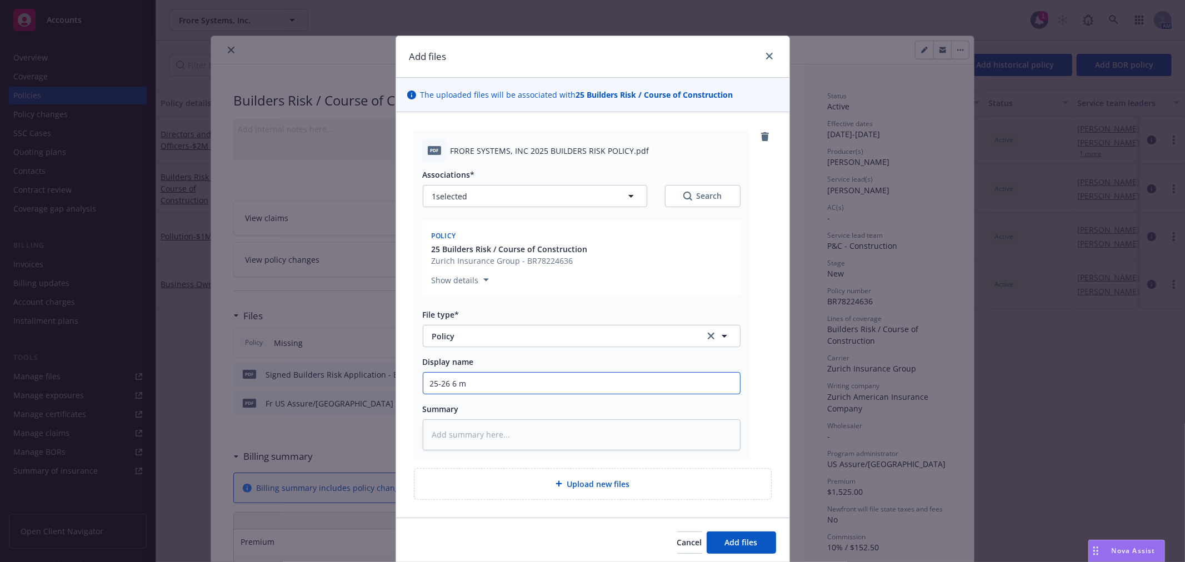
type textarea "x"
type input "25-26 6 mo"
type textarea "x"
type input "25-26 6 m"
type textarea "x"
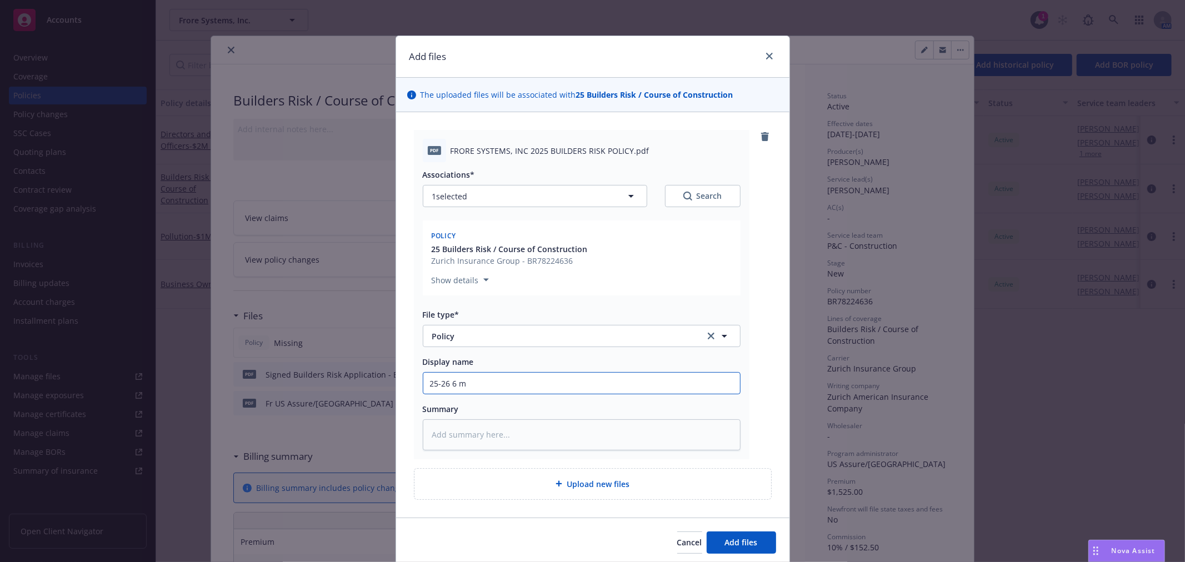
type input "25-26 6"
type textarea "x"
type input "25-26 6"
type textarea "x"
type input "25-26"
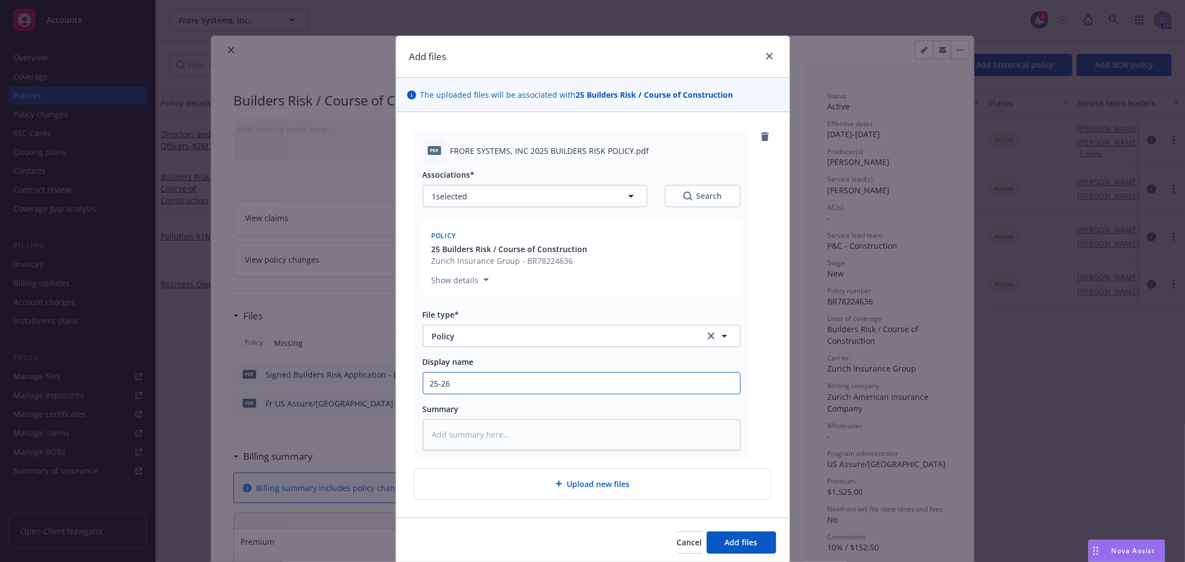
type textarea "x"
type input "25-26 B"
type textarea "x"
type input "25-26 Bu"
type textarea "x"
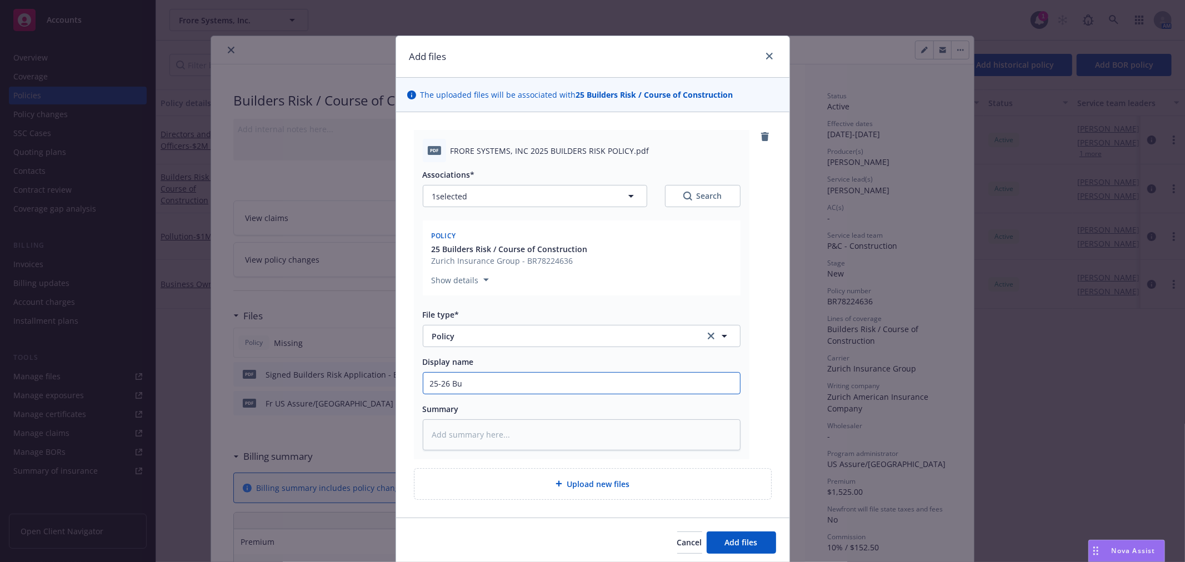
type input "25-26 Bui"
type textarea "x"
type input "25-26 Buil"
type textarea "x"
type input "25-26 Build"
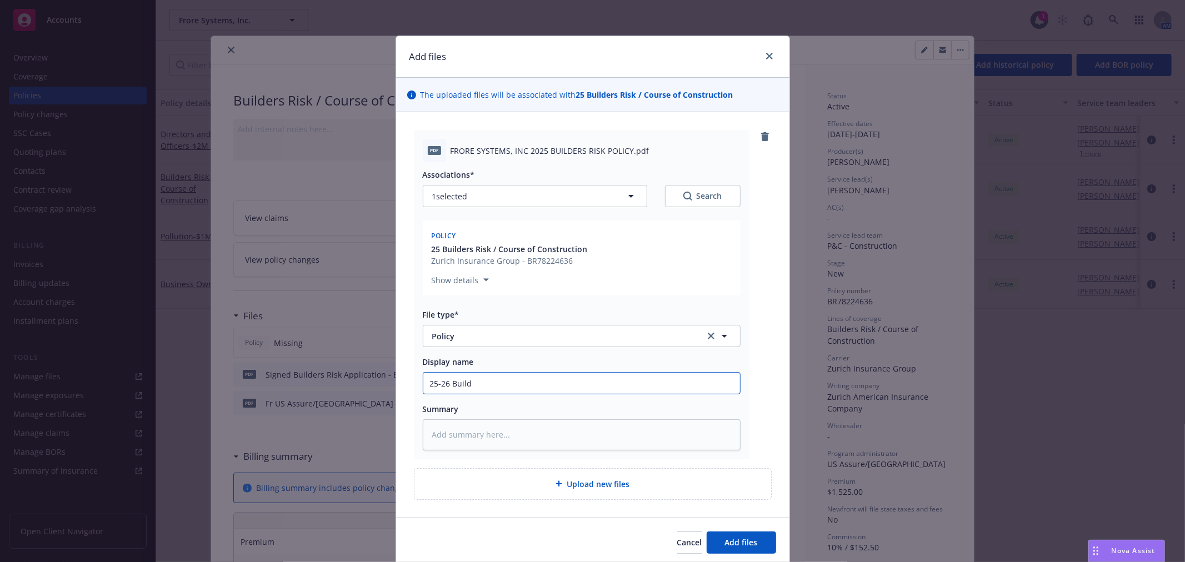
type textarea "x"
type input "25-26 Builde"
type textarea "x"
type input "25-26 Builder"
type textarea "x"
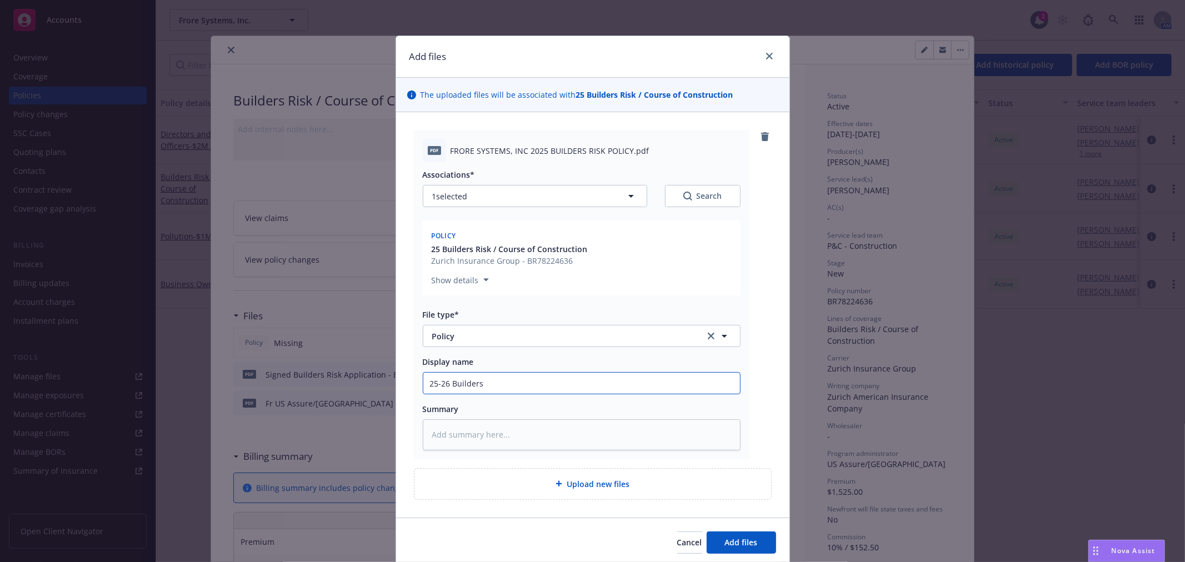
type input "25-26 Builders"
type textarea "x"
type input "25-26 Builders T"
type textarea "x"
type input "25-26 Builders TR"
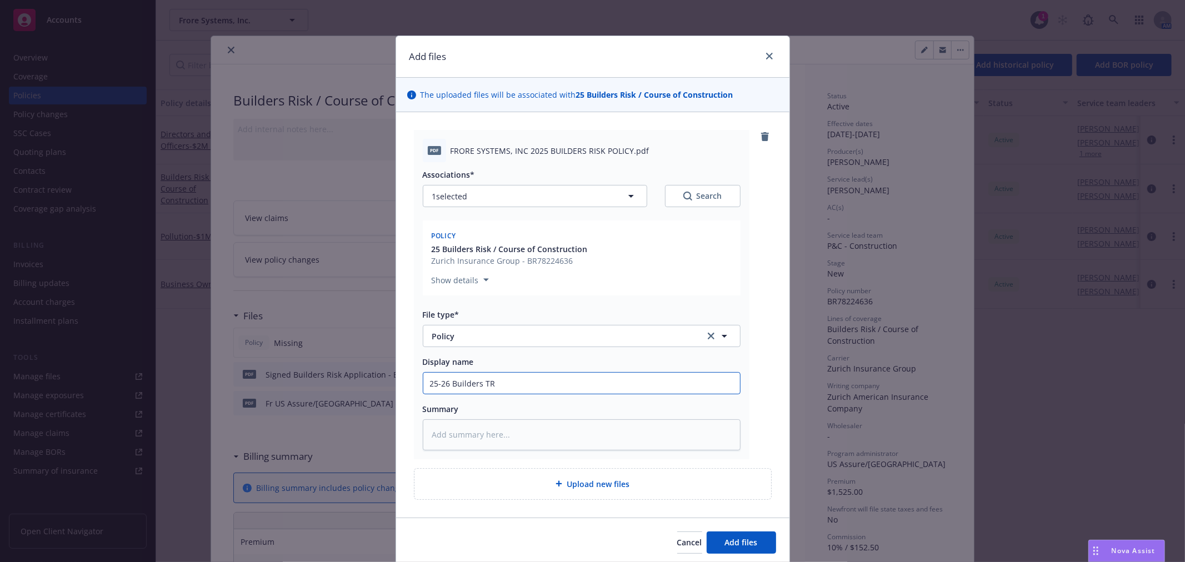
type textarea "x"
type input "25-26 Builders T"
type textarea "x"
type input "25-26 Builders"
type textarea "x"
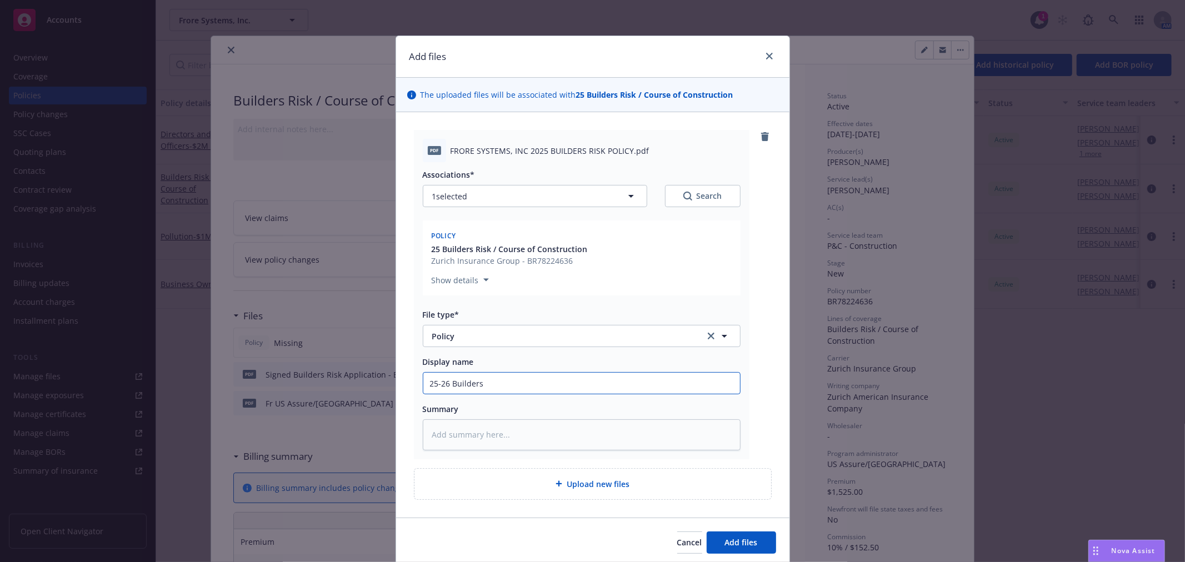
type input "25-26 Builders R"
type textarea "x"
type input "25-26 Builders Ri"
type textarea "x"
type input "25-26 Builders Ris"
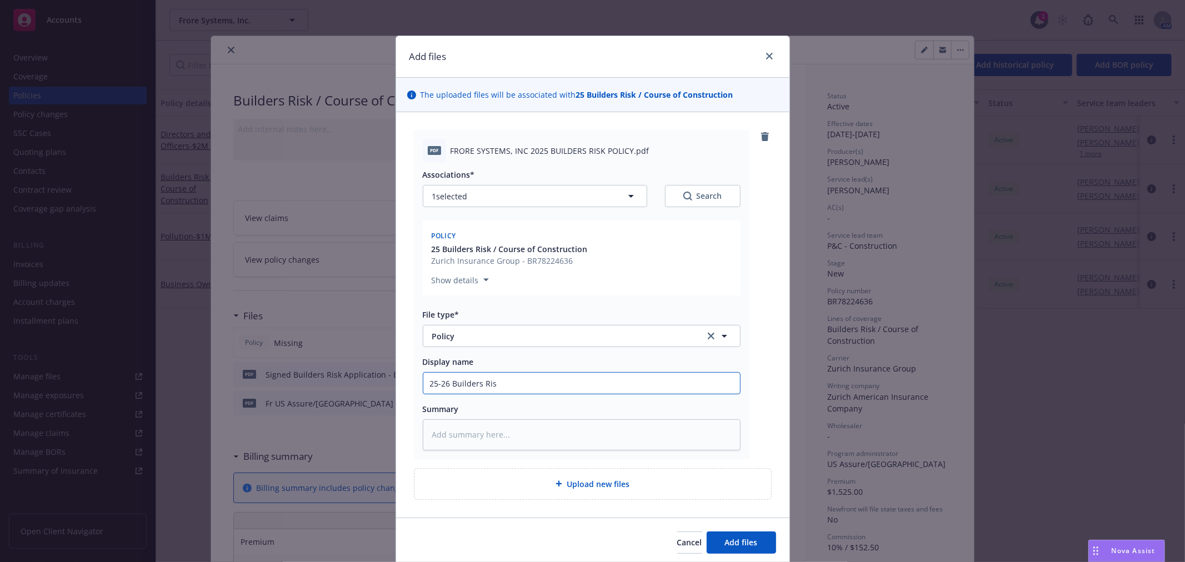
type textarea "x"
type input "25-26 Builders Risk"
type textarea "x"
type input "25-26 Builders Risk"
type textarea "x"
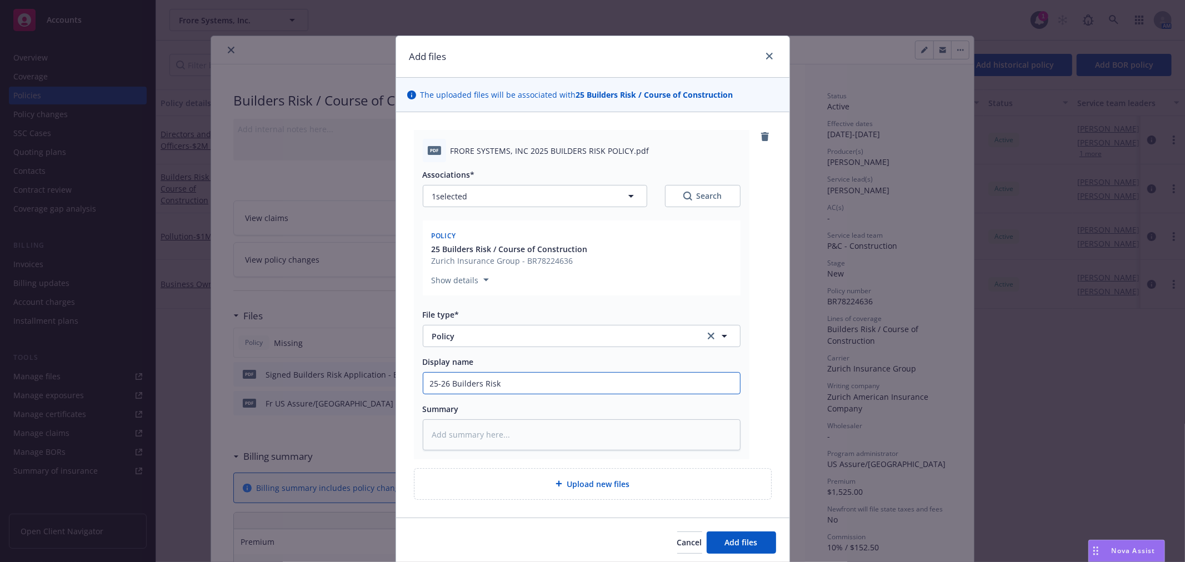
type input "25-26 Builders Risk P"
type textarea "x"
type input "25-26 Builders Risk Po"
type textarea "x"
type input "25-26 Builders Risk Pol"
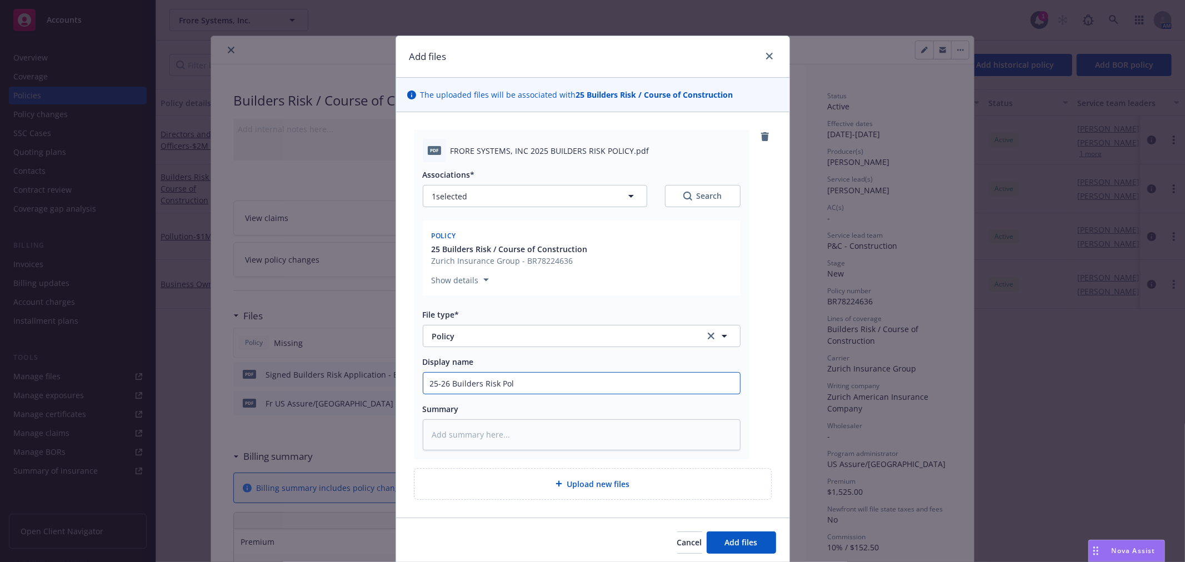
type textarea "x"
type input "25-26 Builders Risk Poli"
type textarea "x"
type input "25-26 Builders Risk Polic"
type textarea "x"
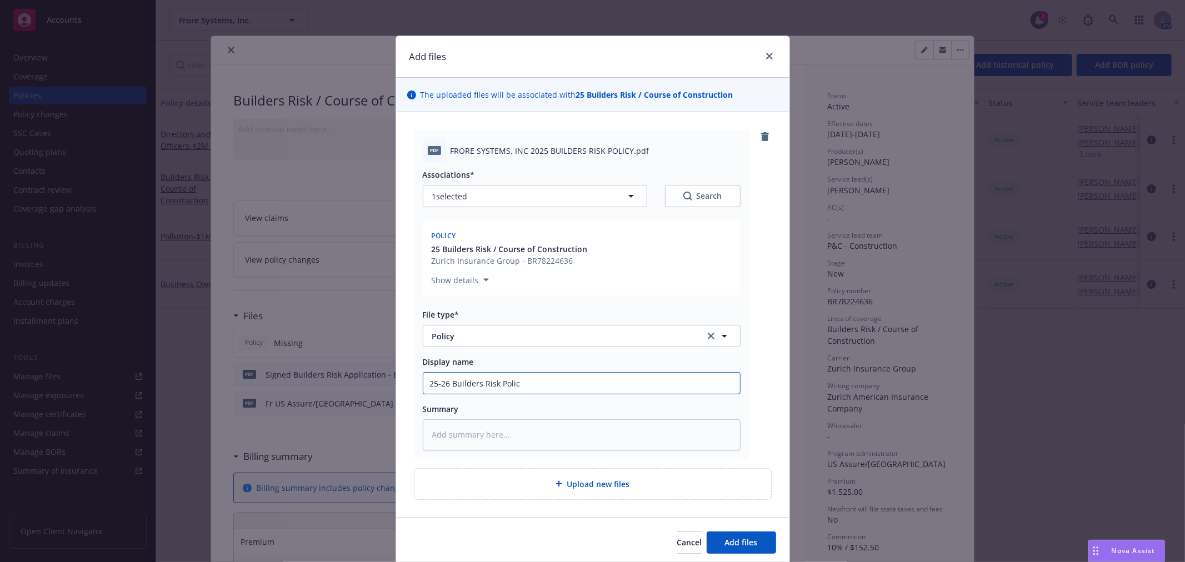
type input "25-26 Builders Risk Policy"
type textarea "x"
type input "25-26 Builders Risk Polic"
type textarea "x"
type input "25-26 Builders Risk Poli"
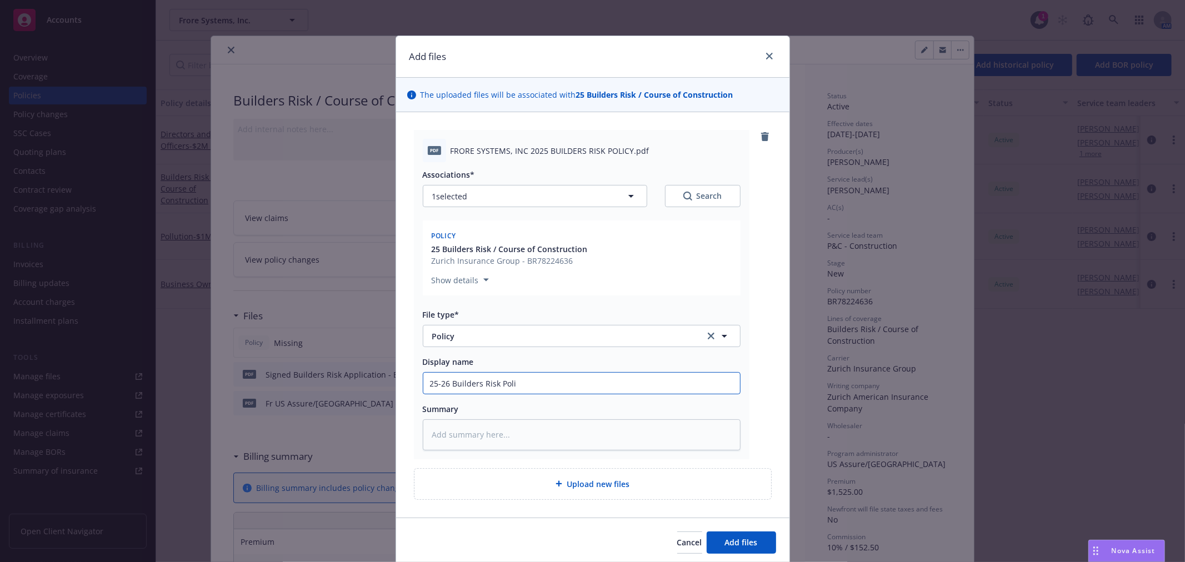
type textarea "x"
type input "25-26 Builders Risk Pol"
type textarea "x"
type input "25-26 Builders Risk Po"
type textarea "x"
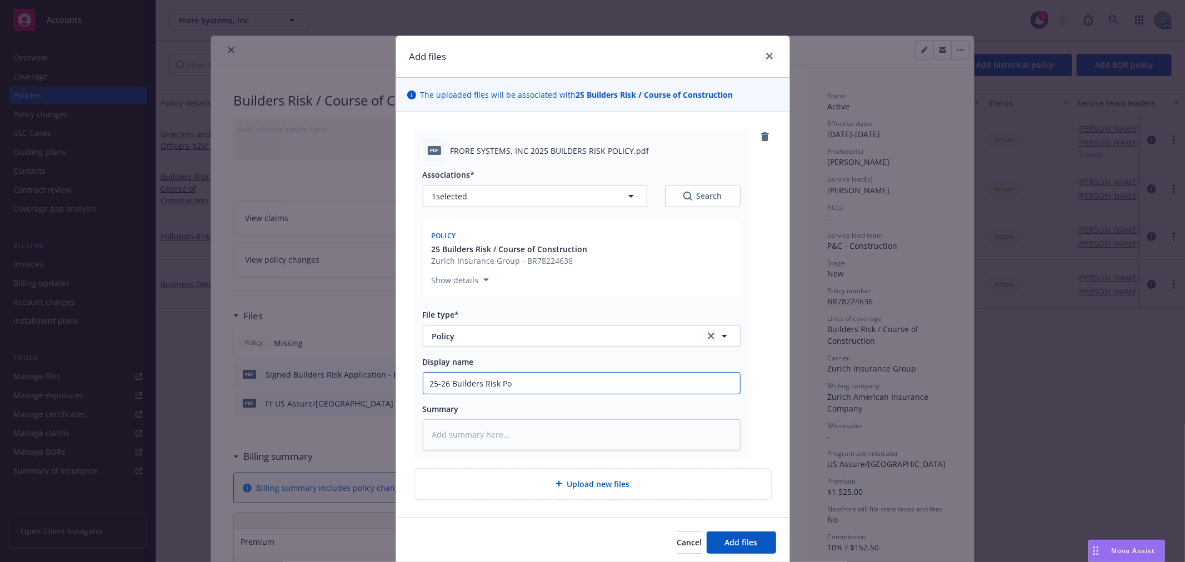
type input "25-26 Builders Risk P"
type textarea "x"
type input "25-26 Builders Risk"
type textarea "x"
type input "25-26 Builders Risk f"
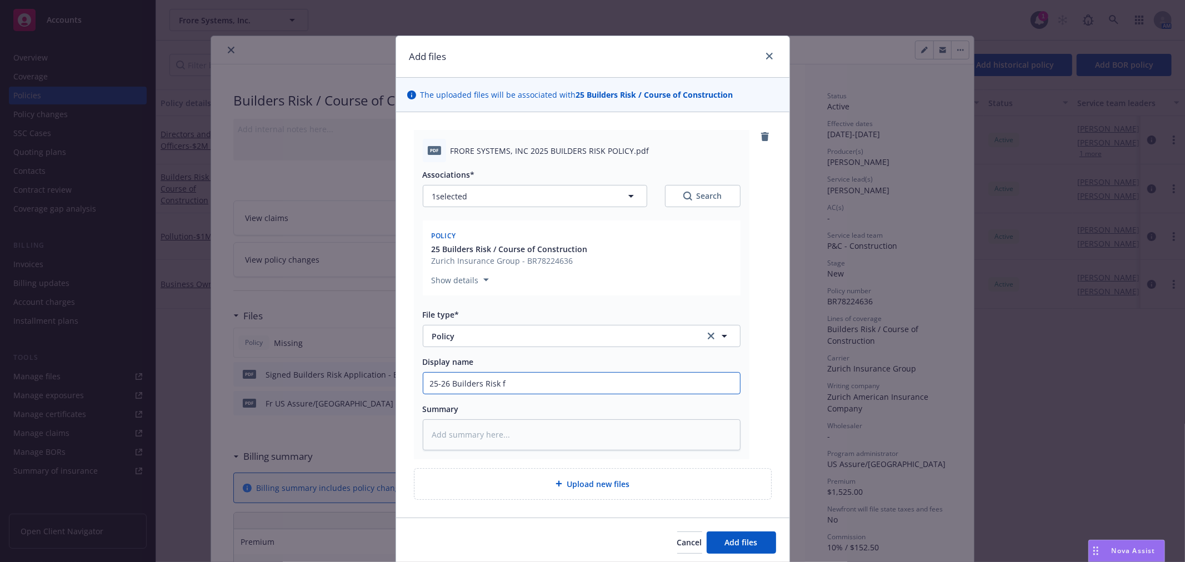
type textarea "x"
type input "25-26 Builders Risk fo"
type textarea "x"
type input "25-26 Builders Risk for"
type textarea "x"
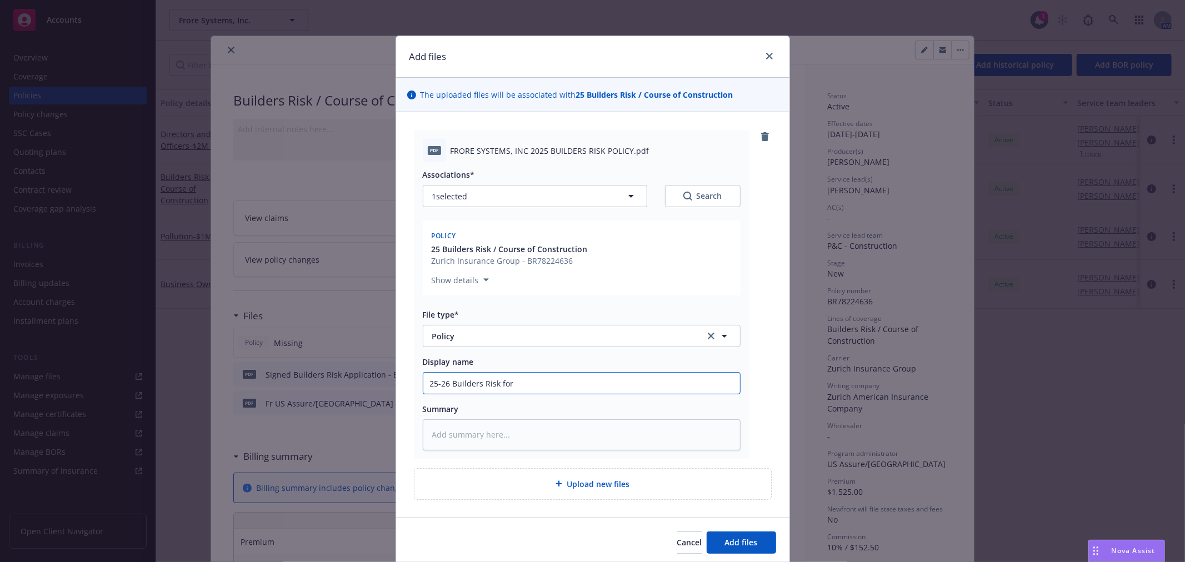
type input "25-26 Builders Risk for"
type textarea "x"
type input "25-26 Builders Risk for T"
type textarea "x"
type input "25-26 Builders Risk for TI"
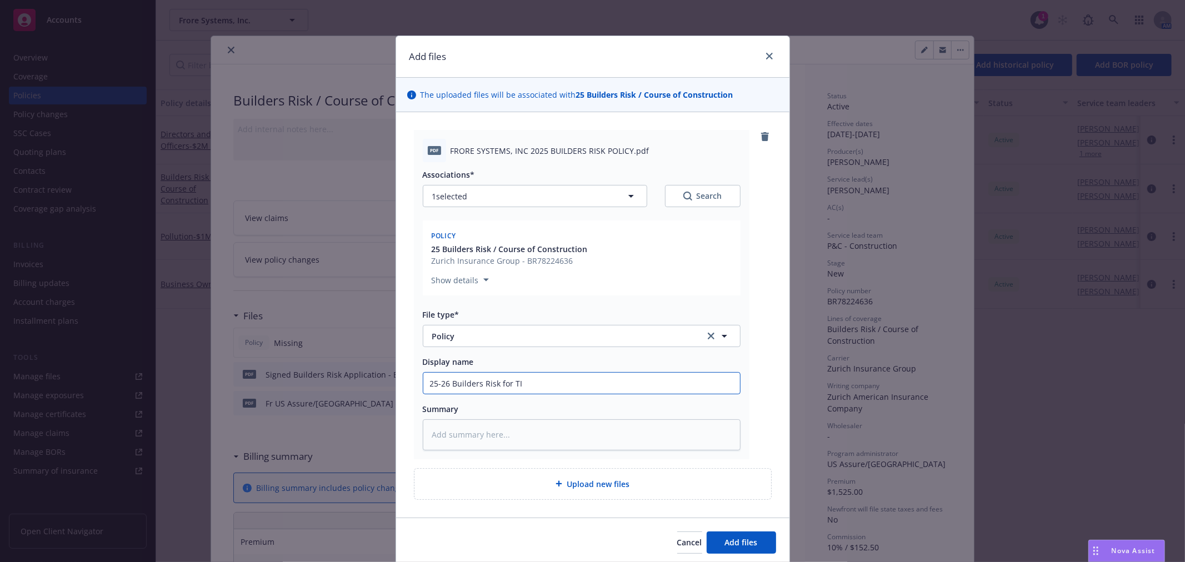
type textarea "x"
type input "25-26 Builders Risk for TI"
type textarea "x"
type input "25-26 Builders Risk for TI P"
type textarea "x"
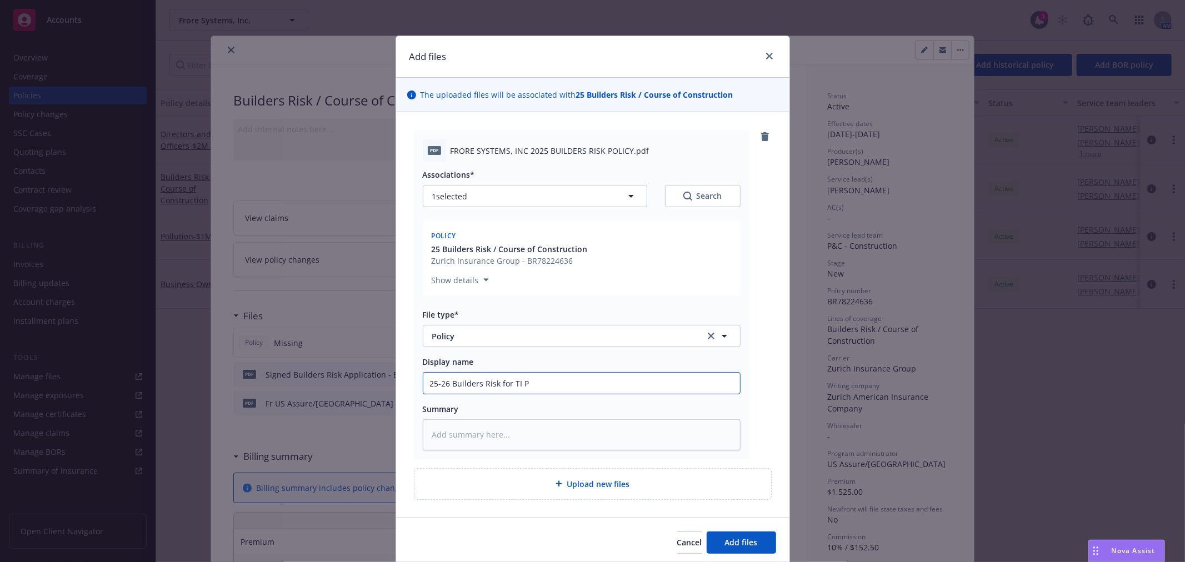
type input "25-26 Builders Risk for TI Po"
type textarea "x"
type input "25-26 Builders Risk for TI Pol"
type textarea "x"
type input "25-26 Builders Risk for TI Polic"
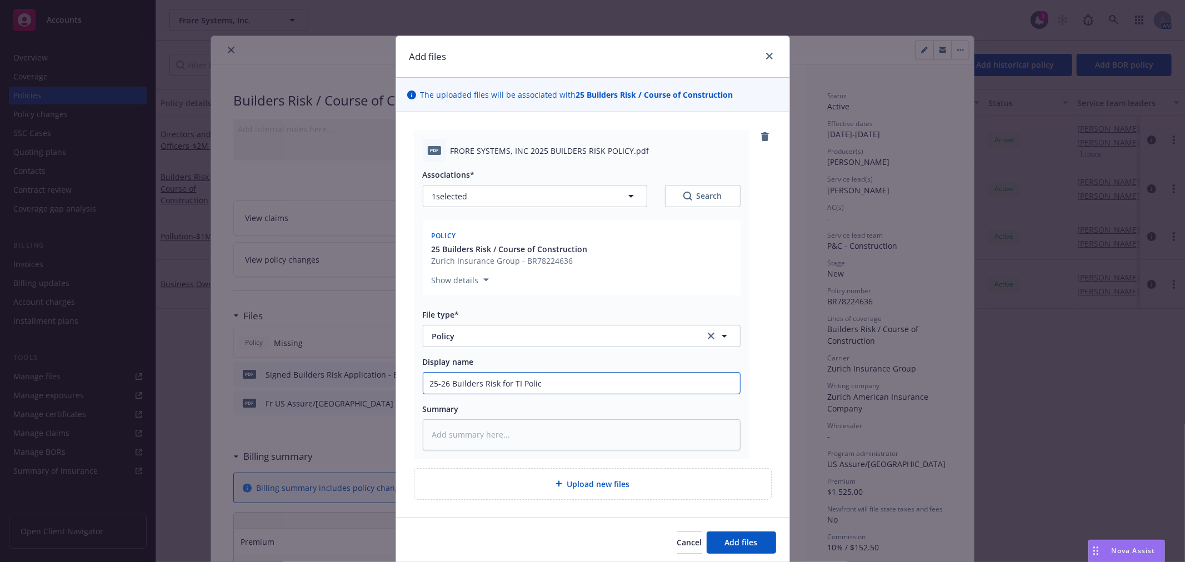
type textarea "x"
type input "25-26 Builders Risk for TI Policy"
type textarea "x"
type input "25-26 Builders Risk for TI Policy -"
type textarea "x"
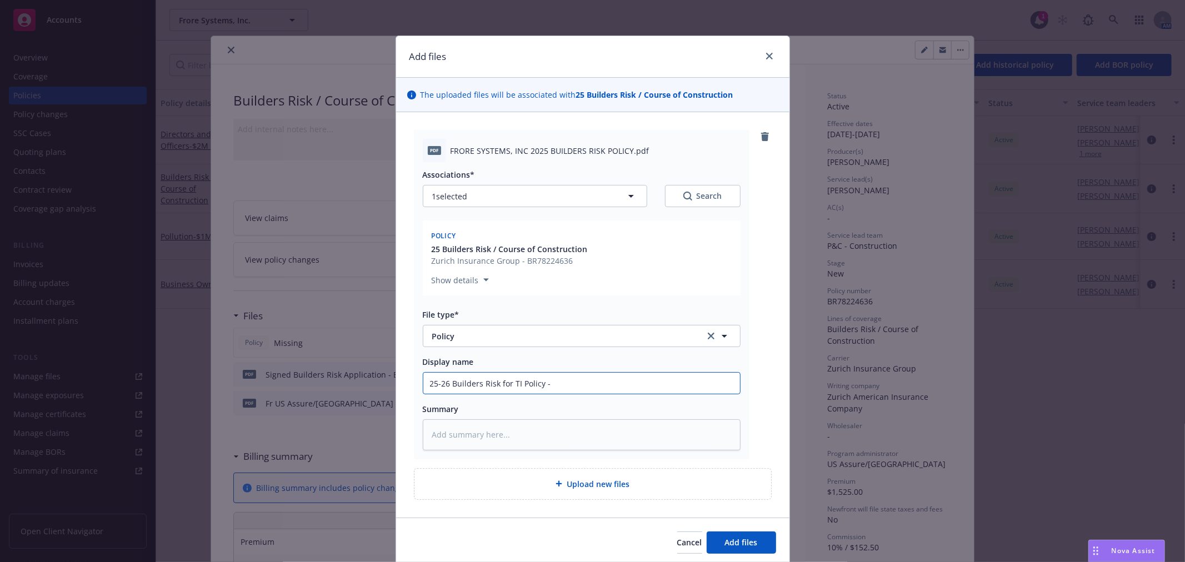
type input "25-26 Builders Risk for TI Policy -"
type textarea "x"
type input "25-26 Builders Risk for TI Policy - 6"
type textarea "x"
type input "25-26 Builders Risk for TI Policy - 6"
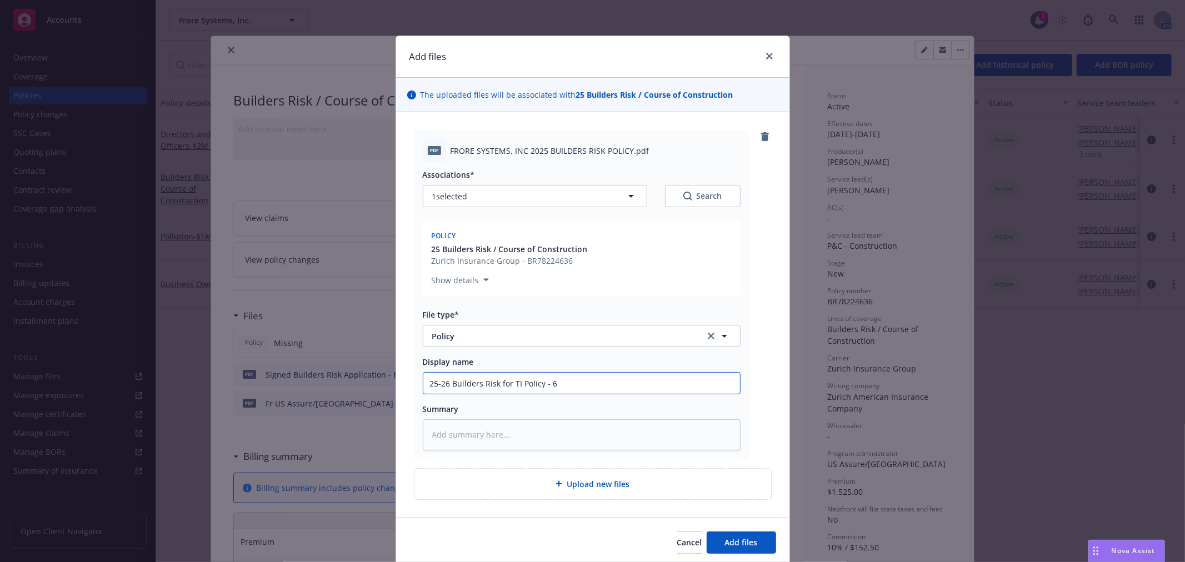
type textarea "x"
type input "25-26 Builders Risk for TI Policy - 6 m"
type textarea "x"
type input "25-26 Builders Risk for TI Policy - 6 mo"
type textarea "x"
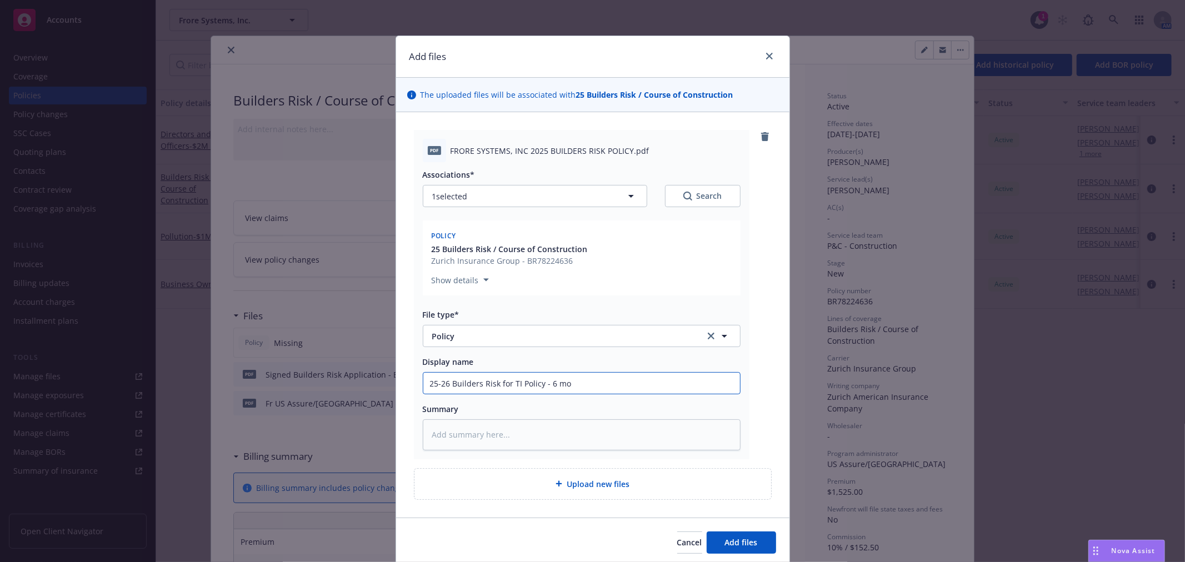
type input "25-26 Builders Risk for TI Policy - 6 mo t"
type textarea "x"
type input "25-26 Builders Risk for TI Policy - 6 mo te"
type textarea "x"
type input "25-26 Builders Risk for TI Policy - 6 mo term"
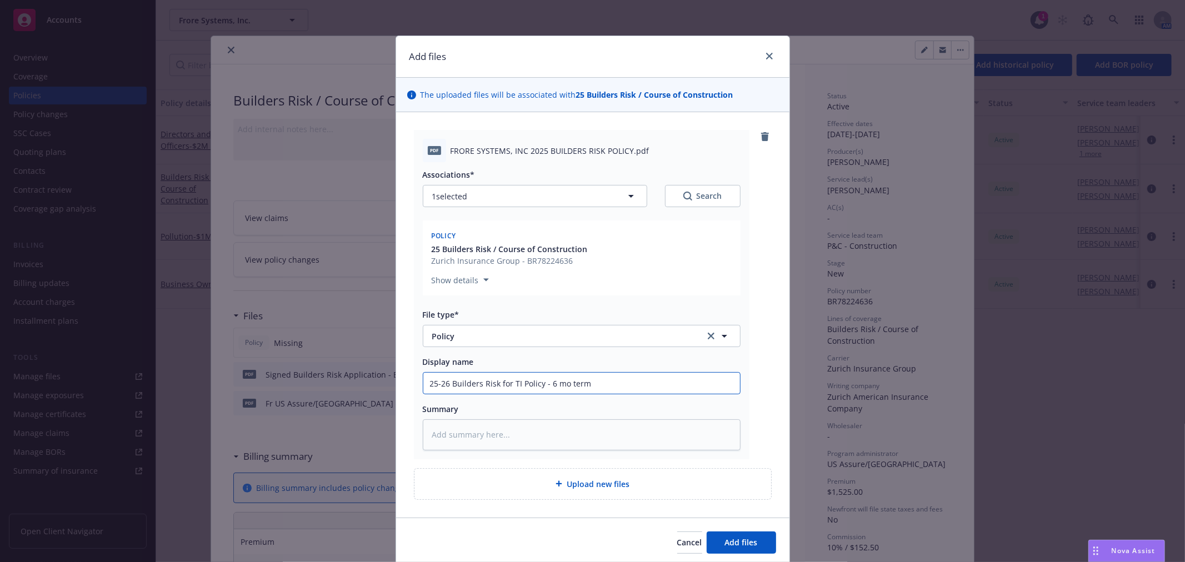
click at [559, 381] on input "25-26 Builders Risk for TI Policy - 6 mo term" at bounding box center [581, 383] width 317 height 21
click at [563, 382] on input "25-26 Builders Risk for TI Policy - 6 mo term" at bounding box center [581, 383] width 317 height 21
type textarea "x"
drag, startPoint x: 629, startPoint y: 392, endPoint x: 629, endPoint y: 386, distance: 6.1
click at [629, 389] on input "25-26 Builders Risk for TI Policy - 6 mo. term" at bounding box center [581, 383] width 317 height 21
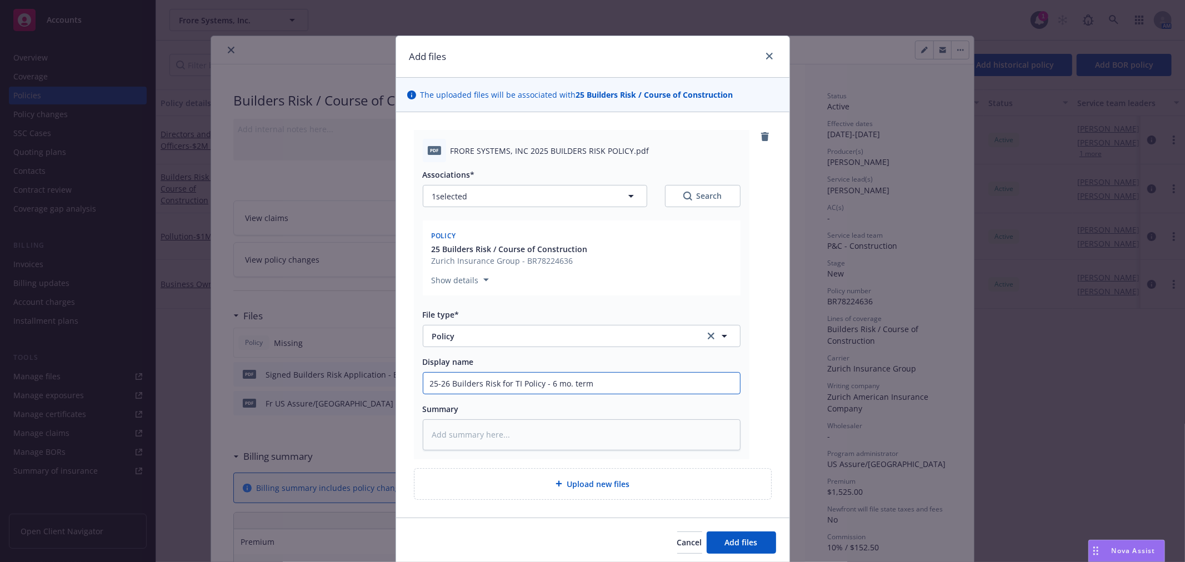
drag, startPoint x: 629, startPoint y: 384, endPoint x: 369, endPoint y: 378, distance: 260.1
click at [369, 378] on div "Add files The uploaded files will be associated with 25 Builders Risk / Course …" at bounding box center [592, 281] width 1185 height 562
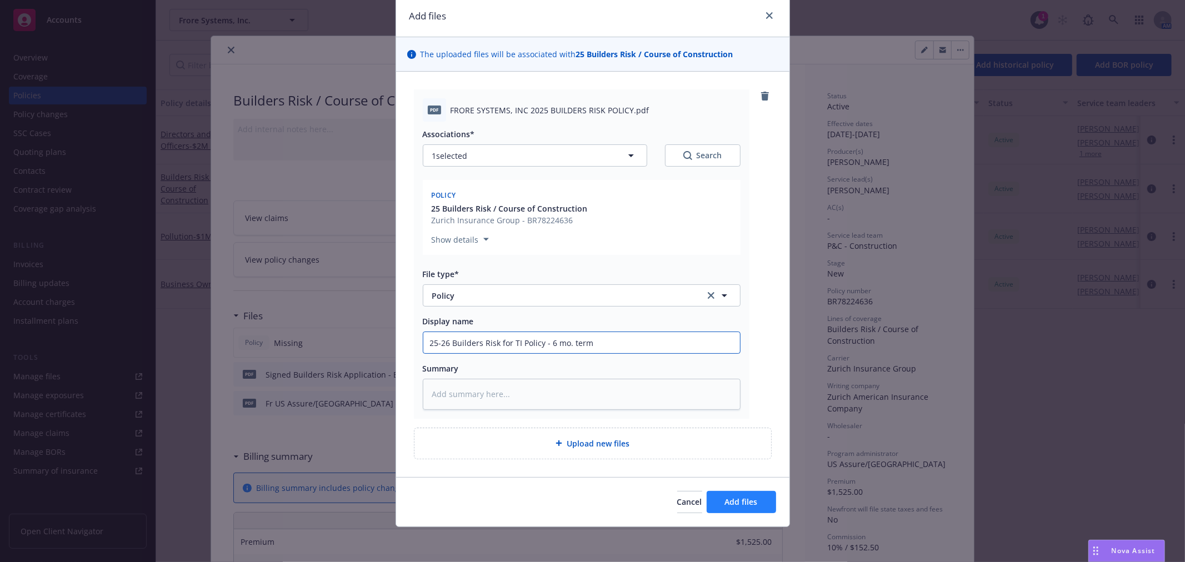
type input "25-26 Builders Risk for TI Policy - 6 mo. term"
click at [741, 501] on span "Add files" at bounding box center [741, 502] width 33 height 11
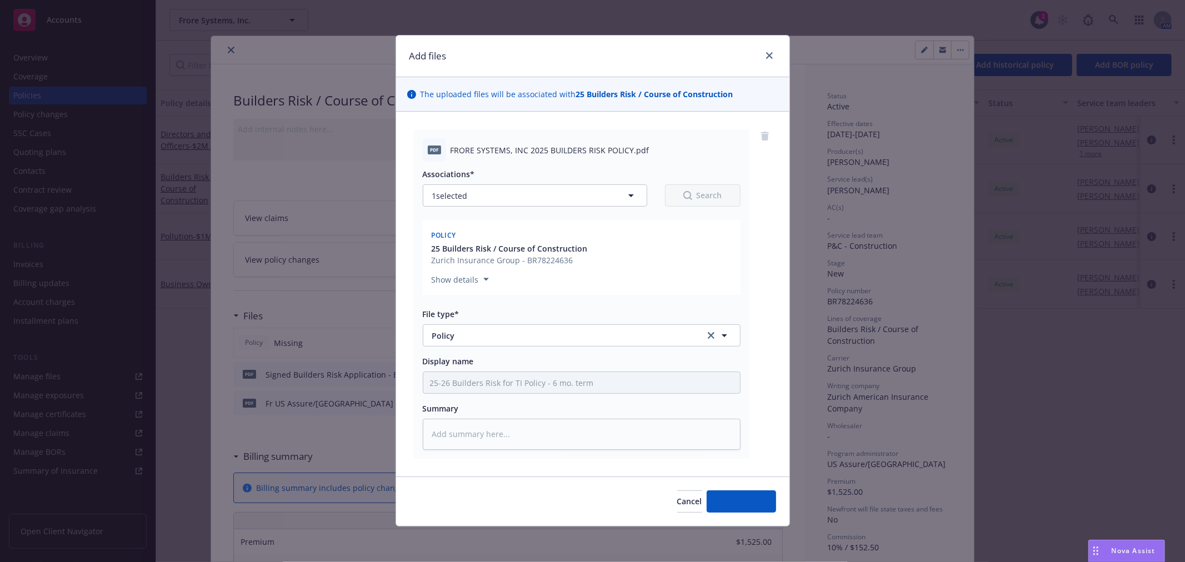
scroll to position [1, 0]
type textarea "x"
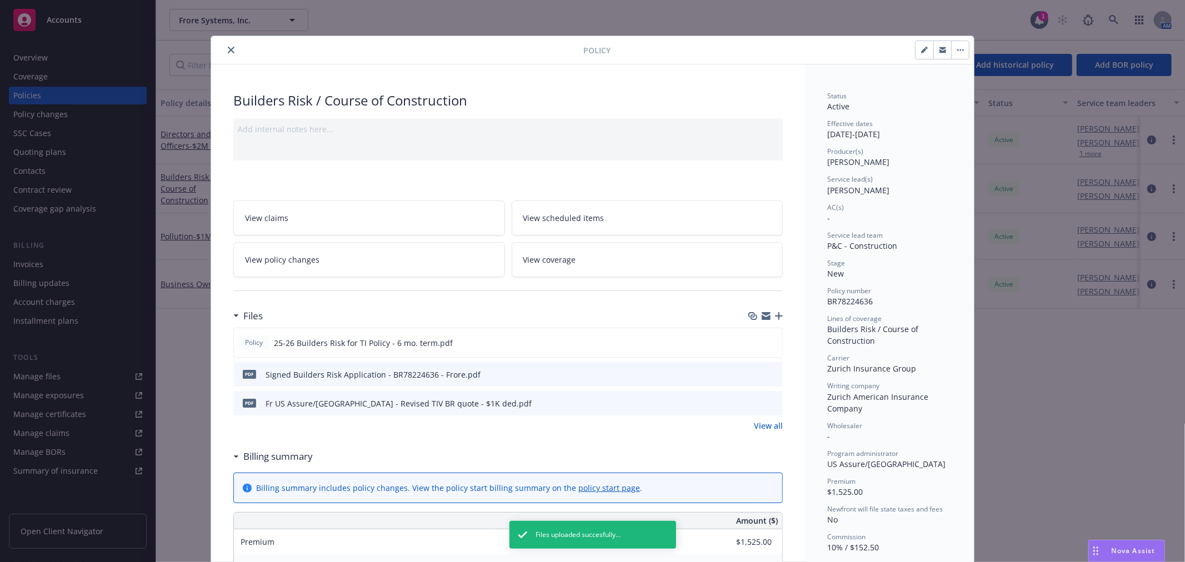
click at [228, 49] on icon "close" at bounding box center [231, 50] width 7 height 7
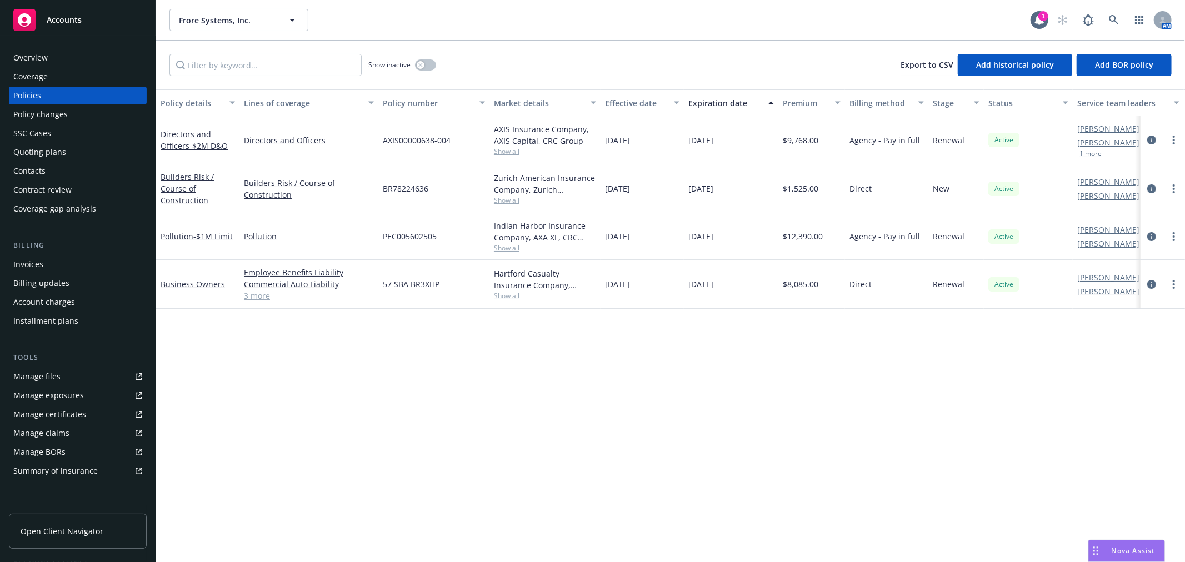
click at [82, 19] on div "Accounts" at bounding box center [77, 20] width 129 height 22
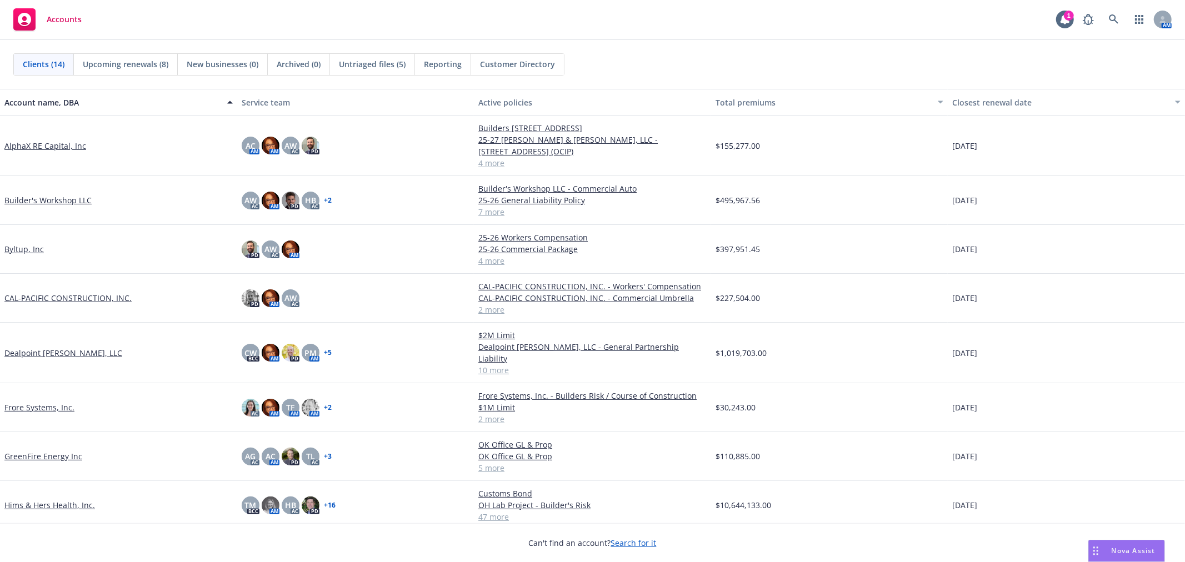
click at [42, 194] on link "Builder's Workshop LLC" at bounding box center [47, 200] width 87 height 12
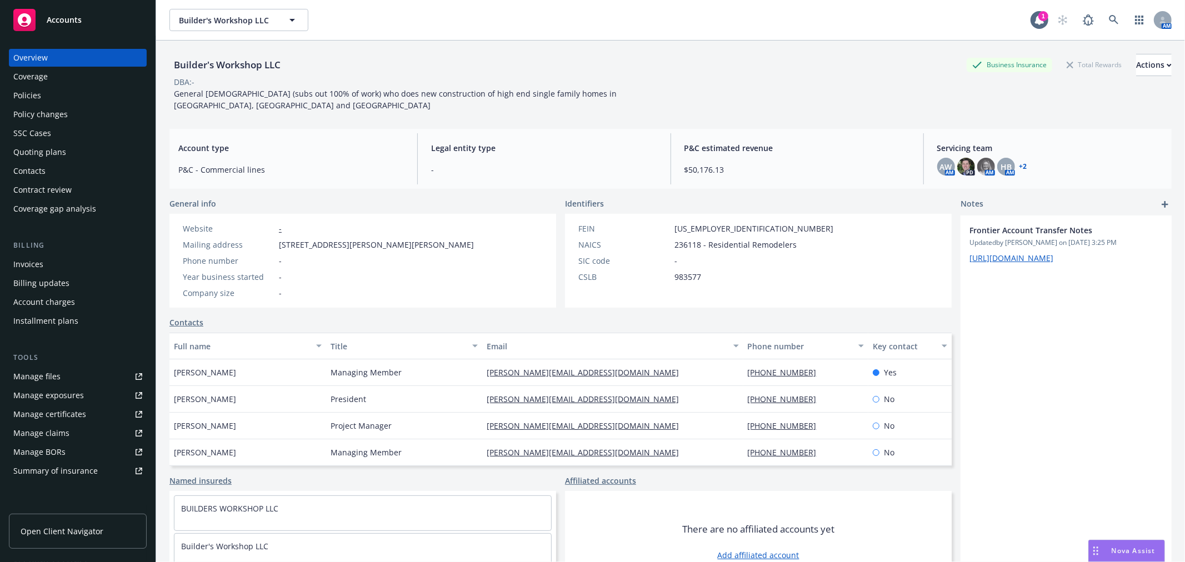
click at [41, 89] on div "Policies" at bounding box center [77, 96] width 129 height 18
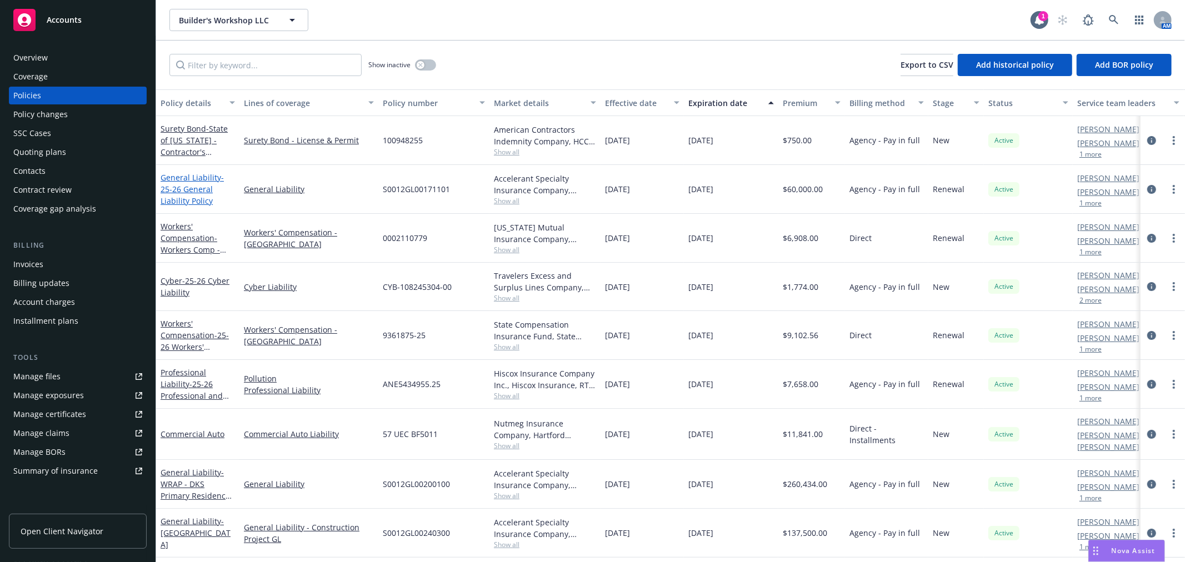
click at [182, 184] on span "- 25-26 General Liability Policy" at bounding box center [192, 189] width 63 height 34
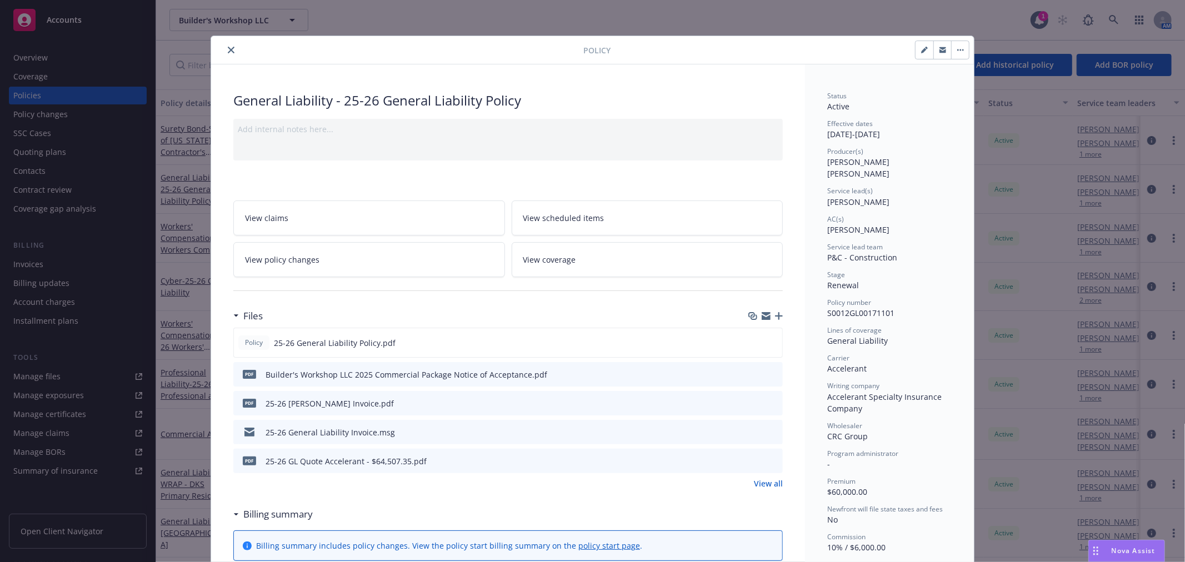
click at [228, 50] on icon "close" at bounding box center [231, 50] width 7 height 7
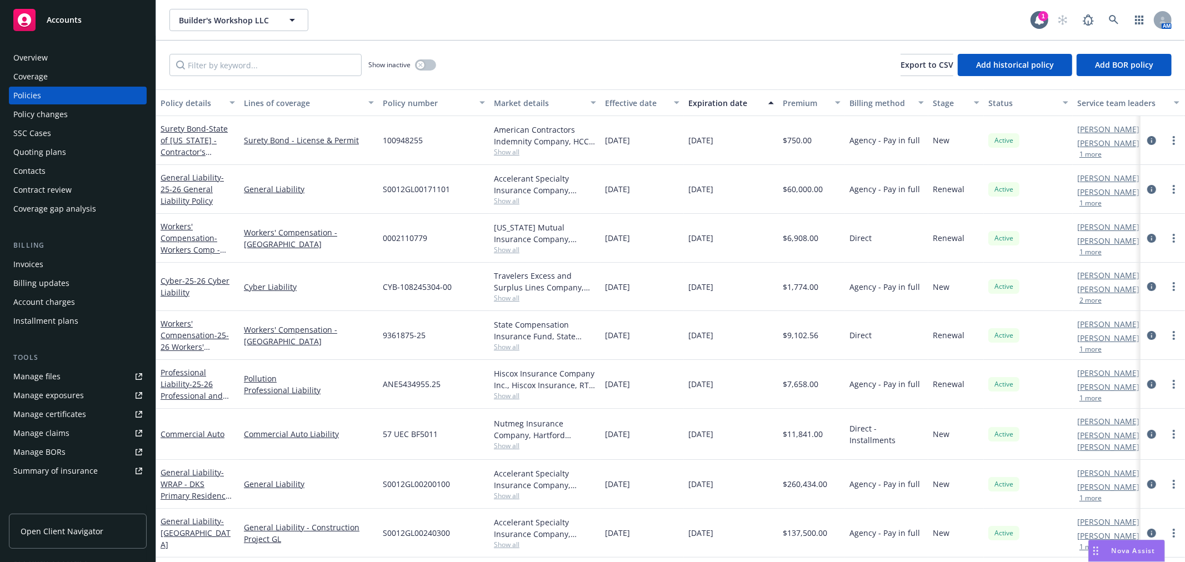
click at [119, 14] on div "Accounts" at bounding box center [77, 20] width 129 height 22
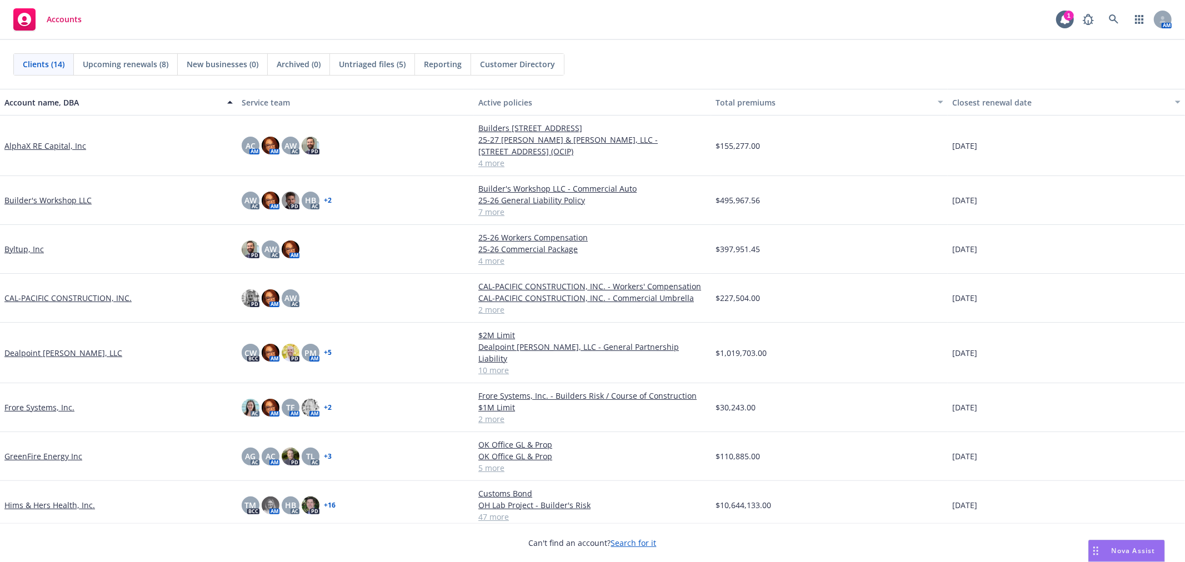
click at [53, 292] on link "CAL-PACIFIC CONSTRUCTION, INC." at bounding box center [67, 298] width 127 height 12
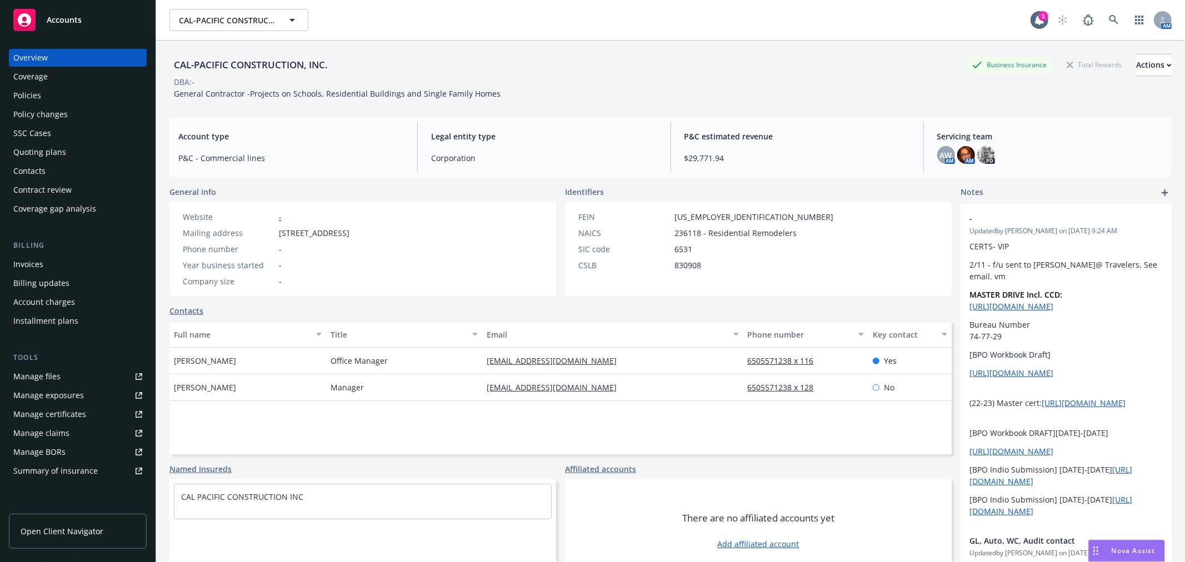
click at [52, 99] on div "Policies" at bounding box center [77, 96] width 129 height 18
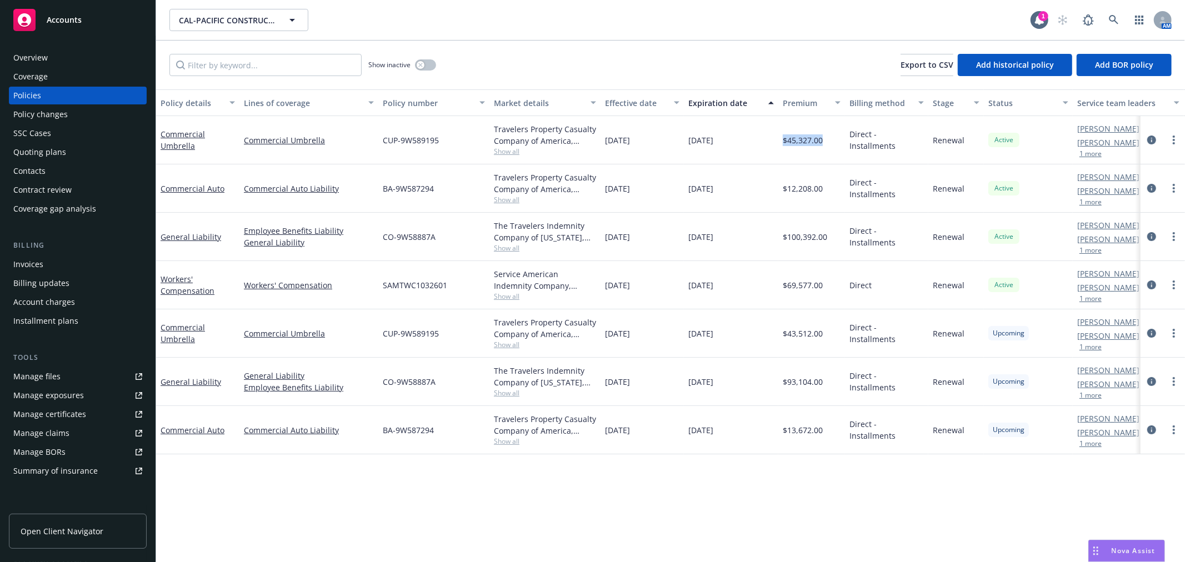
drag, startPoint x: 783, startPoint y: 137, endPoint x: 823, endPoint y: 141, distance: 40.1
click at [823, 141] on div "$45,327.00" at bounding box center [811, 140] width 67 height 48
copy span "$45,327.00"
drag, startPoint x: 778, startPoint y: 334, endPoint x: 824, endPoint y: 335, distance: 45.6
click at [824, 335] on div "$43,512.00" at bounding box center [811, 333] width 67 height 48
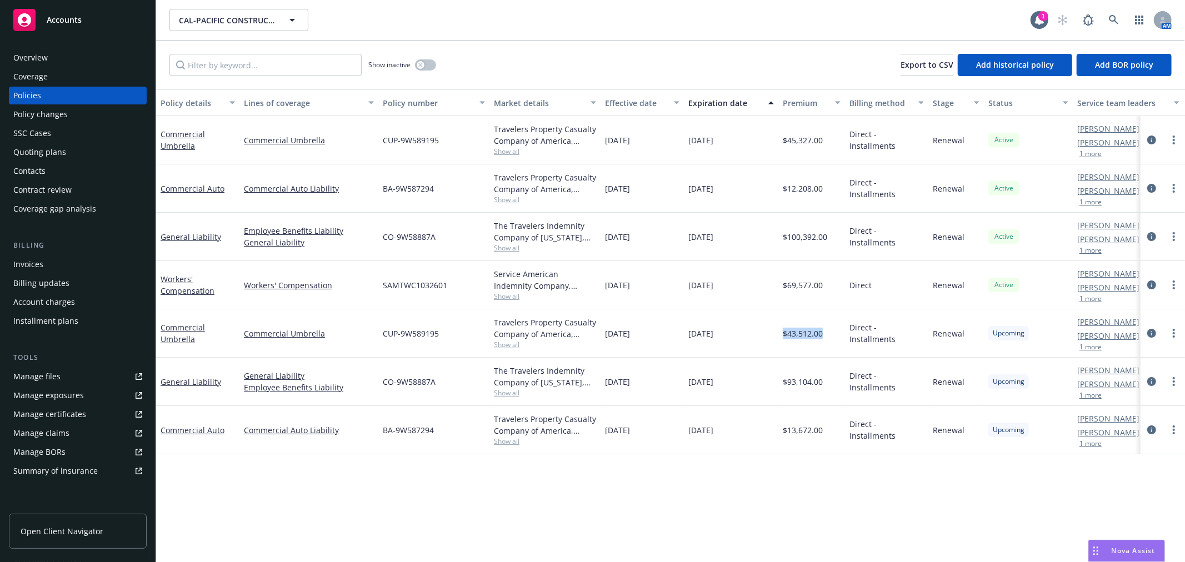
copy span "$43,512.00"
click at [76, 22] on span "Accounts" at bounding box center [64, 20] width 35 height 9
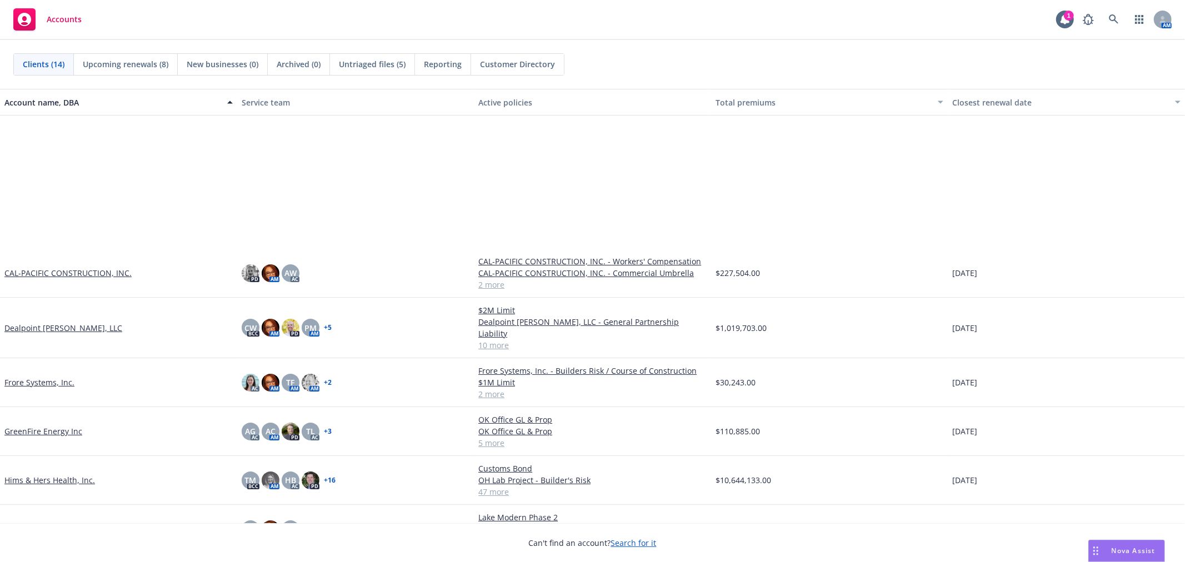
scroll to position [214, 0]
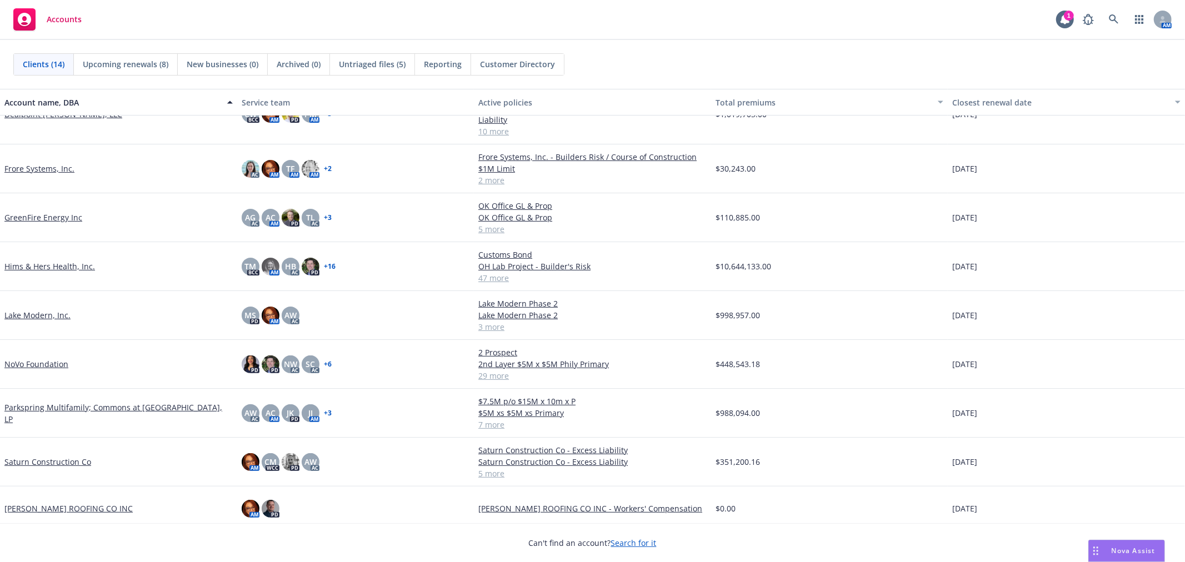
click at [39, 456] on link "Saturn Construction Co" at bounding box center [47, 462] width 87 height 12
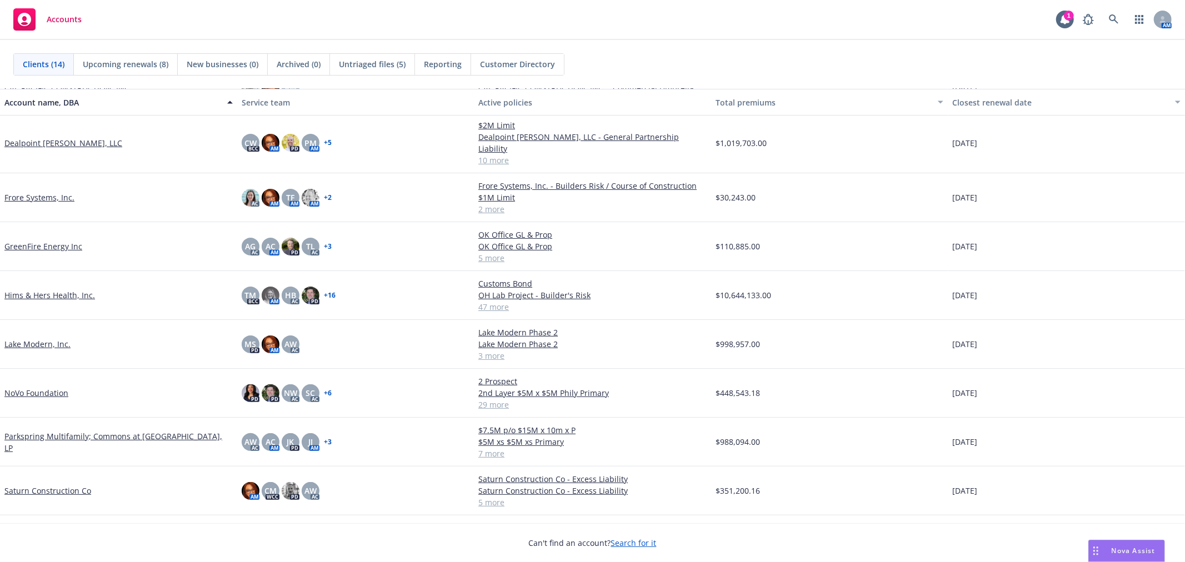
scroll to position [247, 0]
